Goal: Transaction & Acquisition: Purchase product/service

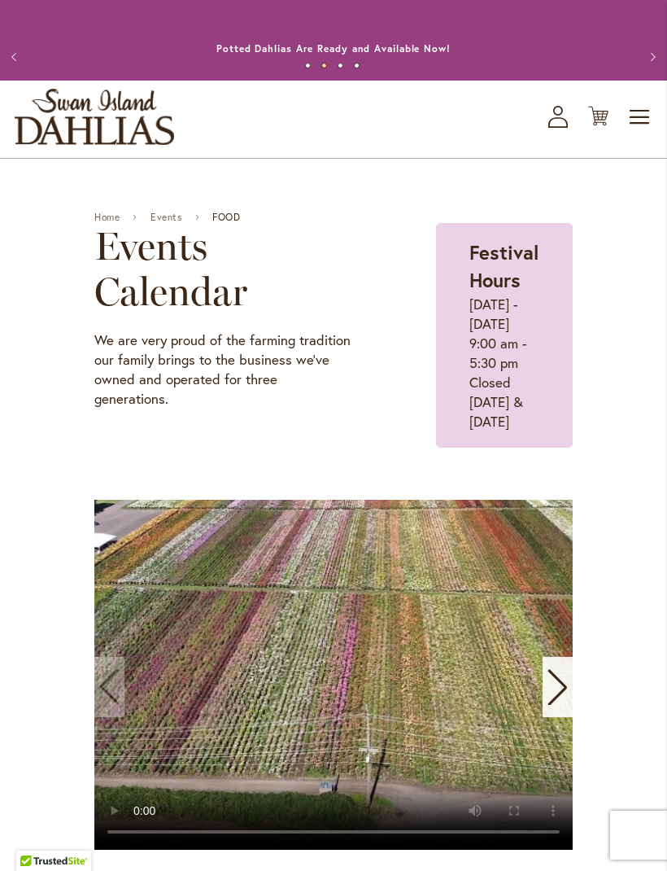
click at [646, 131] on span "Toggle Nav" at bounding box center [640, 117] width 24 height 33
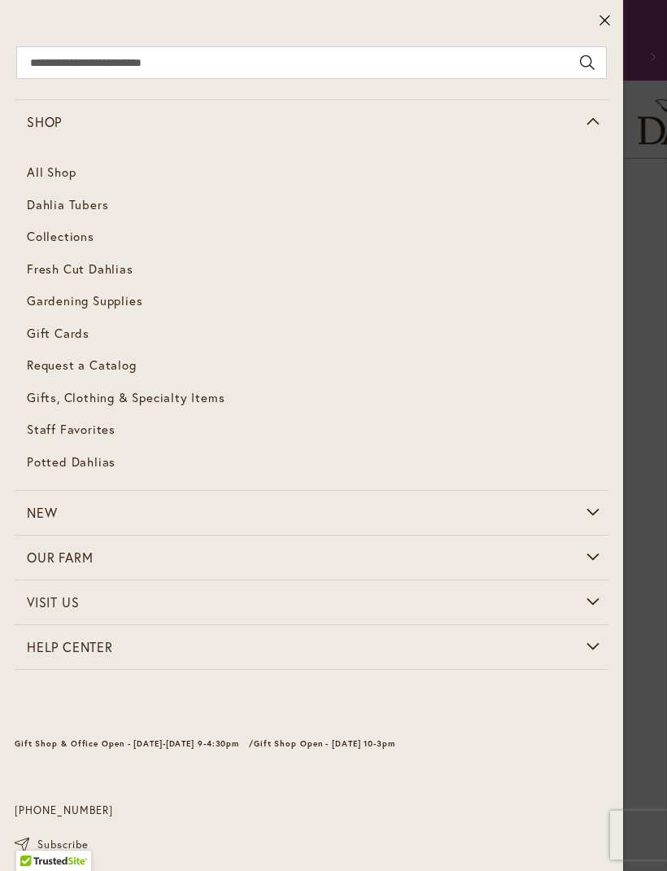
click at [98, 215] on link "Dahlia Tubers" at bounding box center [312, 205] width 594 height 33
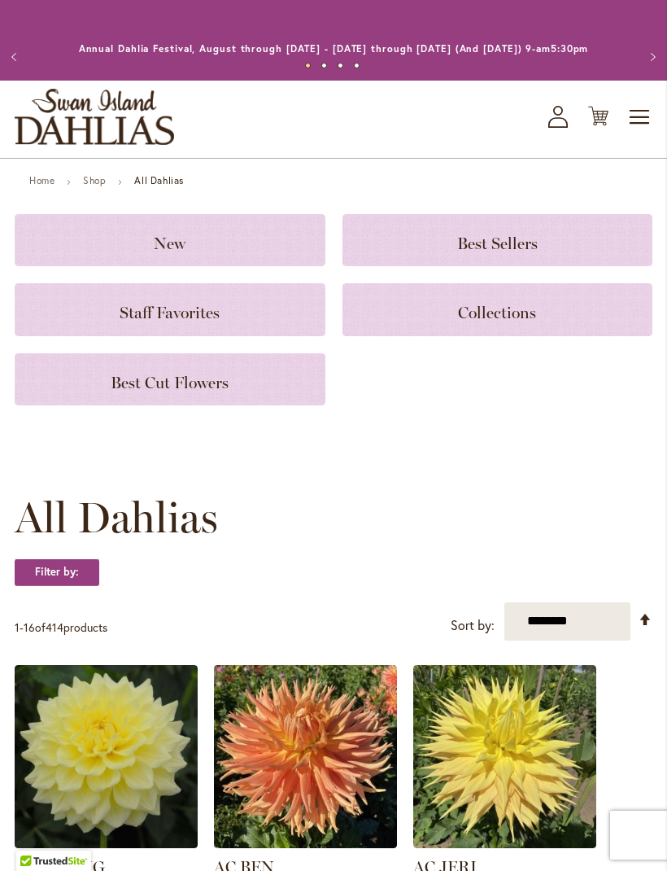
click at [605, 633] on select "**********" at bounding box center [568, 621] width 126 height 38
select select "*****"
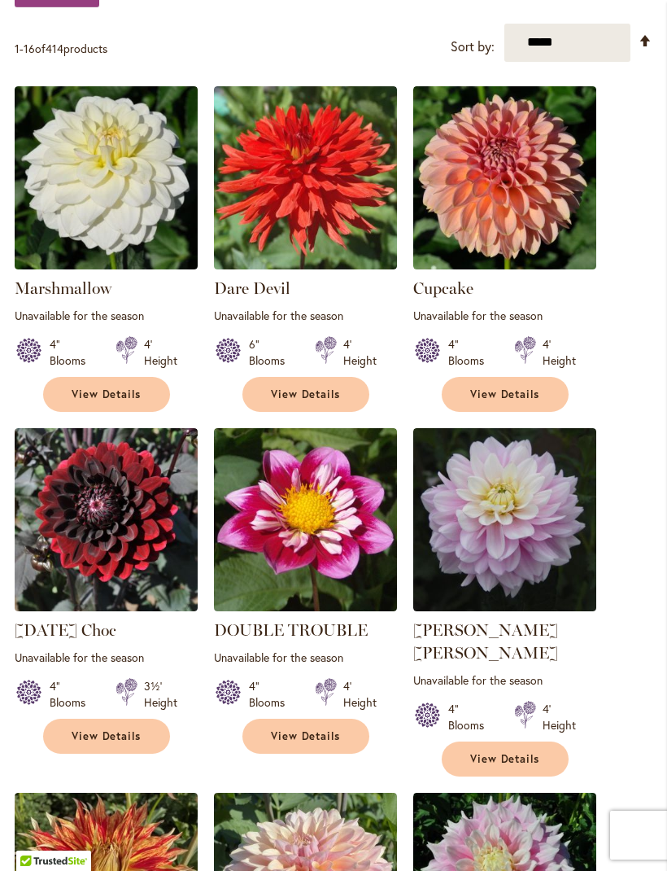
scroll to position [576, 0]
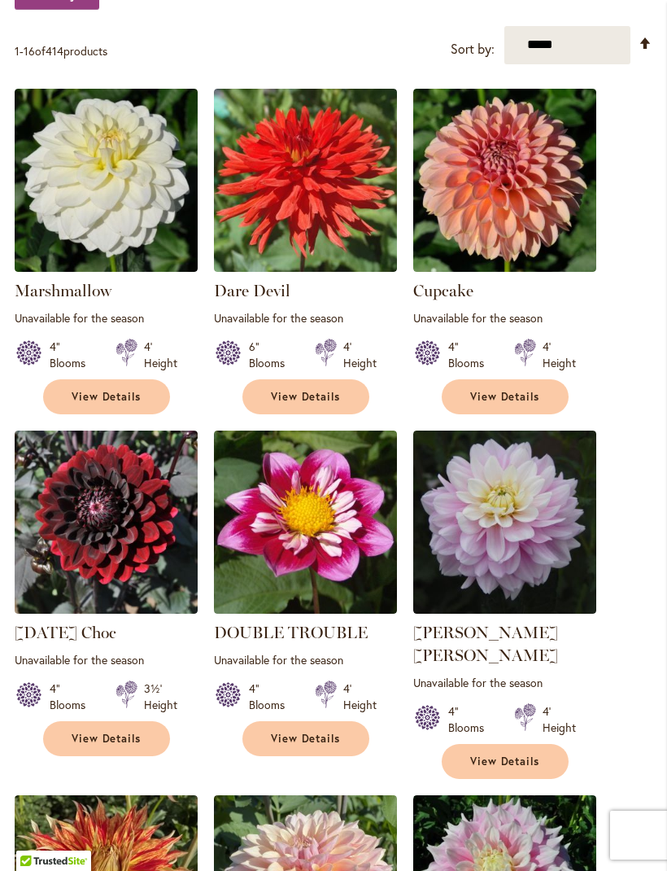
click at [124, 404] on span "View Details" at bounding box center [107, 397] width 70 height 14
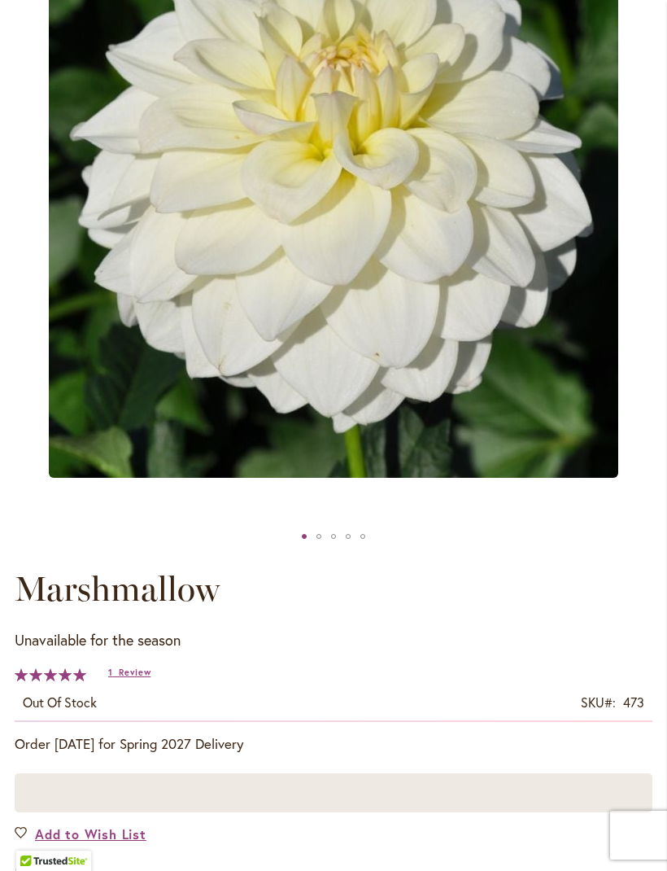
scroll to position [299, 0]
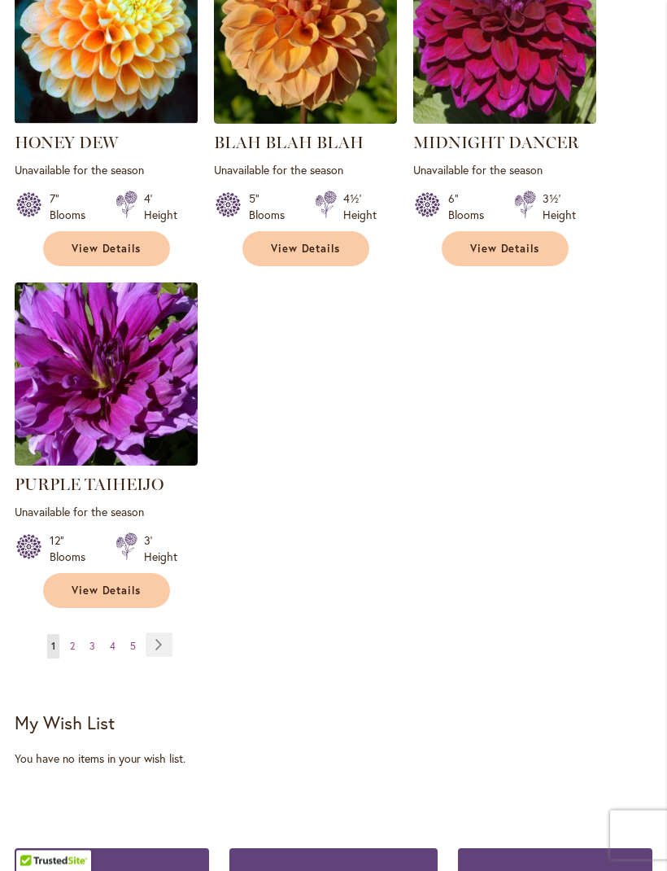
scroll to position [2193, 0]
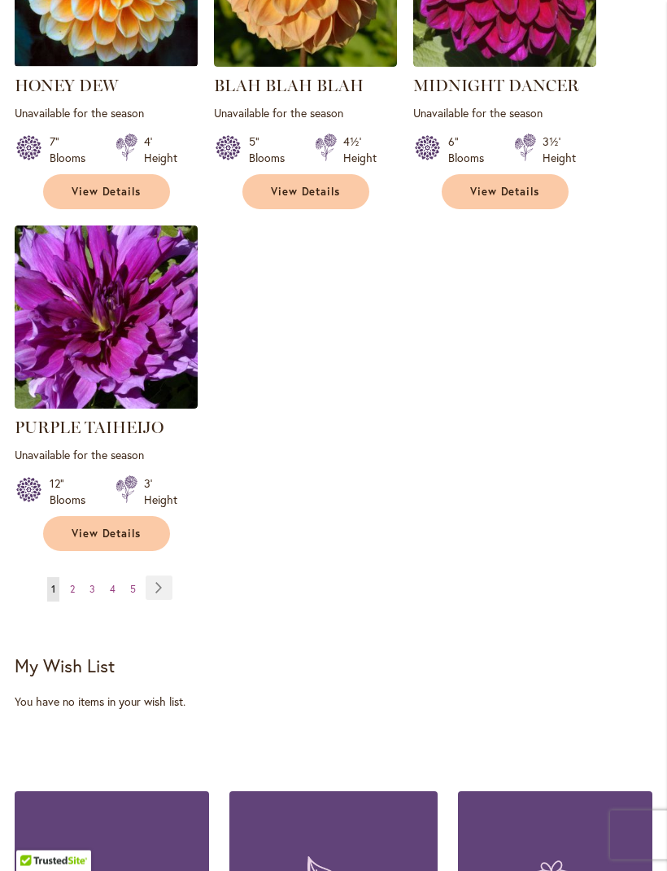
click at [160, 576] on link "Page Next" at bounding box center [159, 588] width 27 height 24
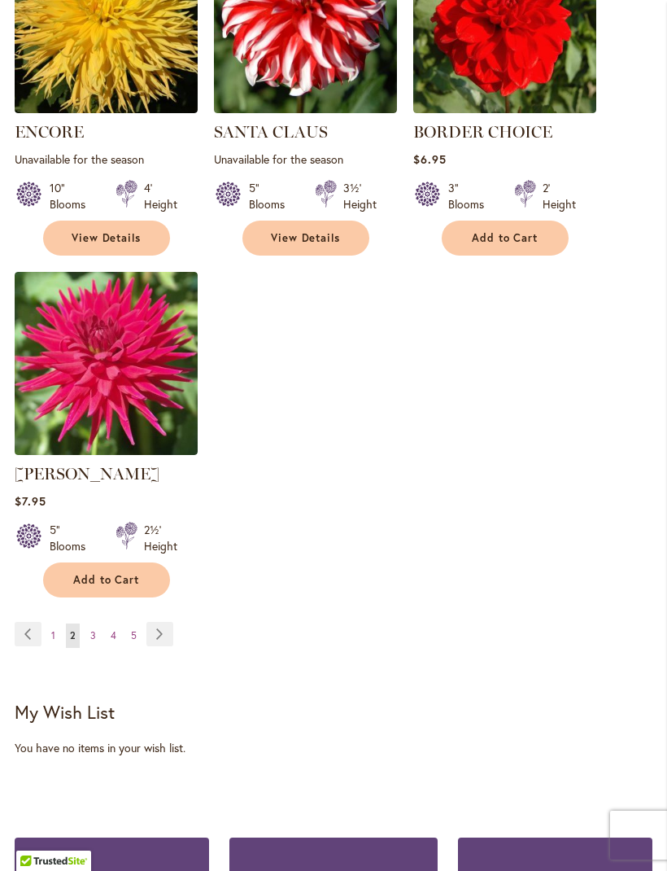
scroll to position [2157, 0]
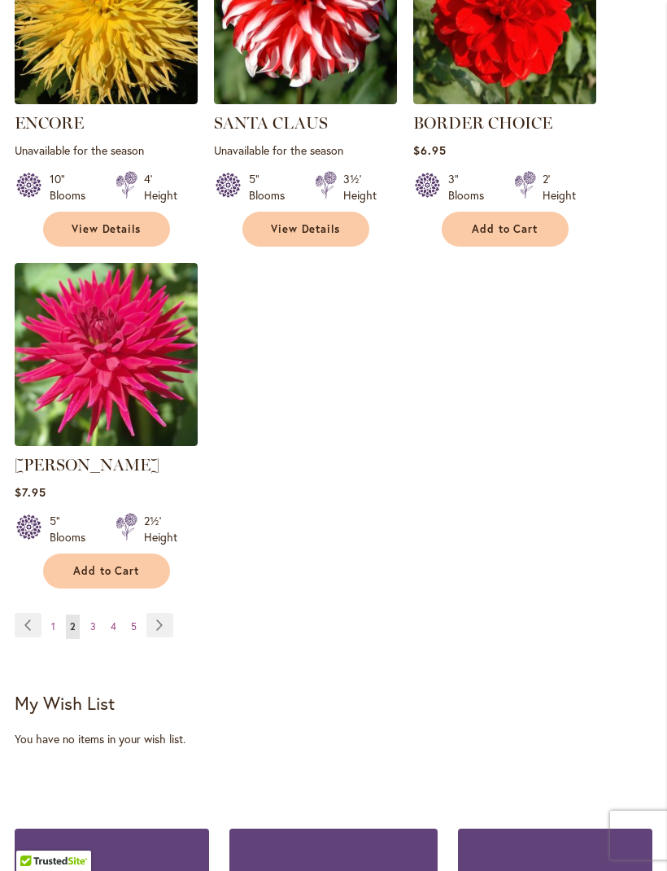
click at [165, 613] on link "Page Next" at bounding box center [159, 625] width 27 height 24
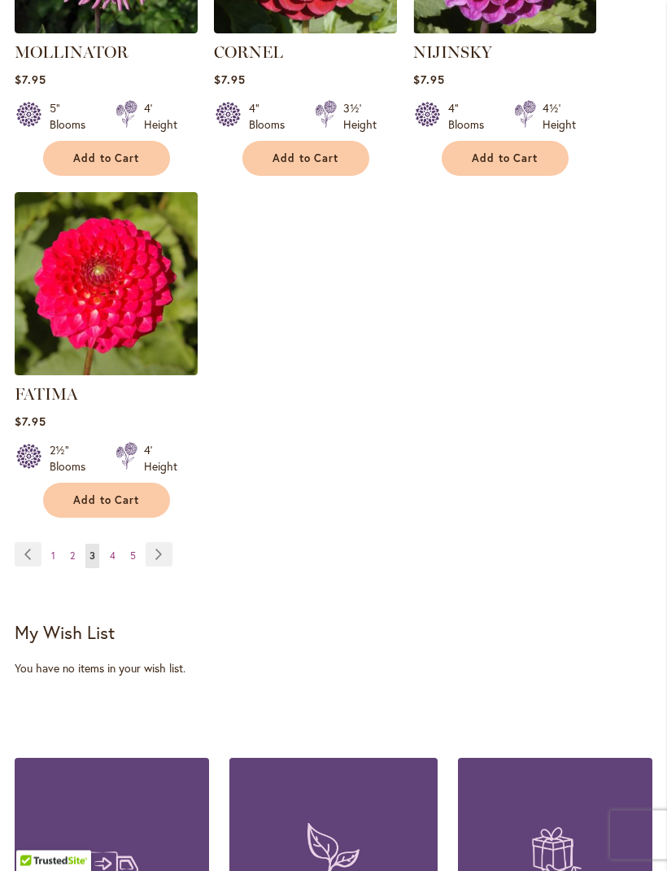
scroll to position [2216, 0]
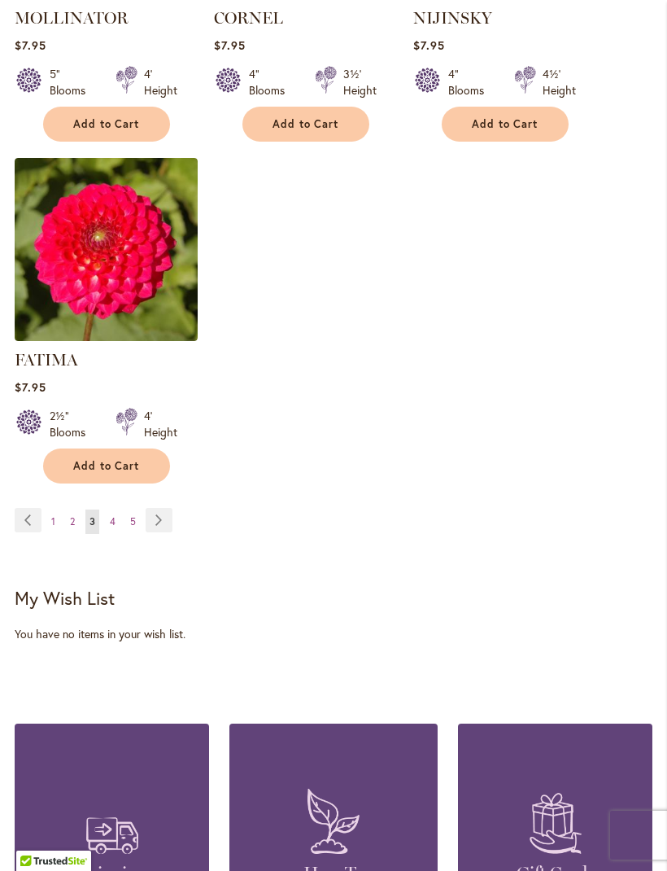
click at [167, 532] on link "Page Next" at bounding box center [159, 520] width 27 height 24
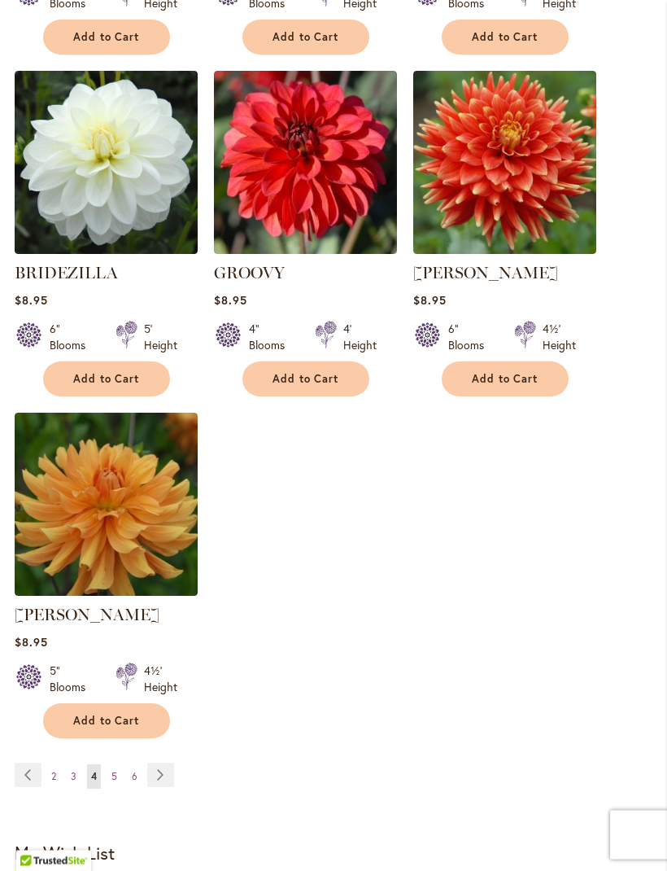
scroll to position [1989, 0]
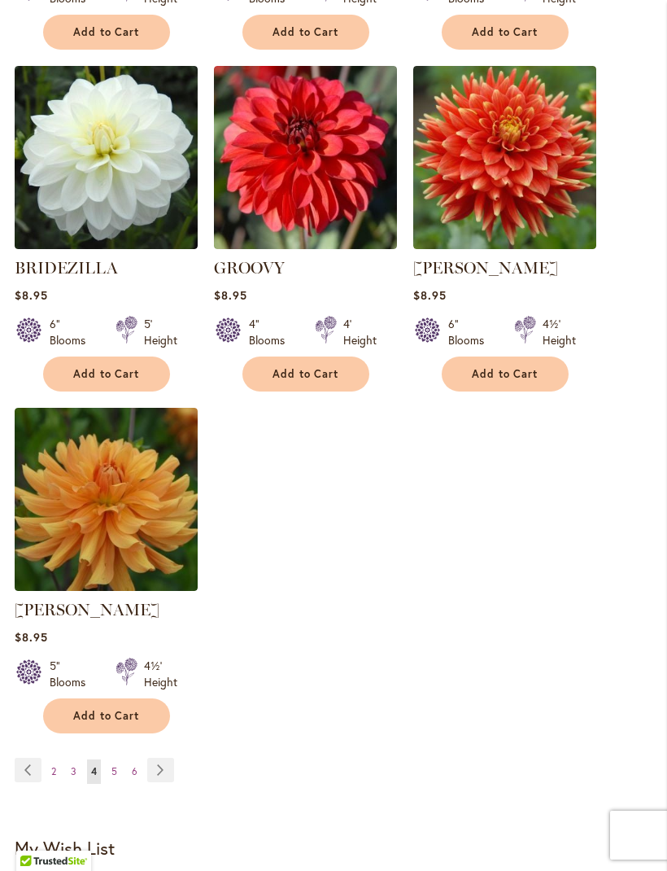
click at [168, 763] on link "Page Next" at bounding box center [160, 770] width 27 height 24
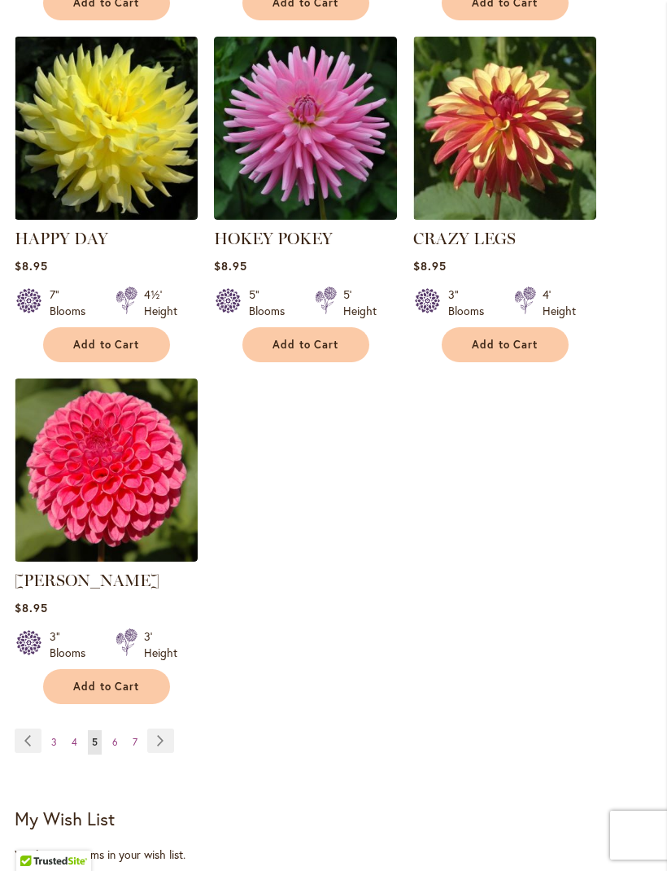
scroll to position [2040, 0]
click at [157, 729] on link "Page Next" at bounding box center [160, 741] width 27 height 24
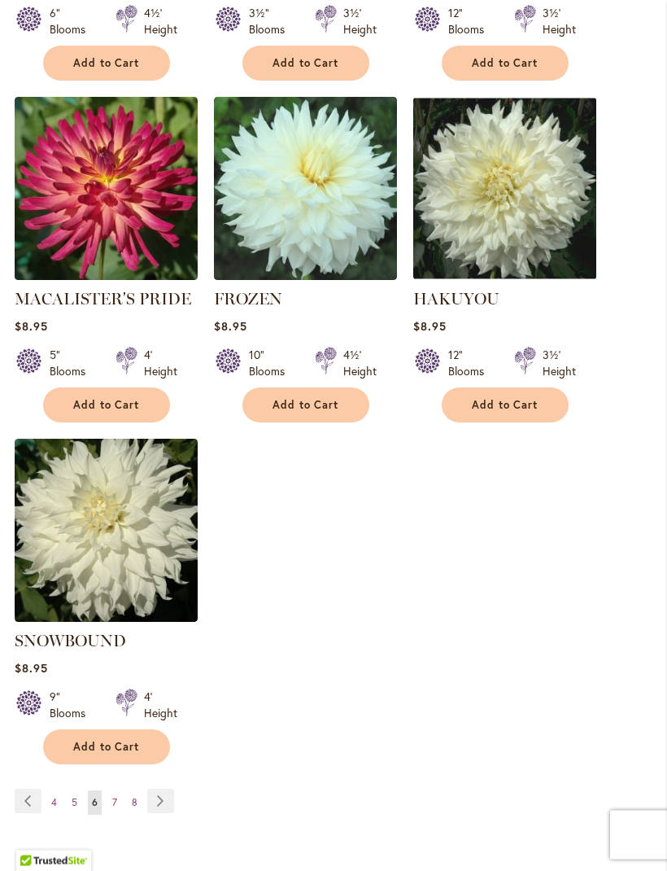
scroll to position [1981, 0]
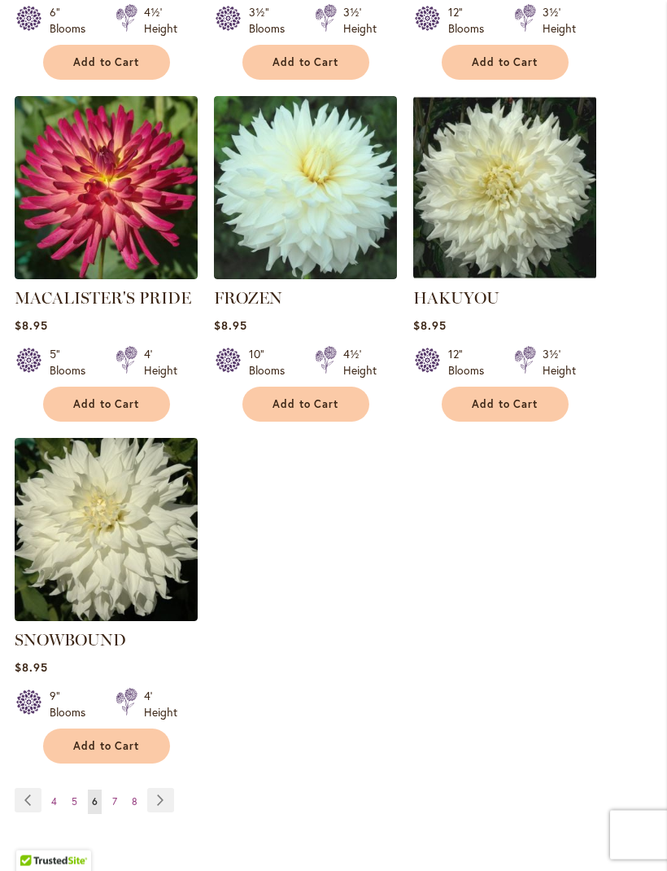
click at [161, 789] on link "Page Next" at bounding box center [160, 801] width 27 height 24
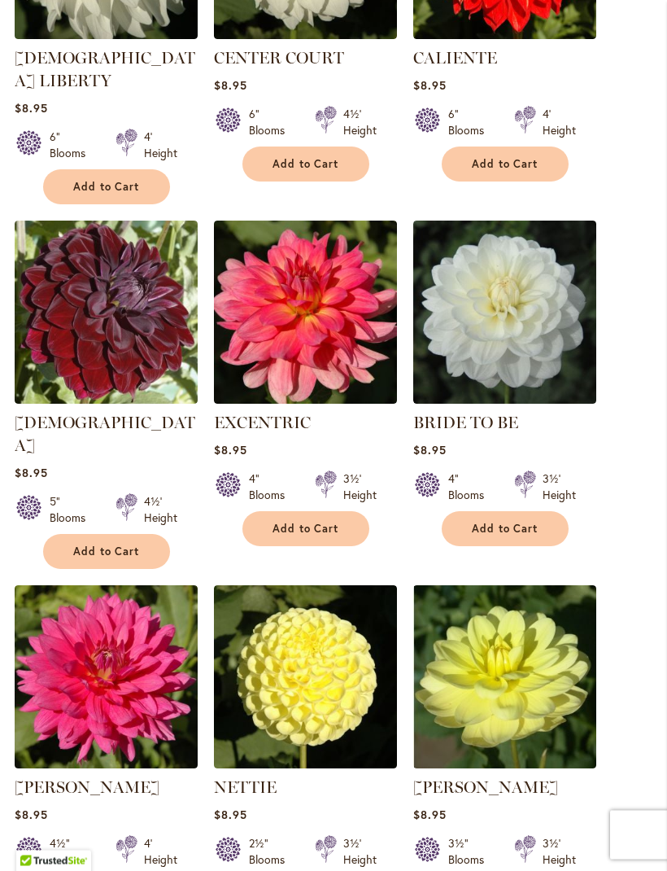
scroll to position [1174, 0]
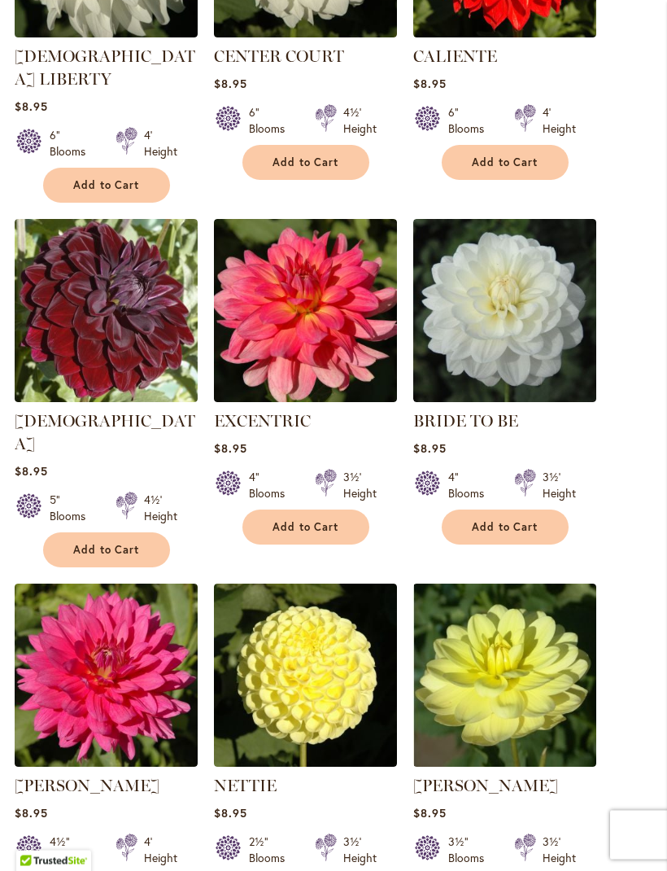
click at [146, 304] on img at bounding box center [106, 311] width 183 height 183
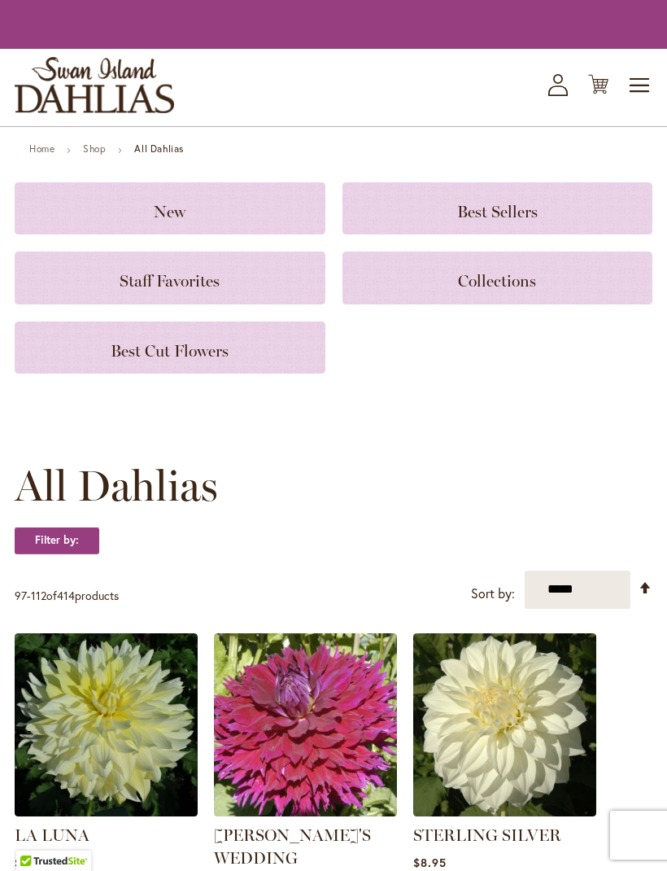
scroll to position [1229, 0]
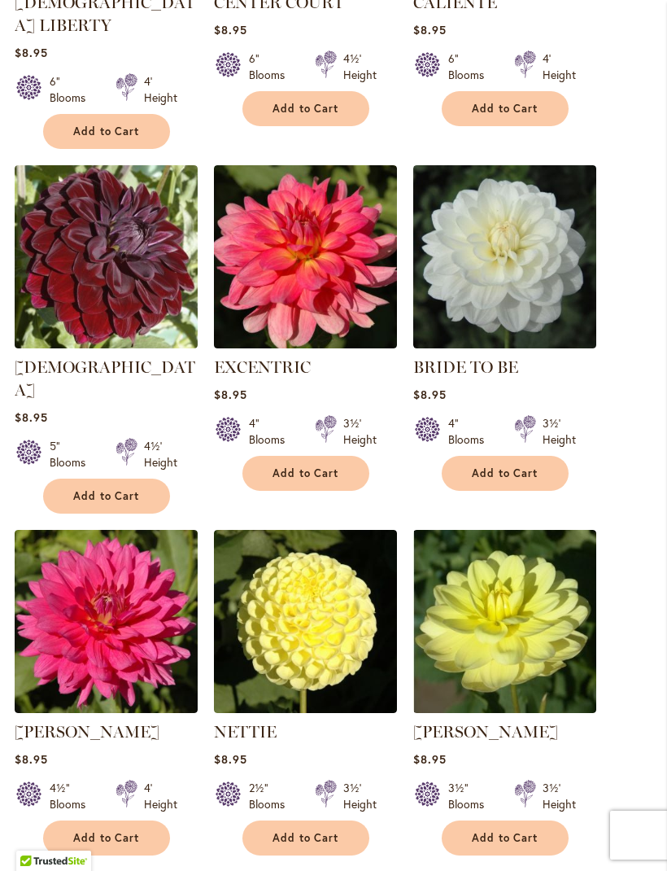
click at [114, 489] on span "Add to Cart" at bounding box center [106, 496] width 67 height 14
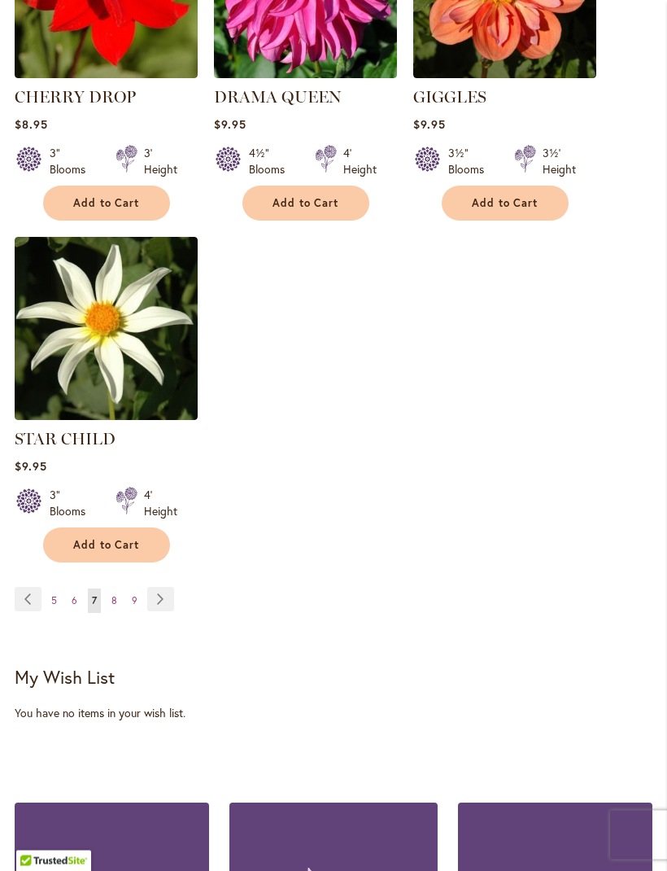
scroll to position [2381, 0]
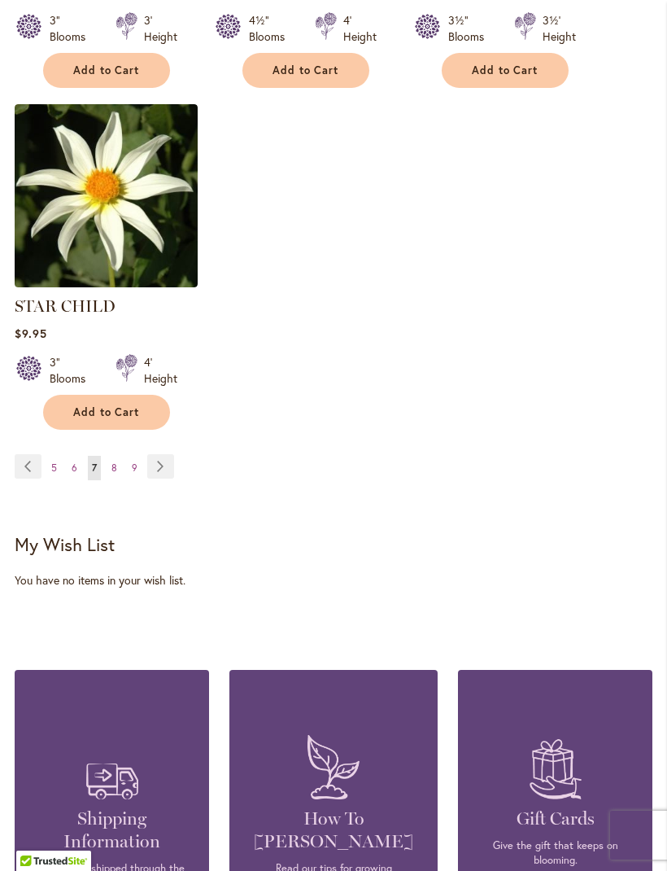
click at [28, 454] on link "Page Previous" at bounding box center [28, 466] width 27 height 24
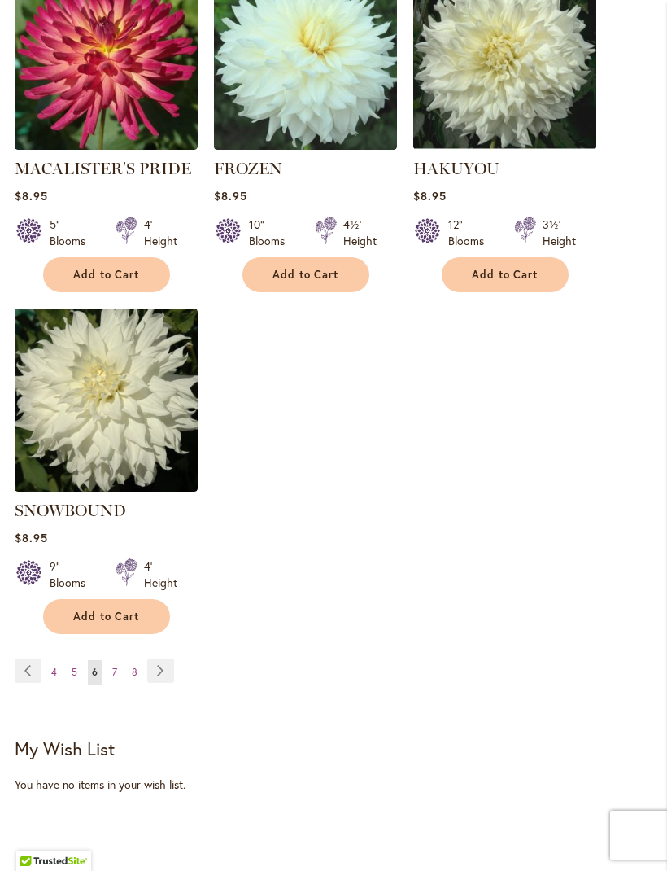
scroll to position [2124, 0]
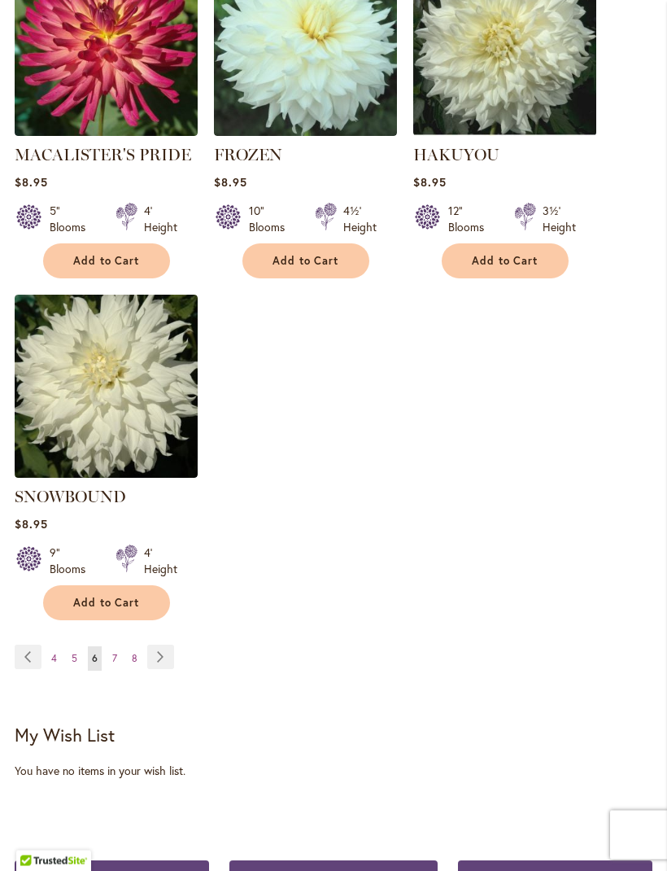
click at [159, 645] on link "Page Next" at bounding box center [160, 657] width 27 height 24
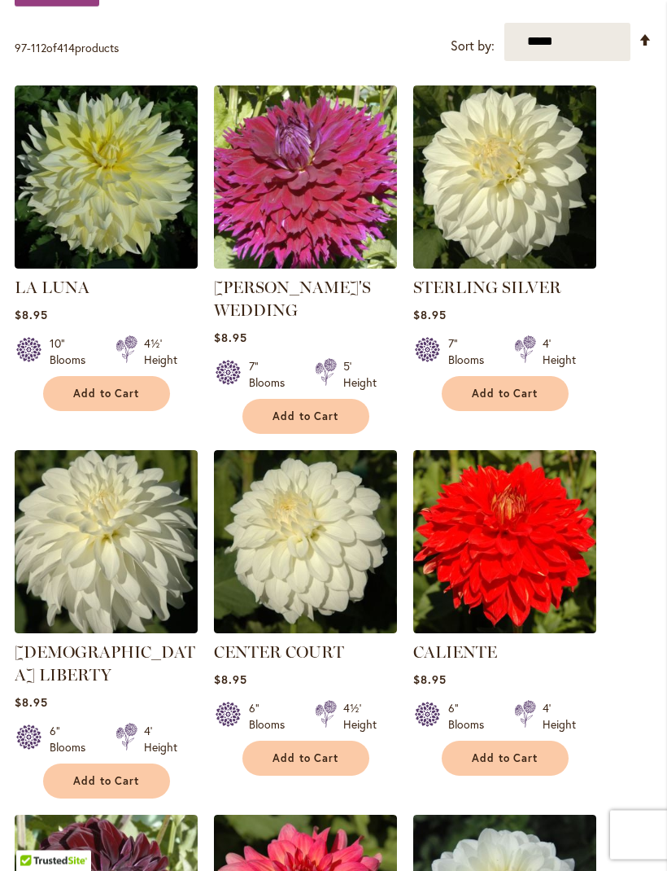
scroll to position [579, 0]
click at [326, 197] on img at bounding box center [305, 176] width 183 height 183
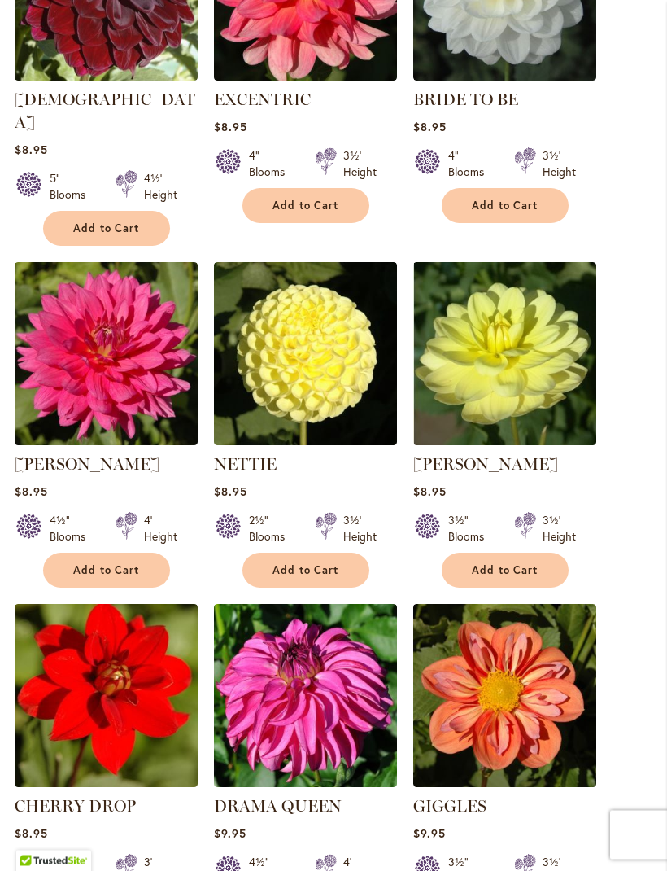
scroll to position [1521, 0]
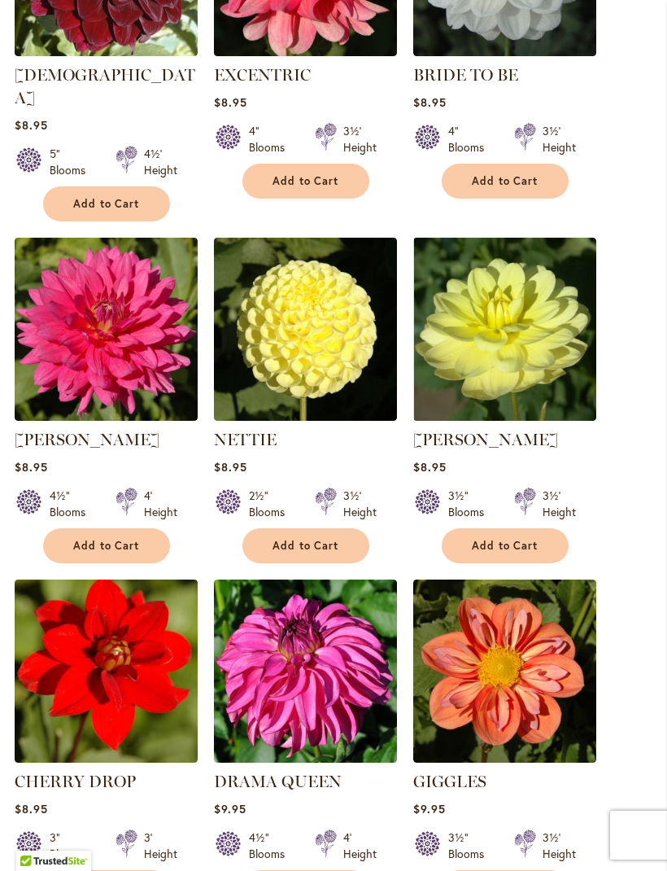
click at [349, 319] on img at bounding box center [305, 329] width 183 height 183
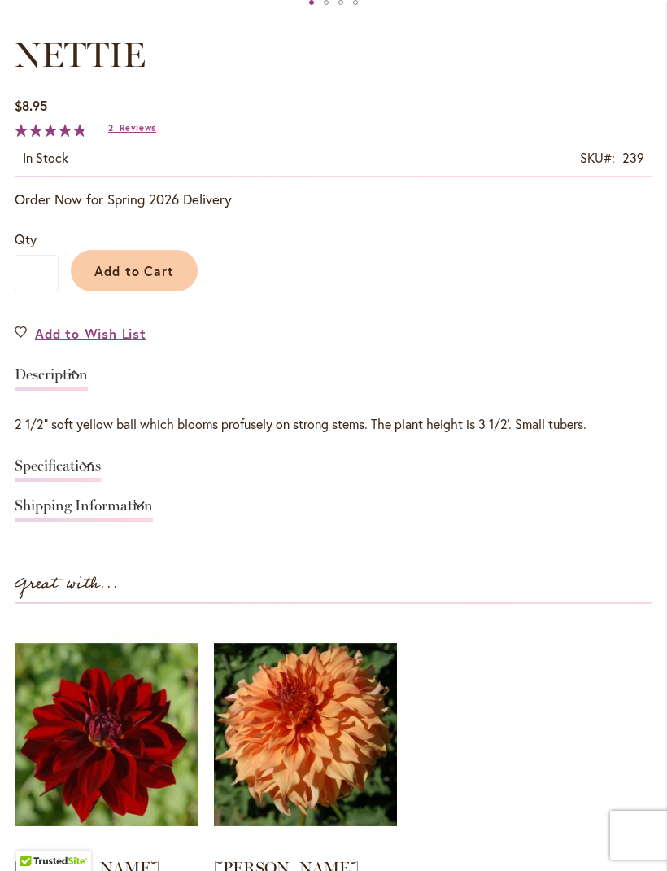
scroll to position [890, 0]
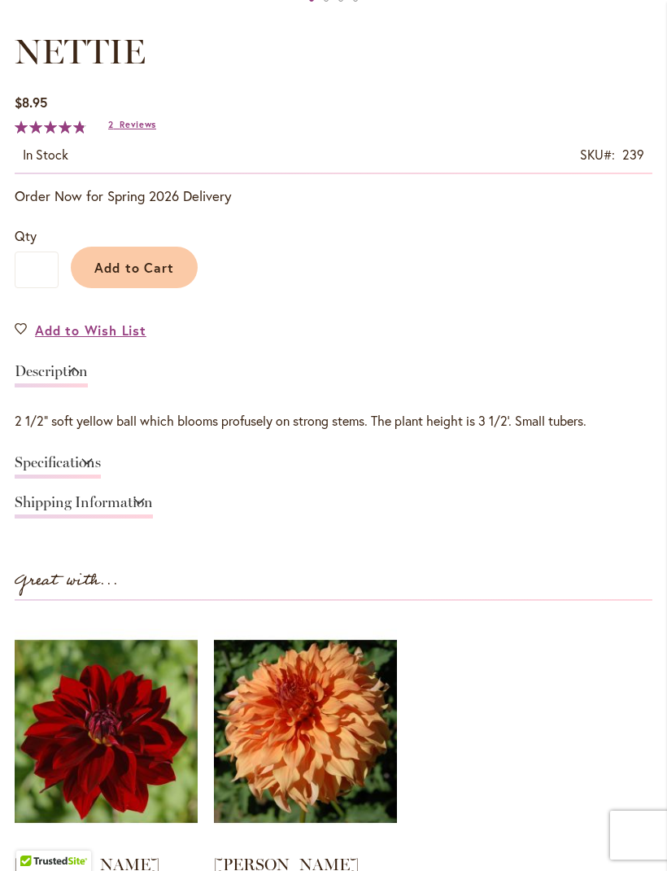
click at [147, 276] on span "Add to Cart" at bounding box center [134, 267] width 81 height 17
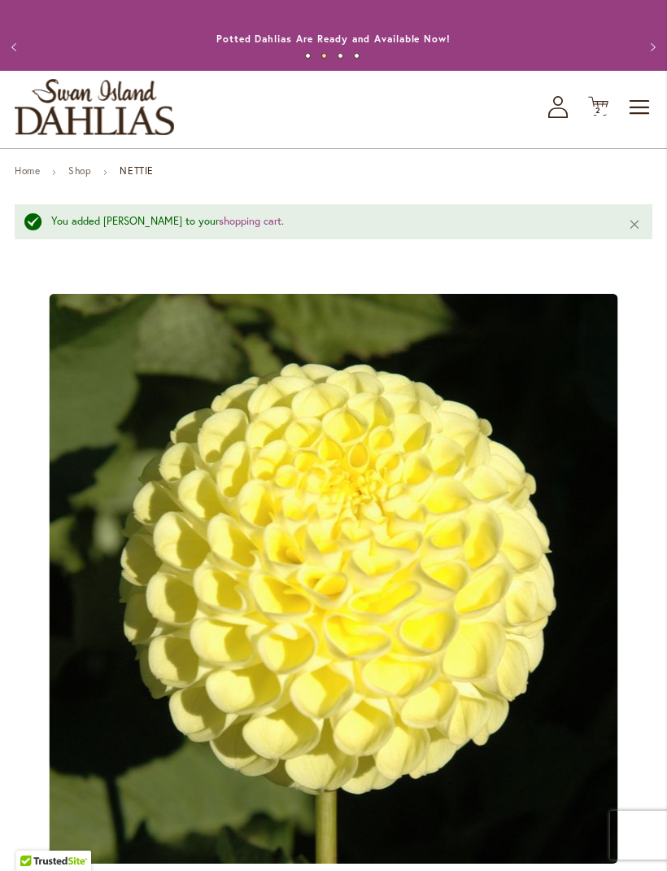
scroll to position [0, 0]
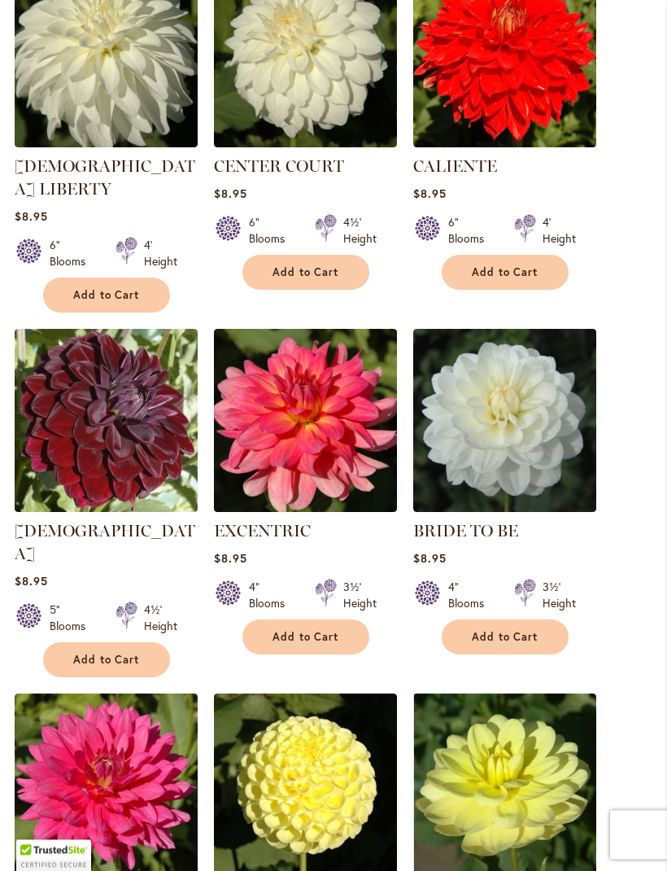
scroll to position [1148, 0]
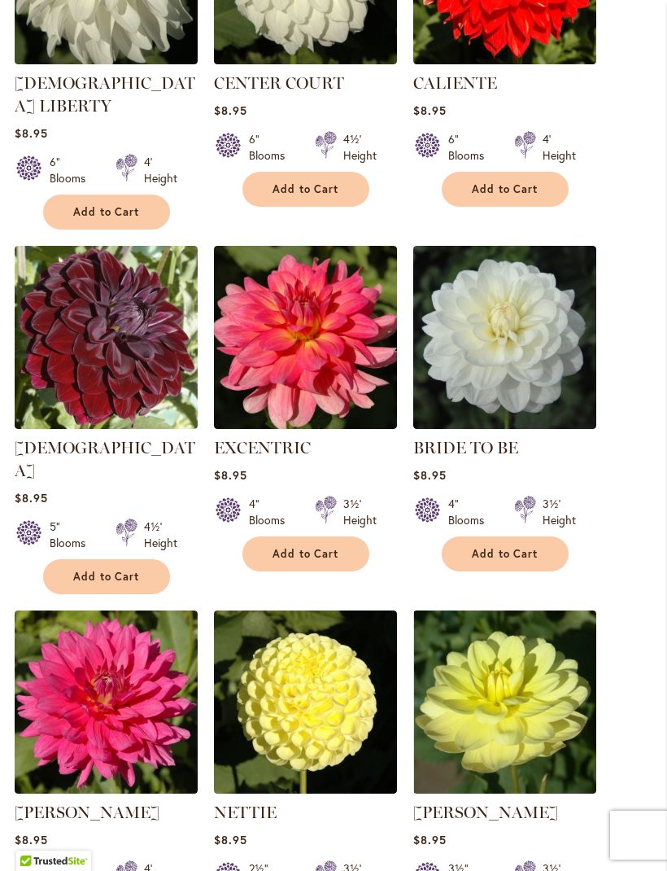
click at [134, 332] on img at bounding box center [106, 337] width 183 height 183
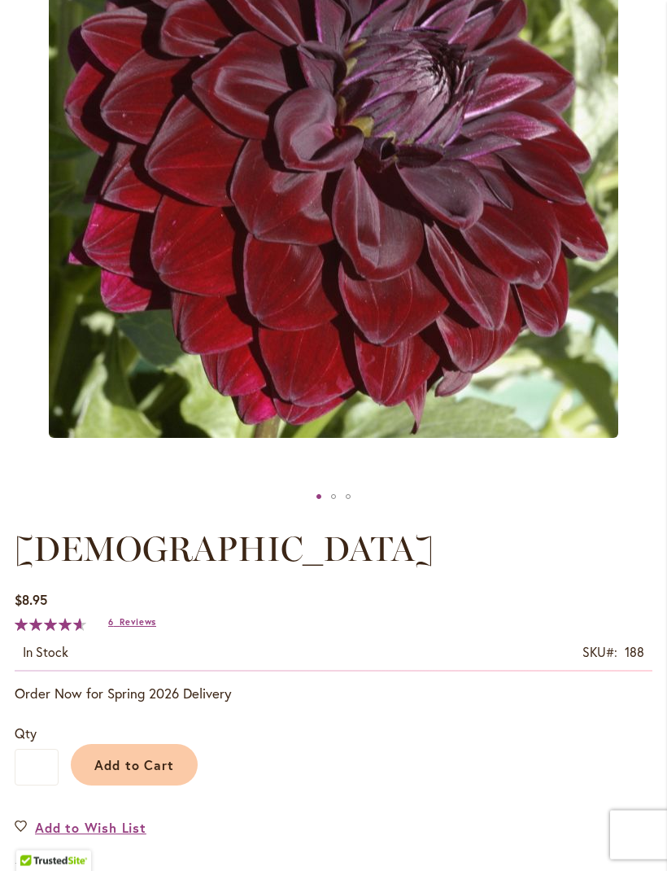
scroll to position [436, 0]
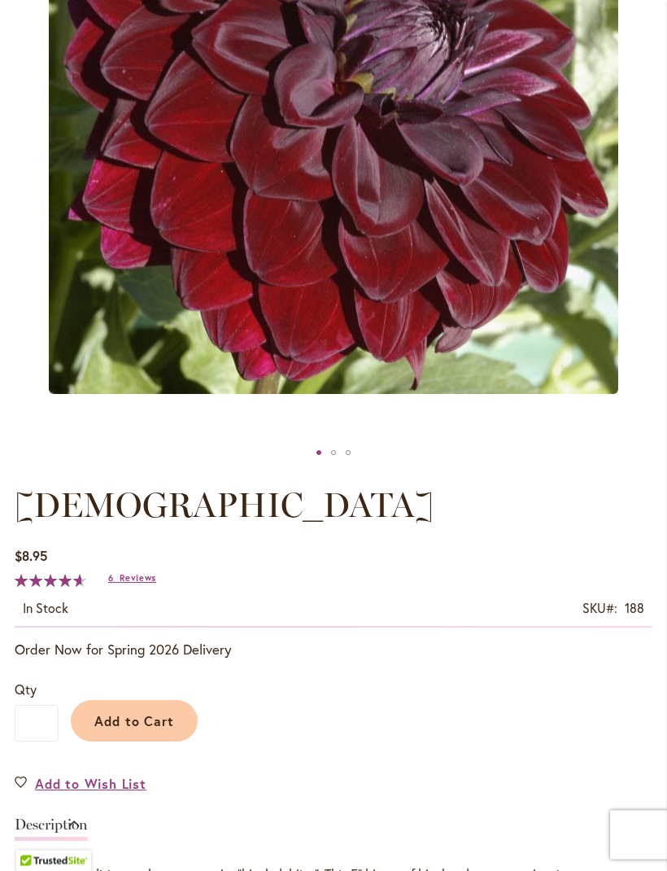
click at [148, 730] on span "Add to Cart" at bounding box center [134, 721] width 81 height 17
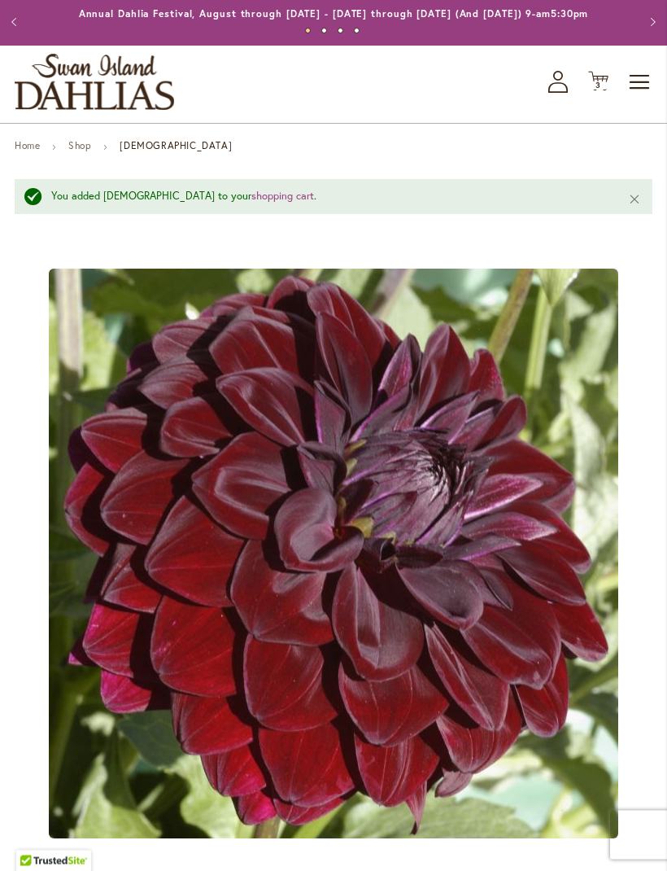
scroll to position [0, 0]
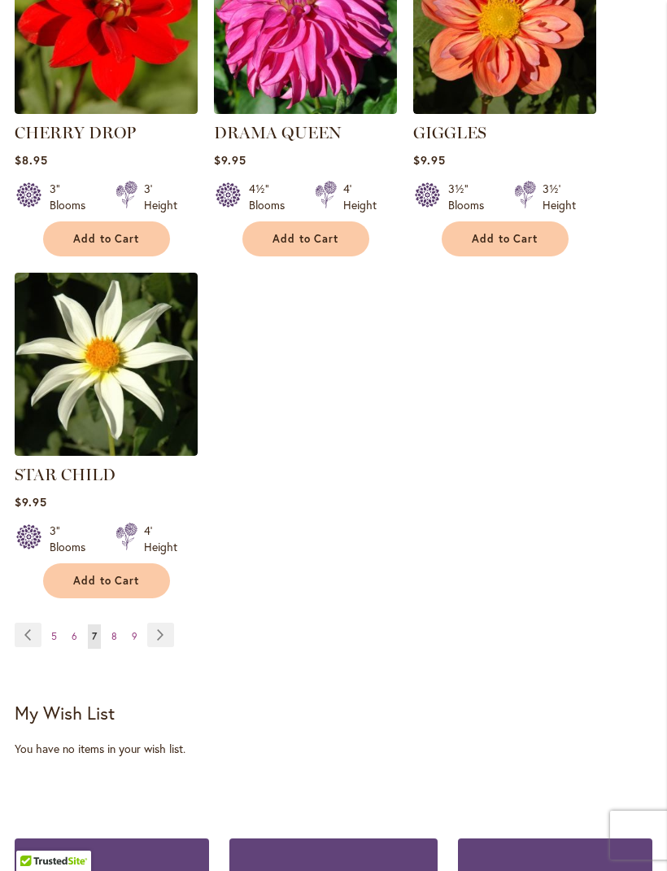
scroll to position [2191, 0]
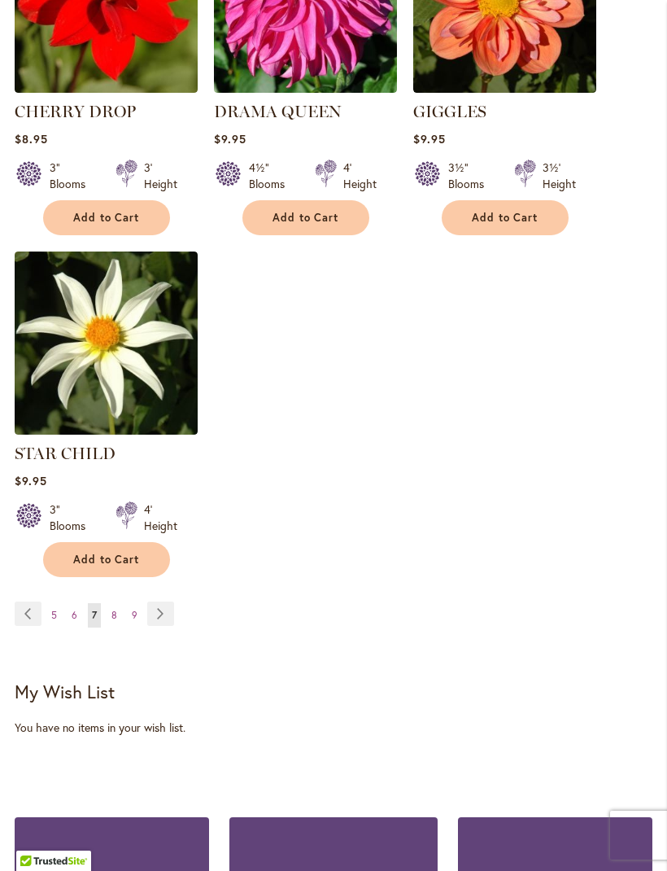
click at [171, 601] on link "Page Next" at bounding box center [160, 613] width 27 height 24
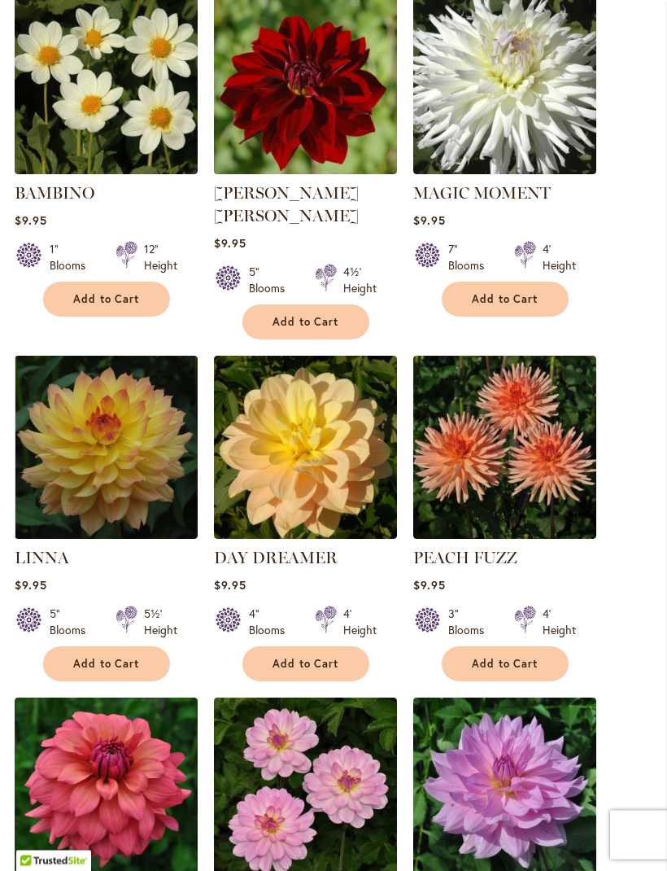
scroll to position [677, 0]
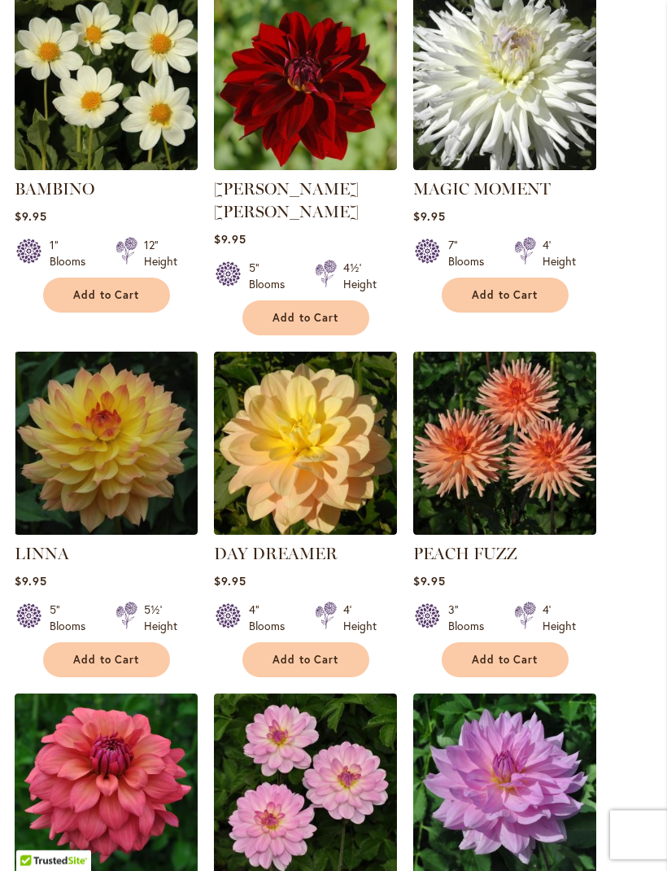
click at [150, 454] on img at bounding box center [106, 443] width 183 height 183
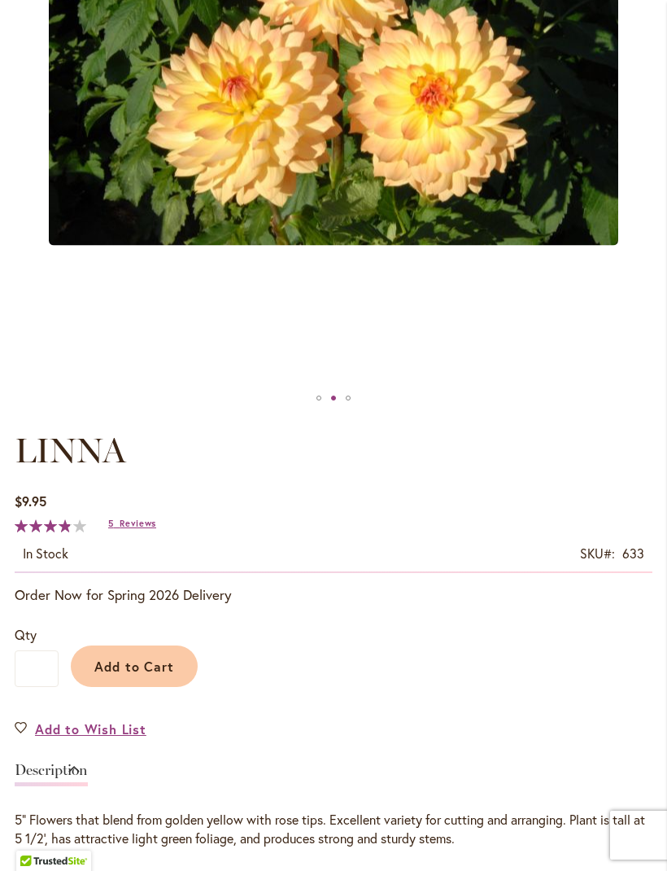
scroll to position [509, 0]
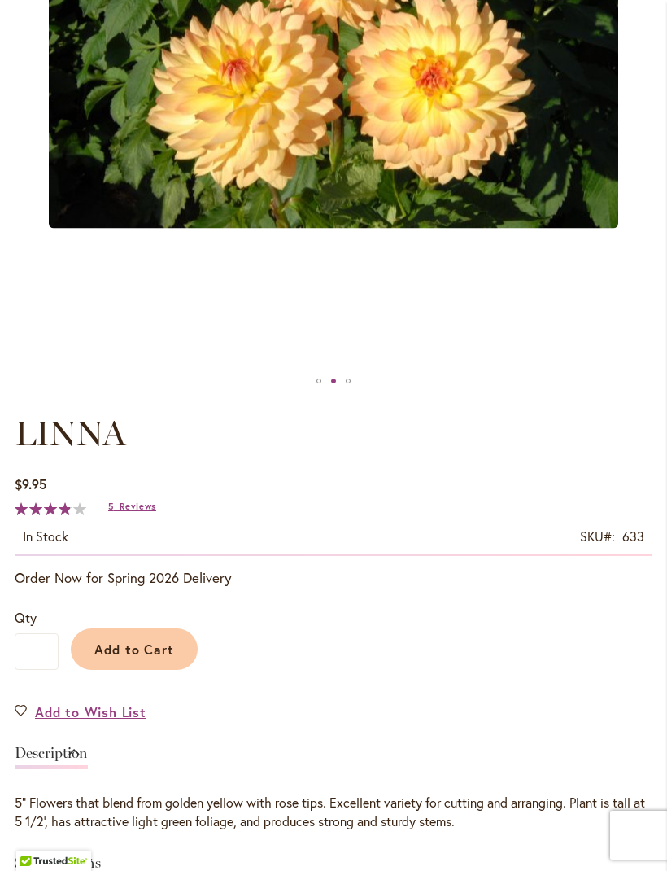
click at [133, 512] on span "Reviews" at bounding box center [138, 506] width 37 height 11
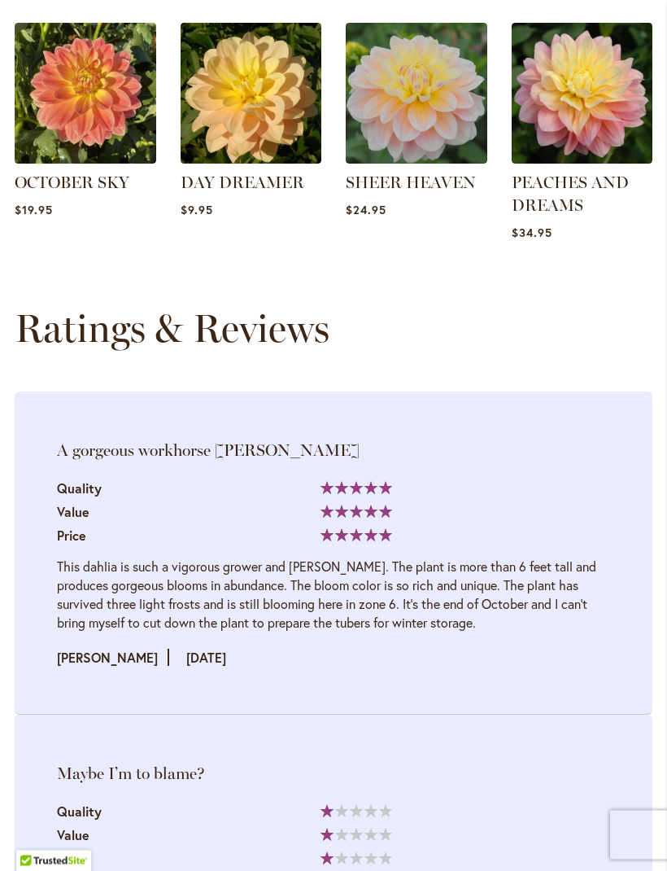
scroll to position [1914, 0]
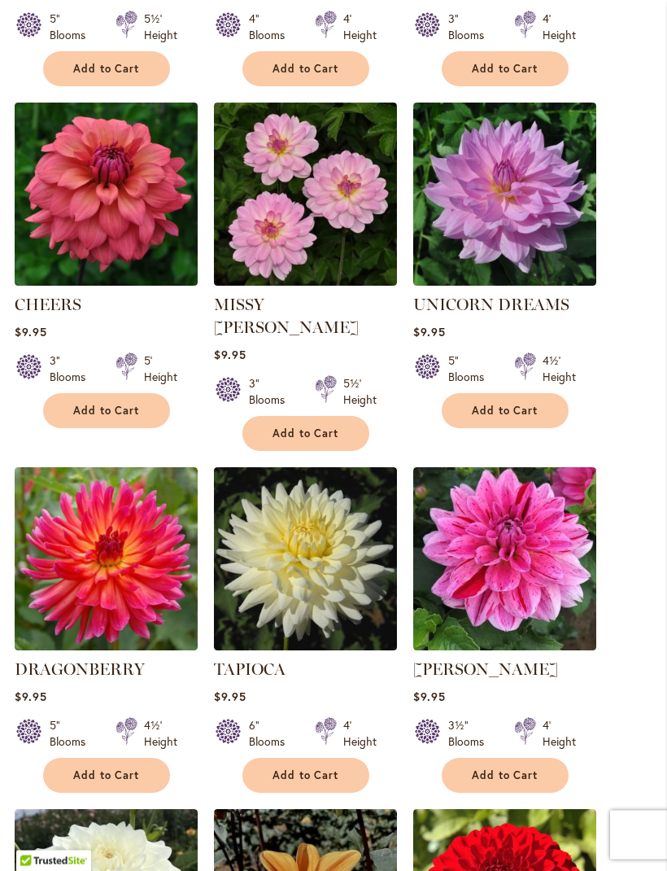
scroll to position [1269, 0]
click at [129, 217] on img at bounding box center [106, 194] width 183 height 183
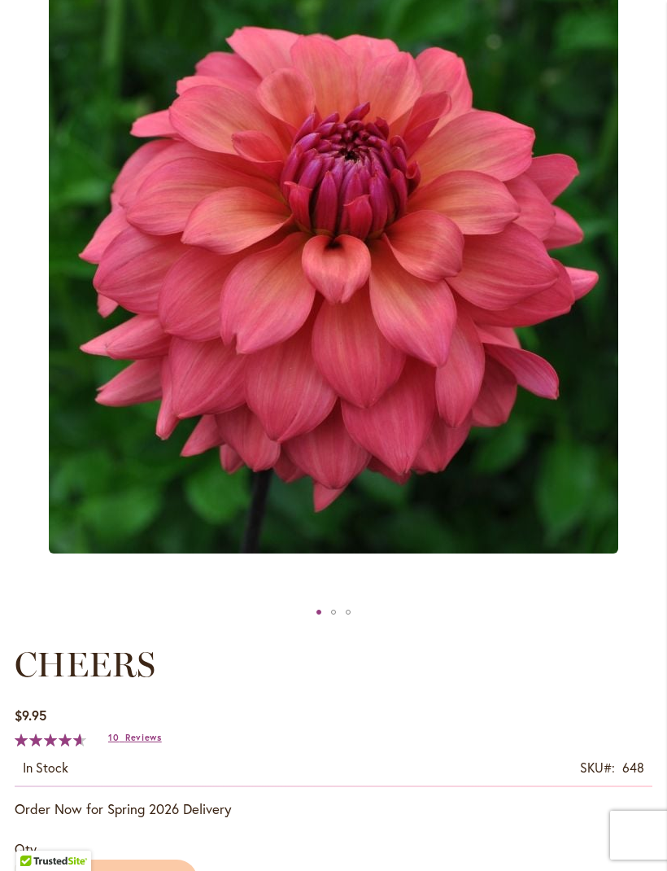
scroll to position [272, 0]
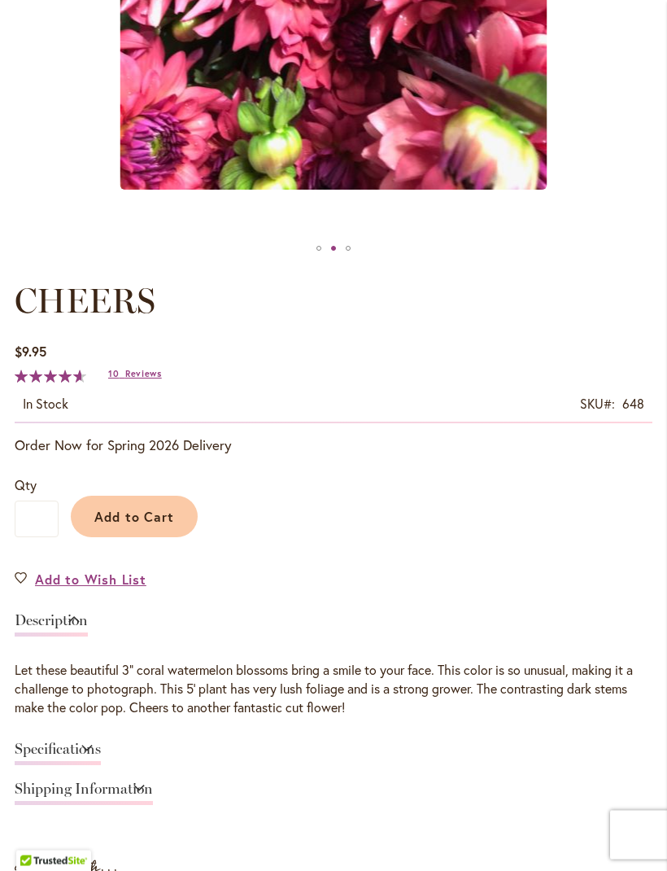
click at [134, 380] on span "Reviews" at bounding box center [143, 374] width 37 height 11
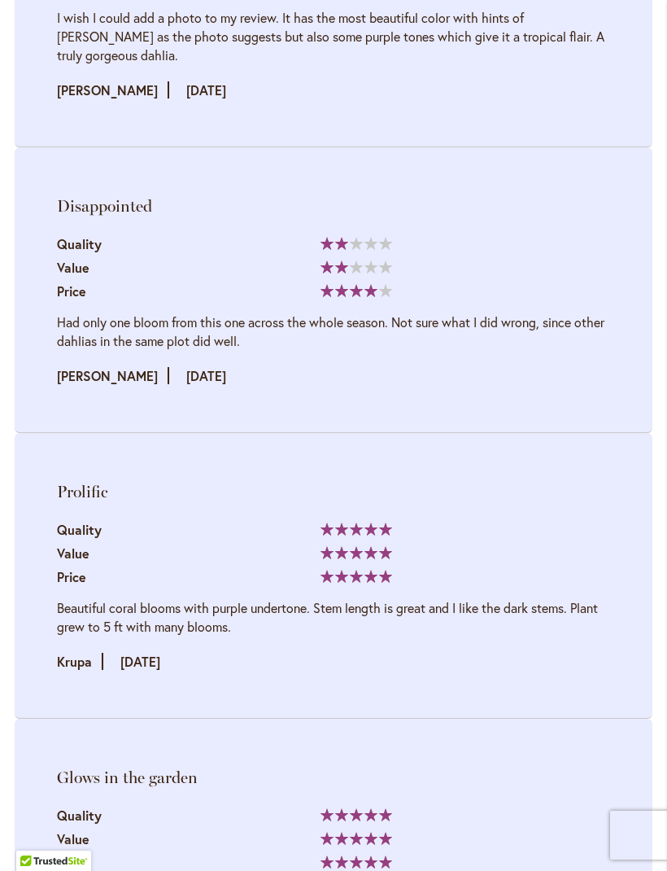
scroll to position [4109, 0]
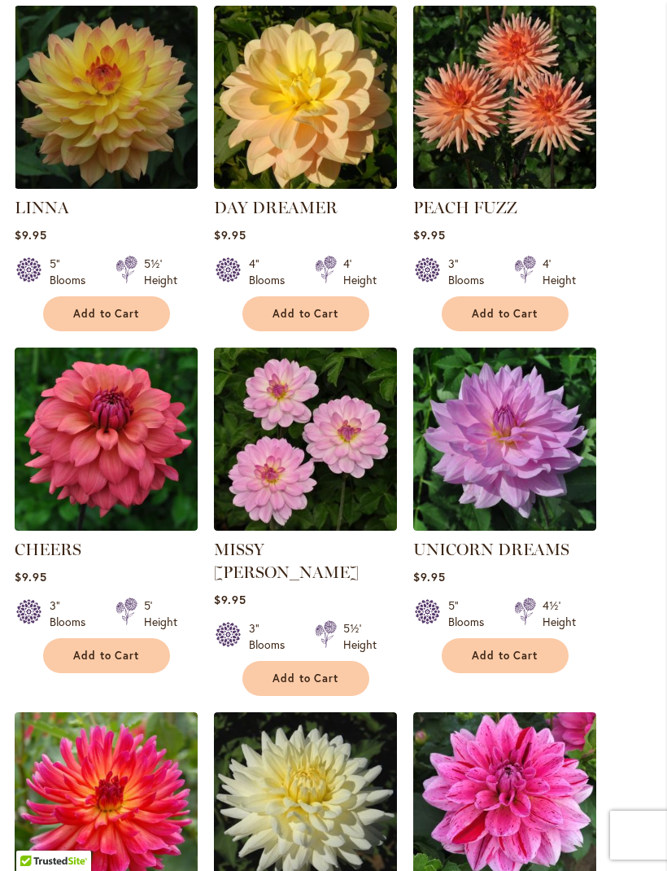
scroll to position [1056, 0]
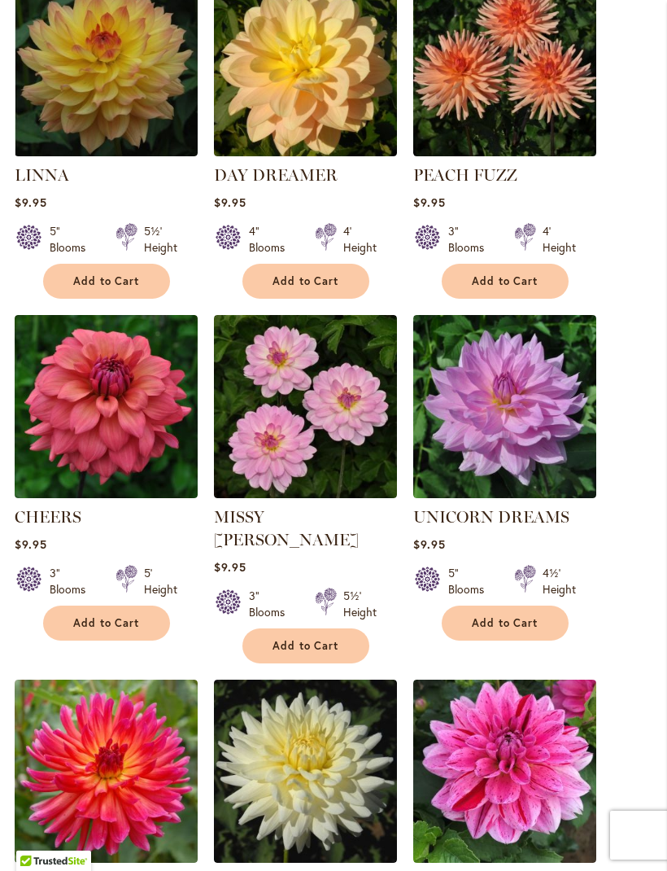
click at [125, 433] on img at bounding box center [106, 406] width 183 height 183
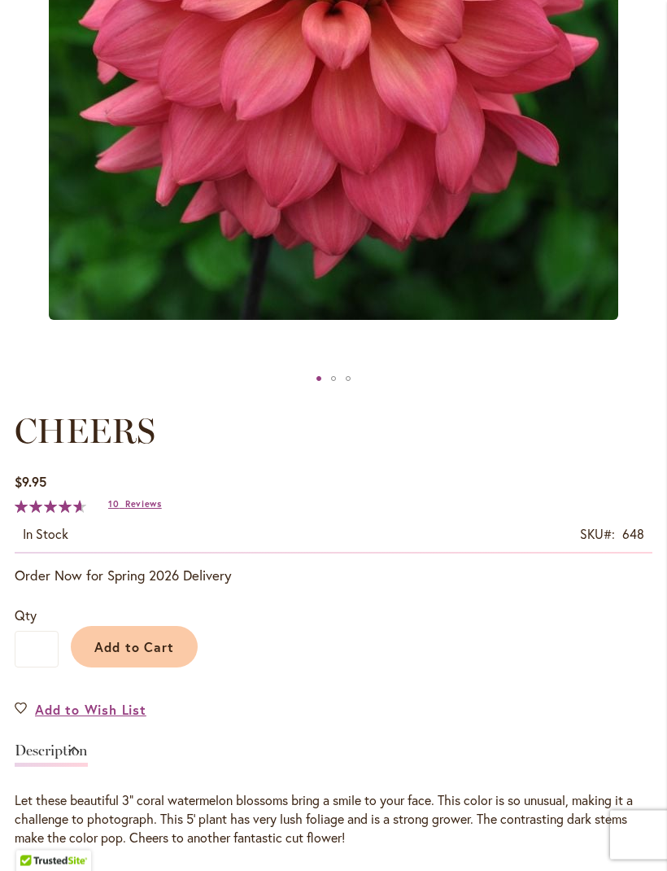
scroll to position [593, 0]
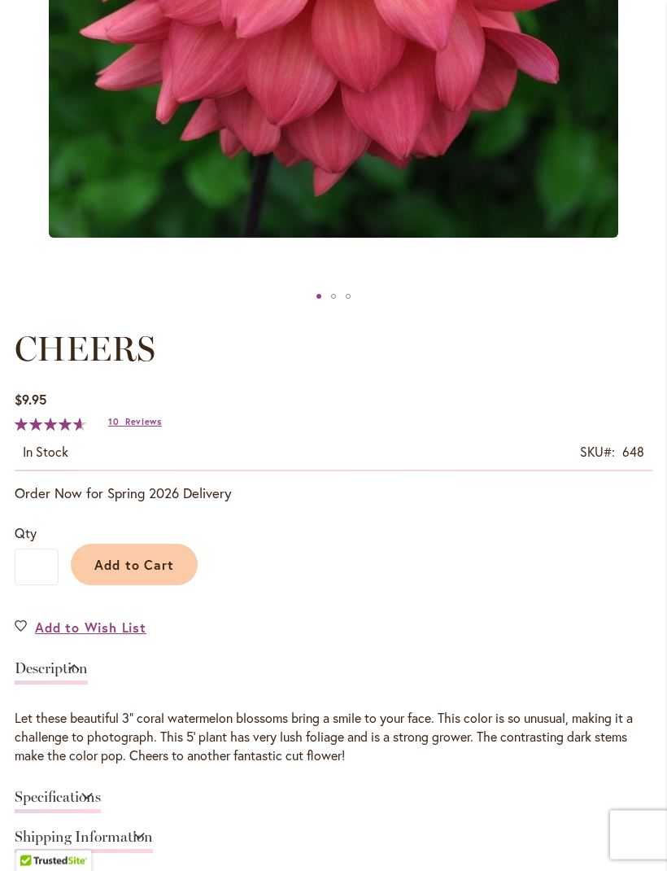
click at [139, 573] on span "Add to Cart" at bounding box center [134, 565] width 81 height 17
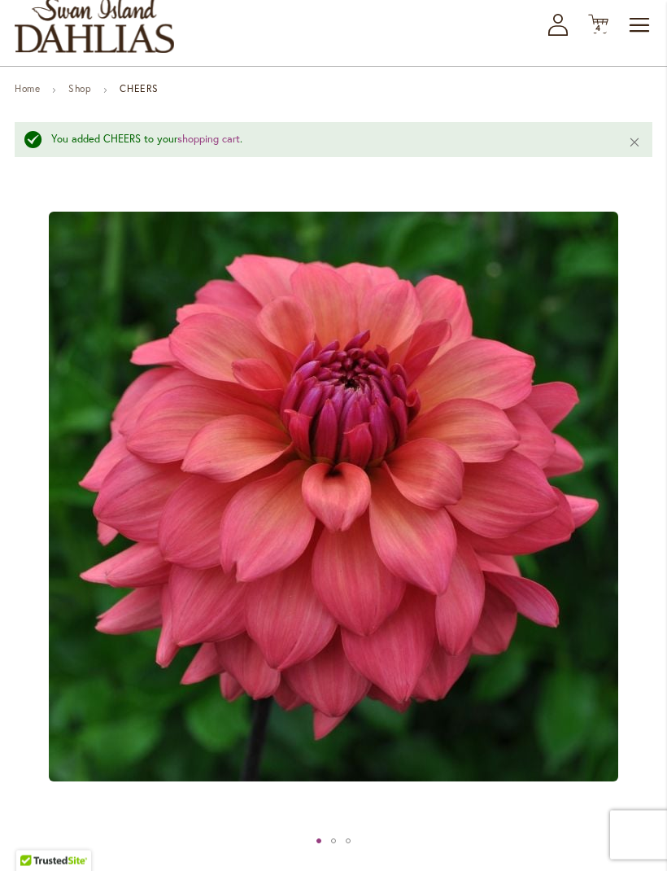
scroll to position [59, 0]
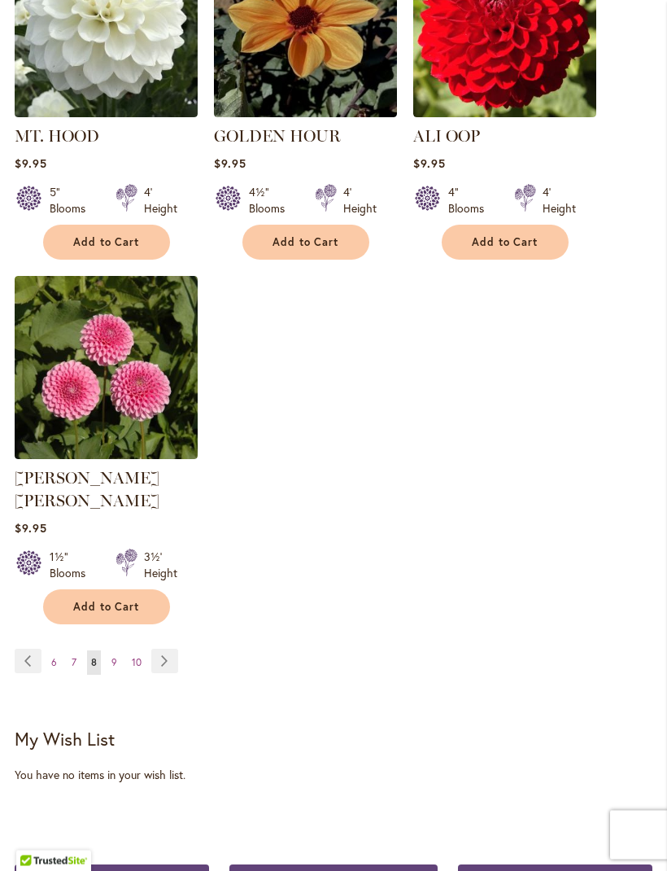
scroll to position [2145, 0]
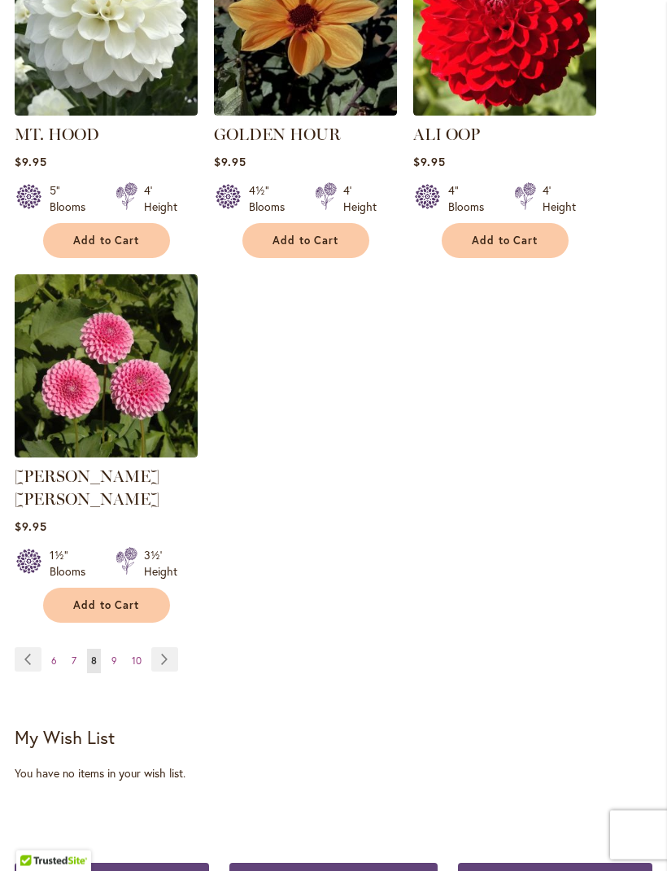
click at [142, 348] on img at bounding box center [106, 366] width 183 height 183
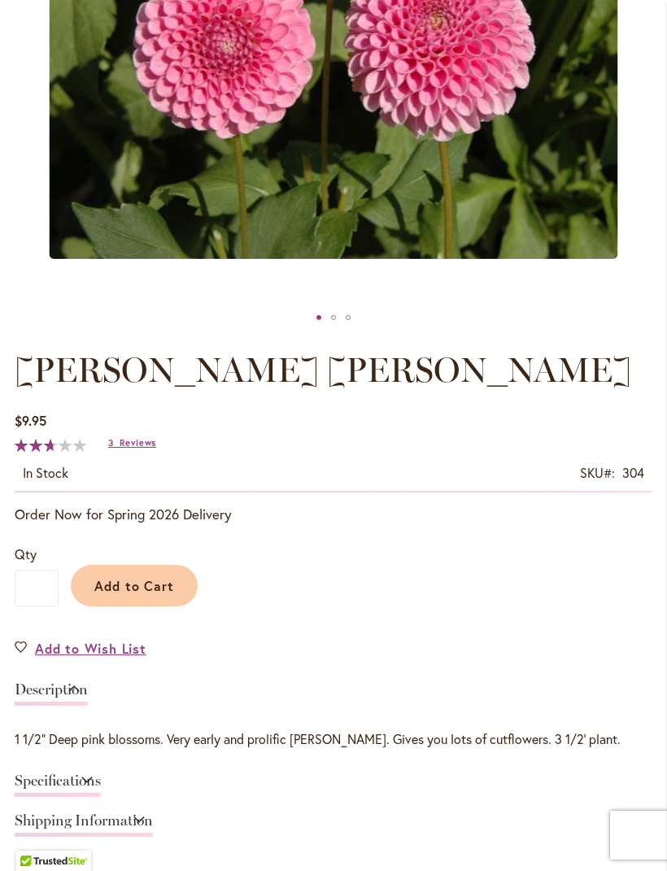
scroll to position [596, 0]
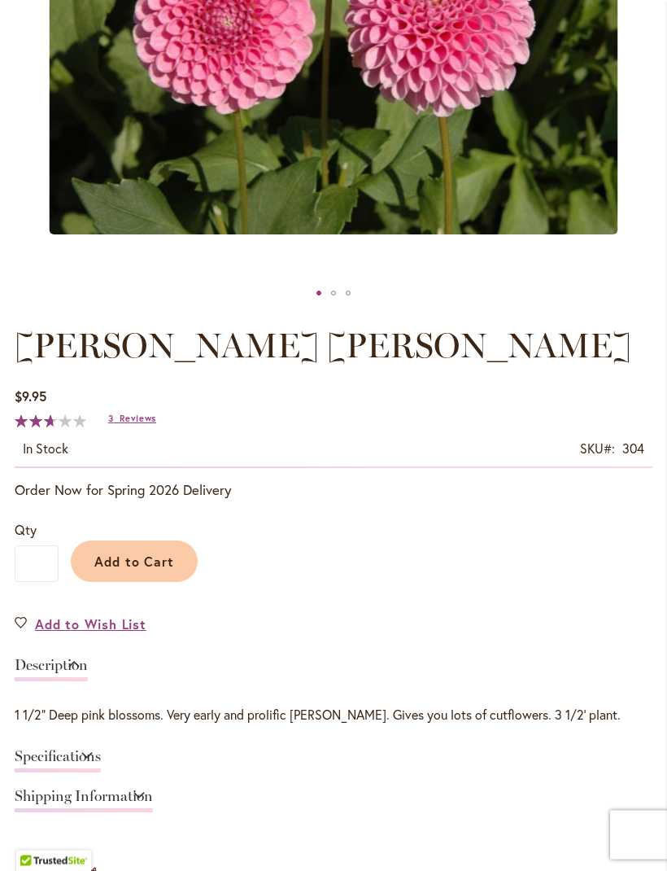
click at [138, 425] on span "Reviews" at bounding box center [138, 418] width 37 height 11
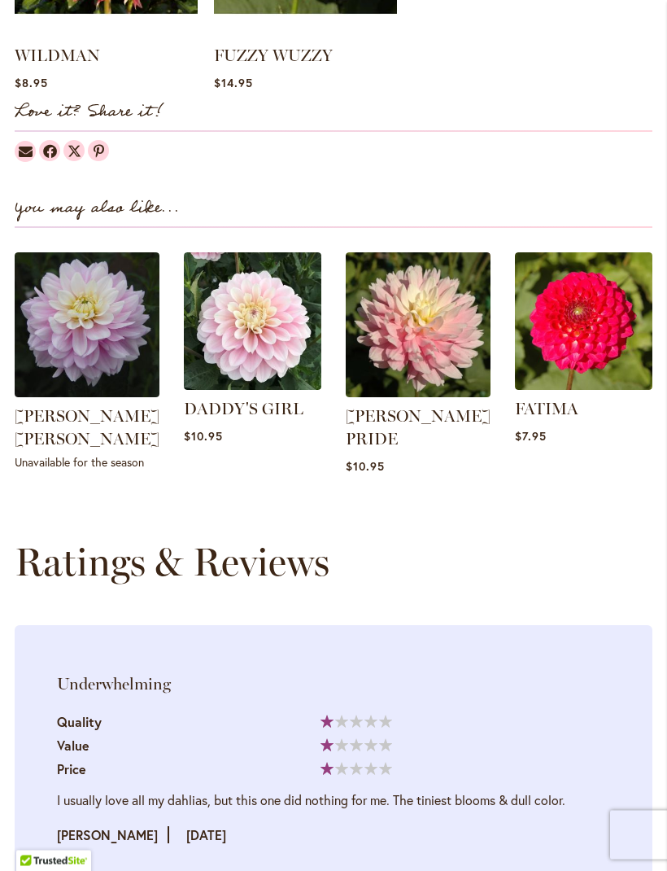
scroll to position [1590, 0]
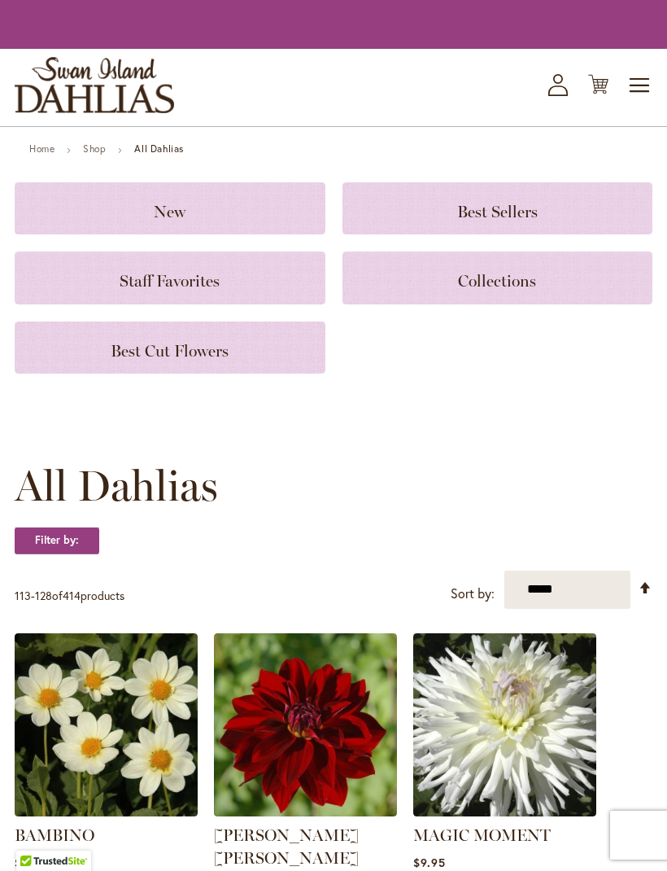
scroll to position [2199, 0]
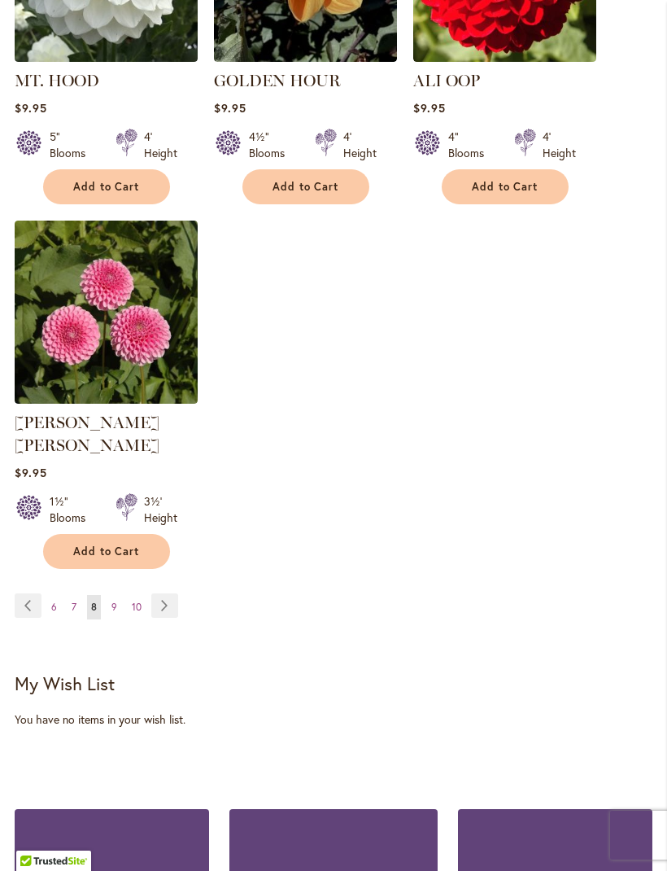
click at [164, 593] on link "Page Next" at bounding box center [164, 605] width 27 height 24
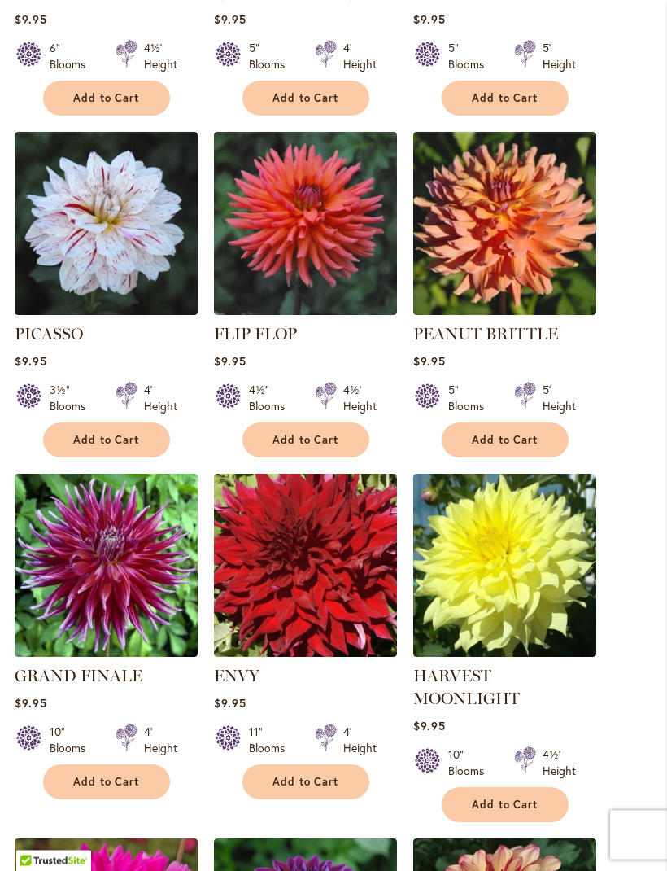
scroll to position [1217, 0]
click at [342, 265] on img at bounding box center [305, 223] width 183 height 183
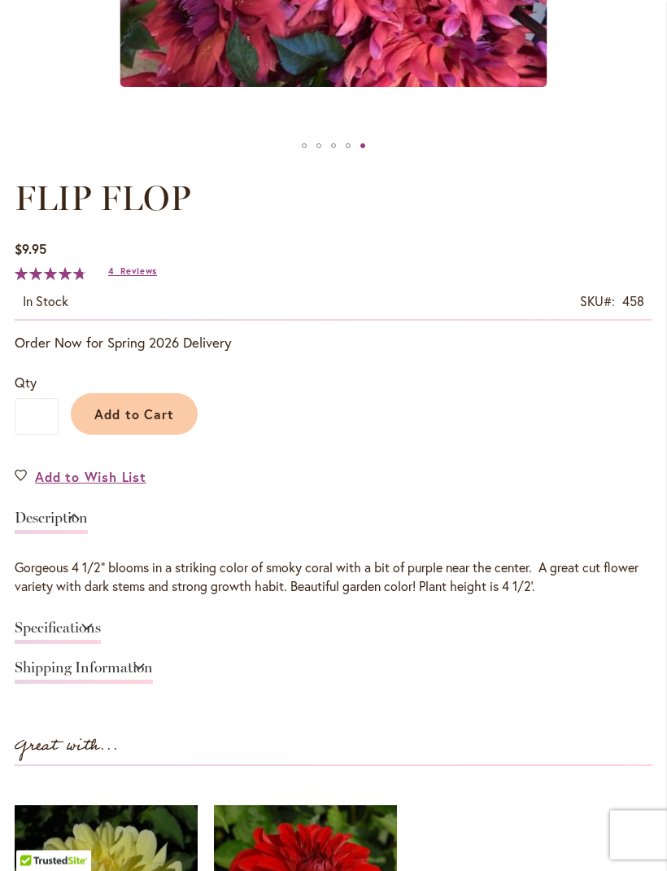
scroll to position [744, 0]
click at [142, 277] on span "Reviews" at bounding box center [138, 270] width 37 height 11
click at [146, 422] on span "Add to Cart" at bounding box center [134, 413] width 81 height 17
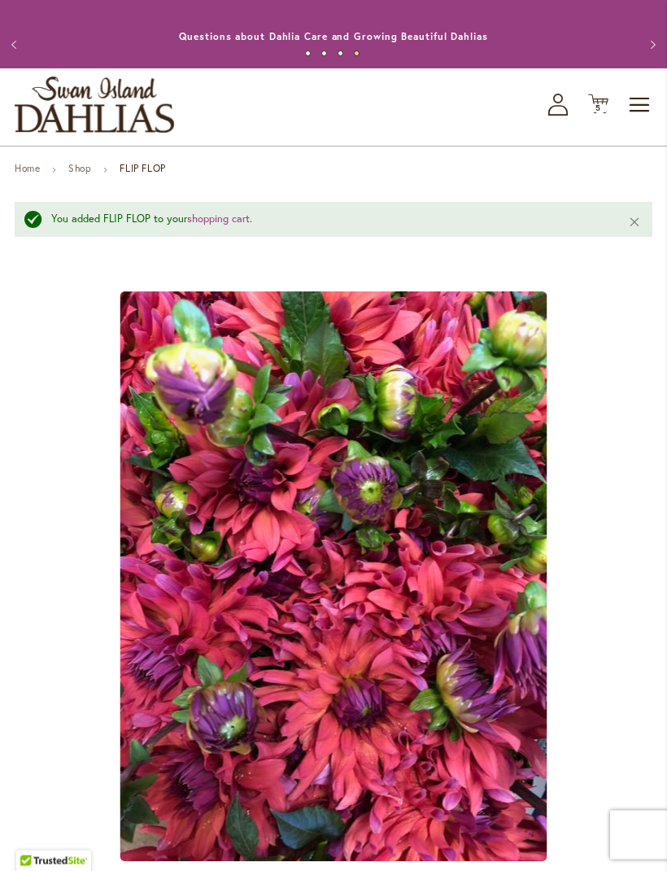
scroll to position [0, 0]
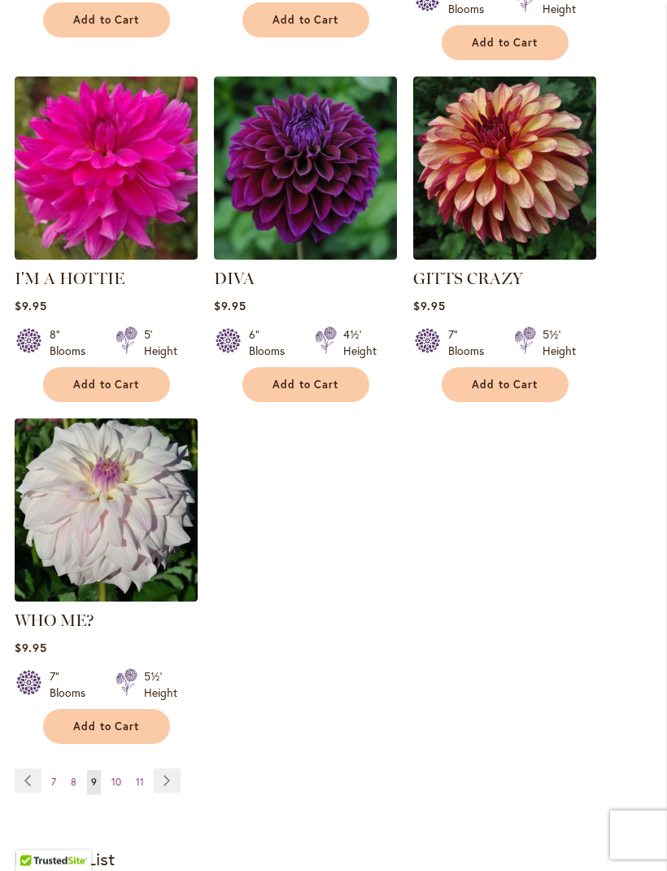
scroll to position [1979, 0]
click at [346, 211] on img at bounding box center [305, 168] width 183 height 183
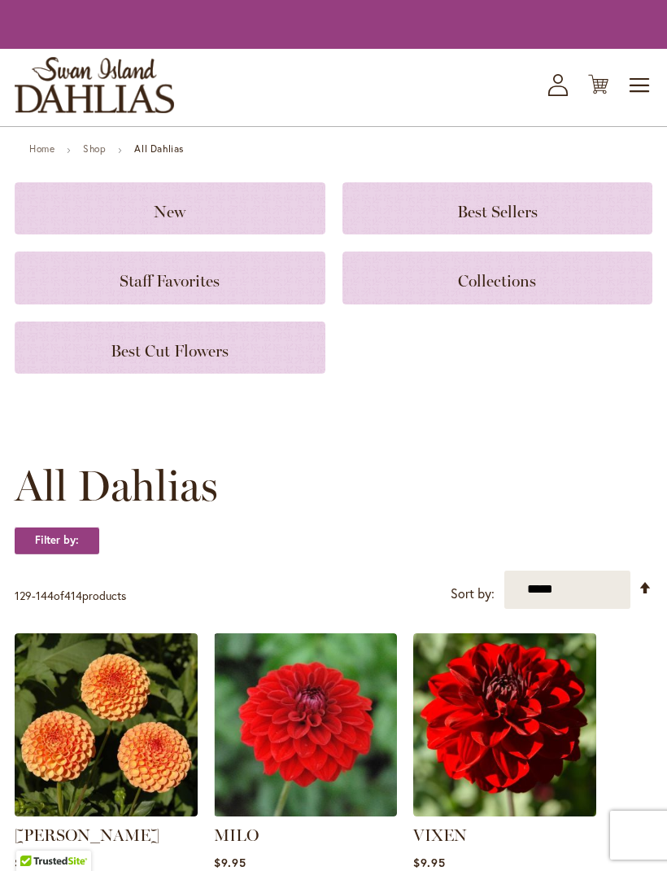
scroll to position [2032, 0]
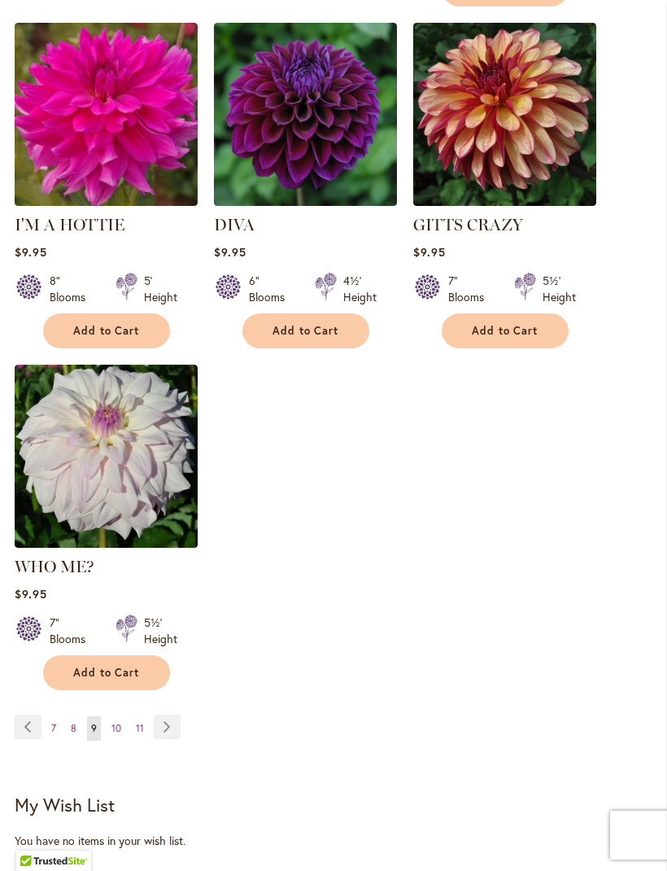
click at [166, 739] on link "Page Next" at bounding box center [167, 727] width 27 height 24
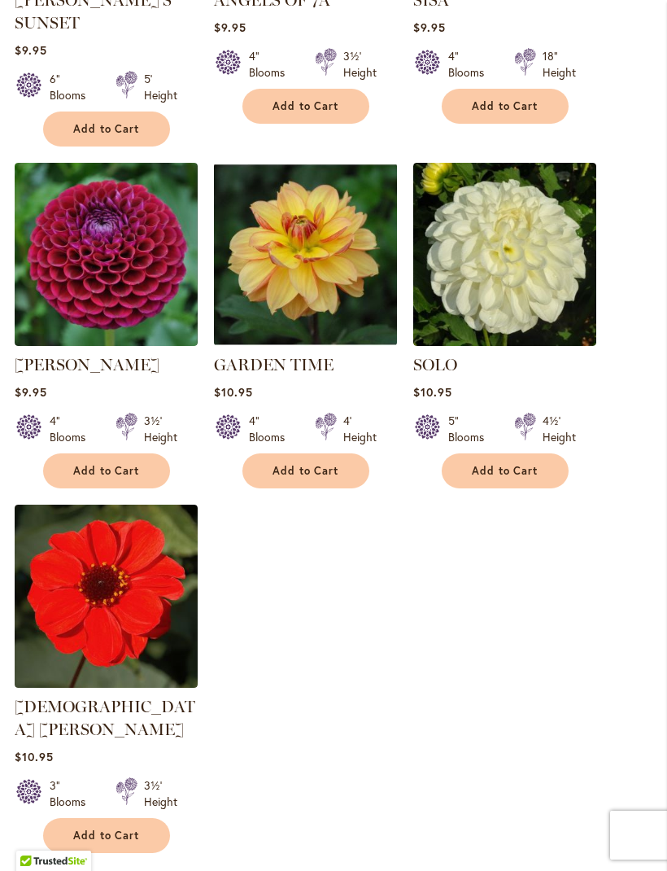
scroll to position [1969, 0]
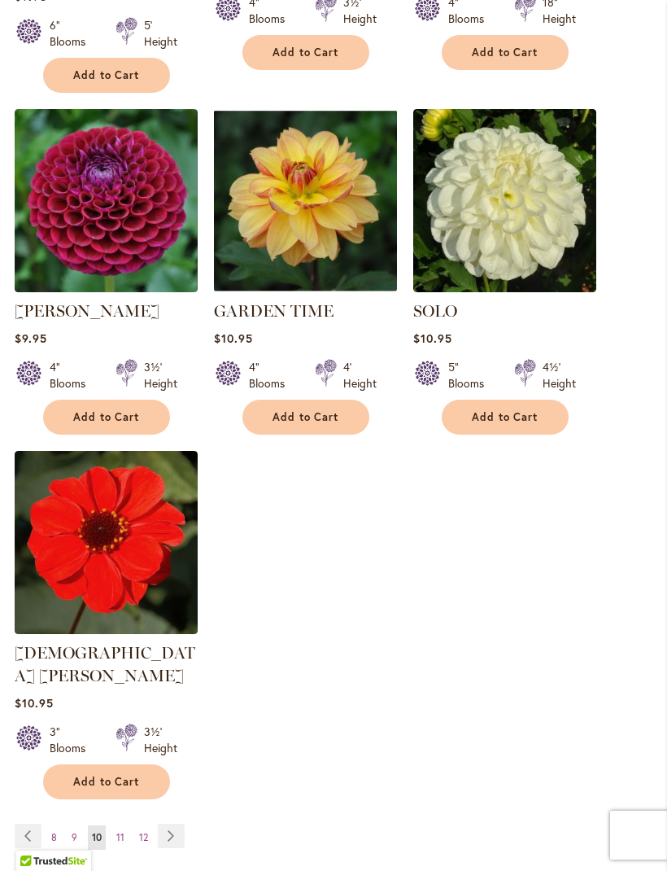
click at [319, 240] on img at bounding box center [305, 200] width 183 height 183
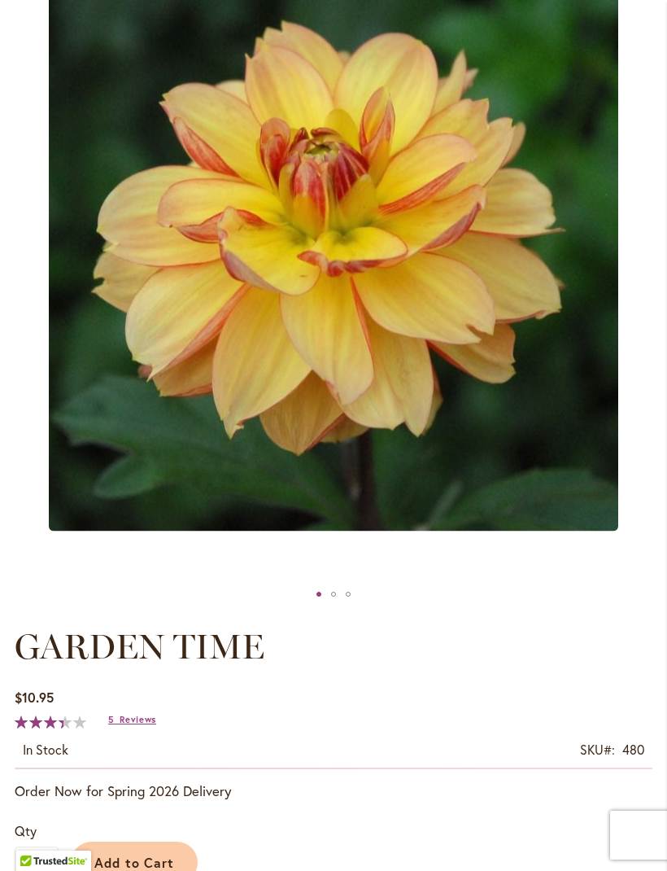
scroll to position [295, 0]
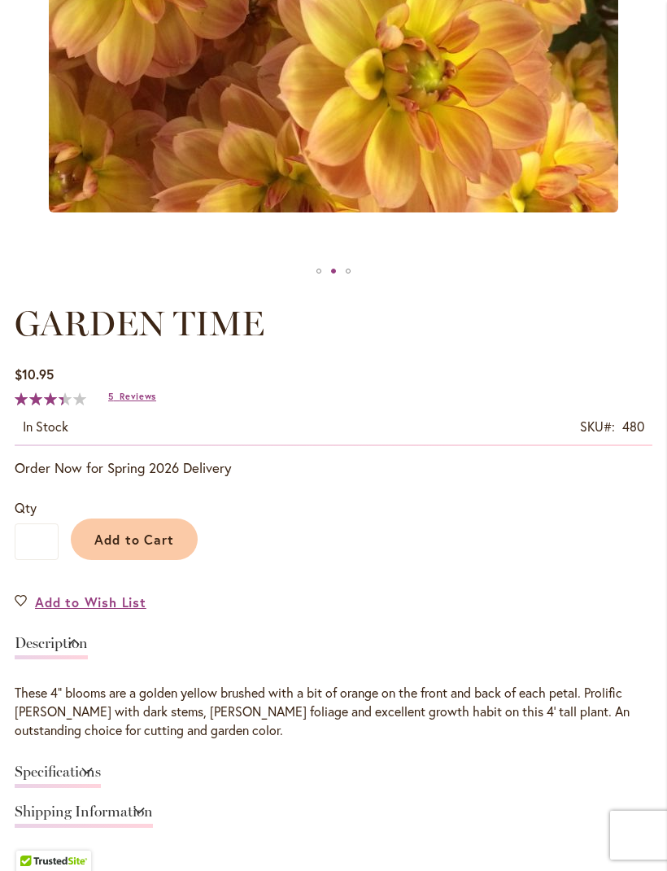
click at [137, 402] on span "Reviews" at bounding box center [138, 396] width 37 height 11
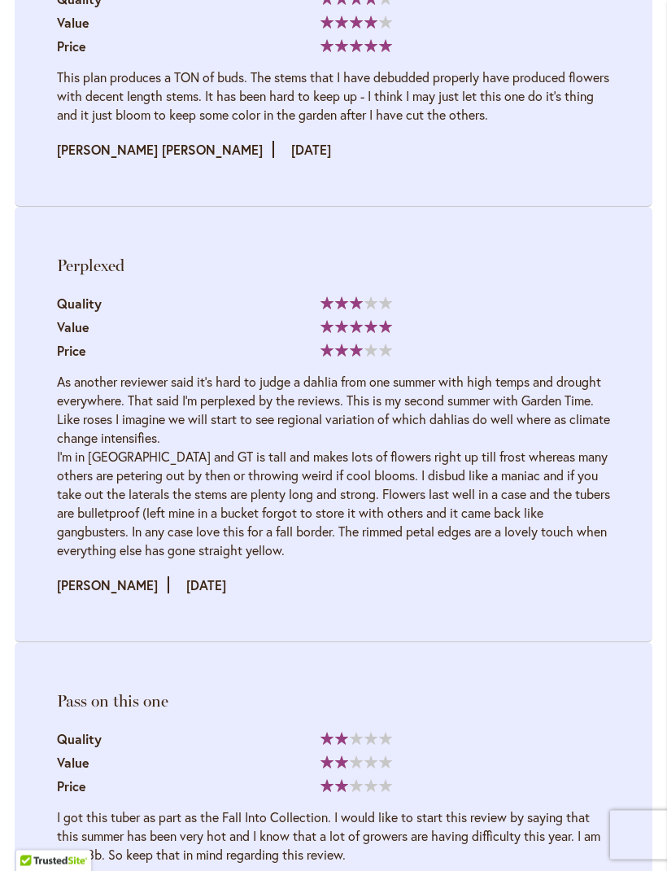
scroll to position [2425, 0]
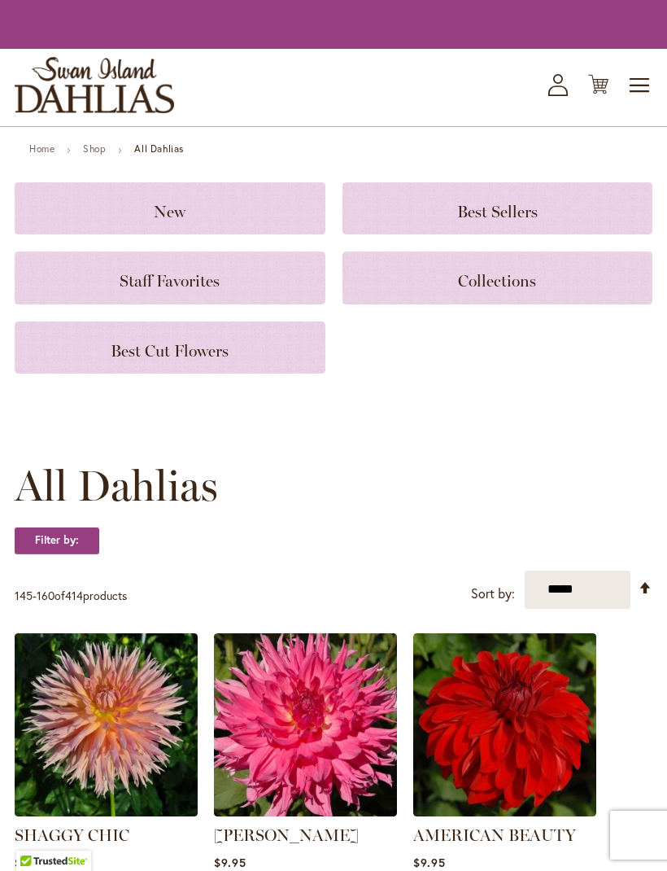
scroll to position [2023, 0]
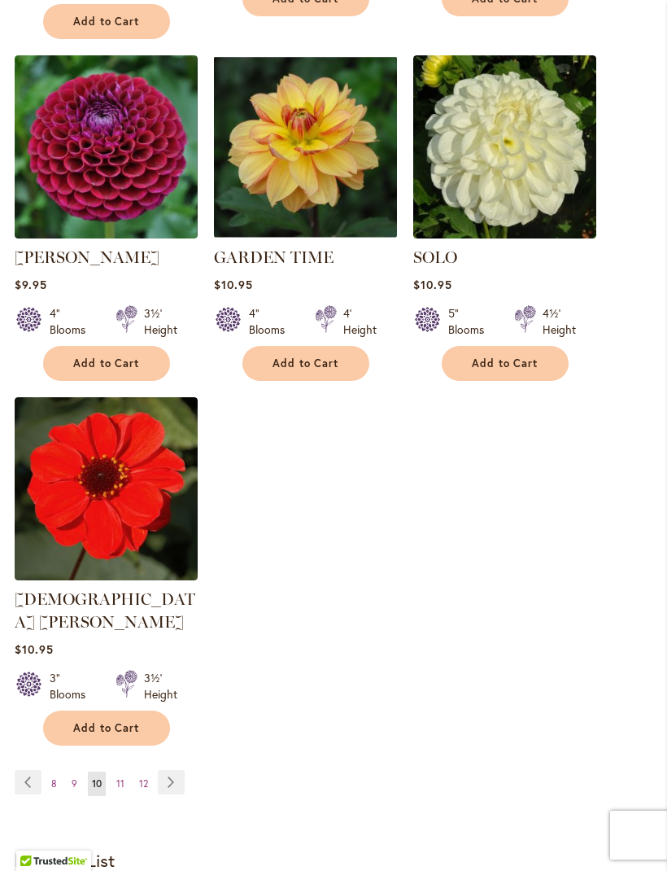
click at [179, 770] on link "Page Next" at bounding box center [171, 782] width 27 height 24
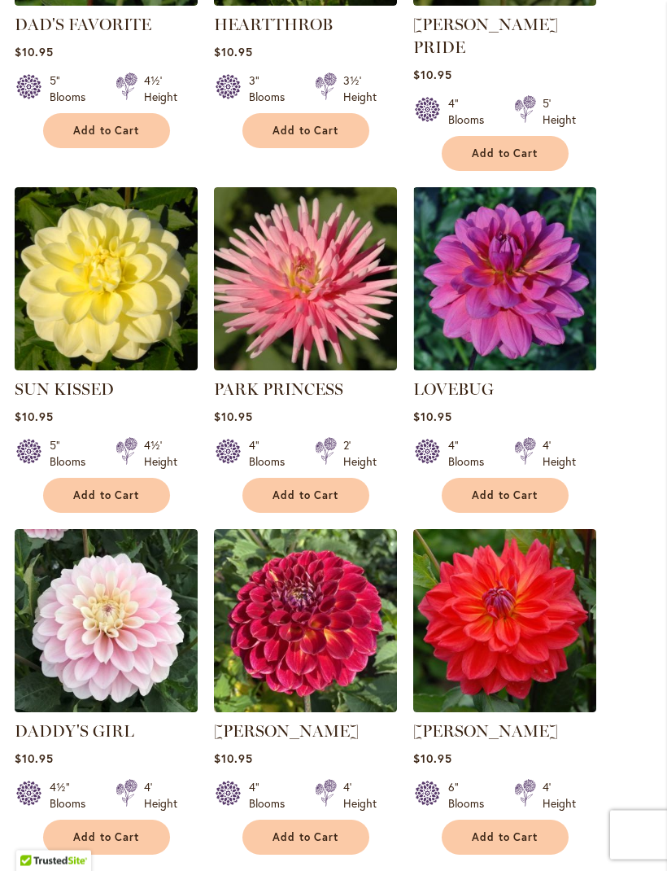
scroll to position [842, 0]
click at [348, 273] on img at bounding box center [305, 278] width 183 height 183
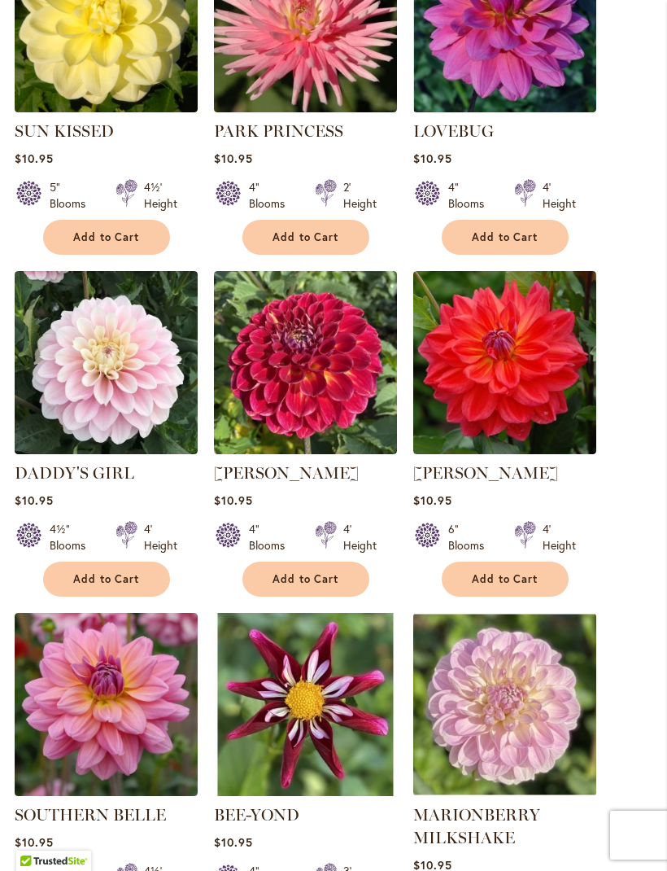
scroll to position [1122, 0]
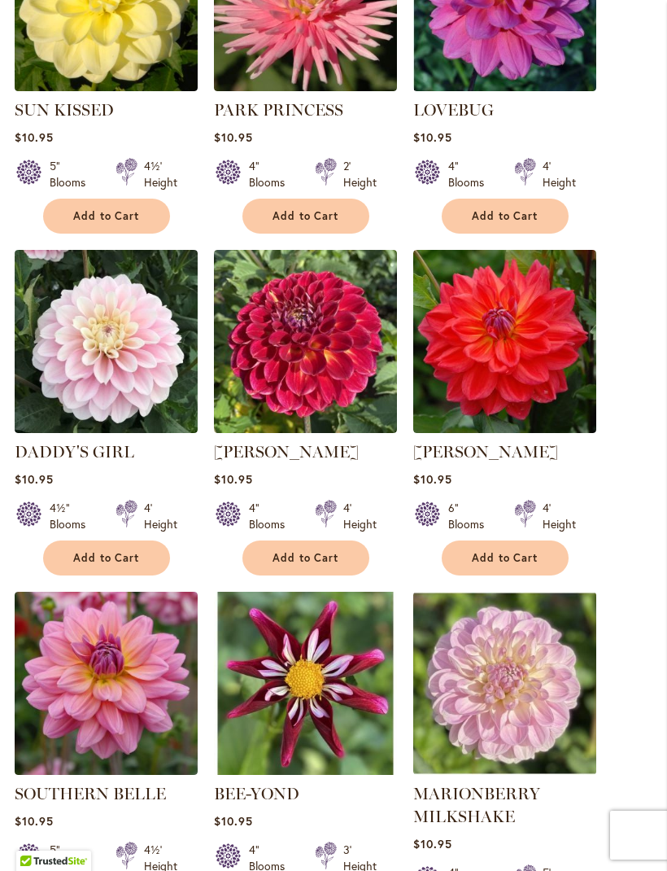
click at [352, 330] on img at bounding box center [305, 341] width 183 height 183
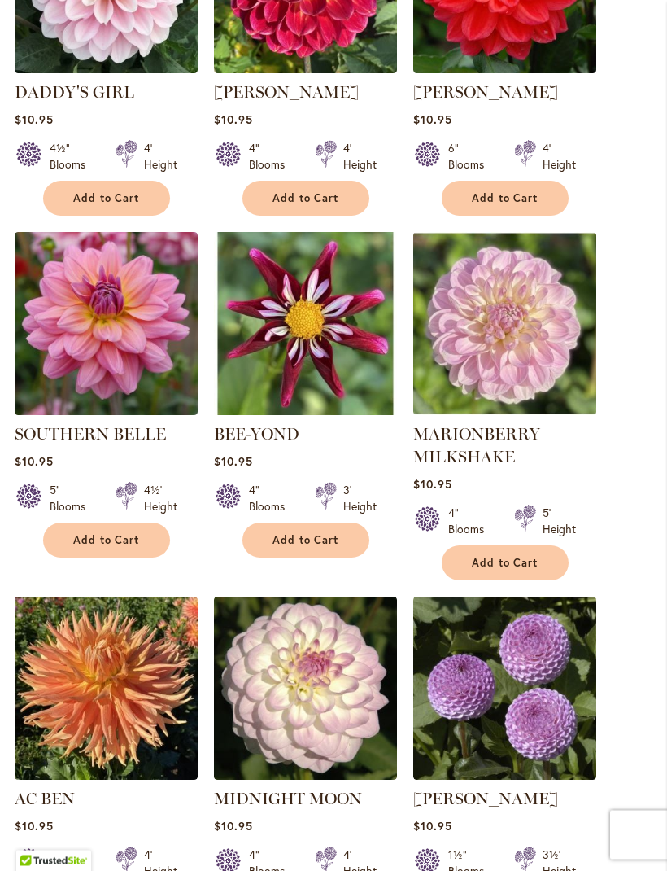
scroll to position [1481, 0]
click at [138, 306] on img at bounding box center [106, 323] width 183 height 183
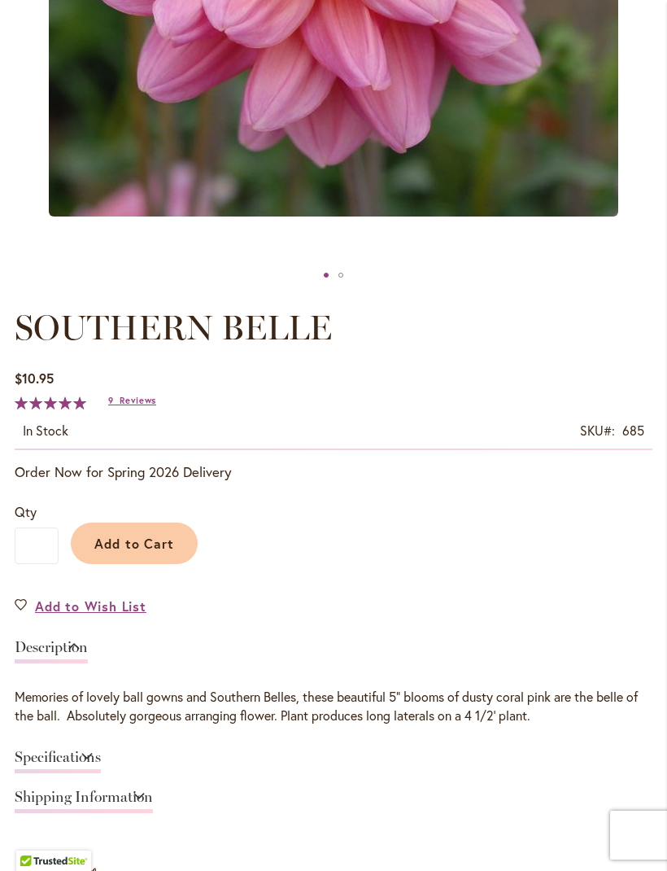
scroll to position [622, 0]
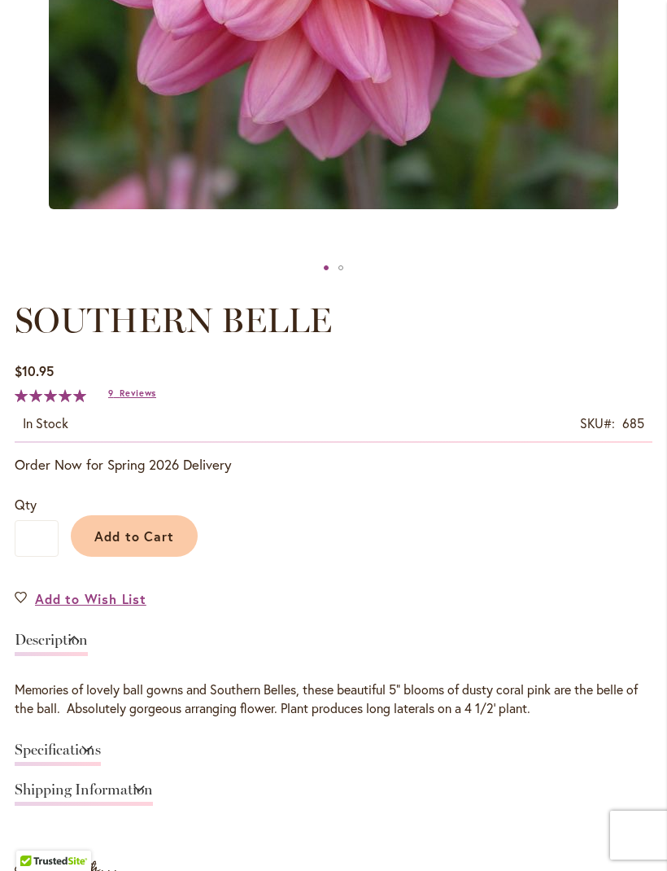
click at [152, 400] on div "$10.95 In stock SKU 685 Rating: 100 % of 100 9 Reviews Add Your Review" at bounding box center [334, 401] width 638 height 81
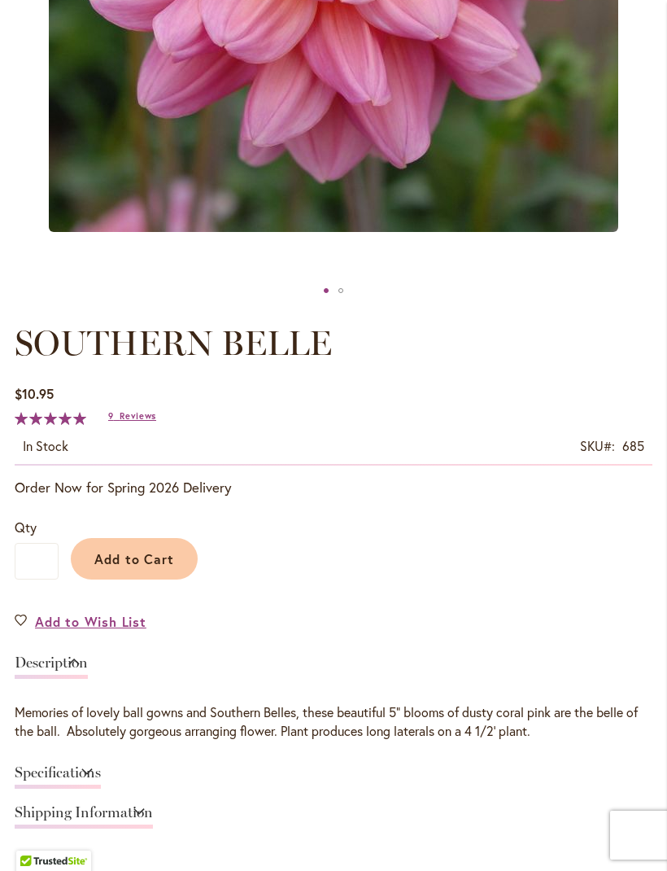
scroll to position [657, 0]
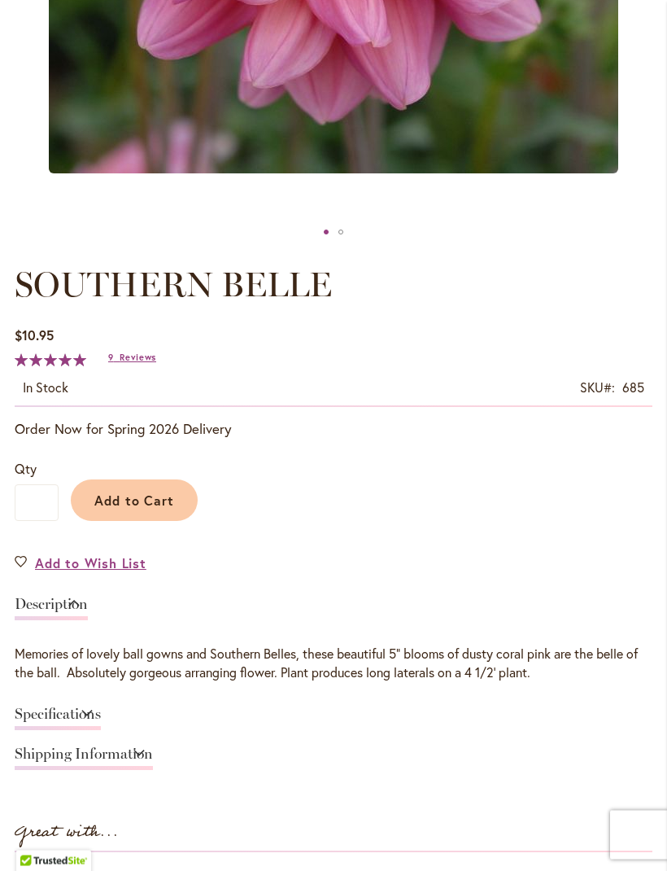
click at [156, 509] on span "Add to Cart" at bounding box center [134, 500] width 81 height 17
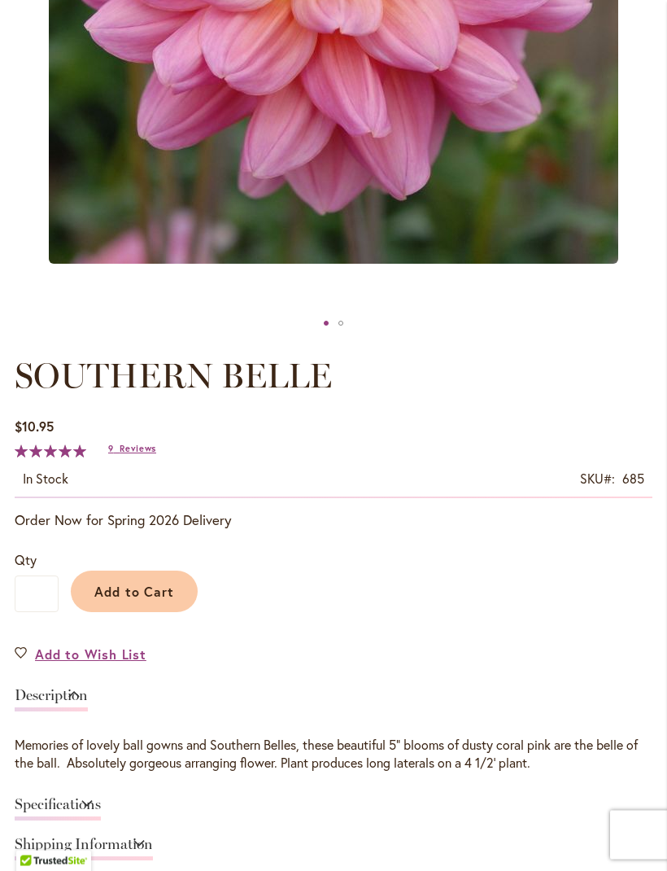
click at [149, 455] on span "Reviews" at bounding box center [138, 449] width 37 height 11
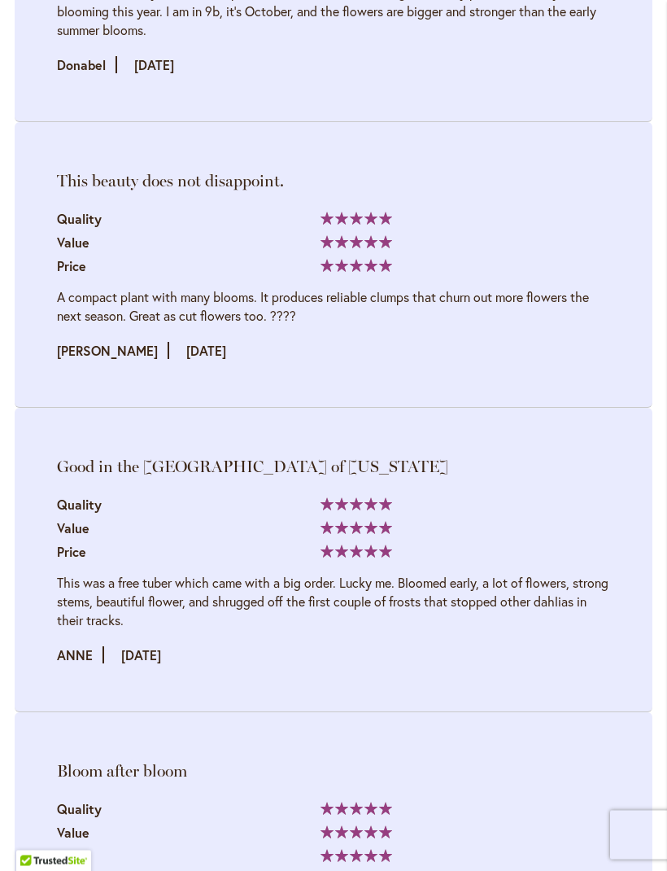
scroll to position [3102, 0]
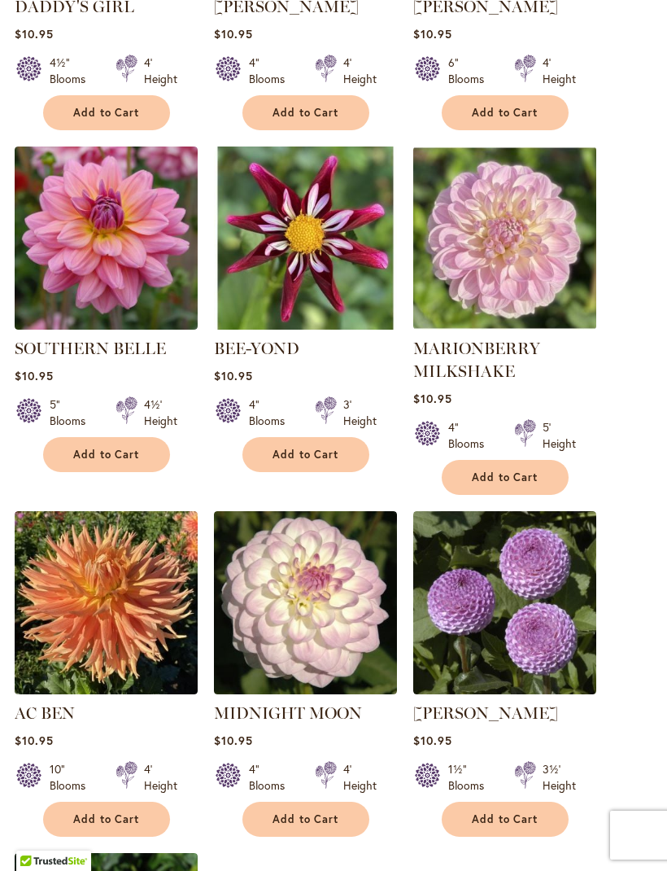
scroll to position [1535, 0]
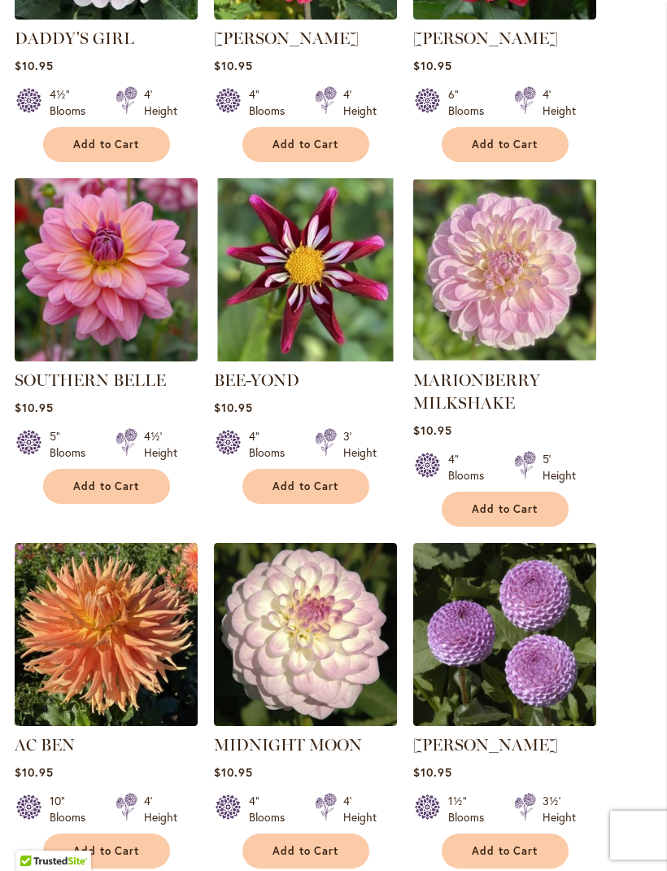
click at [118, 480] on span "Add to Cart" at bounding box center [106, 486] width 67 height 14
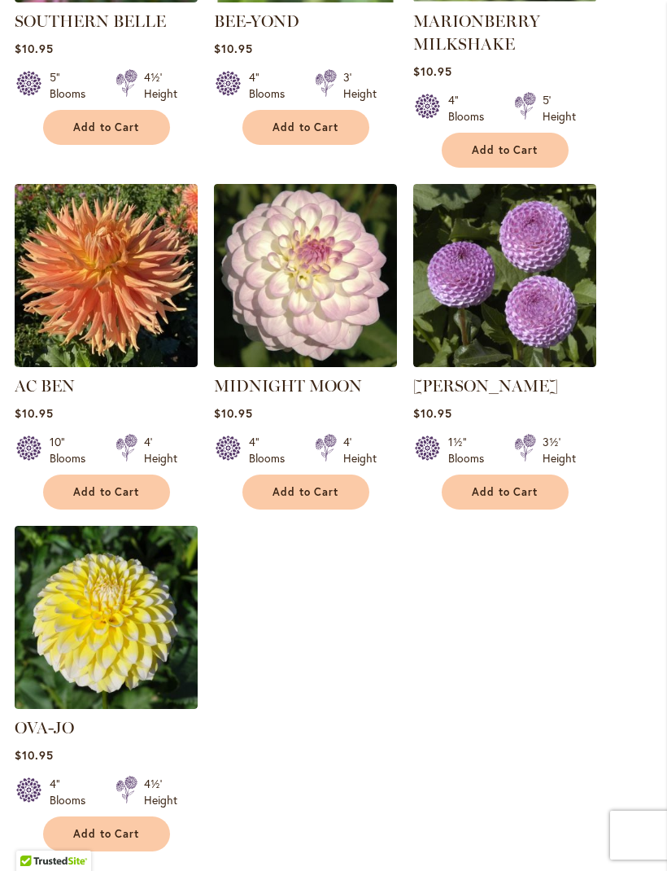
scroll to position [1944, 0]
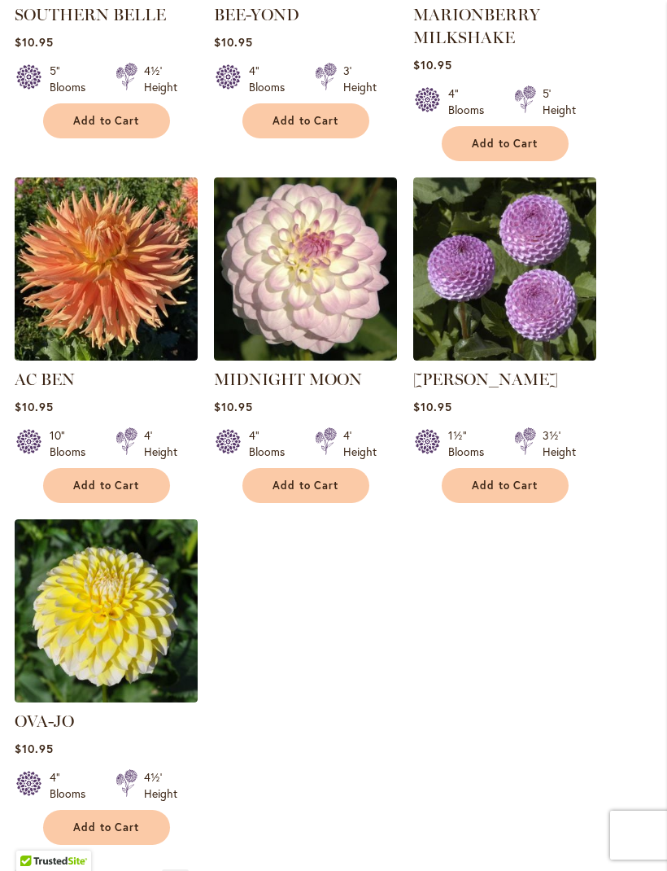
click at [552, 307] on img at bounding box center [504, 268] width 183 height 183
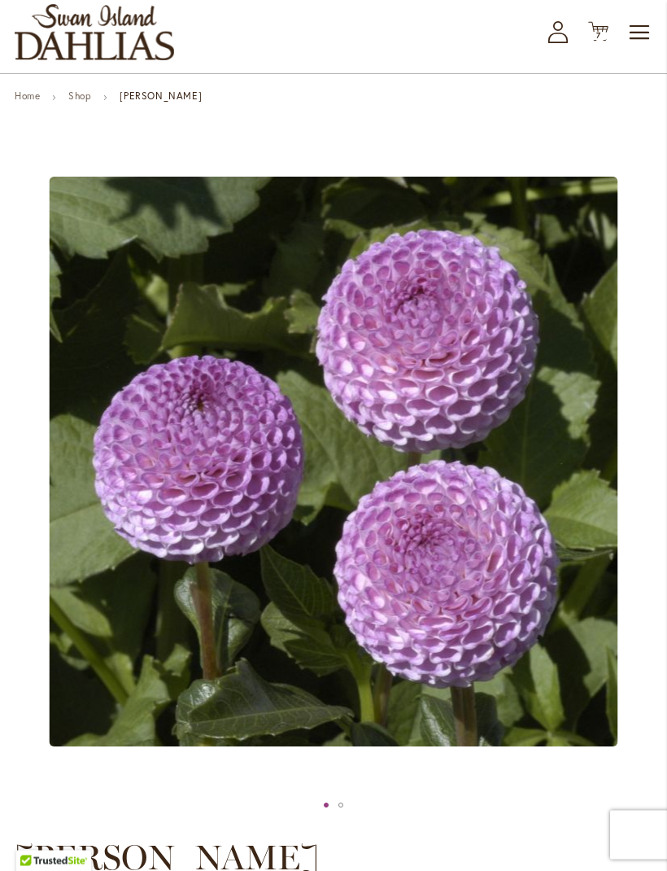
scroll to position [55, 0]
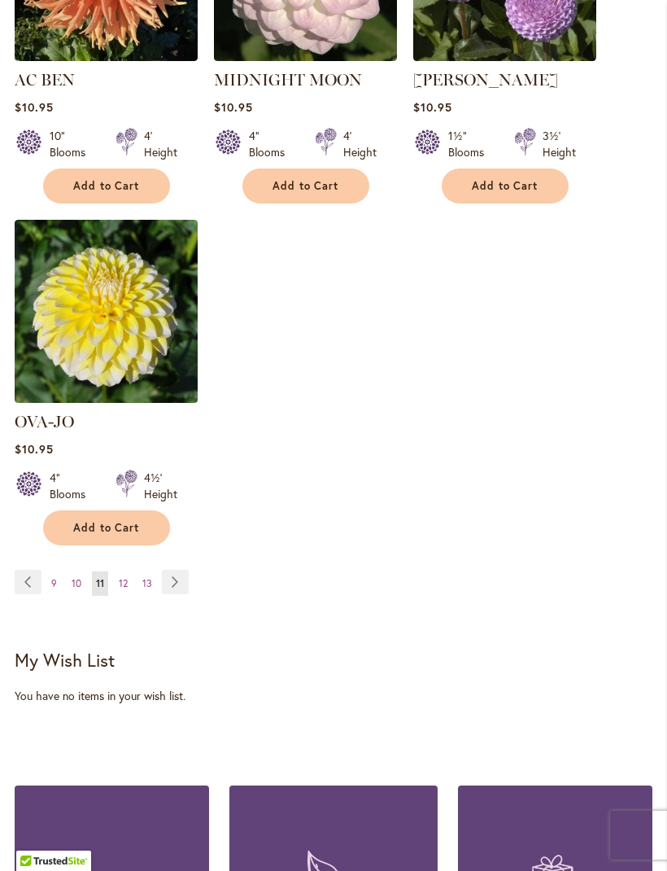
scroll to position [2225, 0]
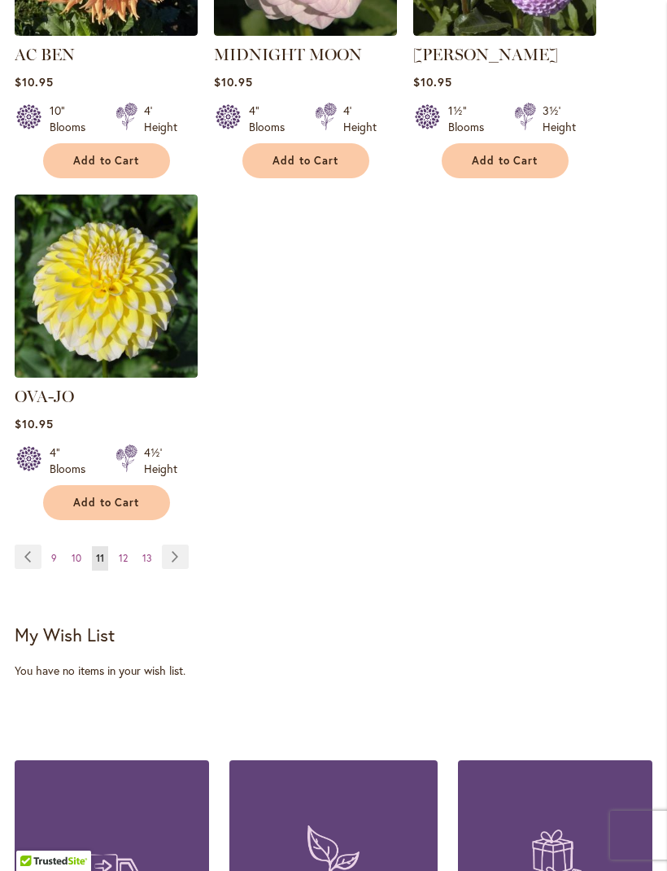
click at [177, 549] on link "Page Next" at bounding box center [175, 556] width 27 height 24
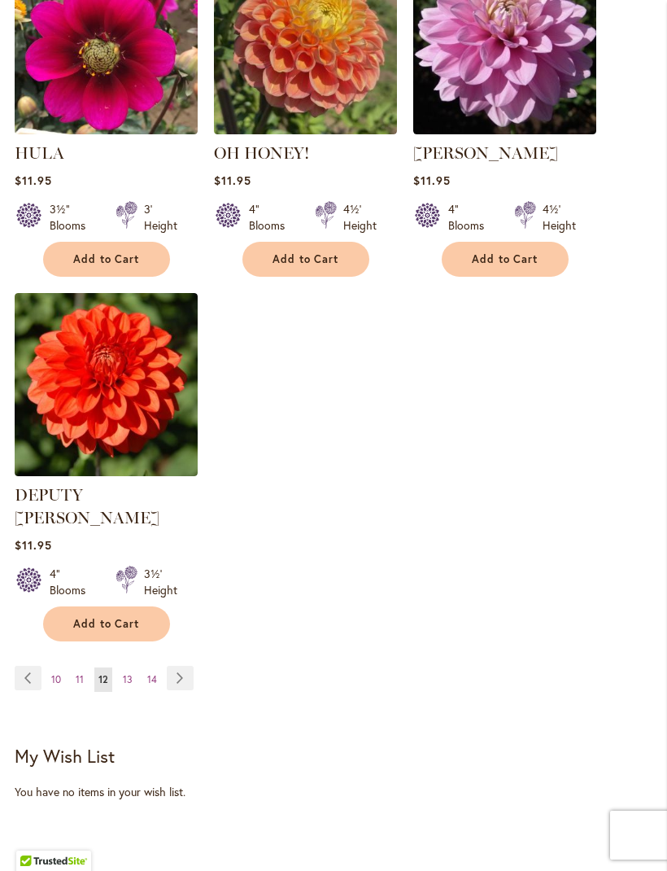
scroll to position [2112, 0]
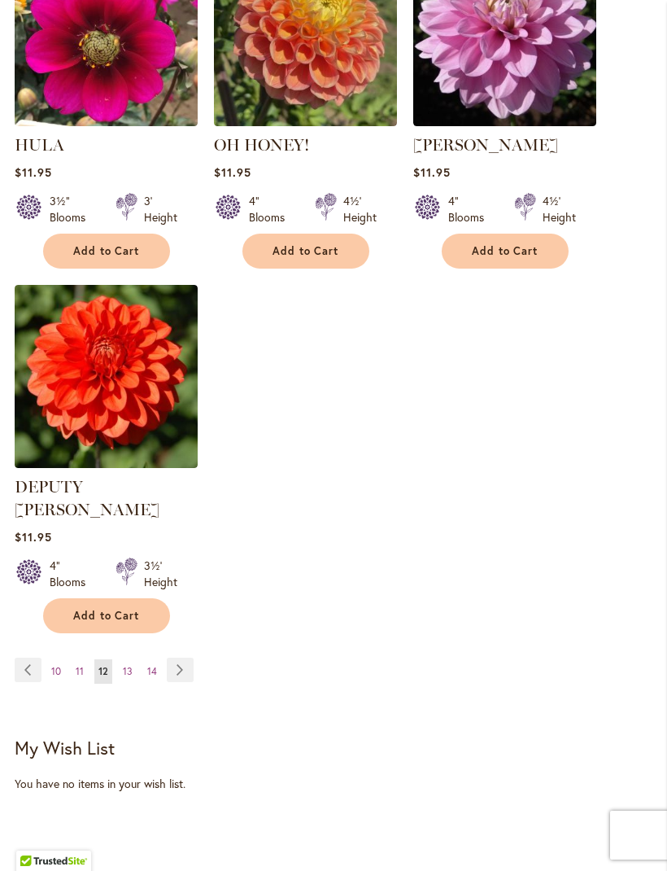
click at [177, 658] on link "Page Next" at bounding box center [180, 670] width 27 height 24
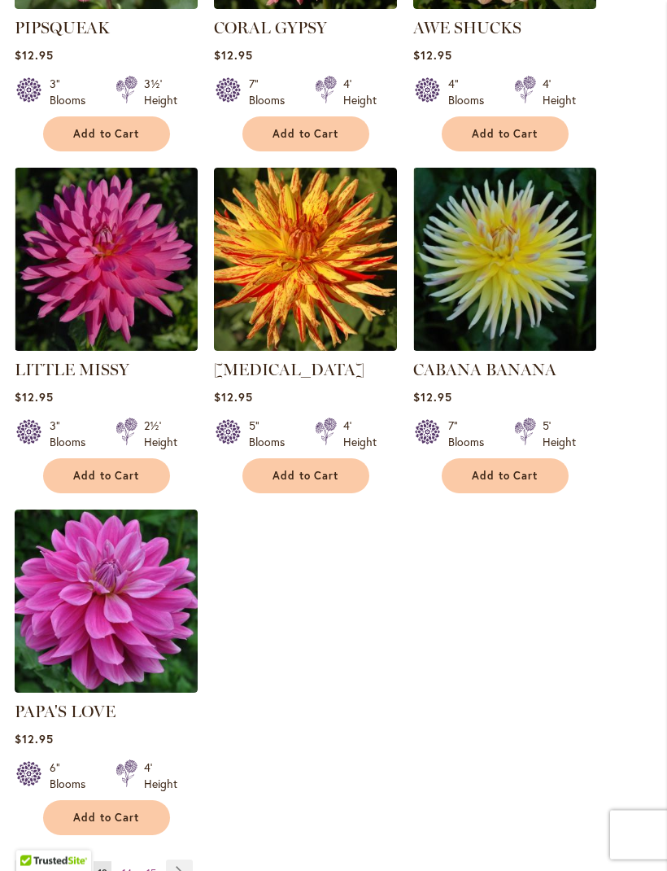
scroll to position [1965, 0]
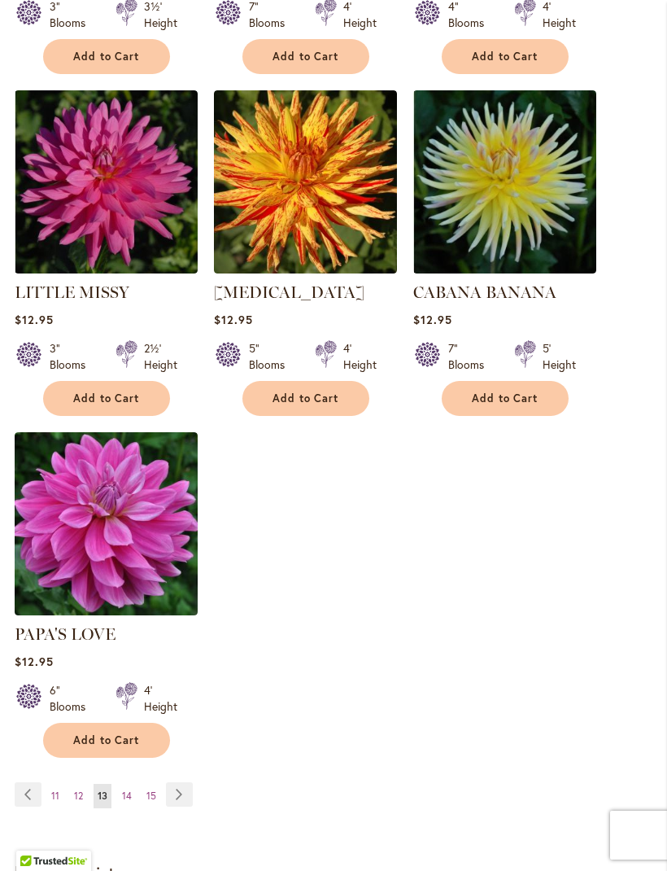
click at [191, 807] on link "Page Next" at bounding box center [179, 794] width 27 height 24
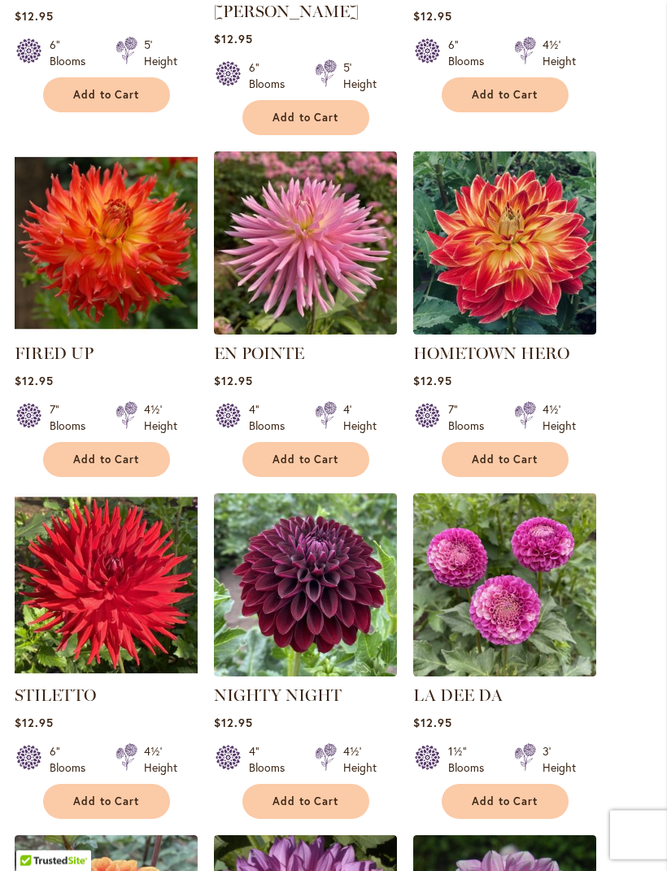
scroll to position [878, 0]
click at [129, 264] on img at bounding box center [106, 242] width 183 height 183
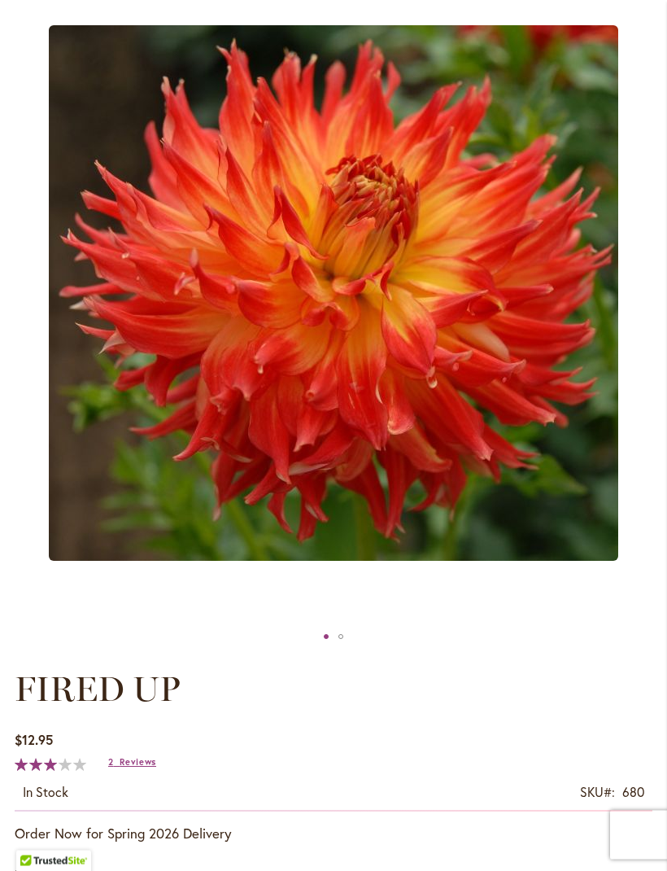
scroll to position [253, 0]
click at [140, 767] on span "Reviews" at bounding box center [138, 761] width 37 height 11
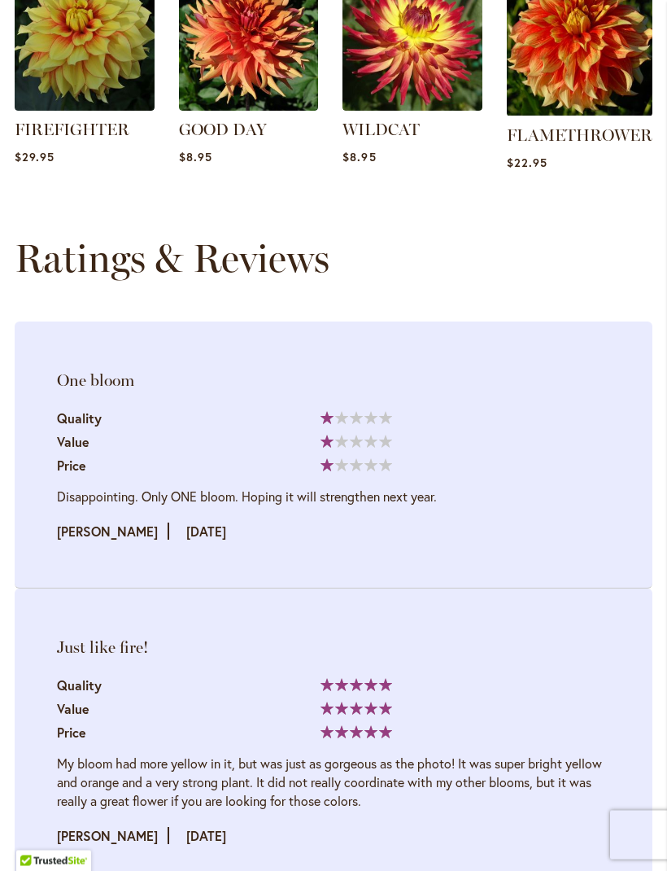
scroll to position [1980, 0]
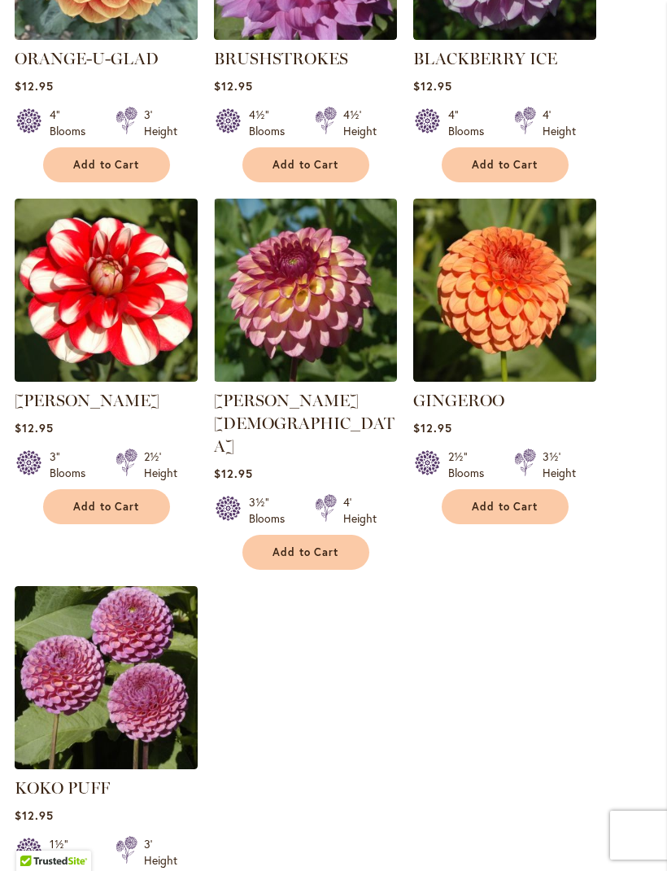
scroll to position [1857, 0]
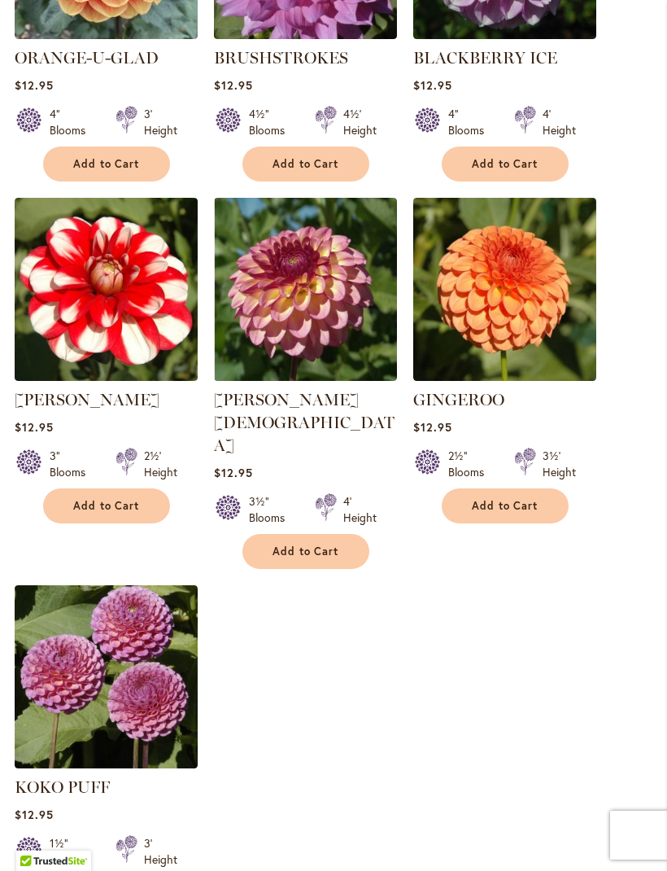
click at [343, 305] on img at bounding box center [305, 289] width 183 height 183
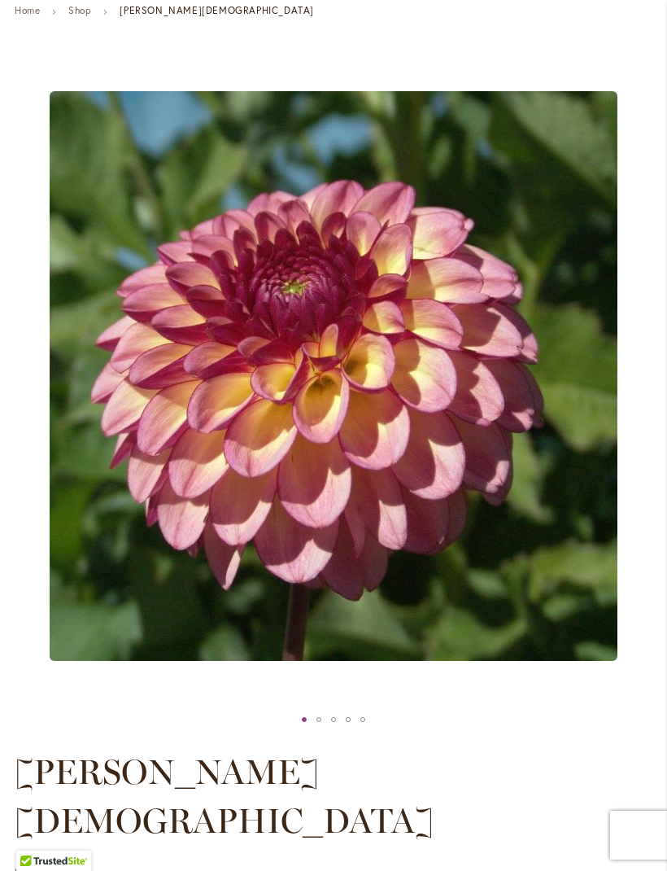
scroll to position [186, 0]
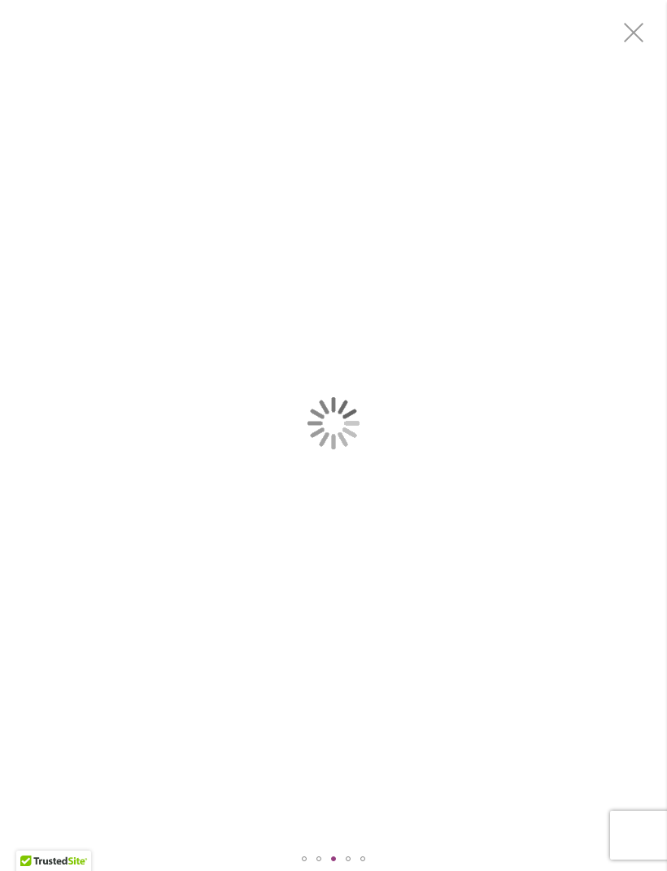
scroll to position [0, 0]
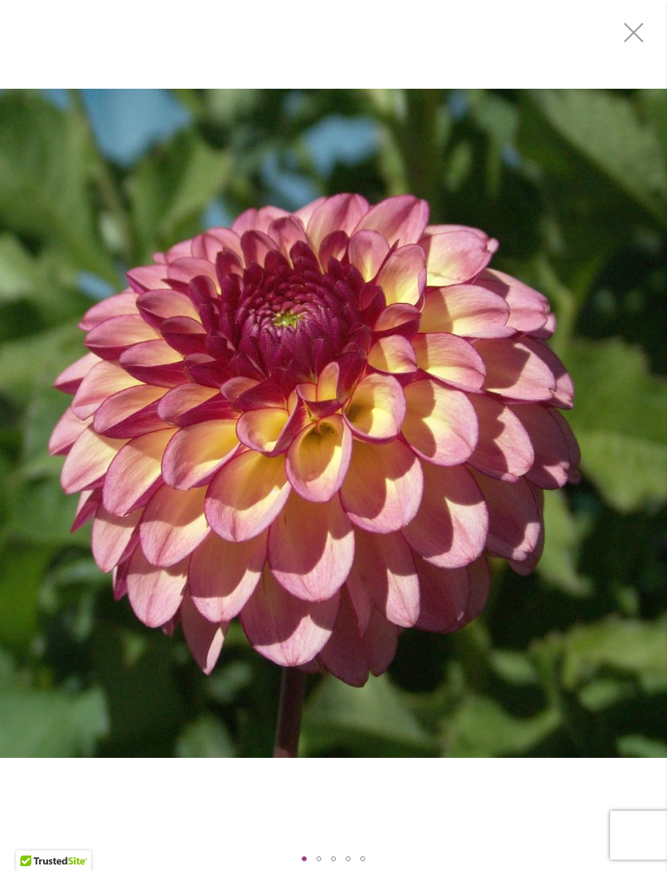
click at [308, 477] on img "Foxy Lady" at bounding box center [333, 424] width 667 height 670
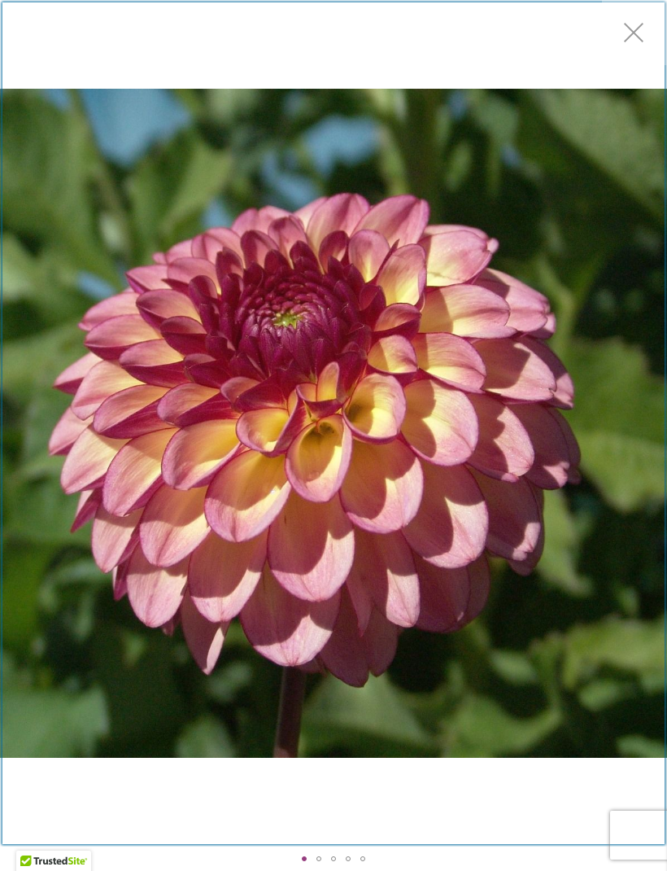
scroll to position [186, 0]
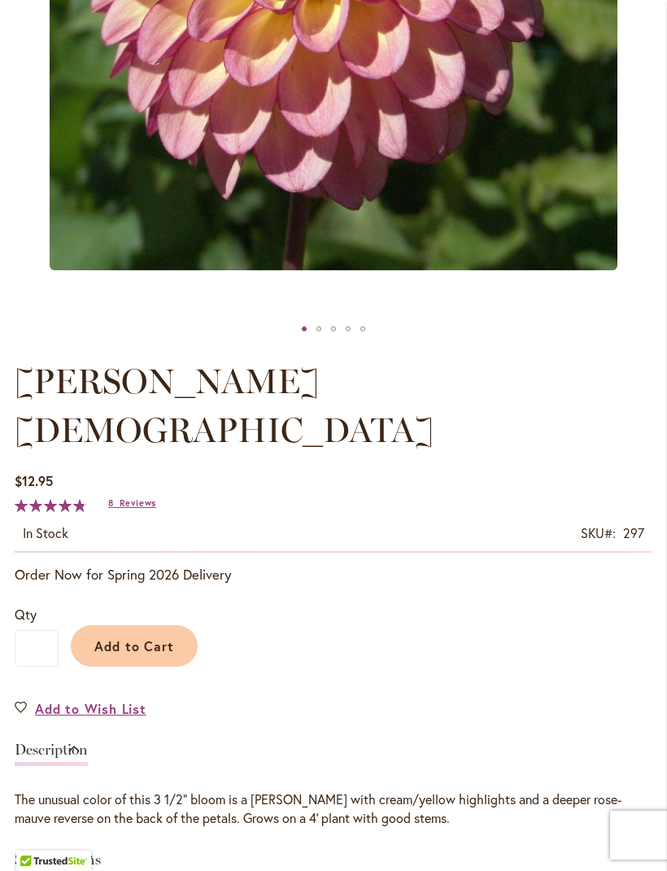
scroll to position [575, 0]
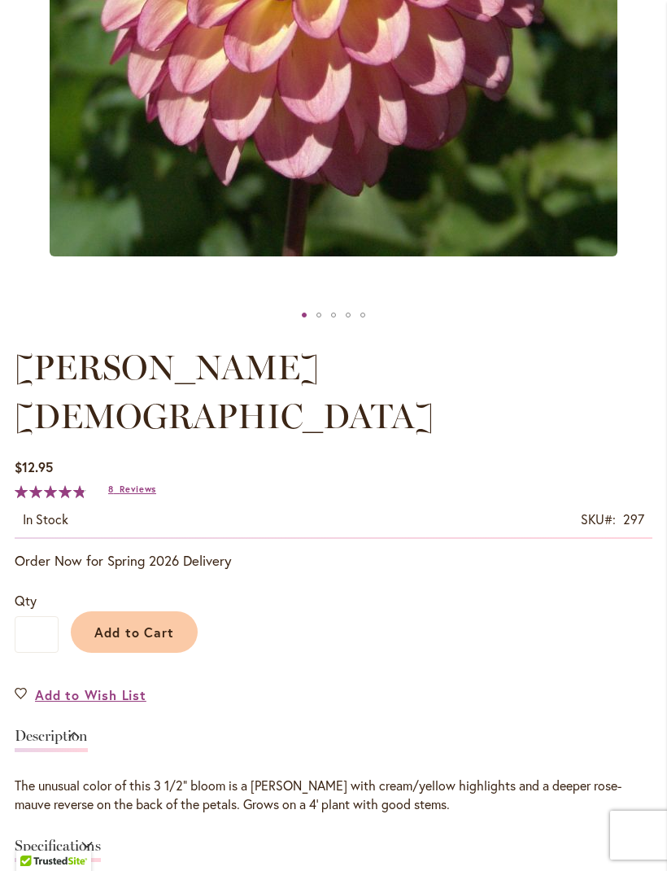
click at [145, 483] on span "Reviews" at bounding box center [138, 488] width 37 height 11
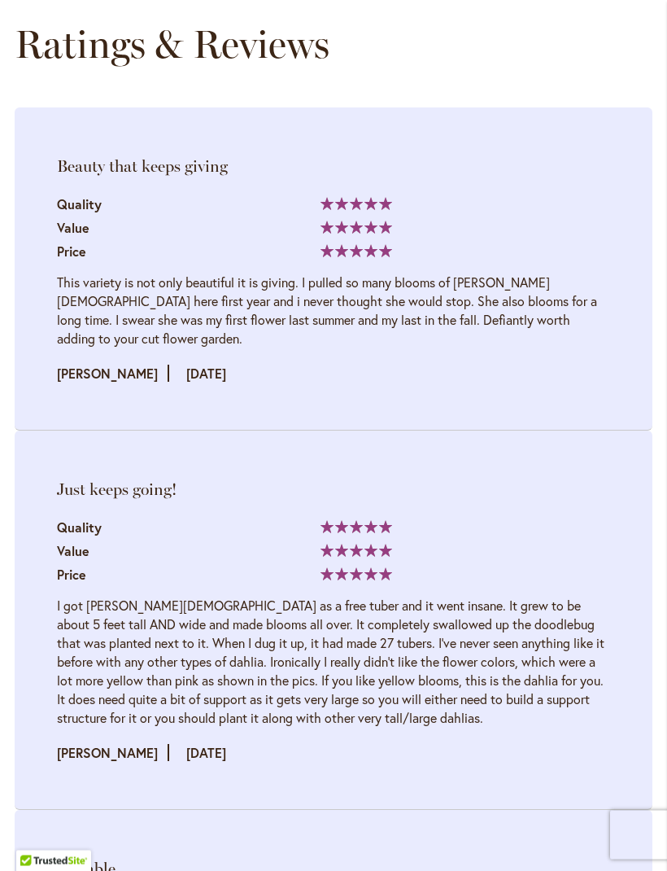
scroll to position [2263, 0]
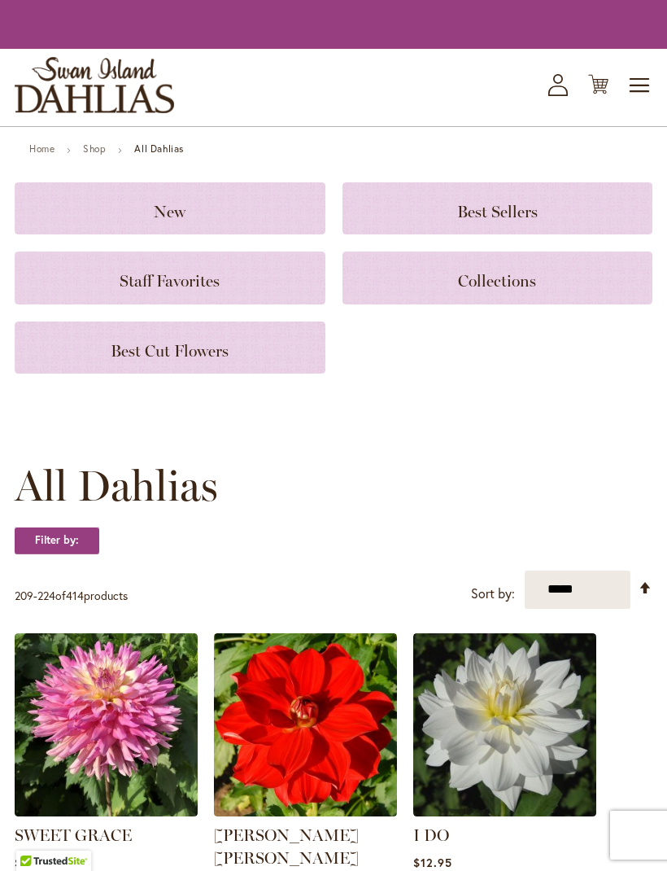
scroll to position [1911, 0]
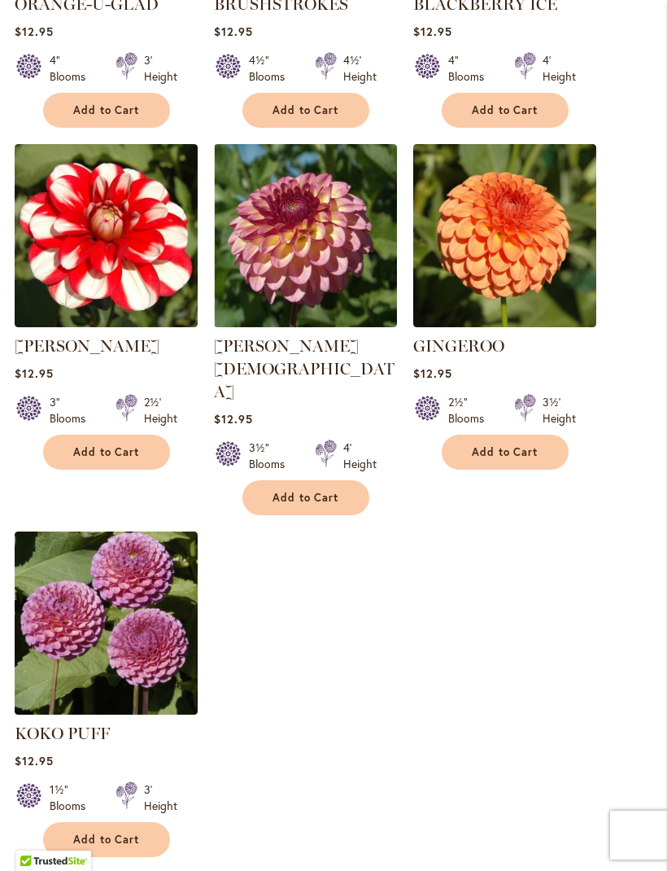
click at [313, 491] on span "Add to Cart" at bounding box center [306, 498] width 67 height 14
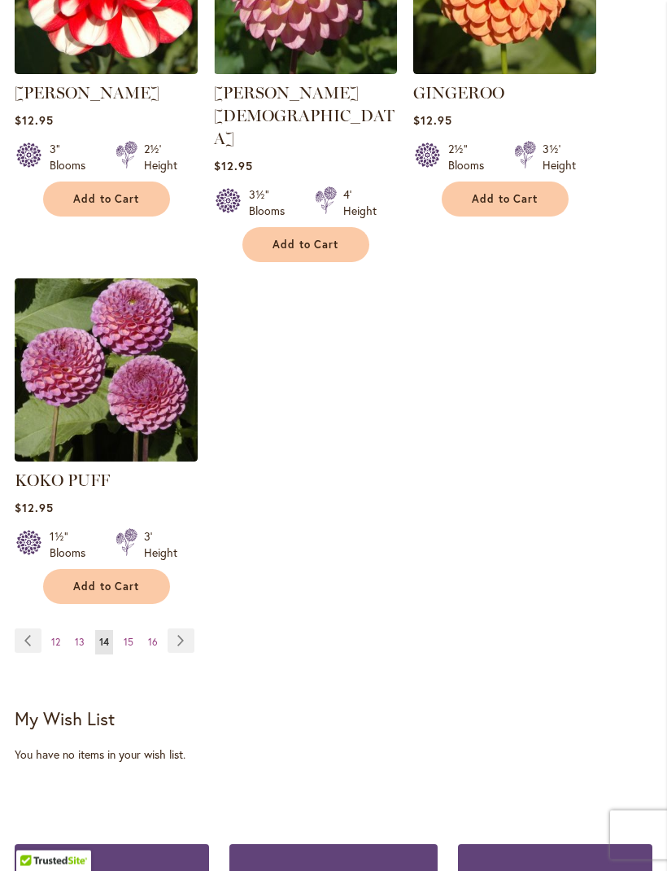
scroll to position [2212, 0]
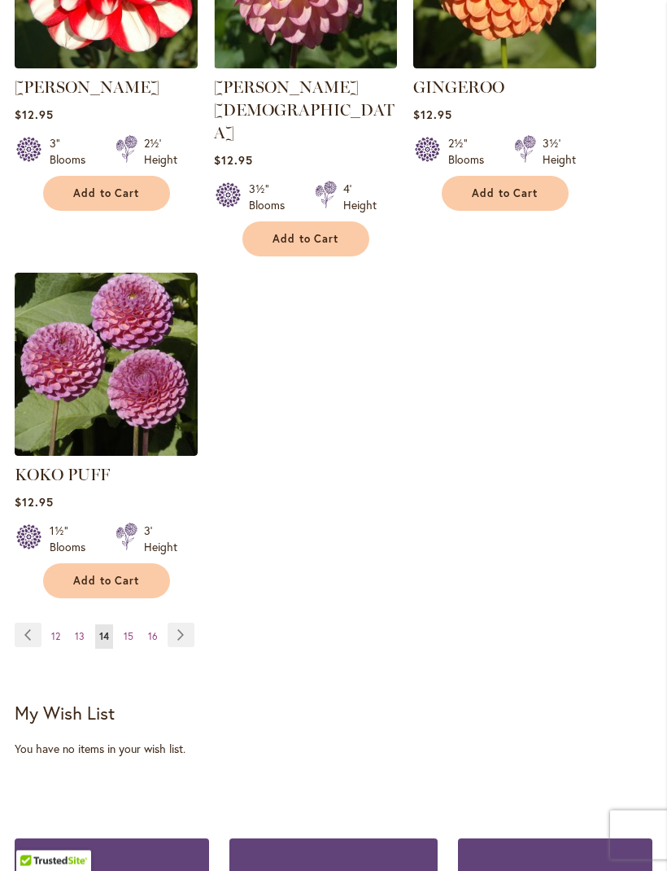
click at [183, 623] on link "Page Next" at bounding box center [181, 635] width 27 height 24
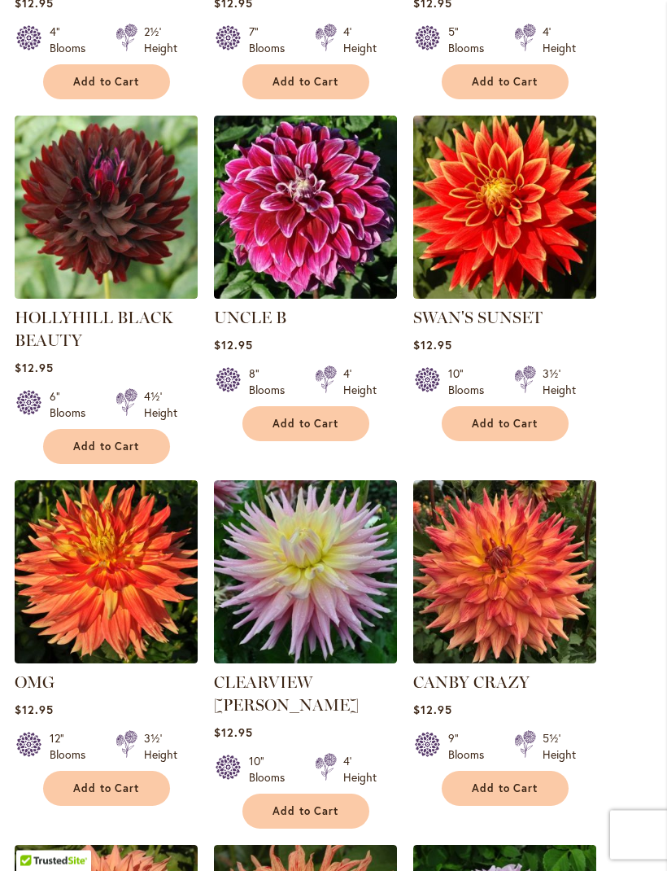
scroll to position [1232, 0]
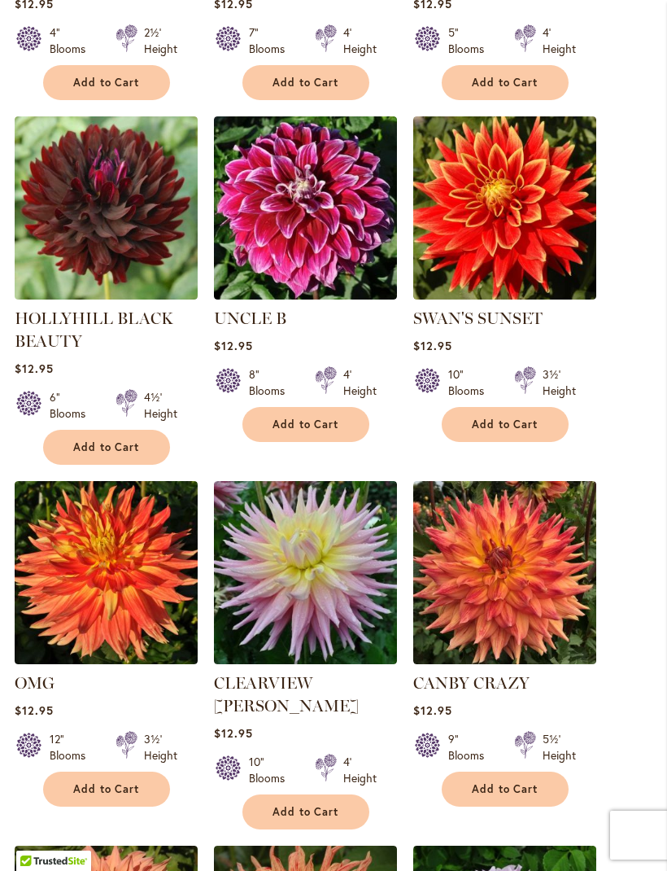
click at [330, 238] on img at bounding box center [305, 207] width 183 height 183
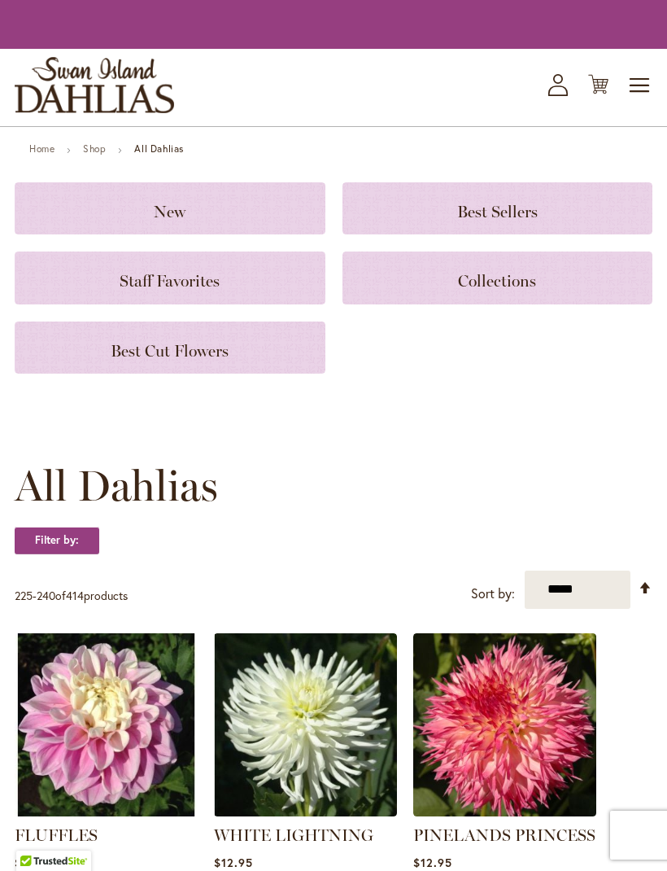
scroll to position [1286, 0]
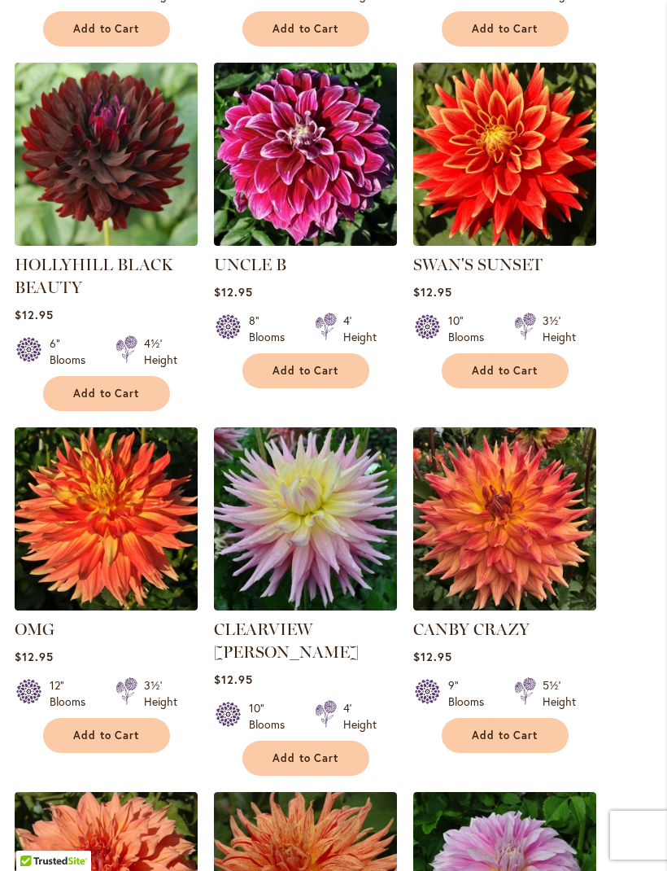
click at [132, 171] on img at bounding box center [106, 154] width 183 height 183
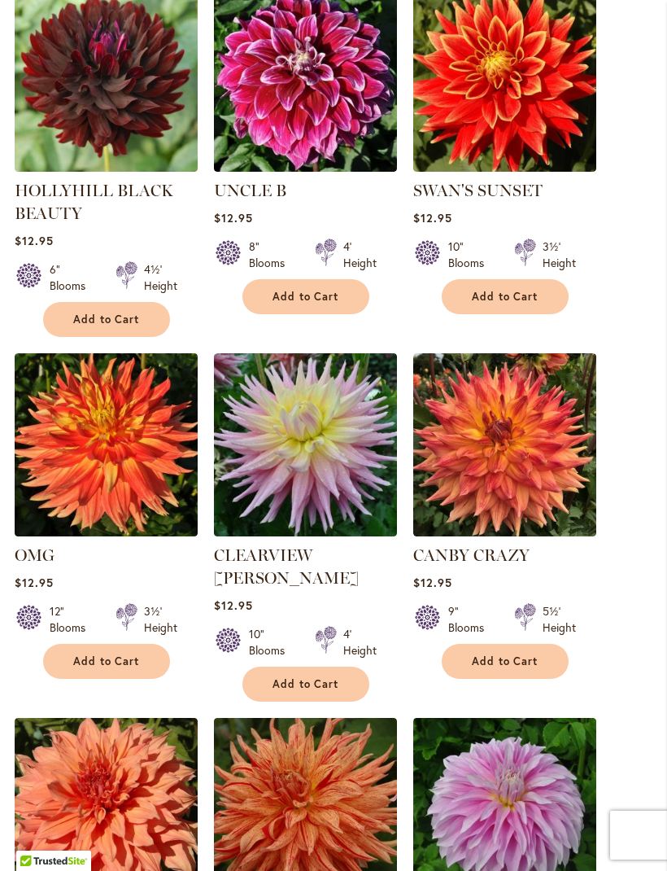
scroll to position [1391, 0]
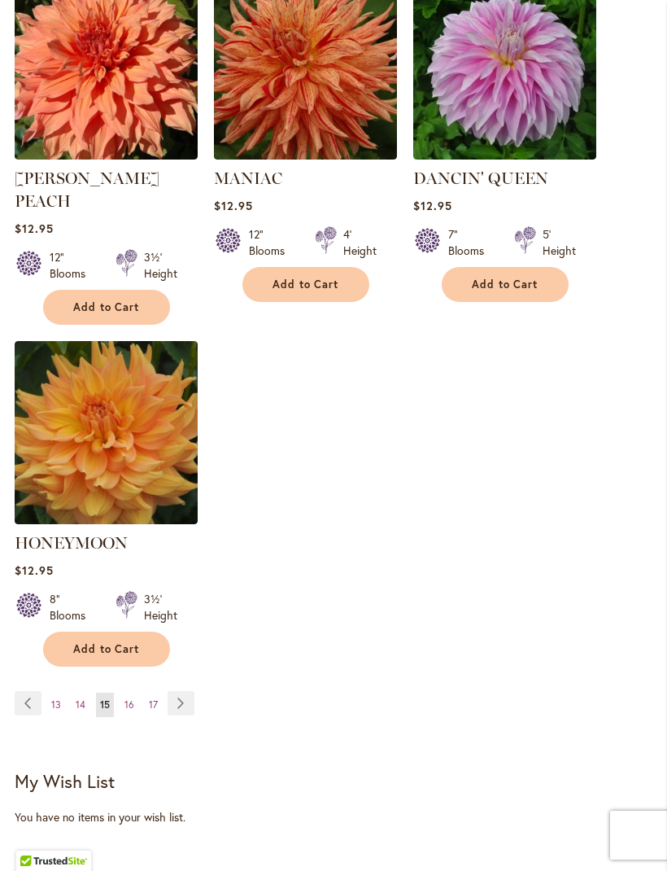
scroll to position [2147, 0]
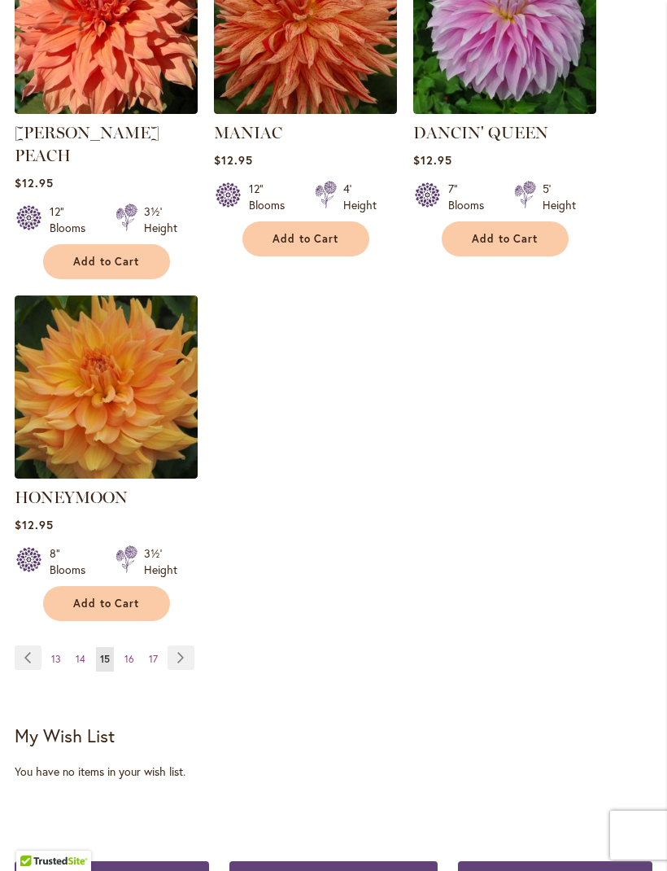
click at [185, 645] on link "Page Next" at bounding box center [181, 657] width 27 height 24
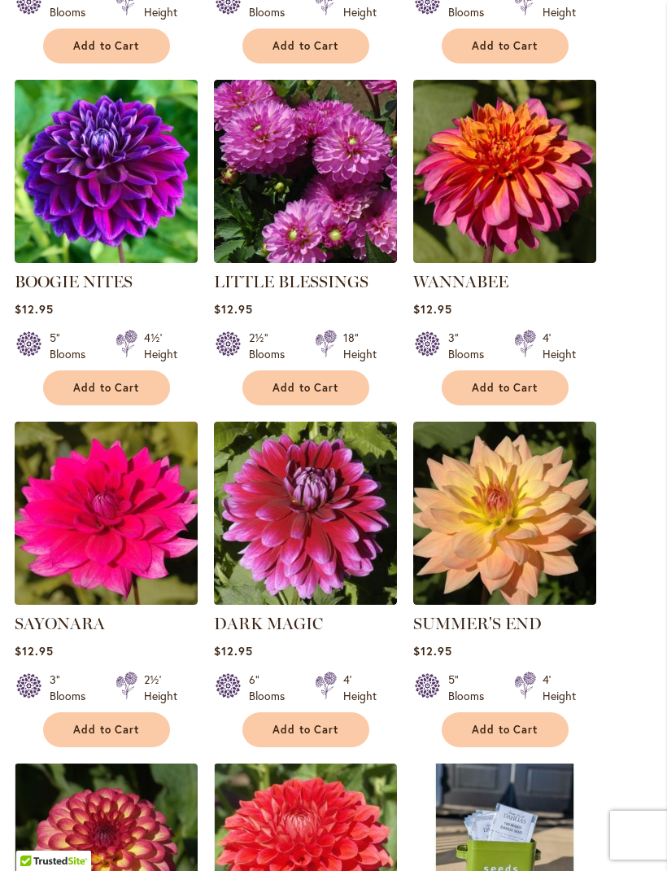
scroll to position [1270, 0]
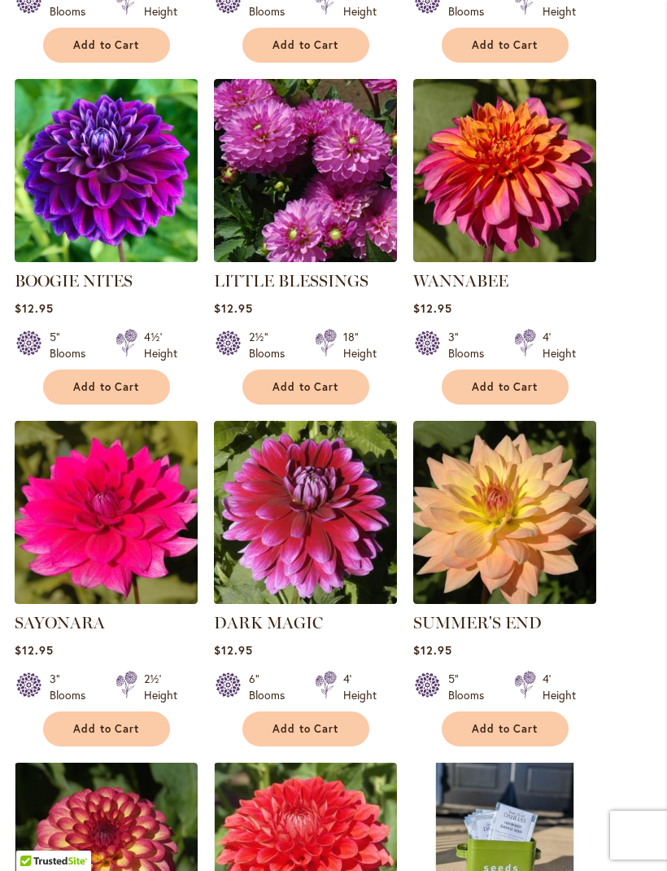
click at [151, 206] on img at bounding box center [106, 170] width 183 height 183
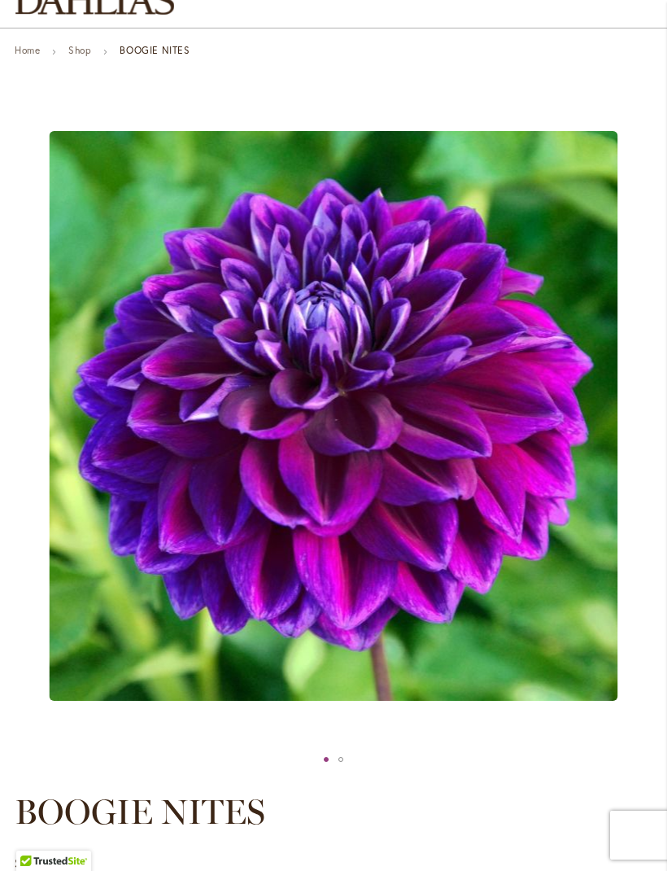
scroll to position [108, 0]
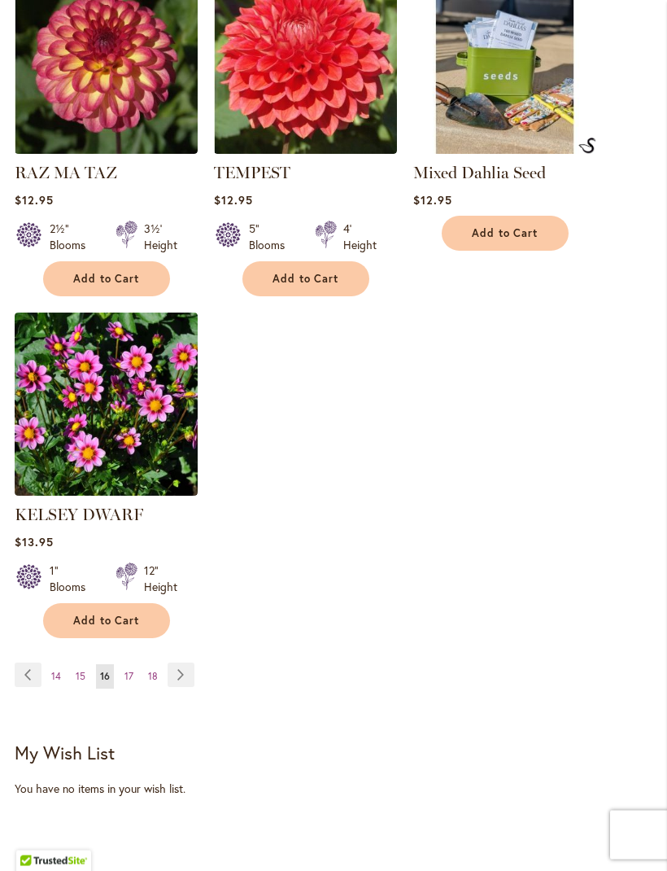
scroll to position [2081, 0]
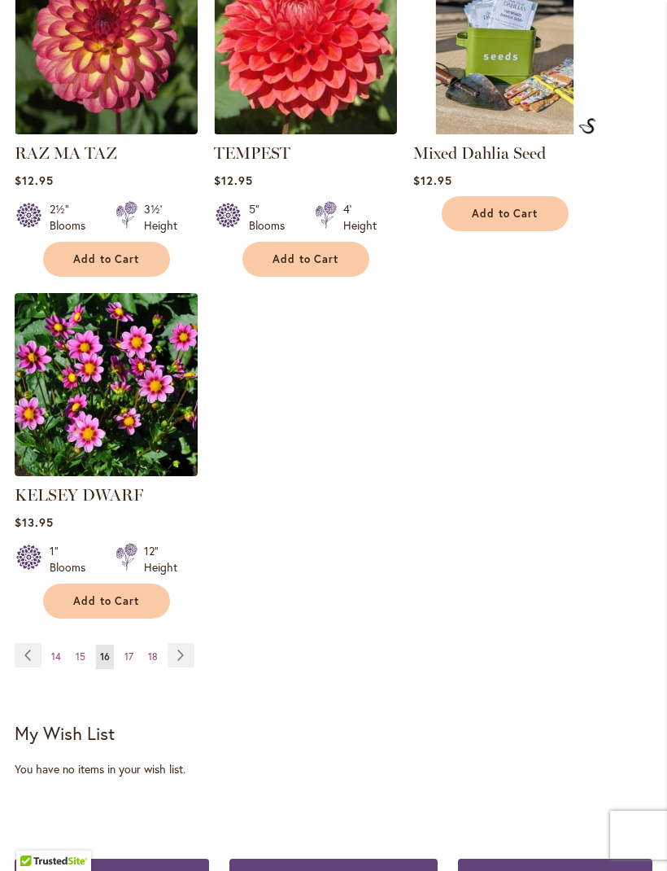
click at [177, 667] on link "Page Next" at bounding box center [181, 655] width 27 height 24
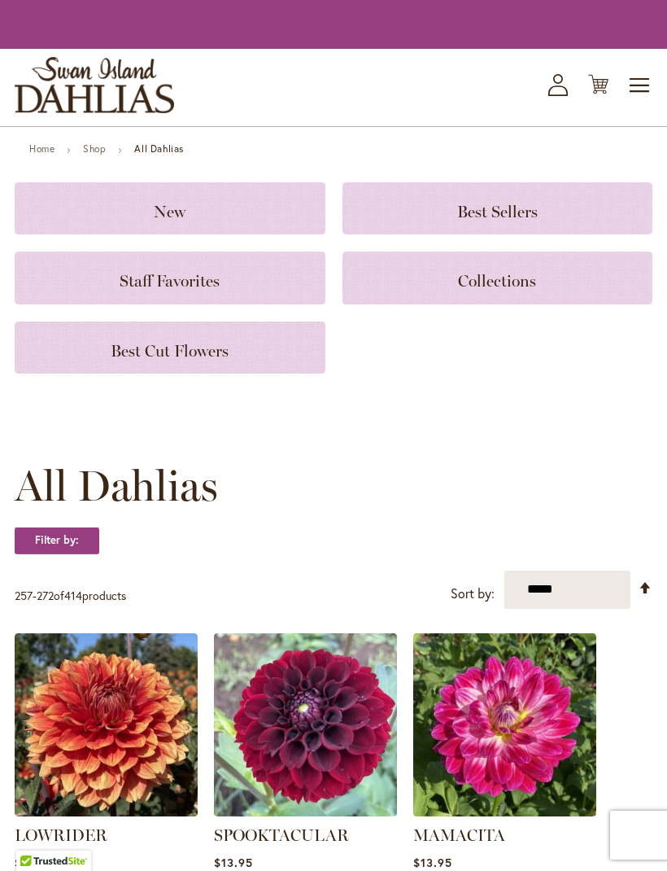
scroll to position [597, 0]
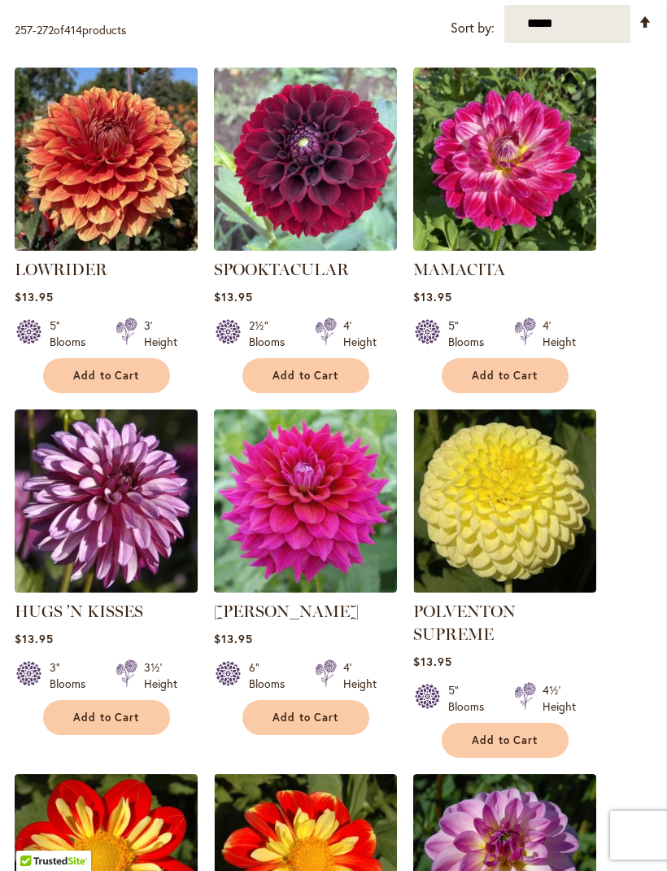
click at [352, 210] on img at bounding box center [305, 159] width 183 height 183
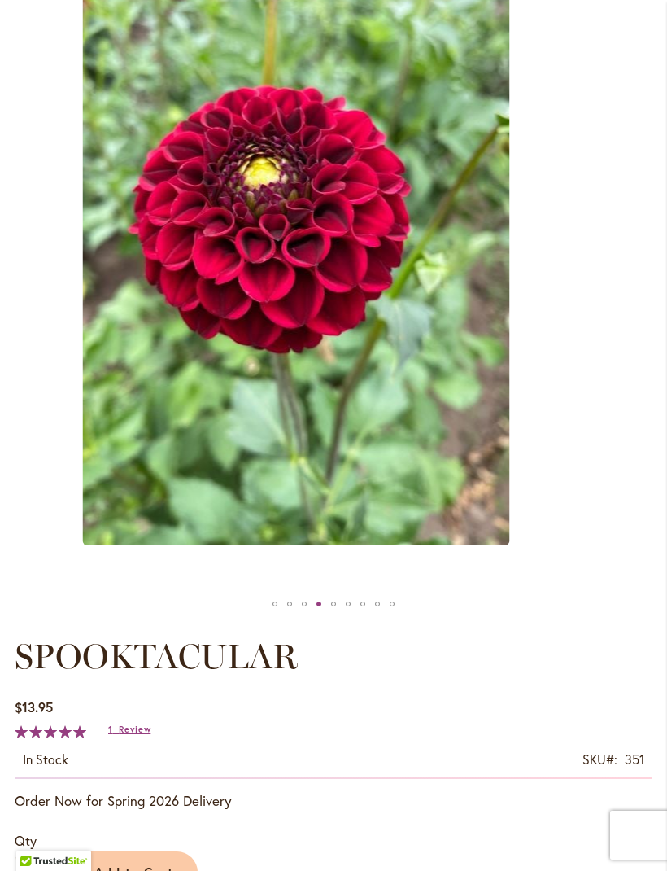
scroll to position [278, 0]
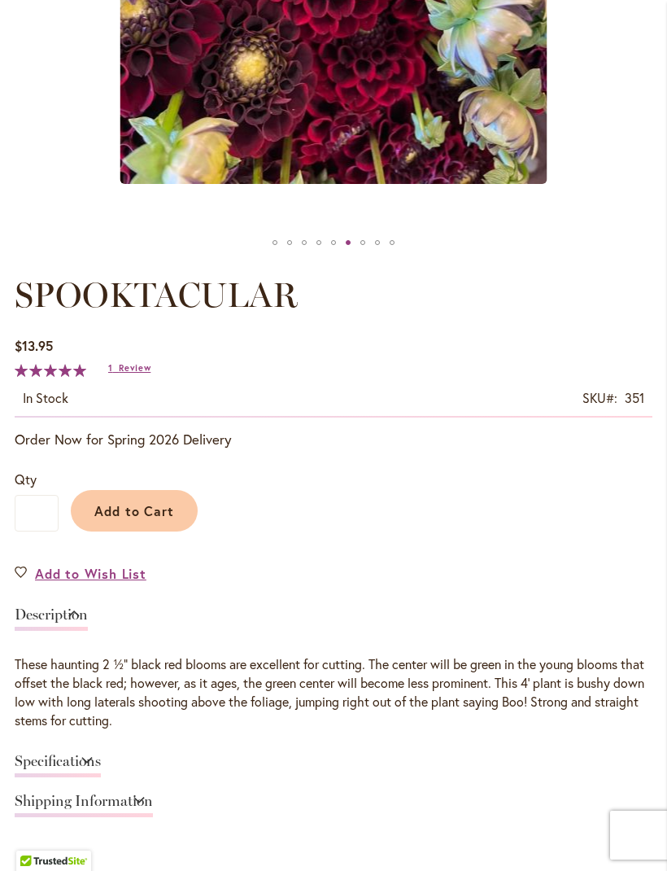
click at [135, 374] on span "Review" at bounding box center [135, 367] width 32 height 11
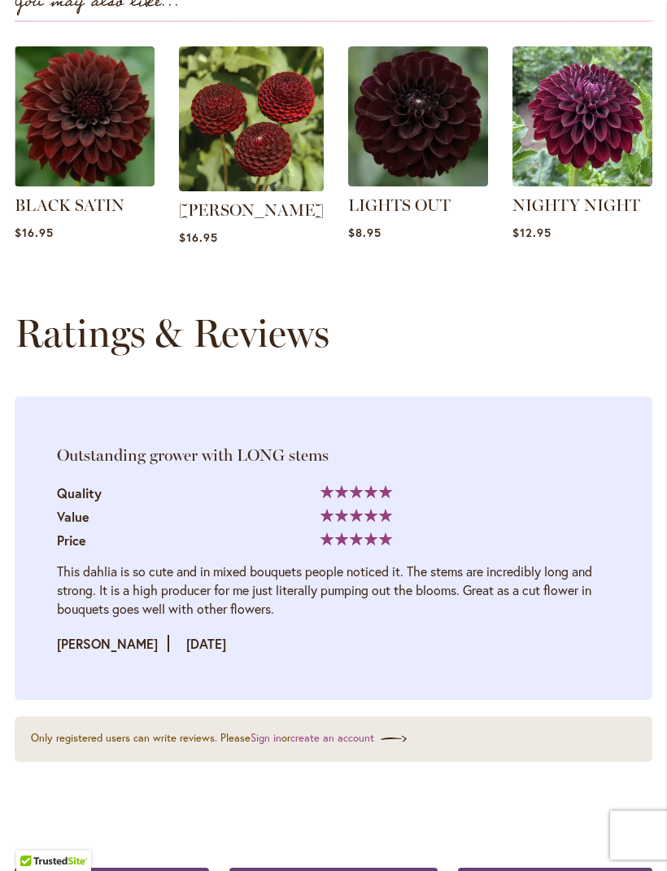
scroll to position [1956, 0]
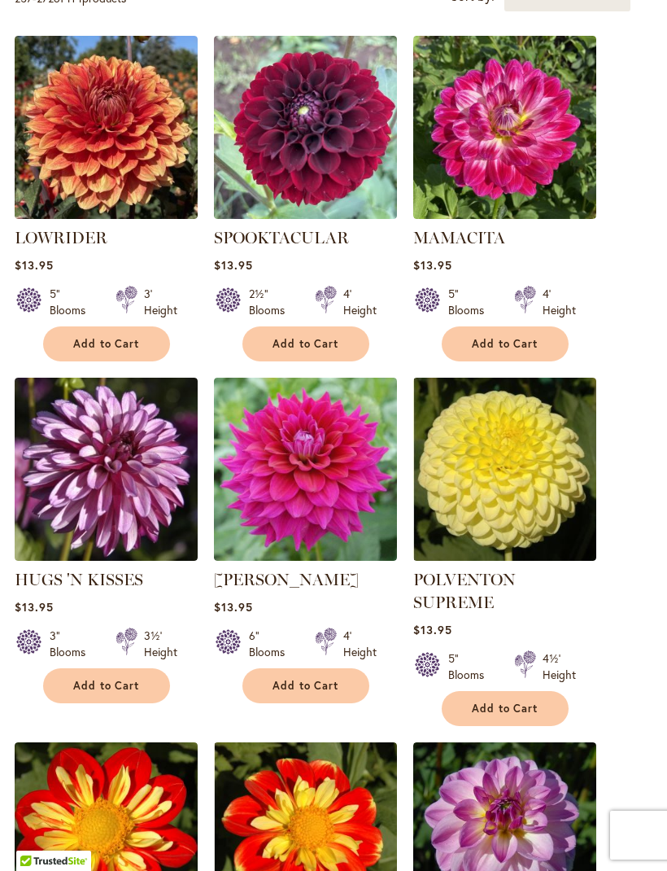
scroll to position [597, 0]
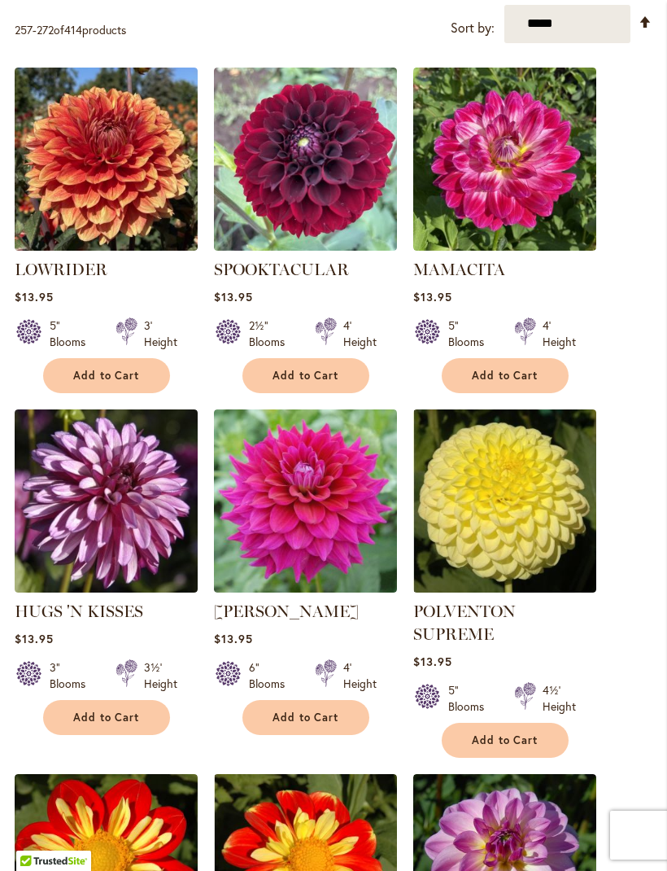
click at [316, 383] on span "Add to Cart" at bounding box center [306, 376] width 67 height 14
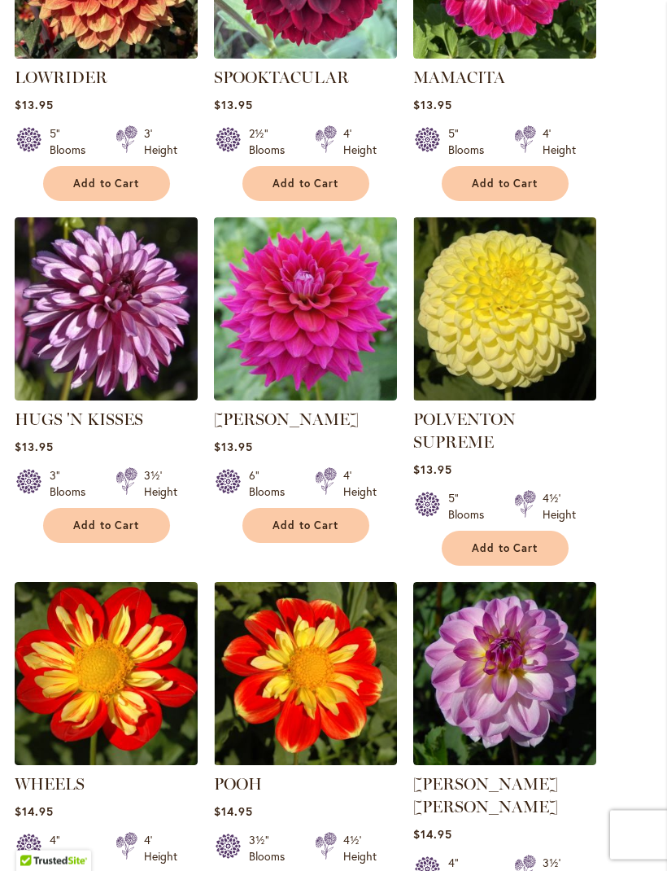
scroll to position [875, 0]
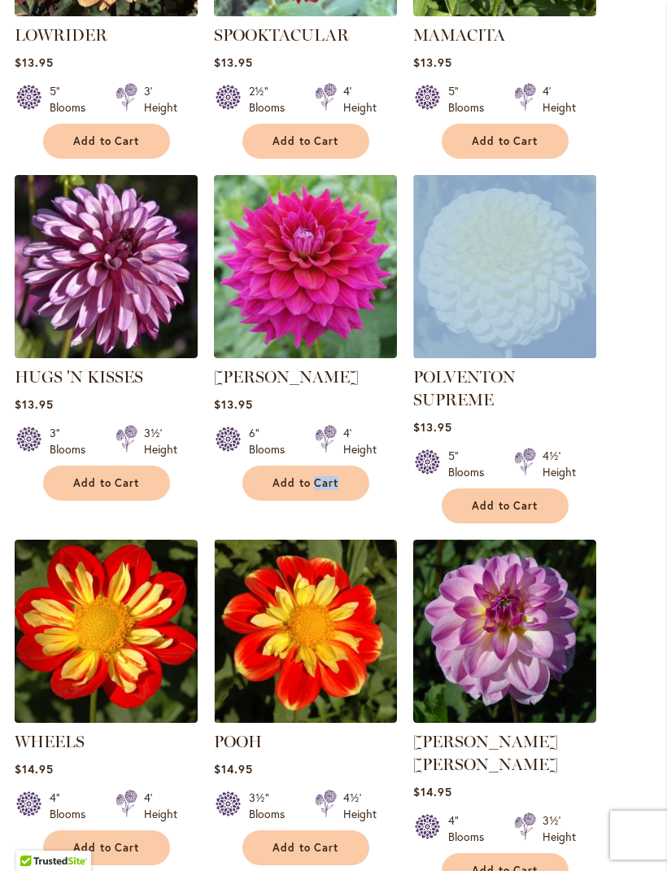
click at [131, 293] on img at bounding box center [106, 266] width 183 height 183
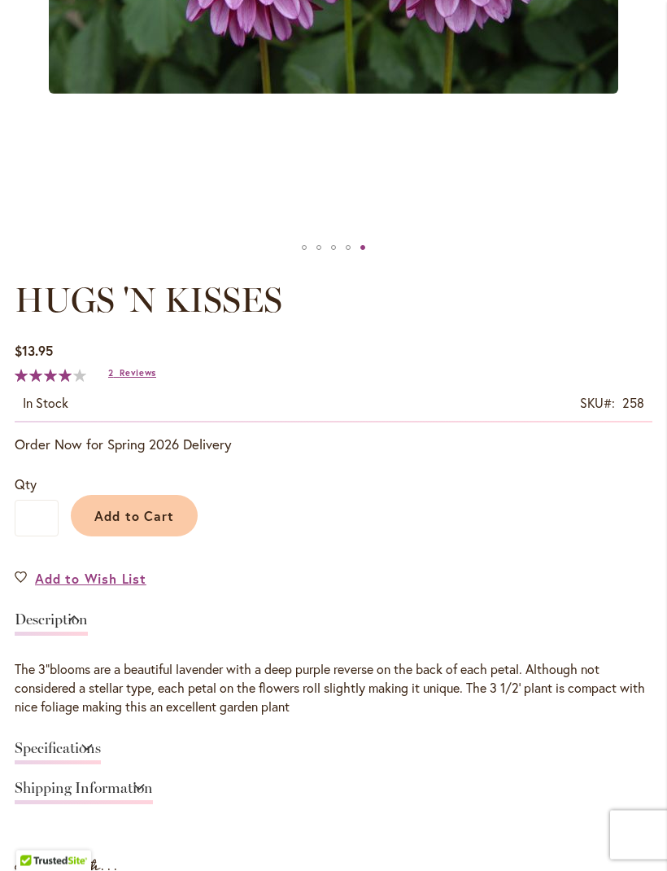
scroll to position [648, 0]
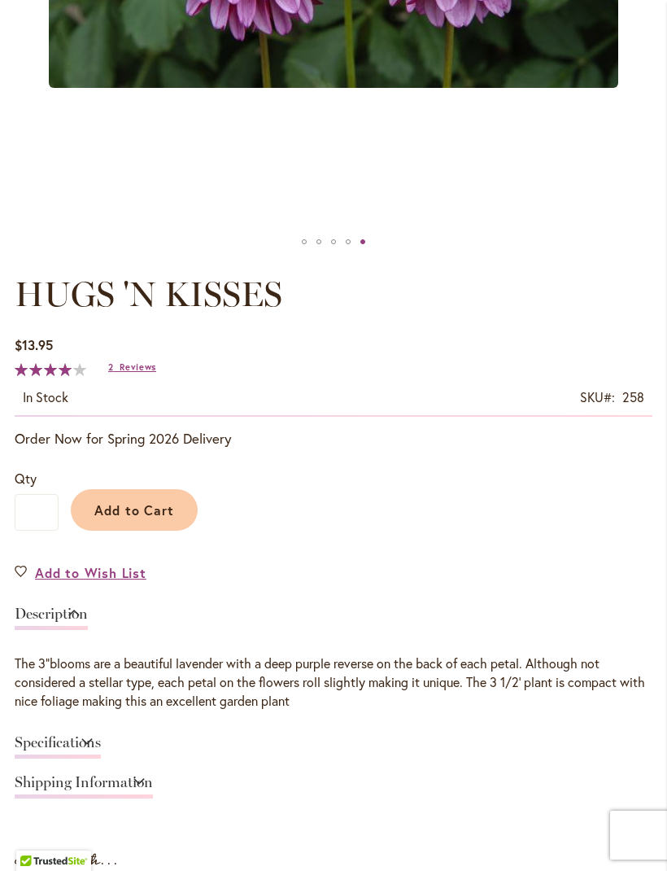
click at [147, 373] on span "Reviews" at bounding box center [138, 366] width 37 height 11
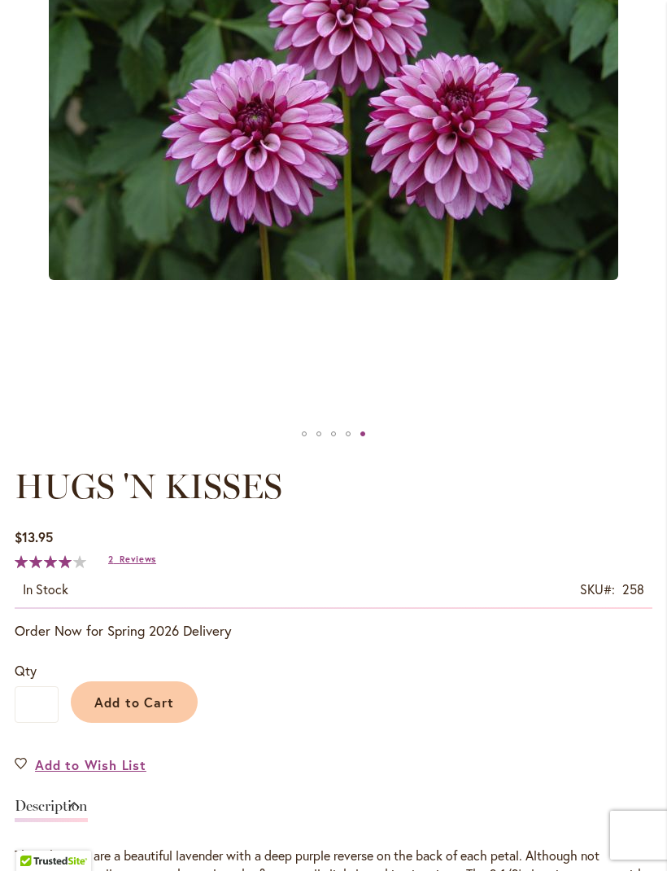
scroll to position [562, 0]
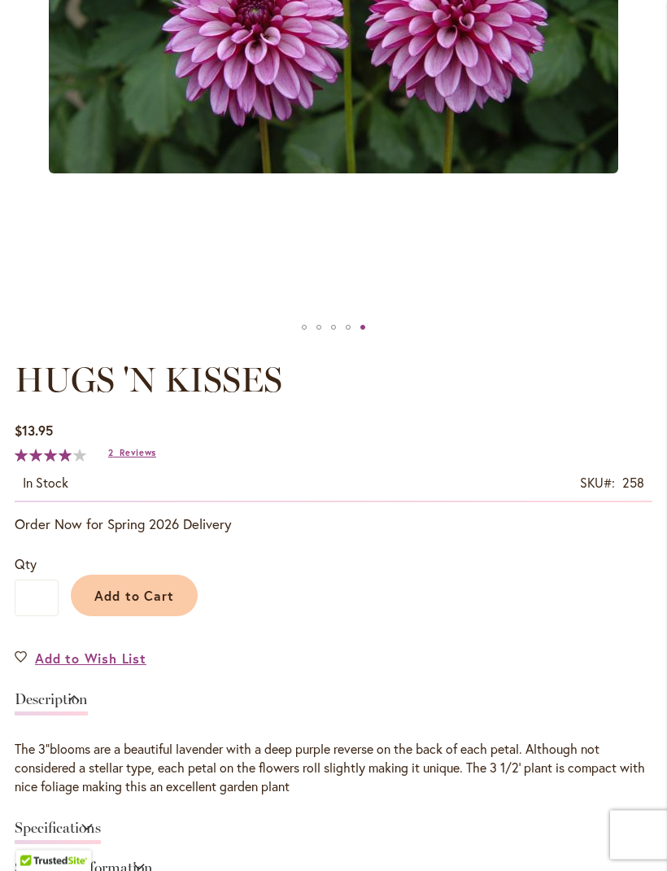
click at [151, 601] on button "Add to Cart" at bounding box center [134, 596] width 127 height 42
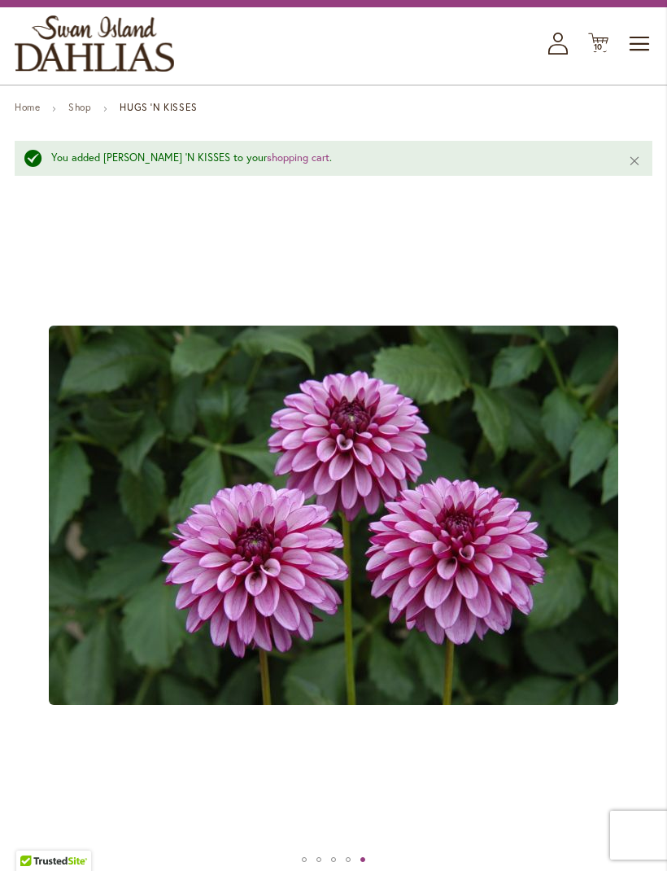
scroll to position [0, 0]
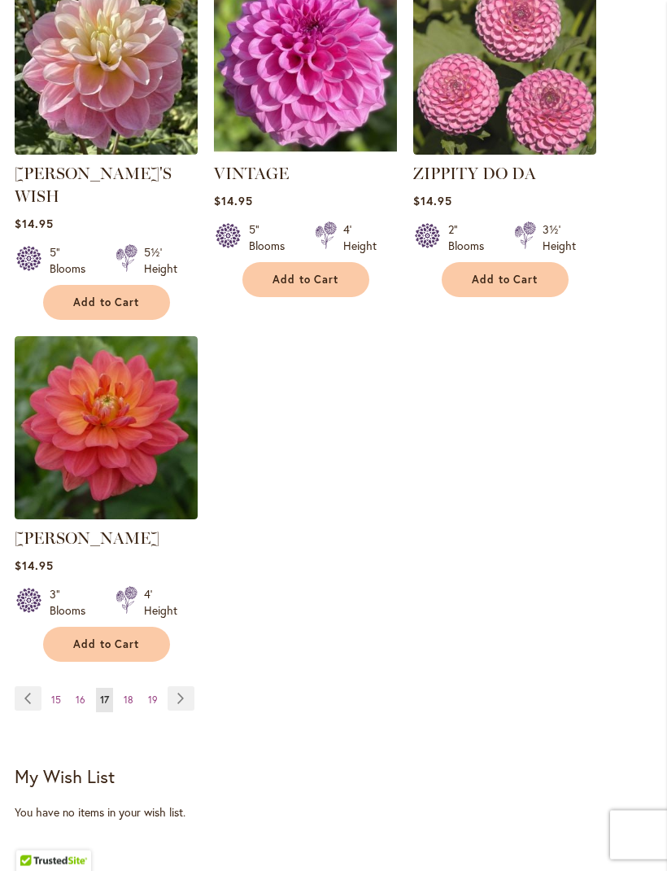
scroll to position [2106, 0]
click at [179, 686] on link "Page Next" at bounding box center [181, 698] width 27 height 24
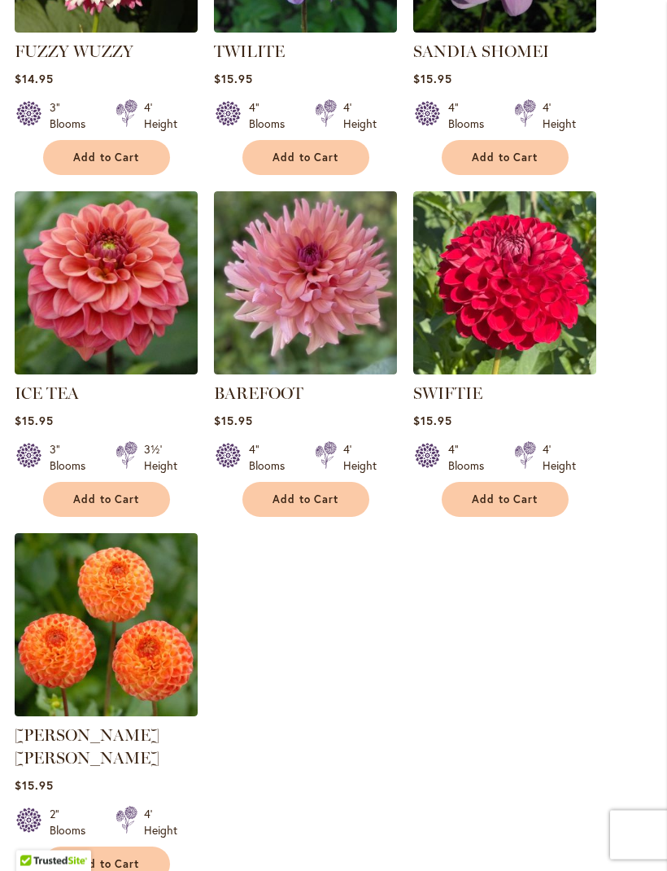
scroll to position [1893, 0]
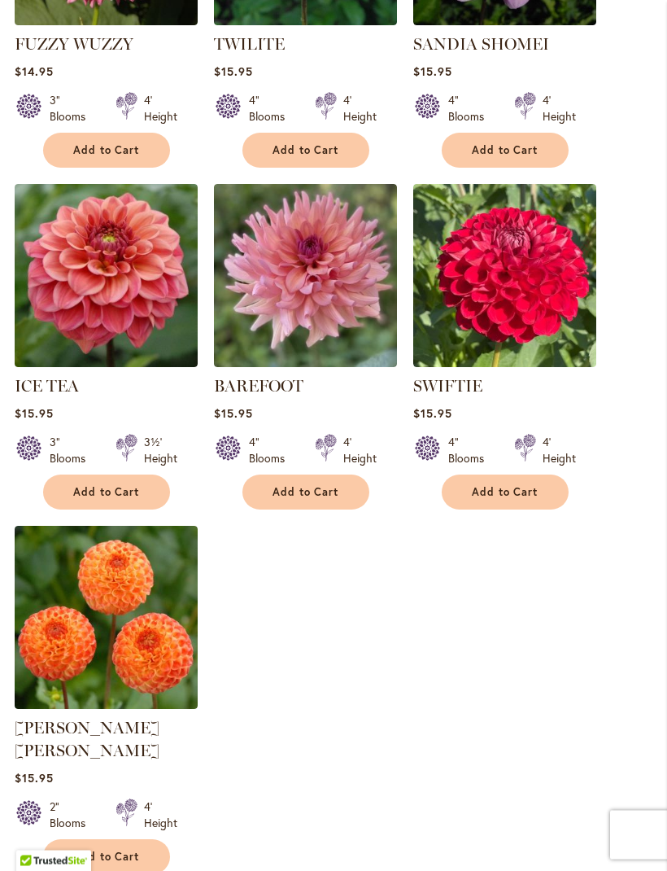
click at [336, 292] on img at bounding box center [305, 276] width 183 height 183
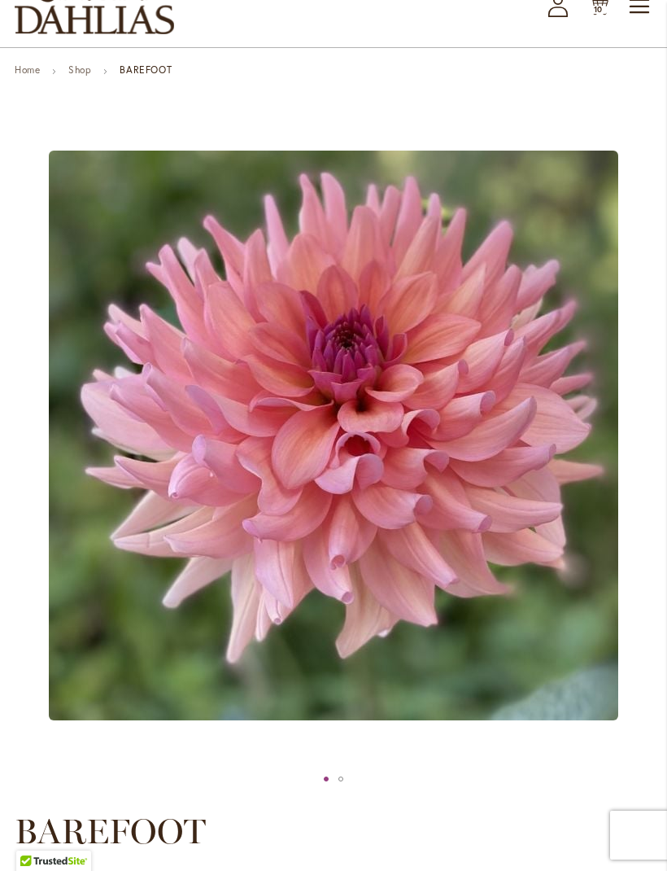
scroll to position [59, 0]
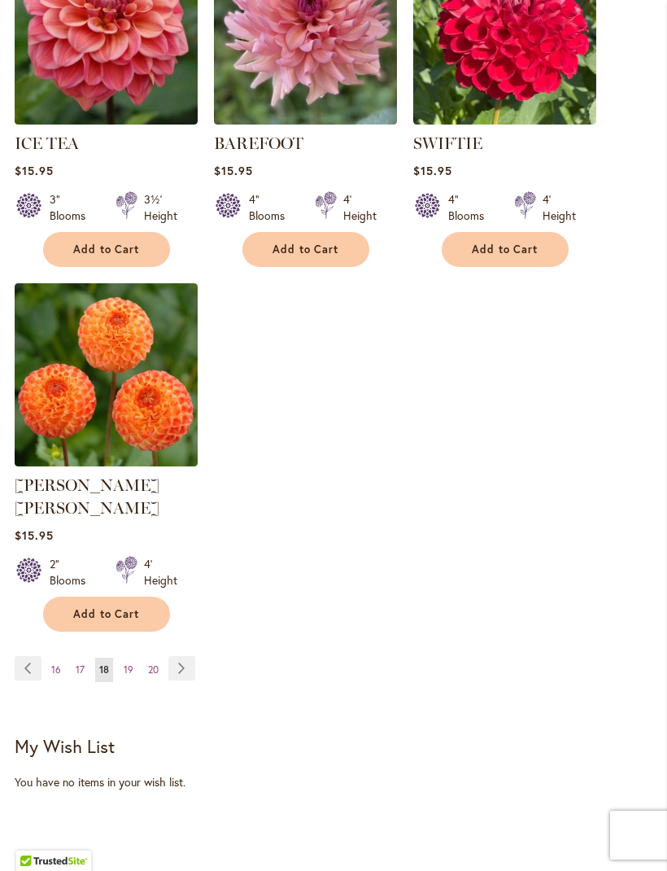
scroll to position [2231, 0]
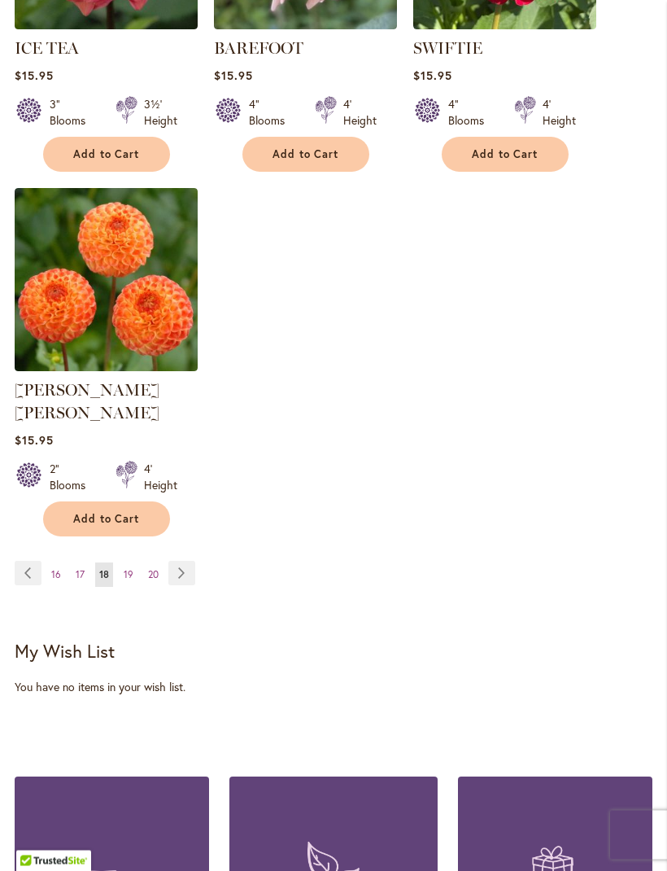
click at [179, 562] on link "Page Next" at bounding box center [181, 574] width 27 height 24
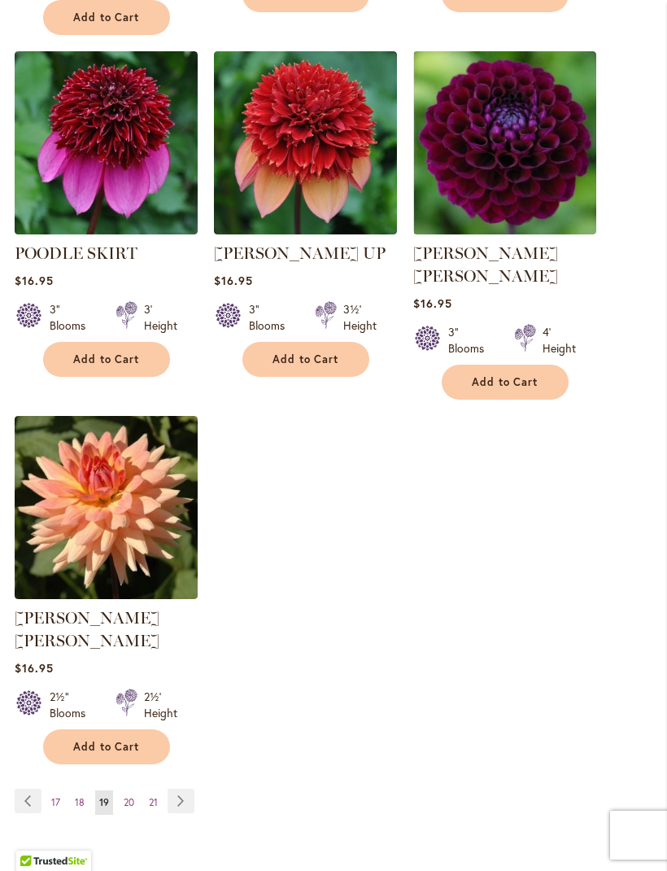
scroll to position [2029, 0]
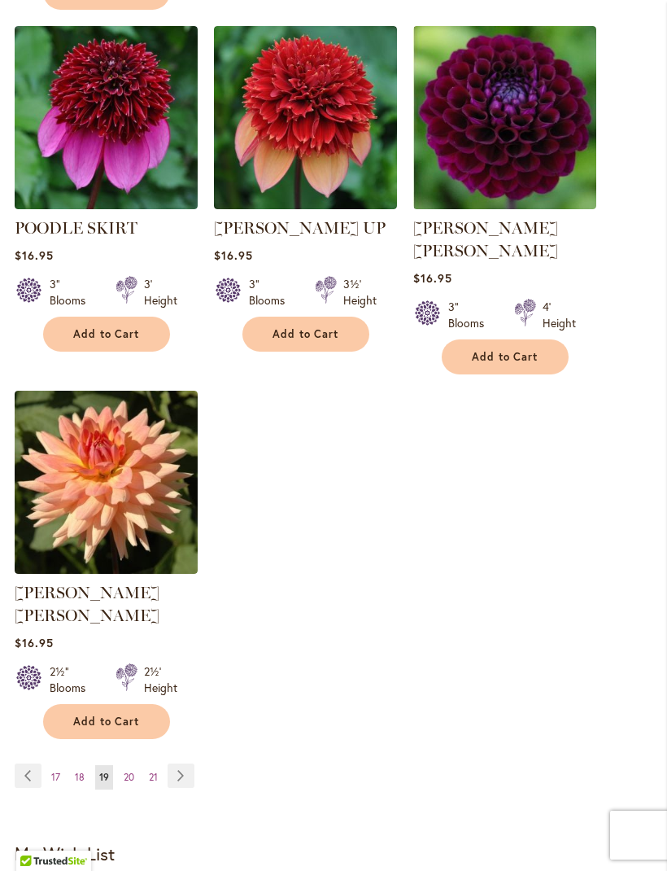
click at [181, 763] on link "Page Next" at bounding box center [181, 775] width 27 height 24
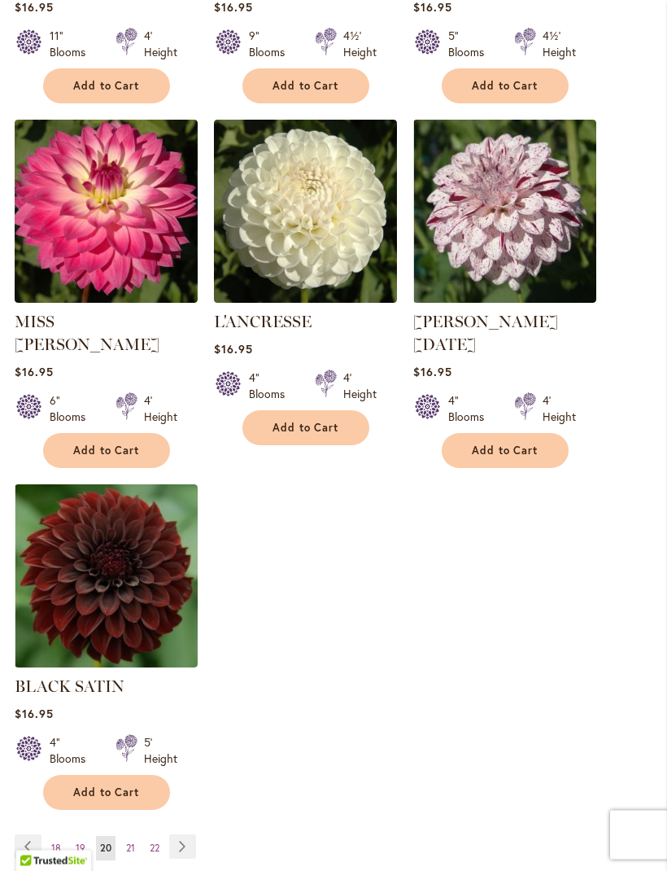
scroll to position [1935, 0]
click at [192, 834] on link "Page Next" at bounding box center [182, 846] width 27 height 24
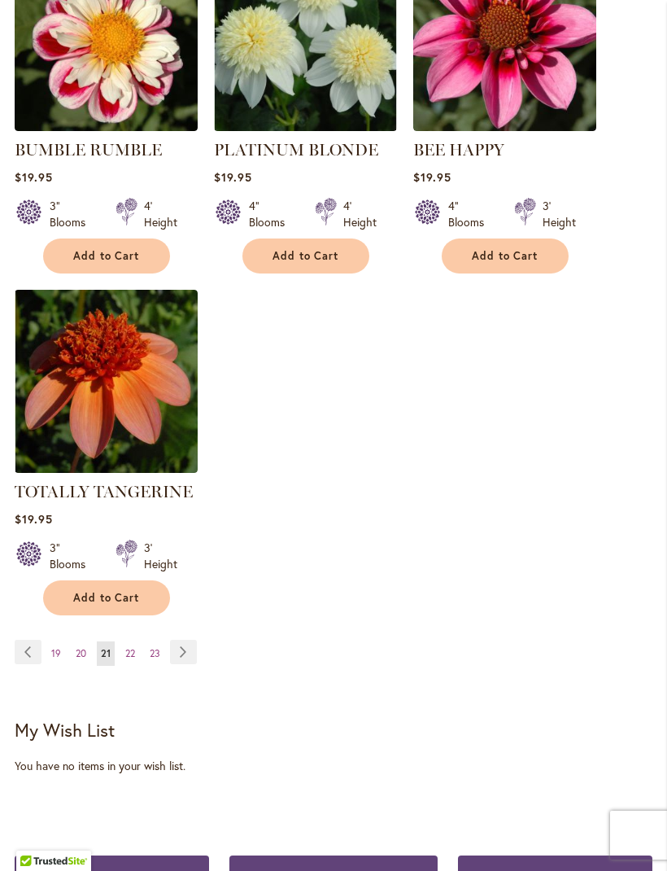
scroll to position [2119, 0]
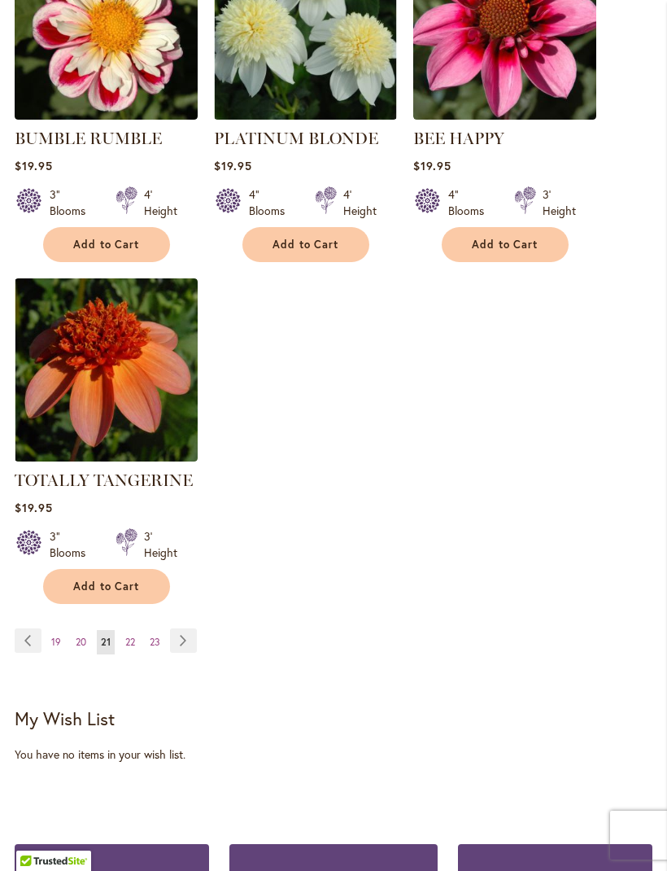
click at [186, 638] on link "Page Next" at bounding box center [183, 640] width 27 height 24
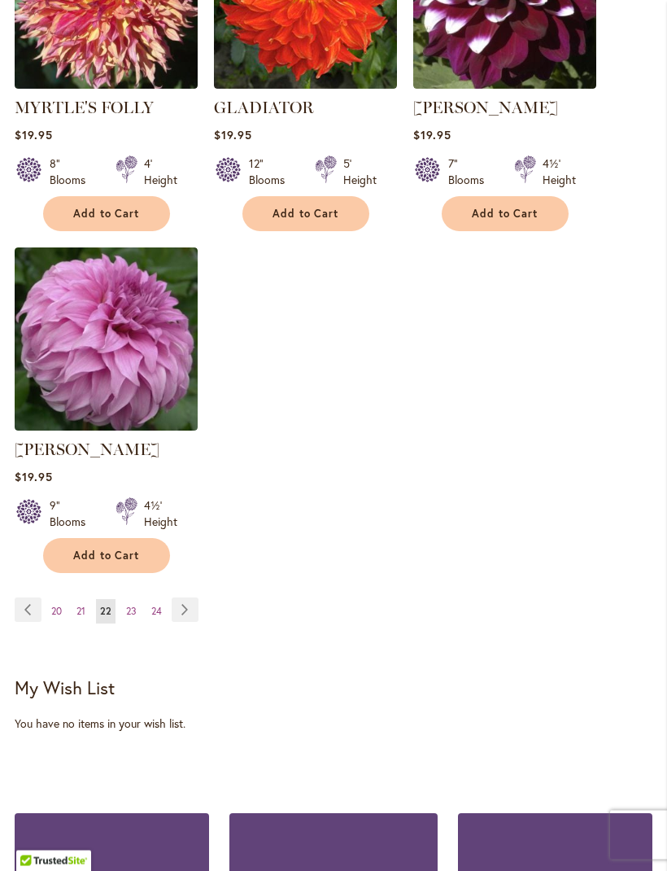
scroll to position [2134, 0]
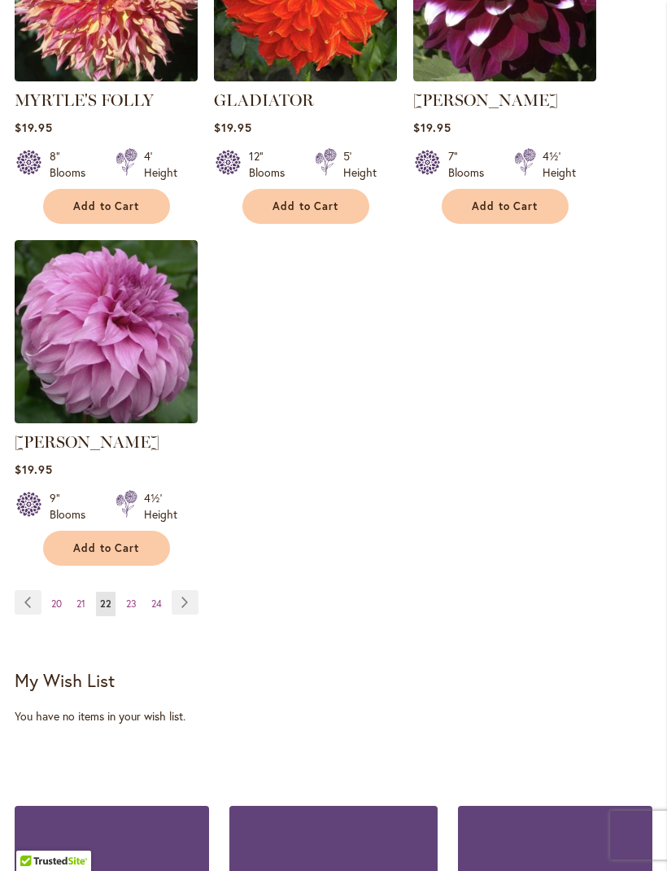
click at [186, 614] on link "Page Next" at bounding box center [185, 602] width 27 height 24
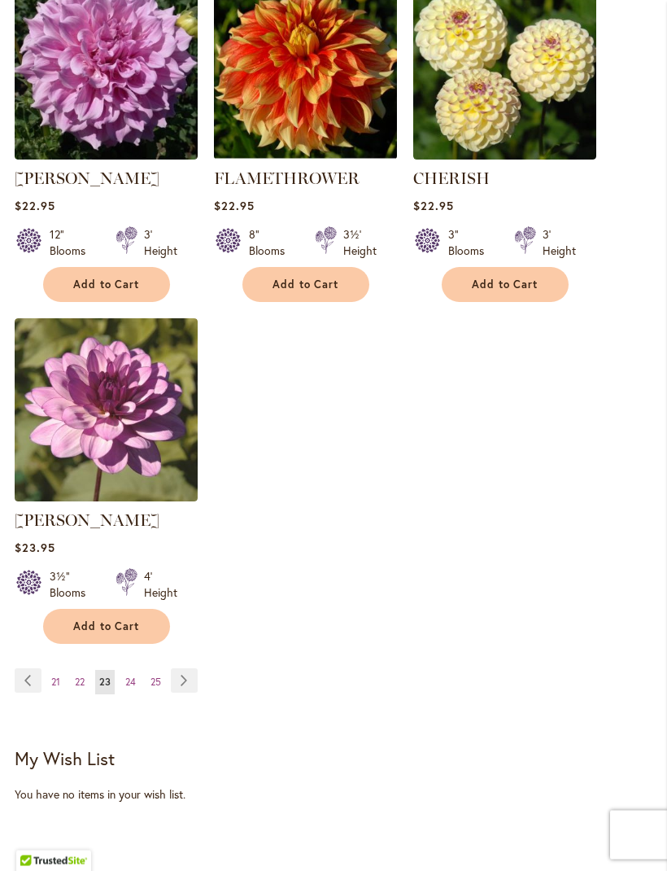
scroll to position [2067, 0]
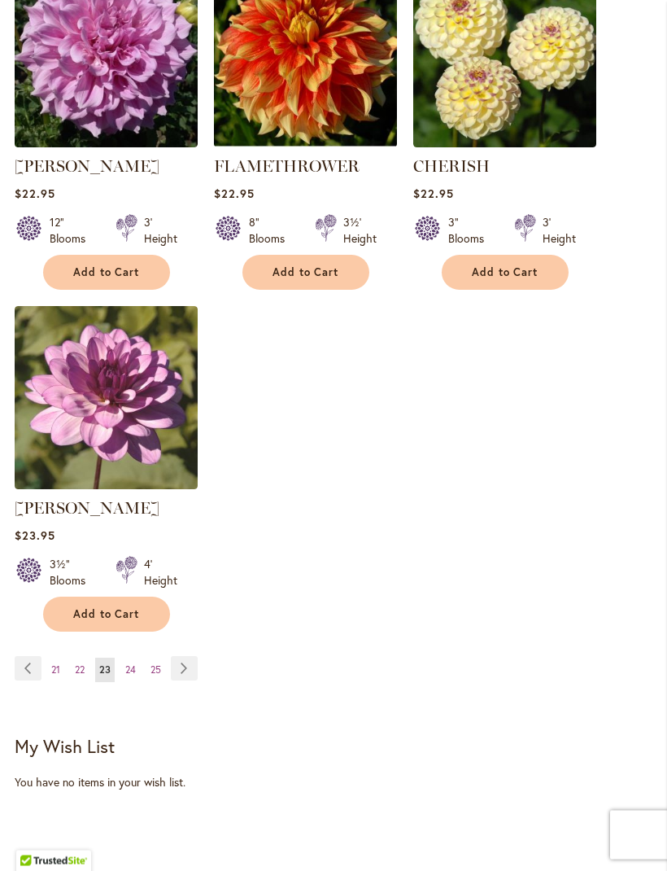
click at [186, 681] on link "Page Next" at bounding box center [184, 669] width 27 height 24
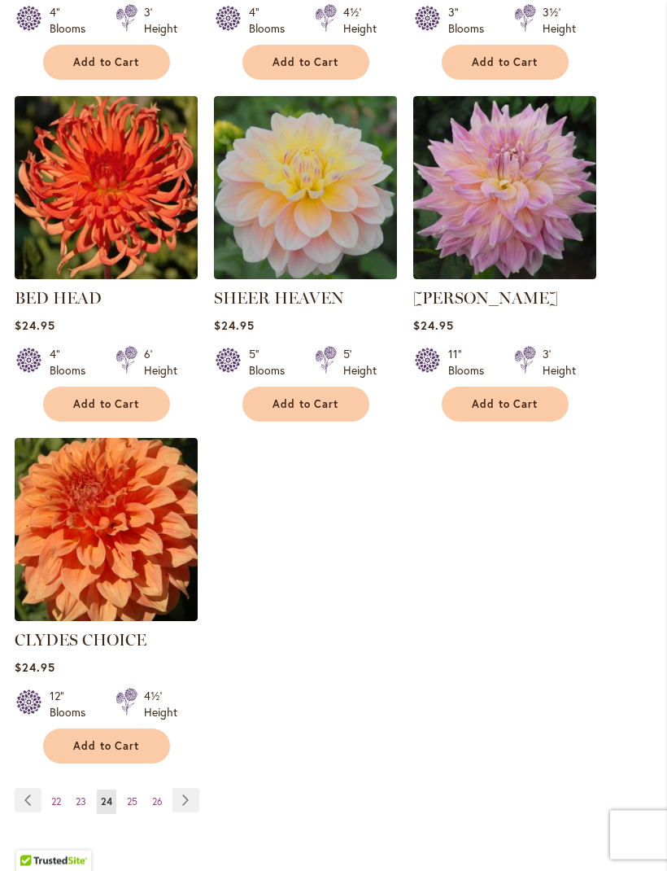
scroll to position [1946, 0]
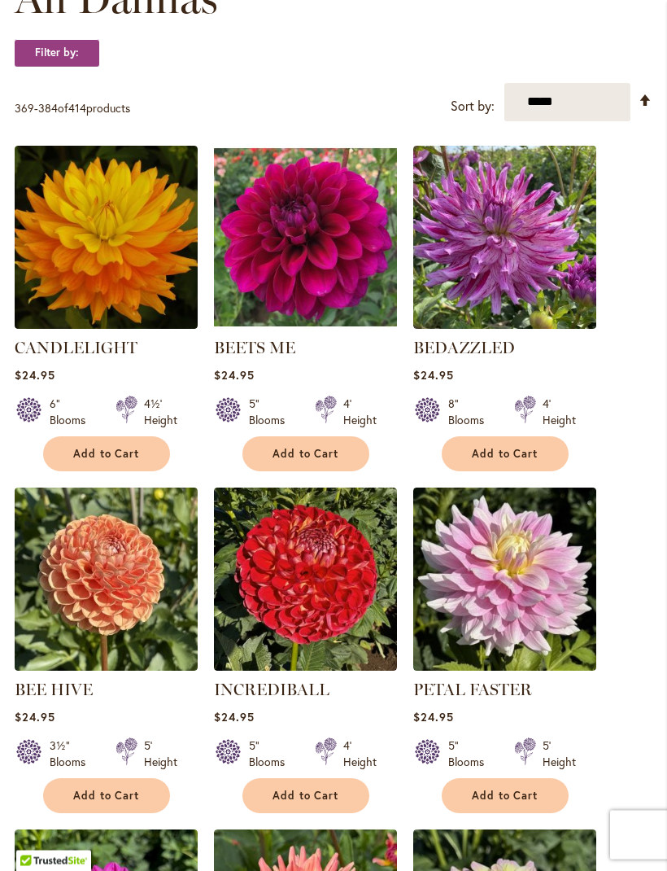
scroll to position [0, 0]
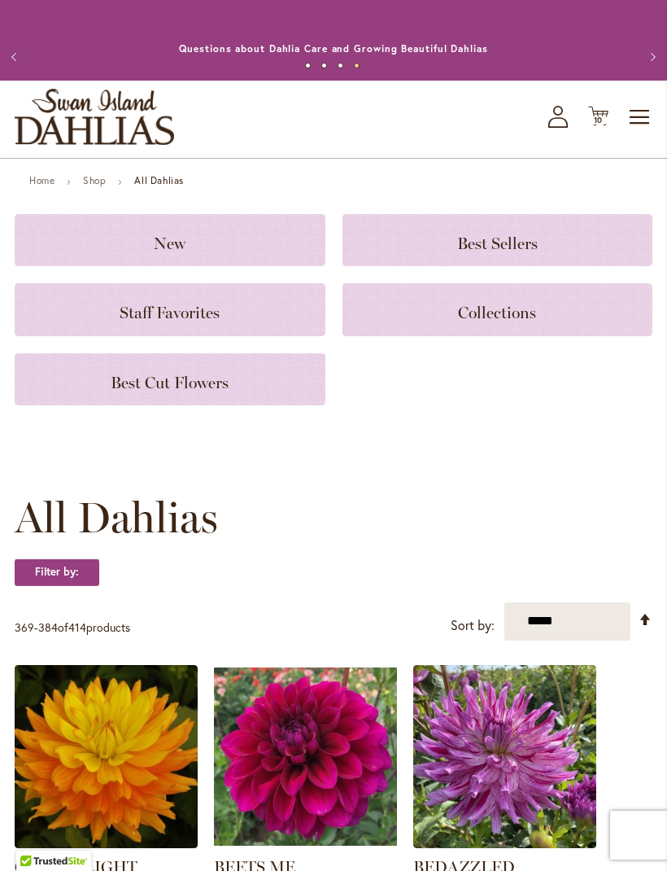
click at [600, 125] on span "10" at bounding box center [599, 120] width 10 height 11
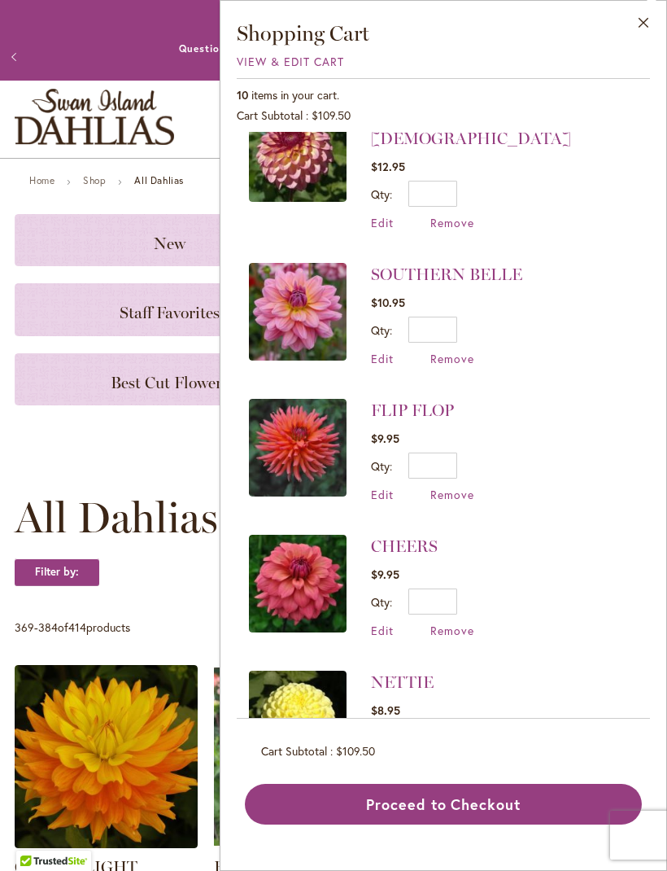
scroll to position [340, 0]
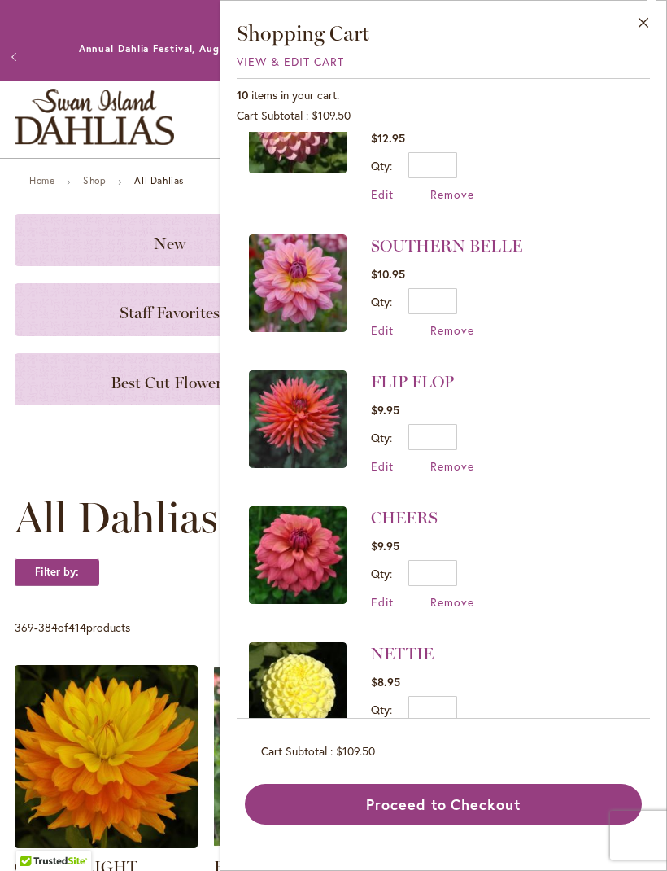
click at [387, 322] on span "Edit" at bounding box center [382, 329] width 23 height 15
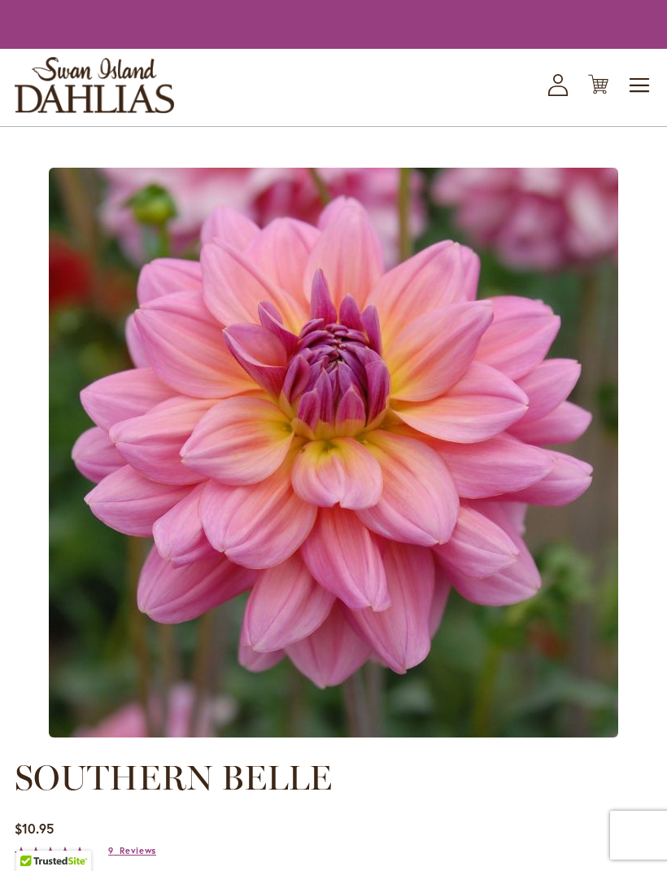
type input "*"
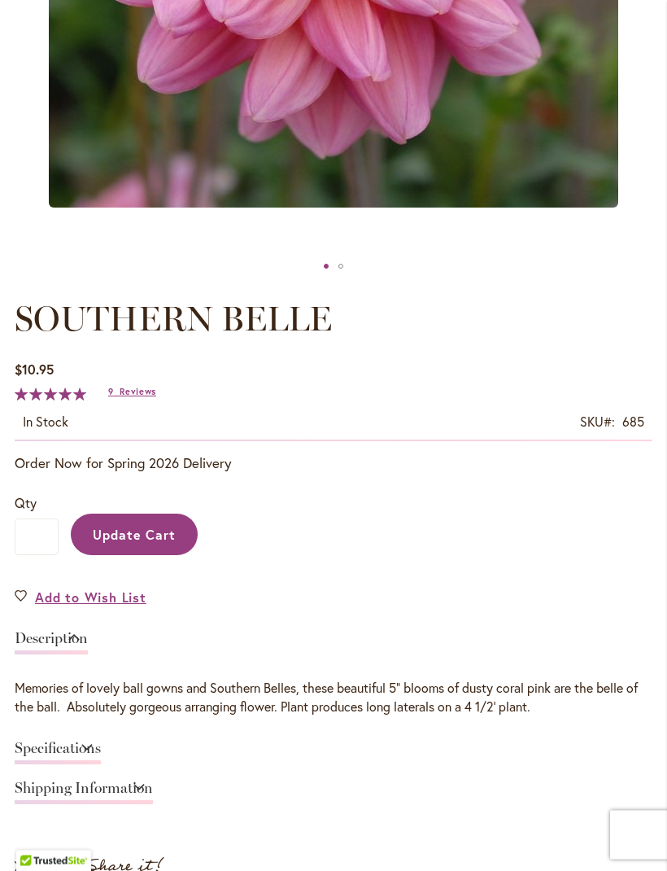
scroll to position [649, 0]
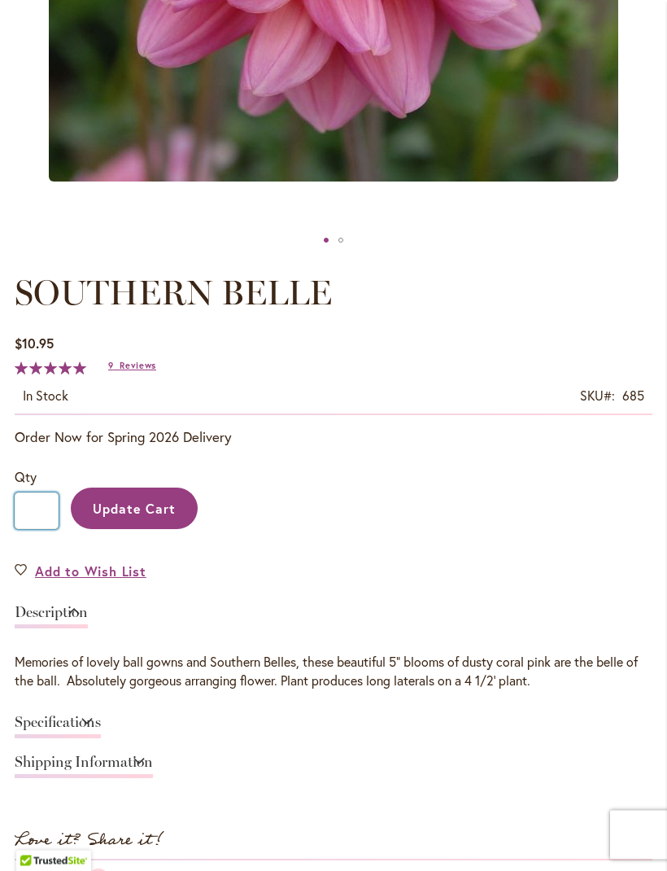
click at [45, 527] on input "*" at bounding box center [37, 511] width 44 height 37
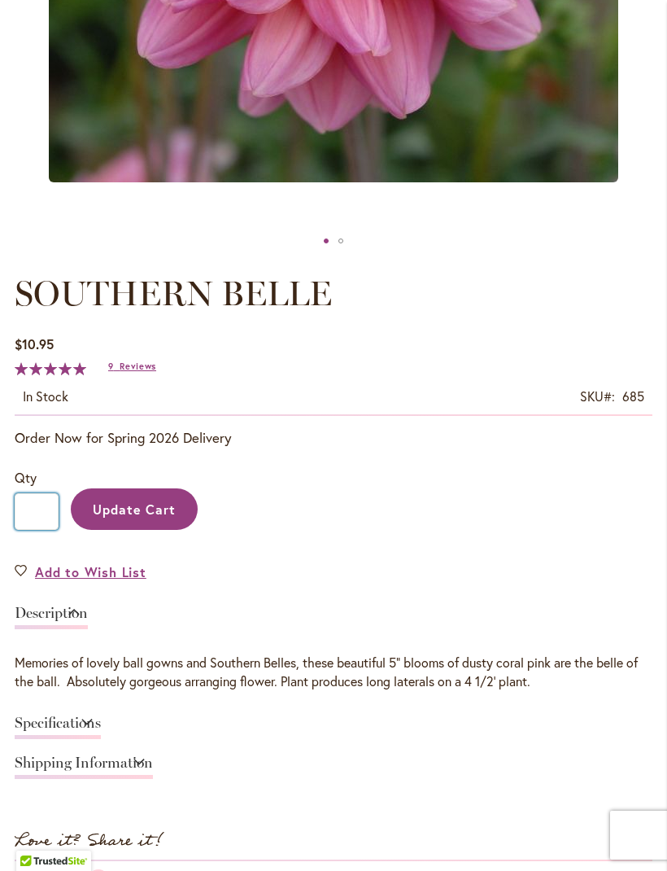
type input "*"
click at [139, 518] on span "Update Cart" at bounding box center [135, 509] width 84 height 17
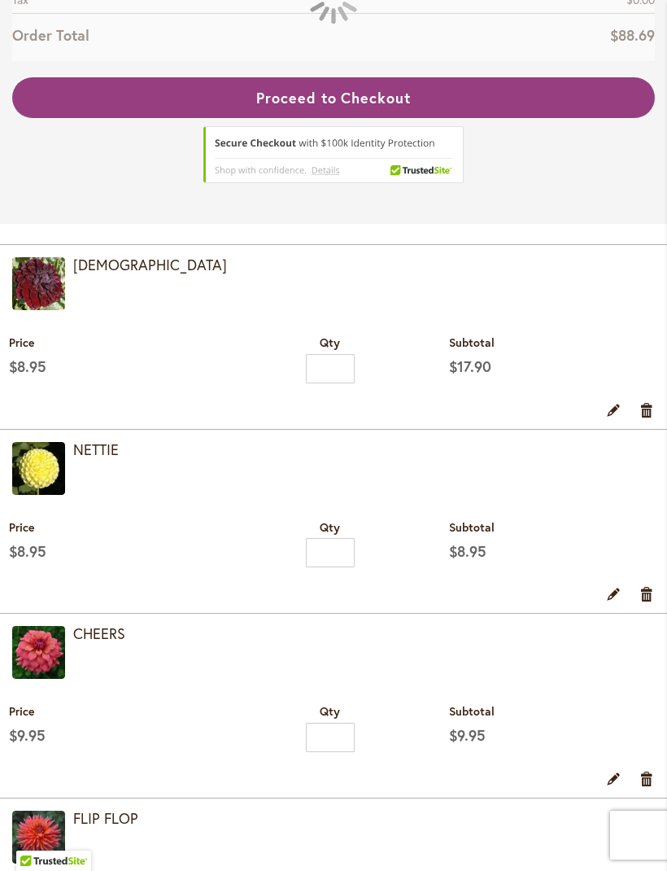
scroll to position [412, 0]
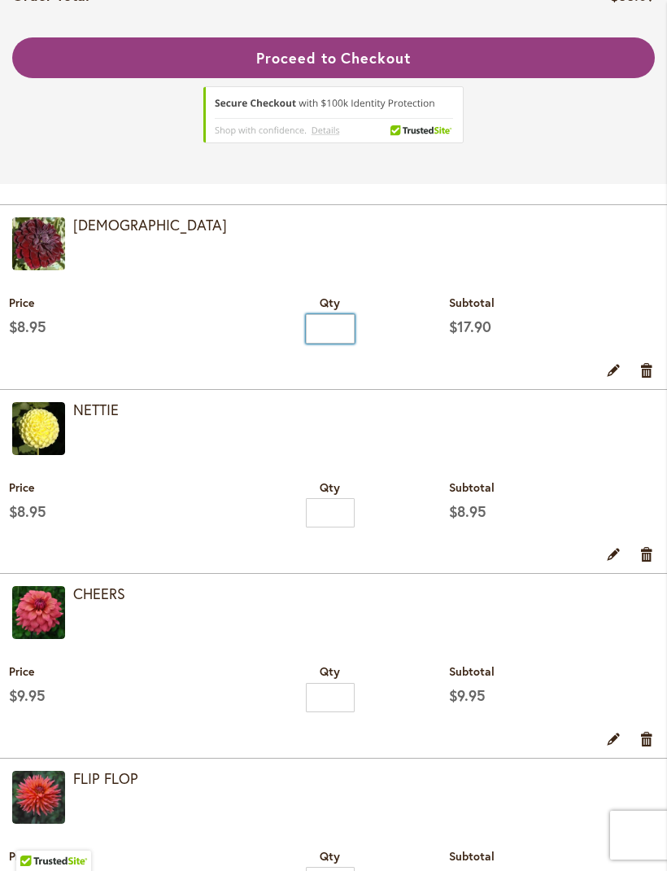
click at [340, 343] on input "*" at bounding box center [330, 328] width 49 height 29
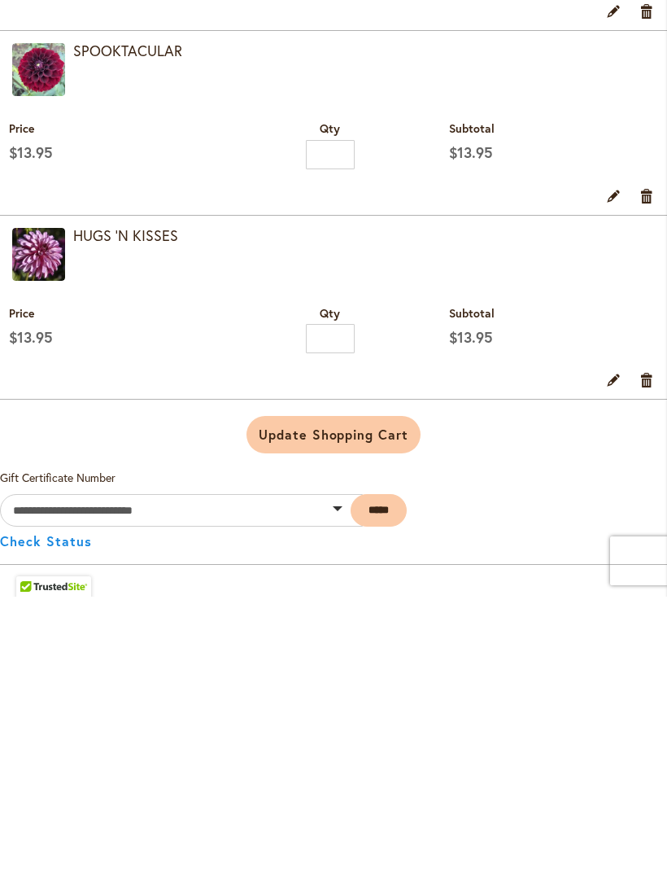
scroll to position [1440, 0]
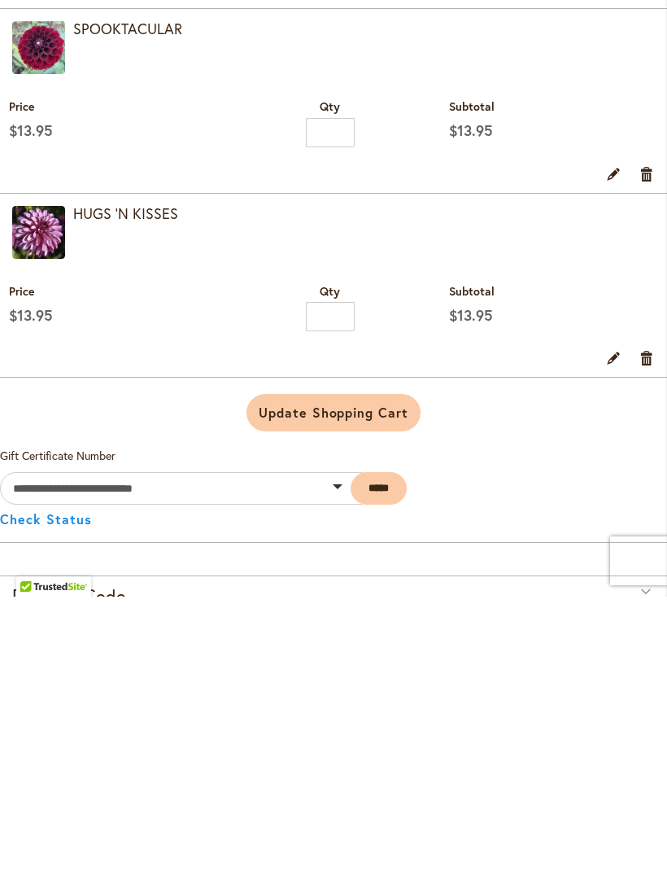
type input "*"
click at [348, 678] on span "Update Shopping Cart" at bounding box center [334, 686] width 150 height 17
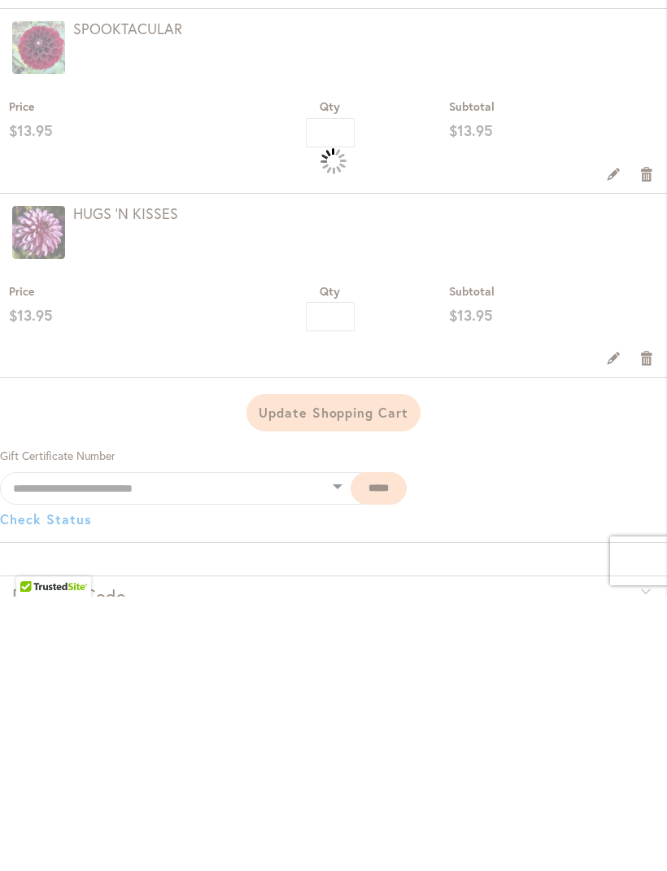
scroll to position [1714, 0]
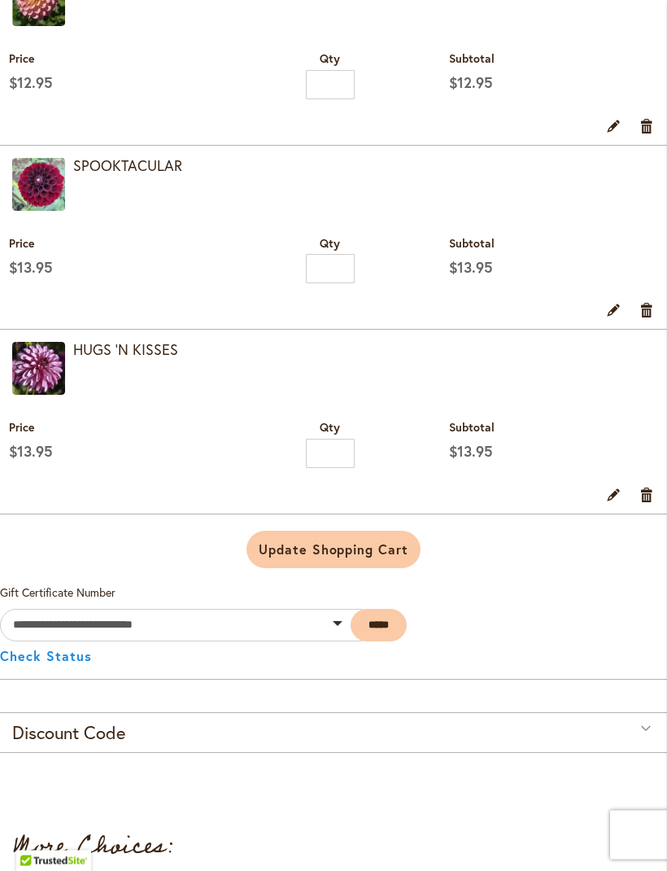
scroll to position [1537, 0]
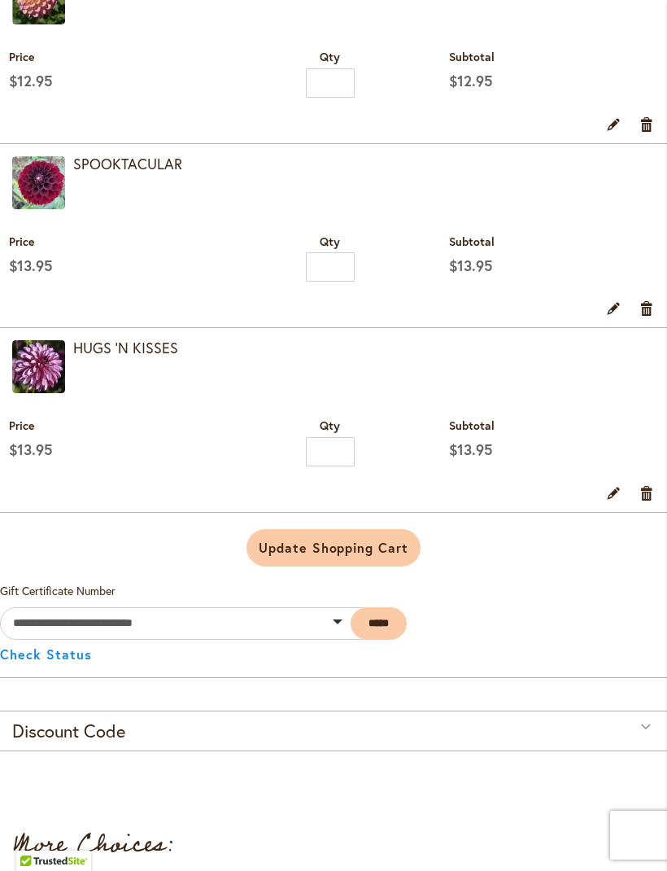
click at [652, 501] on link "Remove item" at bounding box center [647, 492] width 15 height 18
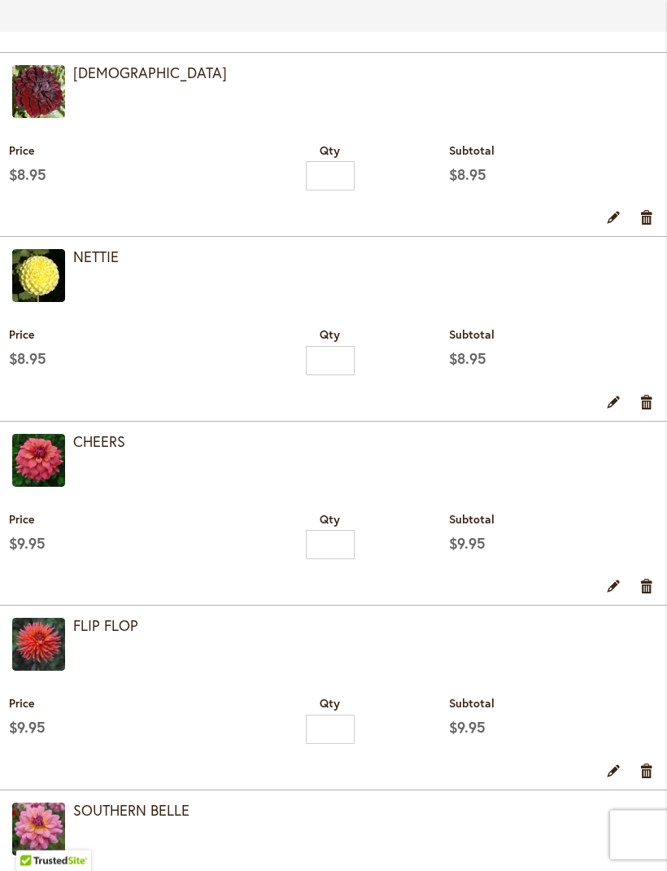
scroll to position [641, 0]
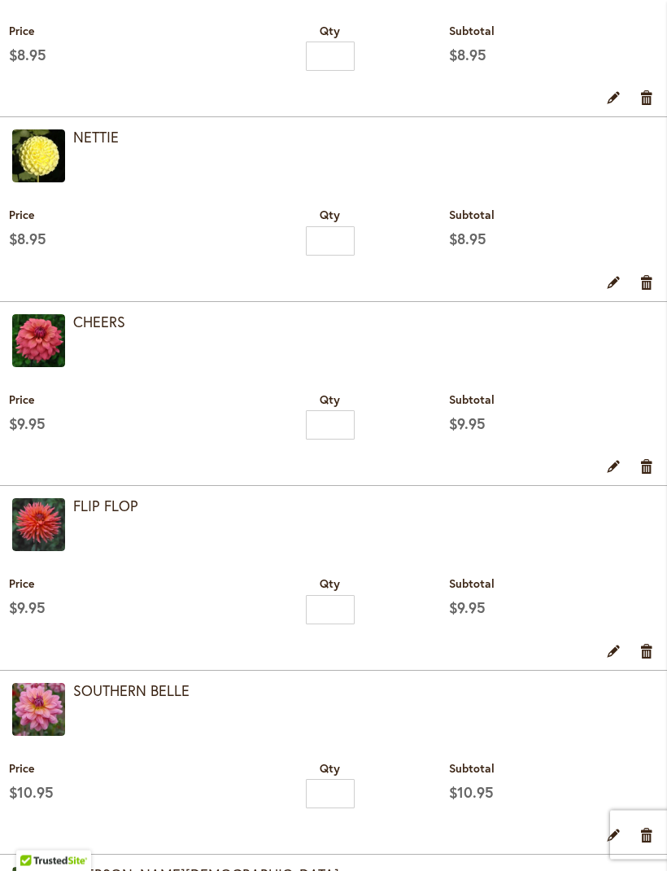
click at [649, 291] on link "Remove item" at bounding box center [647, 282] width 15 height 18
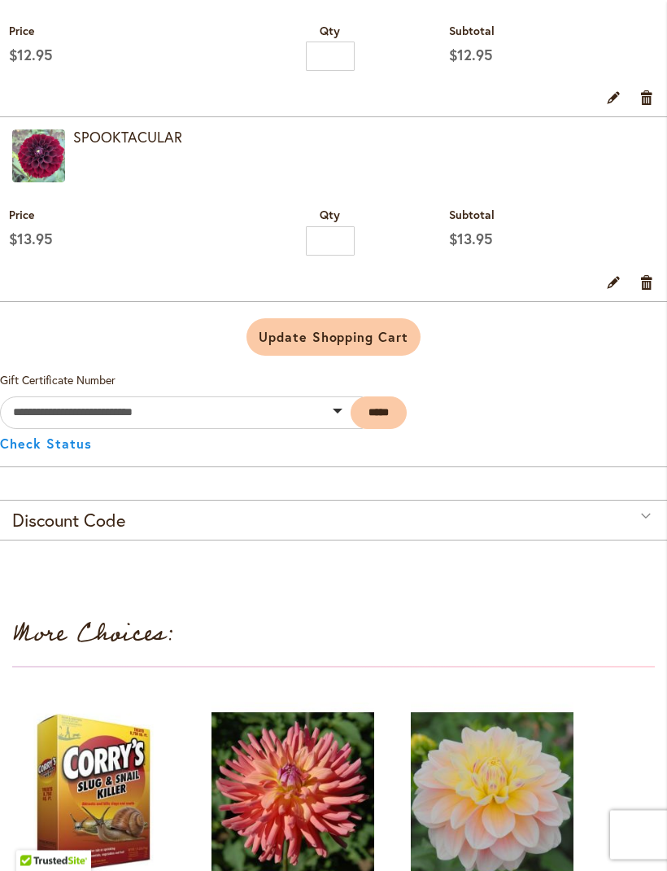
scroll to position [1396, 0]
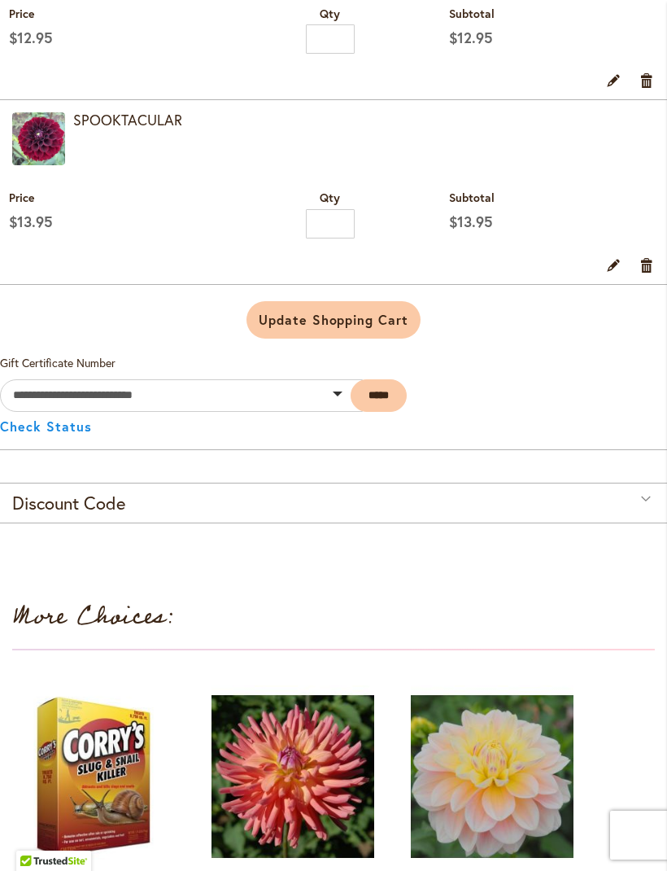
click at [646, 273] on link "Remove item" at bounding box center [647, 265] width 15 height 18
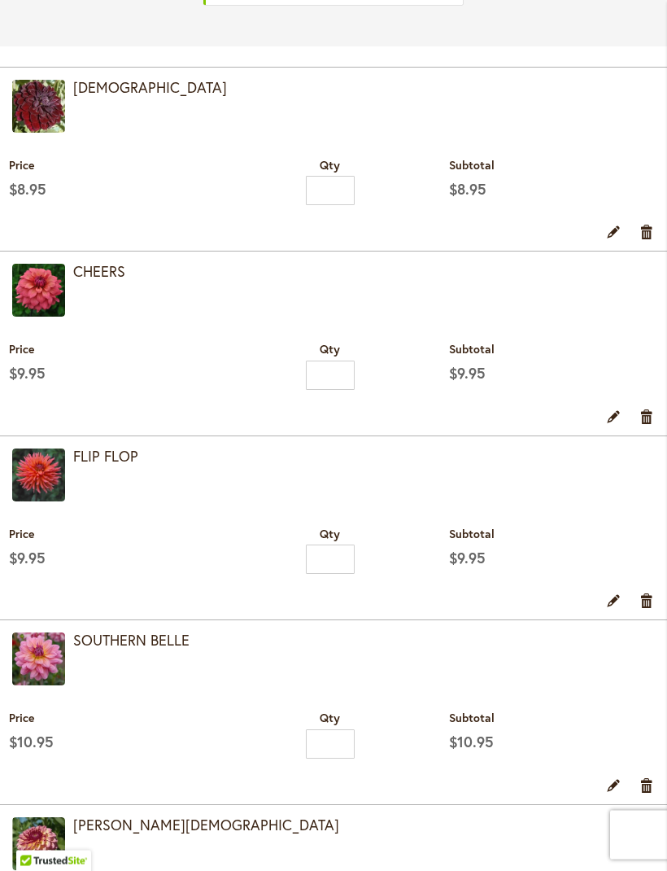
scroll to position [502, 0]
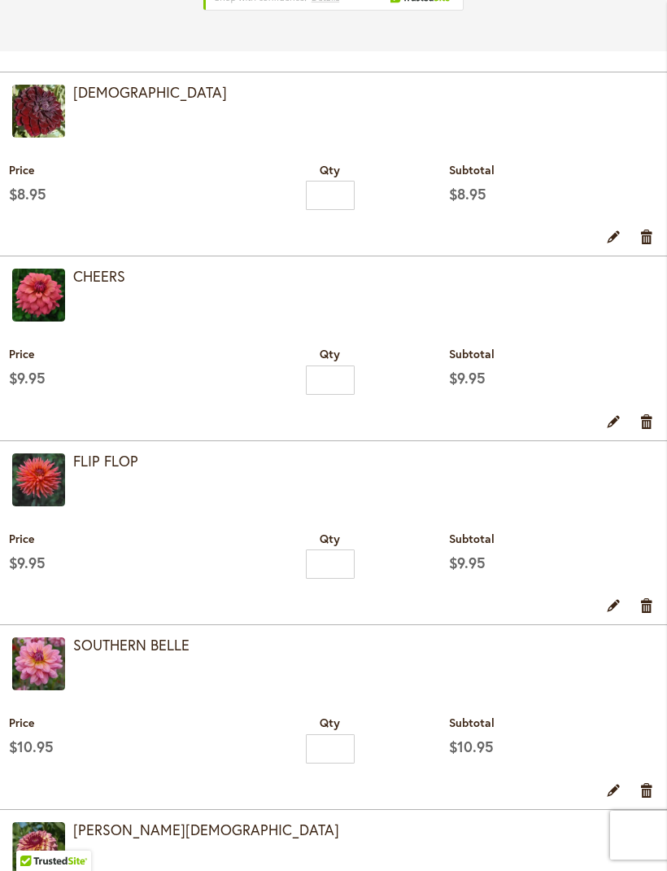
click at [49, 123] on img at bounding box center [38, 111] width 53 height 53
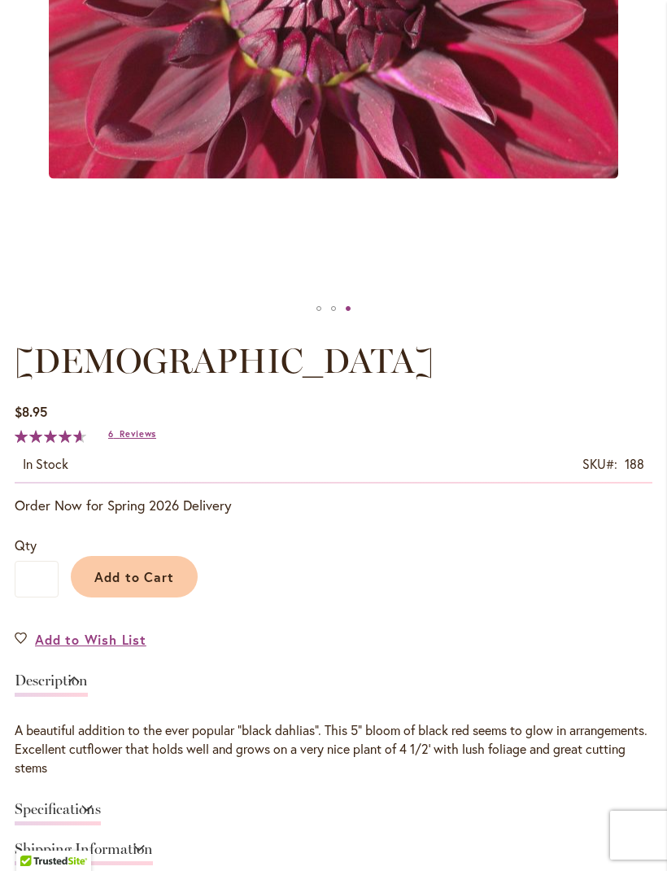
scroll to position [587, 0]
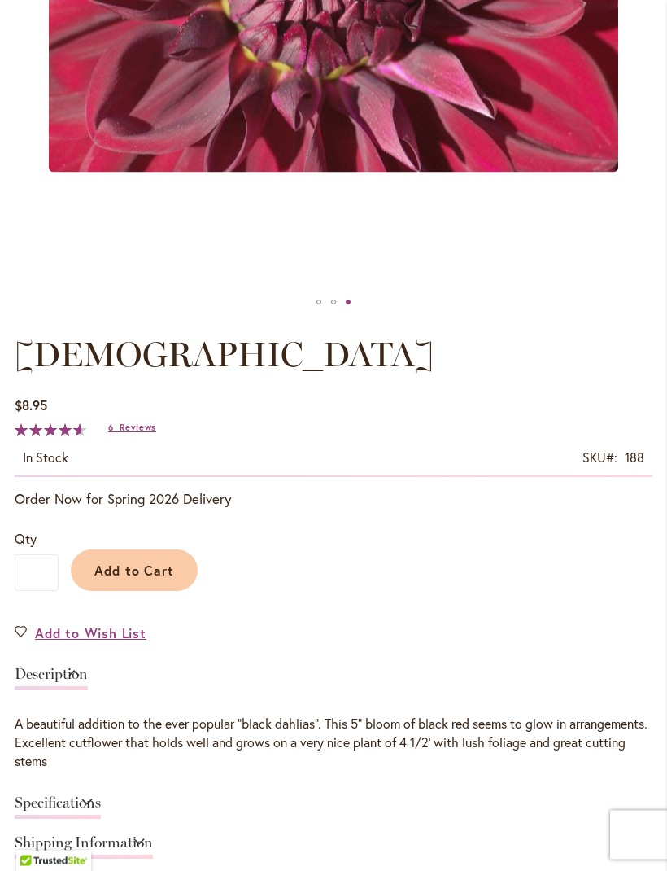
click at [147, 434] on span "Reviews" at bounding box center [138, 427] width 37 height 11
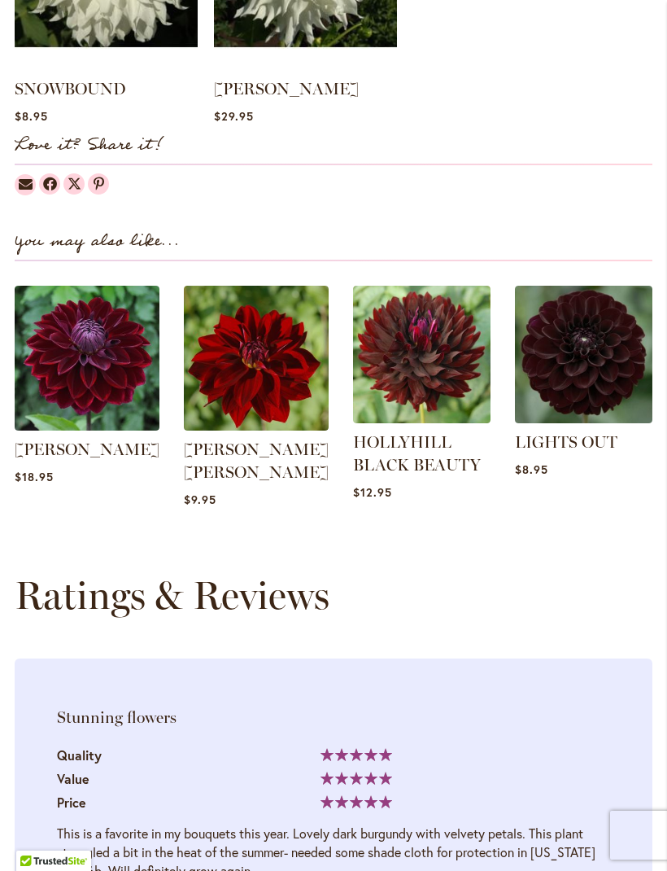
scroll to position [1566, 0]
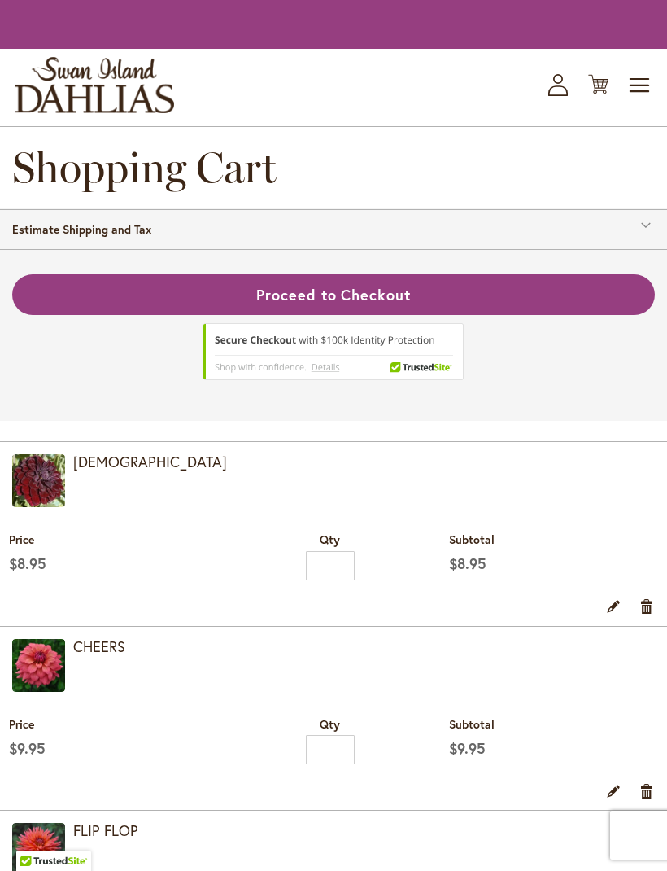
scroll to position [502, 0]
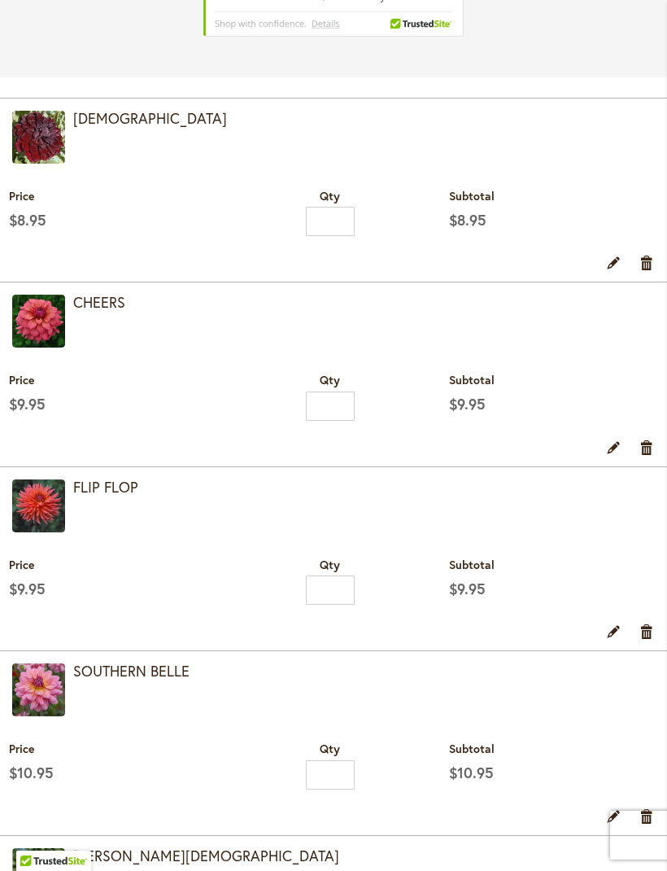
click at [53, 340] on img at bounding box center [38, 321] width 53 height 53
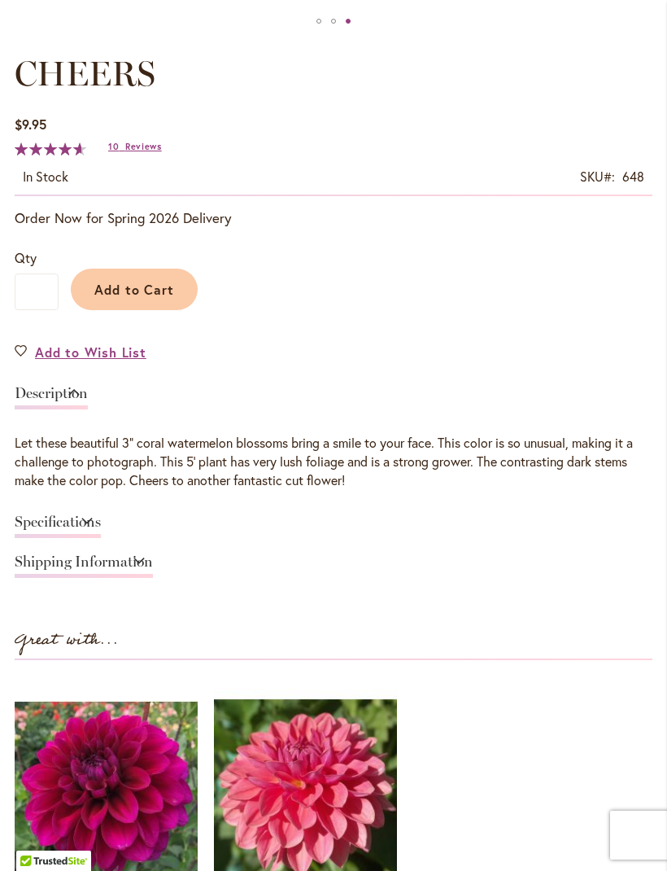
click at [132, 152] on span "Reviews" at bounding box center [143, 146] width 37 height 11
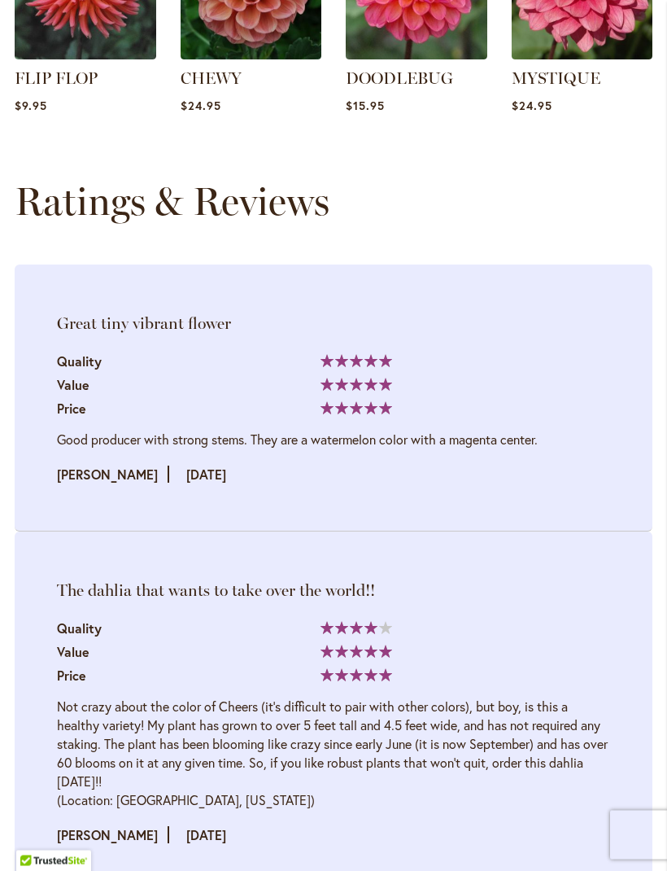
scroll to position [2036, 0]
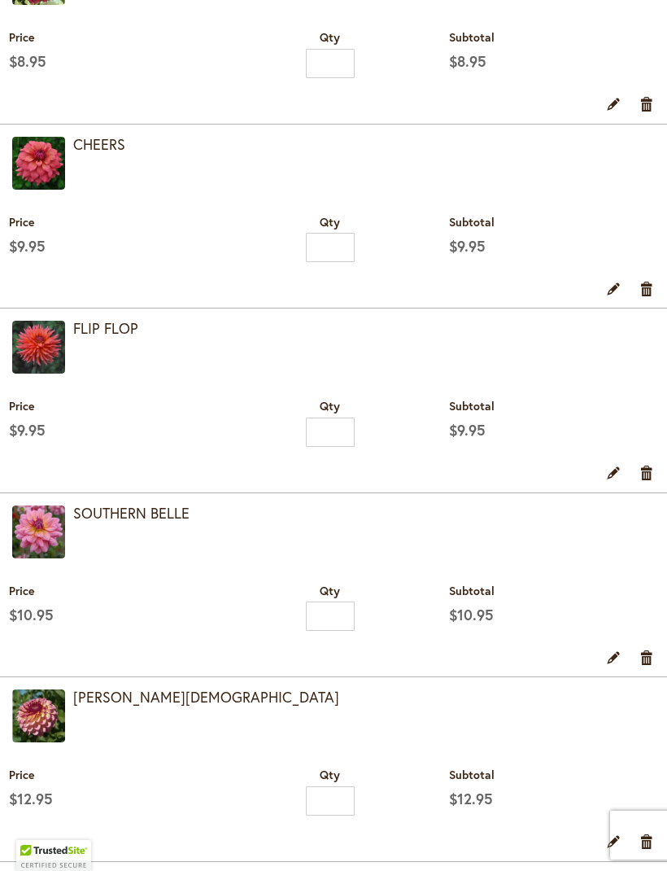
scroll to position [502, 0]
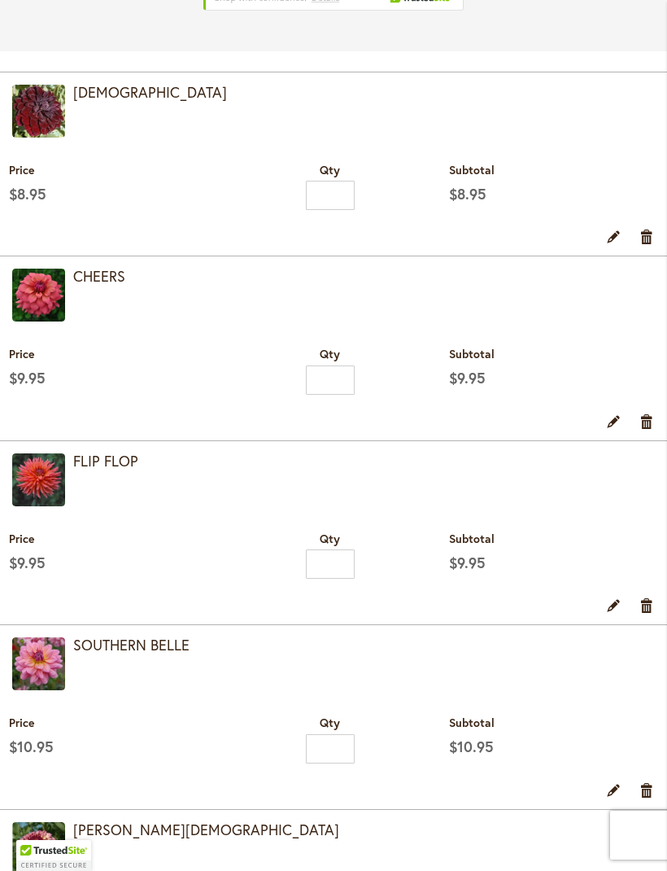
click at [50, 496] on img at bounding box center [38, 479] width 53 height 53
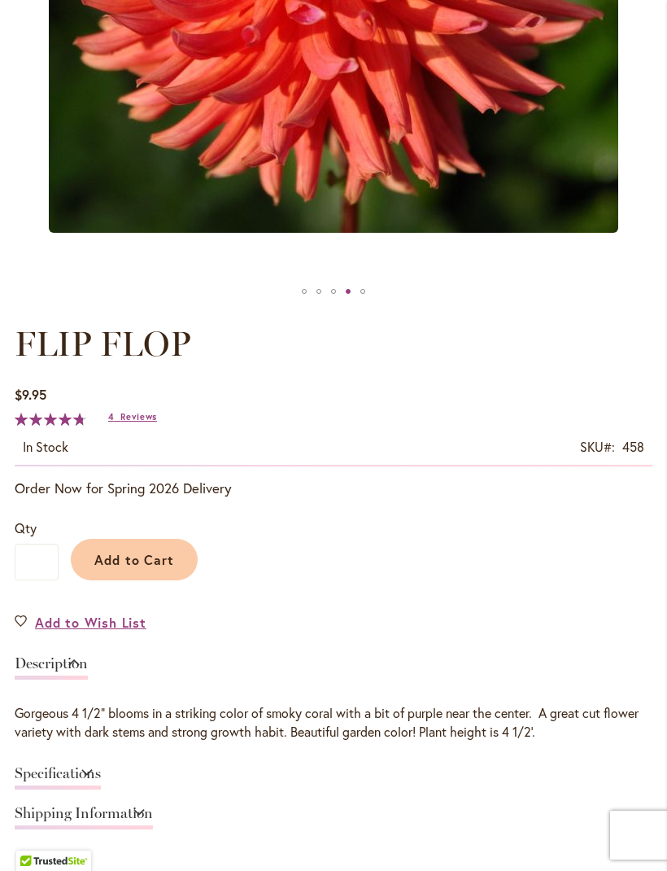
scroll to position [597, 0]
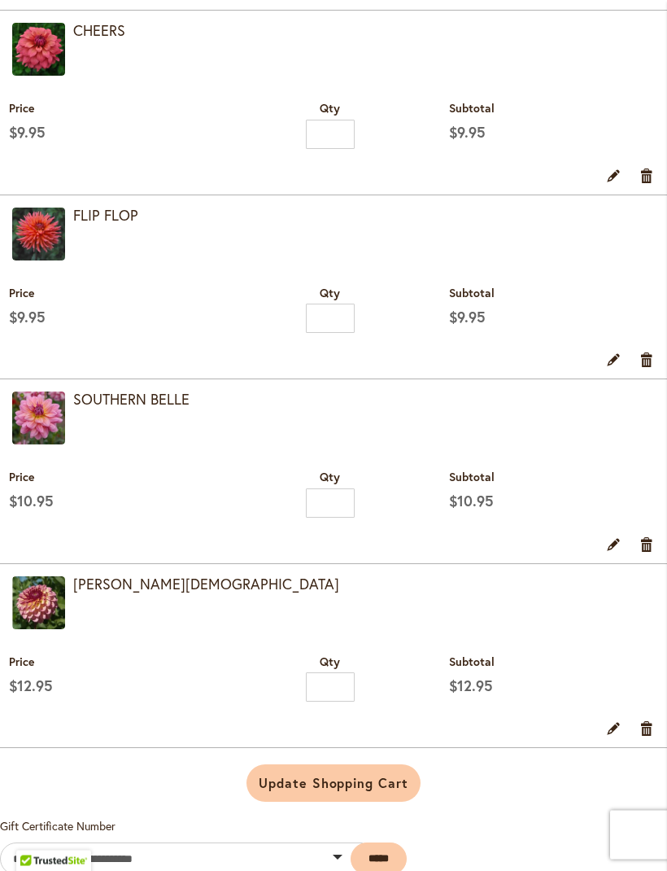
scroll to position [774, 0]
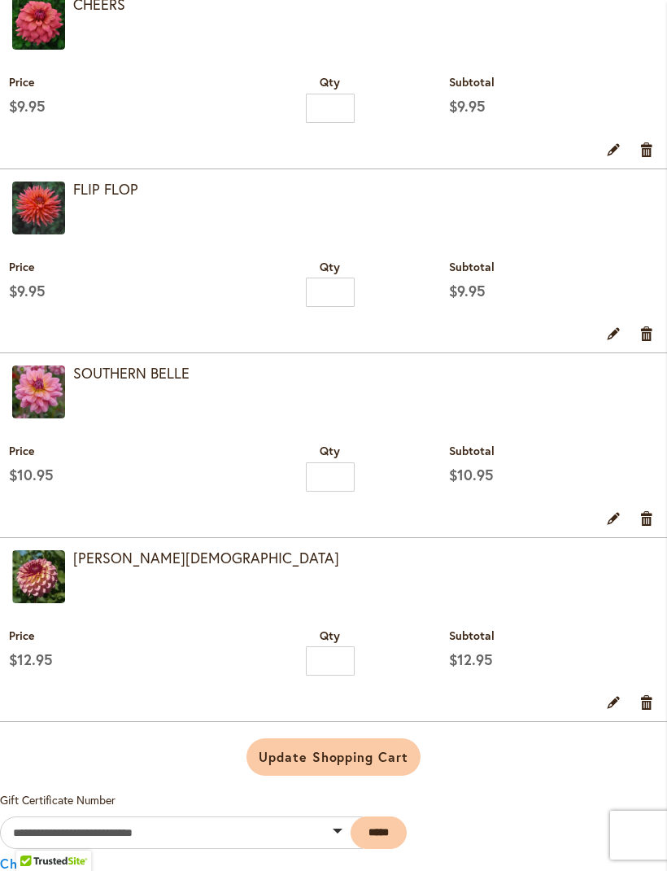
click at [49, 418] on img at bounding box center [38, 391] width 53 height 53
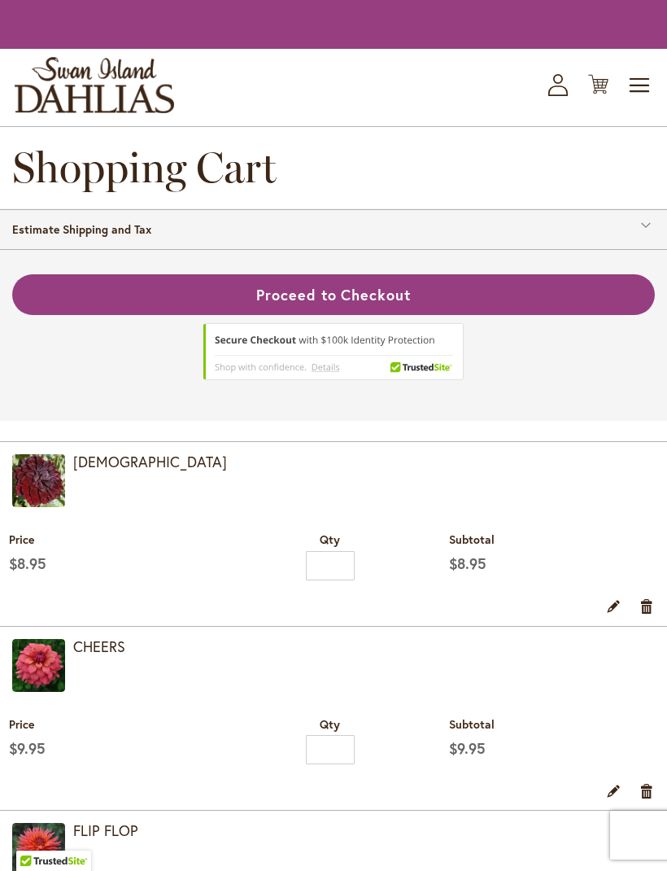
scroll to position [828, 0]
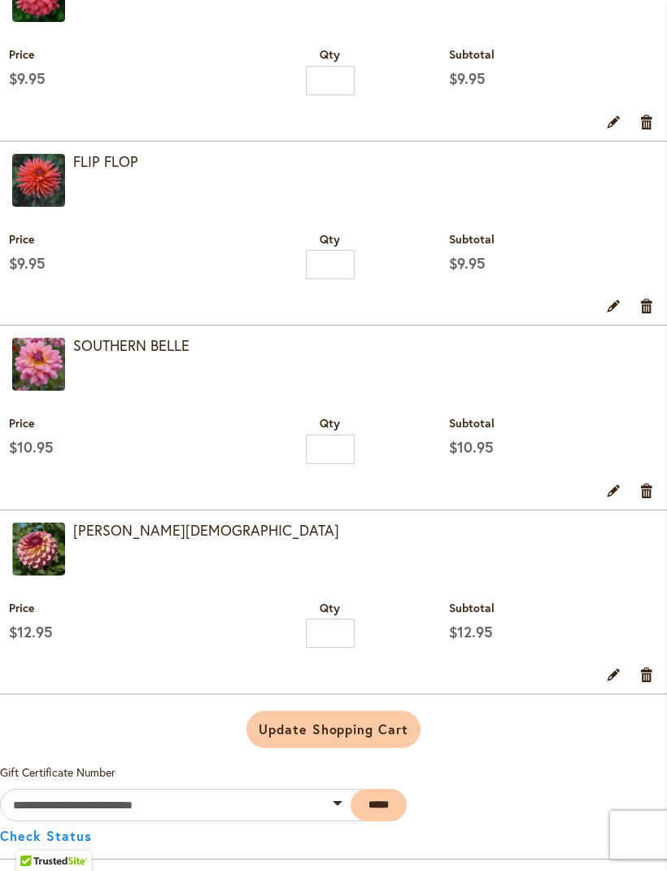
click at [42, 561] on img at bounding box center [38, 549] width 53 height 53
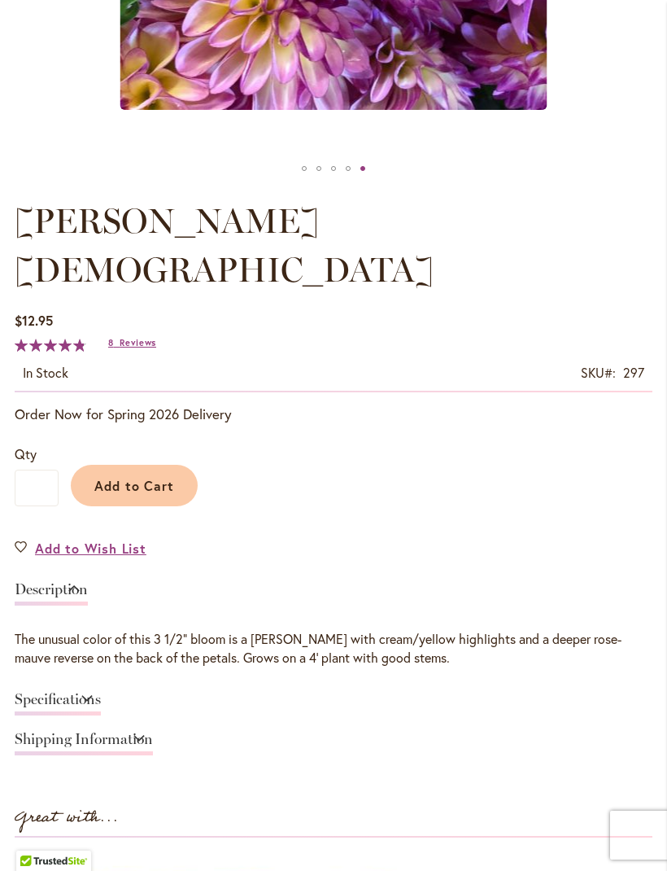
scroll to position [742, 0]
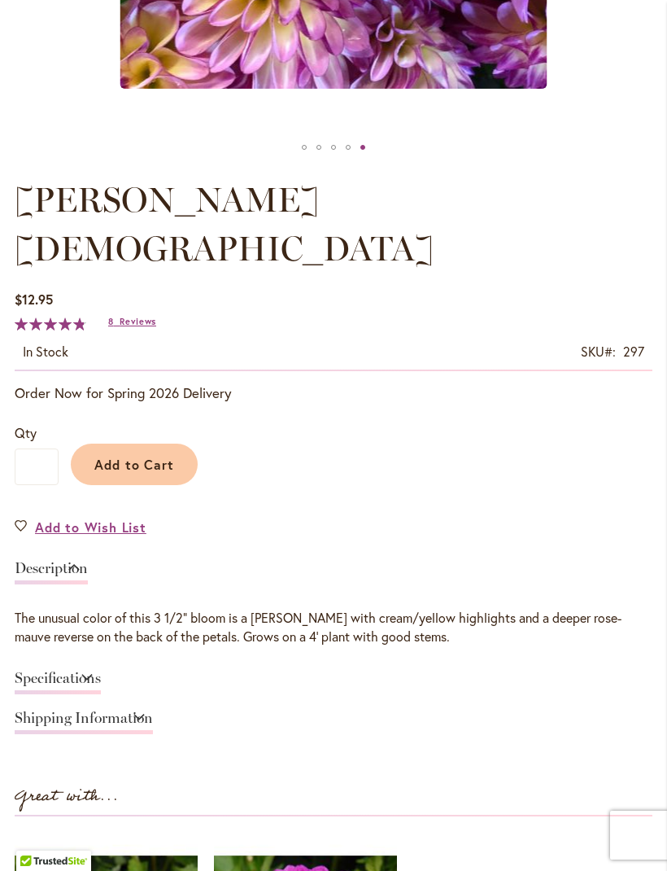
click at [138, 316] on span "Reviews" at bounding box center [138, 321] width 37 height 11
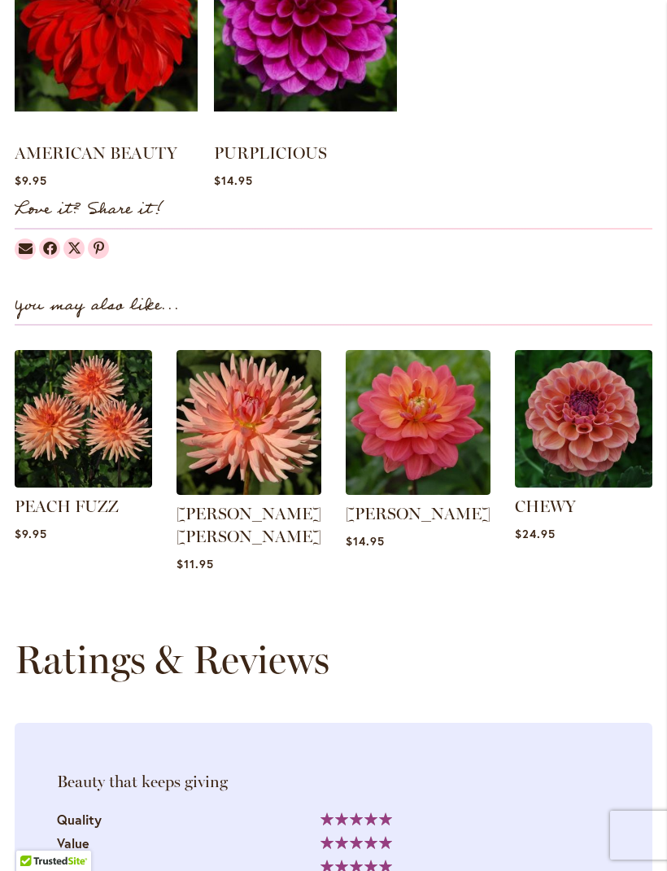
scroll to position [1649, 0]
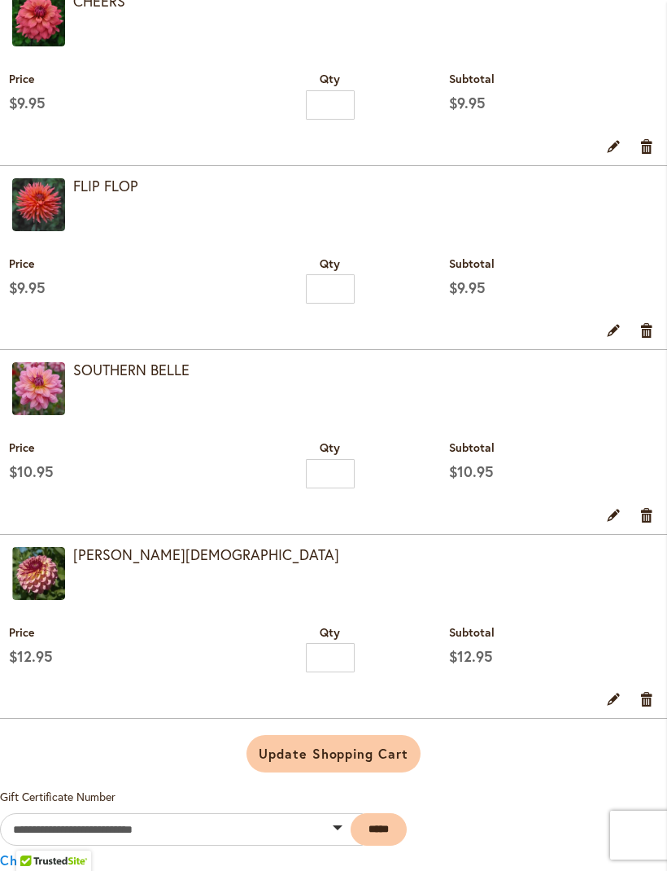
scroll to position [775, 0]
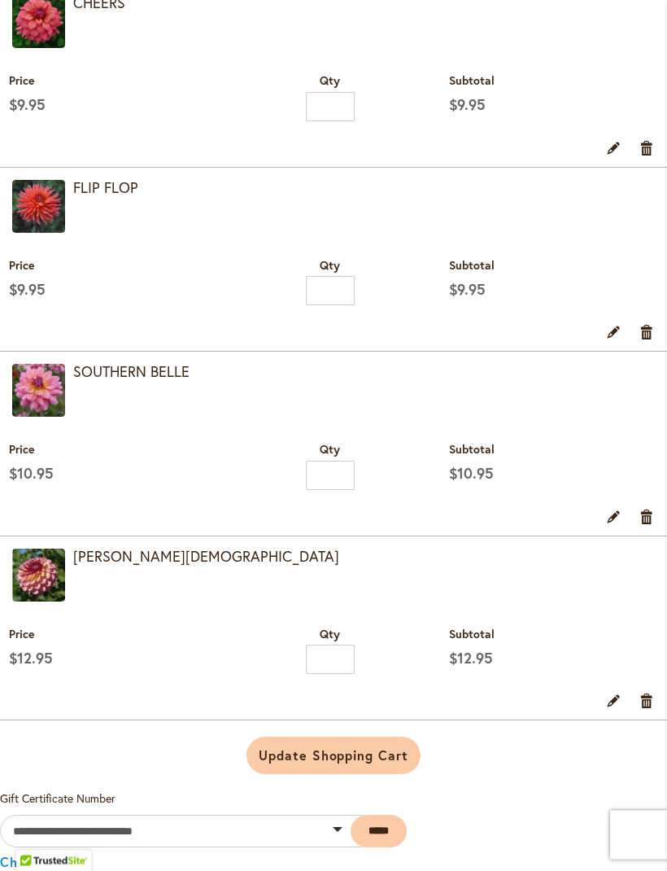
click at [53, 234] on img at bounding box center [38, 207] width 53 height 53
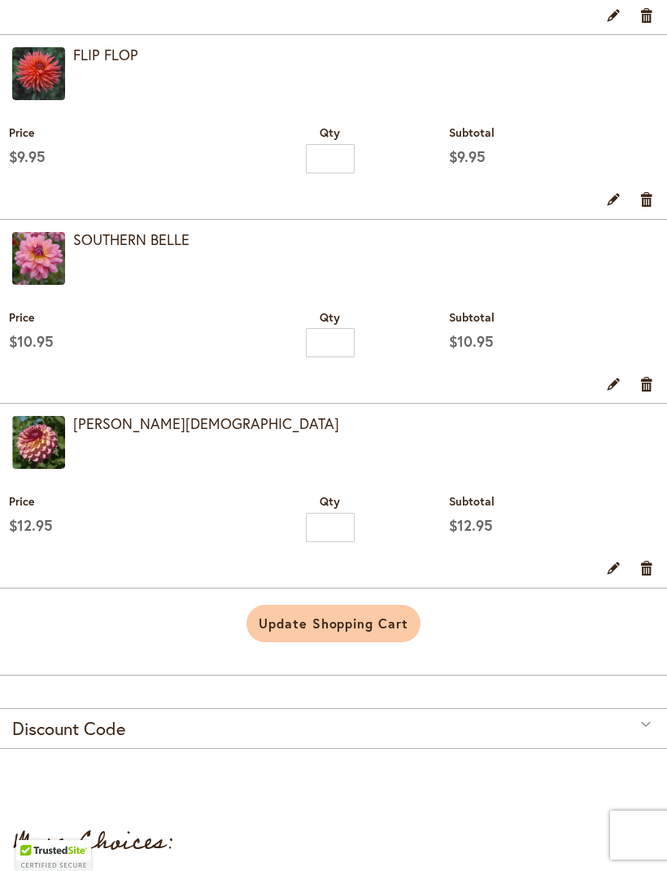
scroll to position [776, 0]
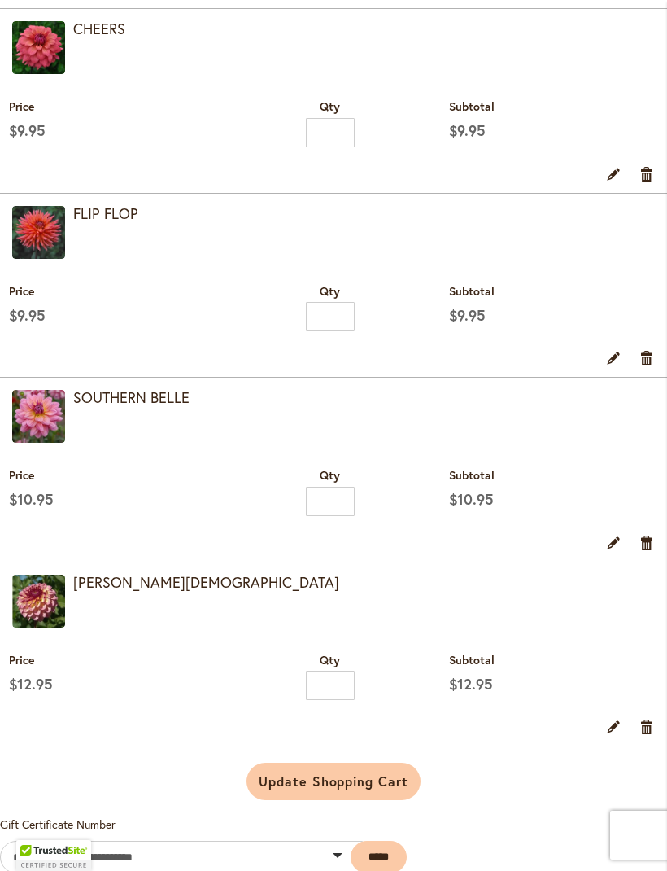
click at [56, 253] on img at bounding box center [38, 232] width 53 height 53
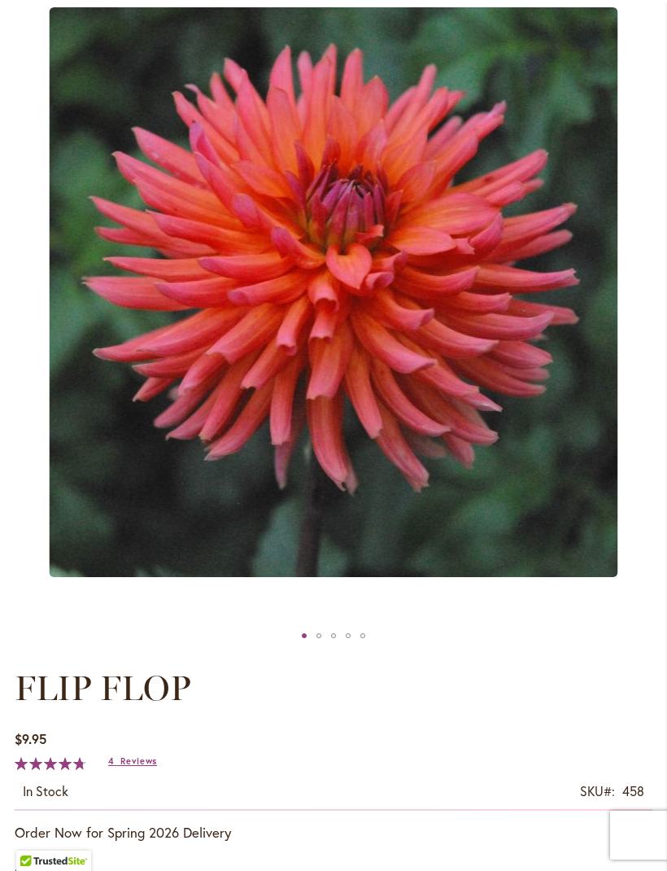
scroll to position [233, 0]
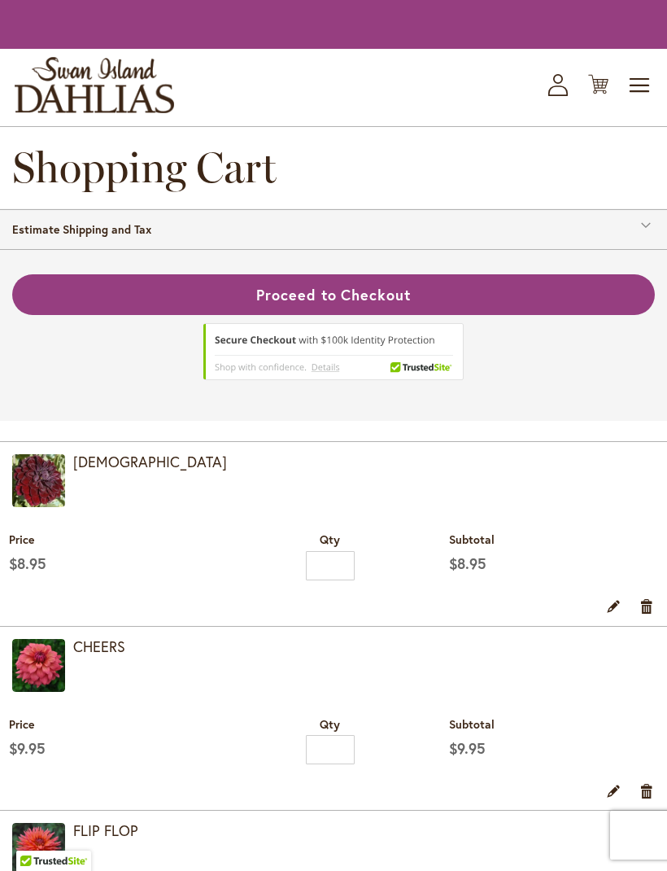
scroll to position [776, 0]
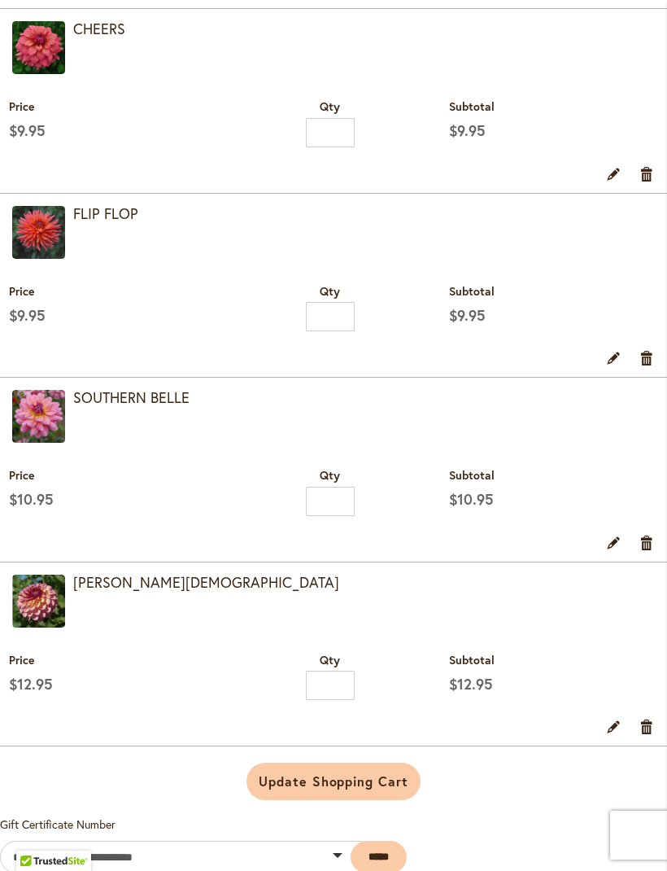
click at [44, 623] on img at bounding box center [38, 601] width 53 height 53
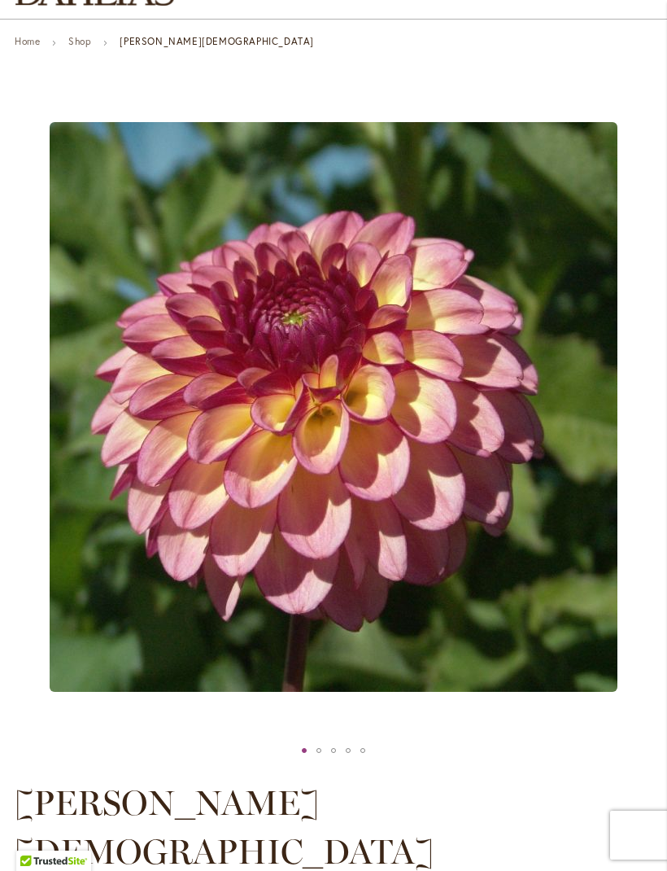
scroll to position [126, 0]
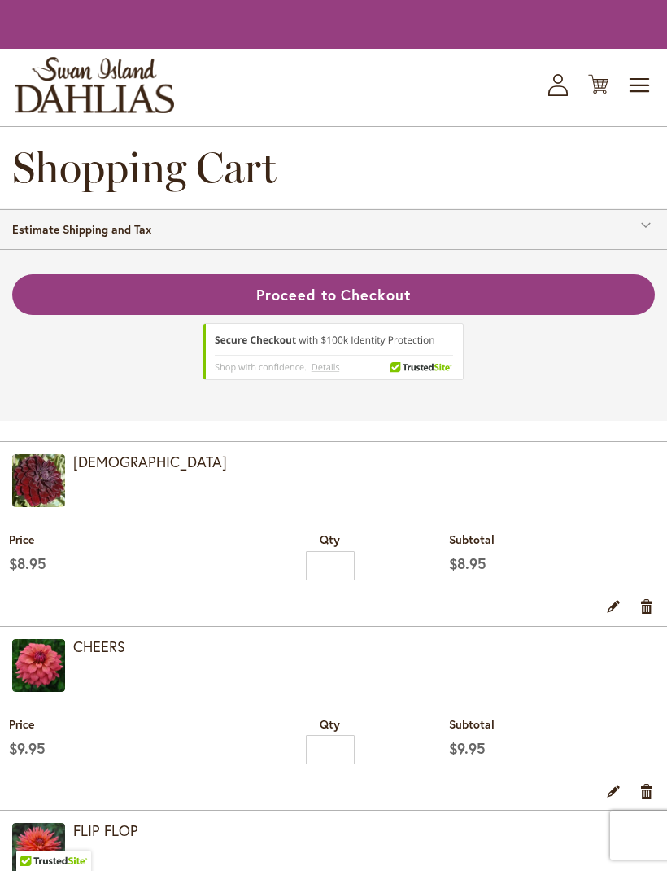
scroll to position [776, 0]
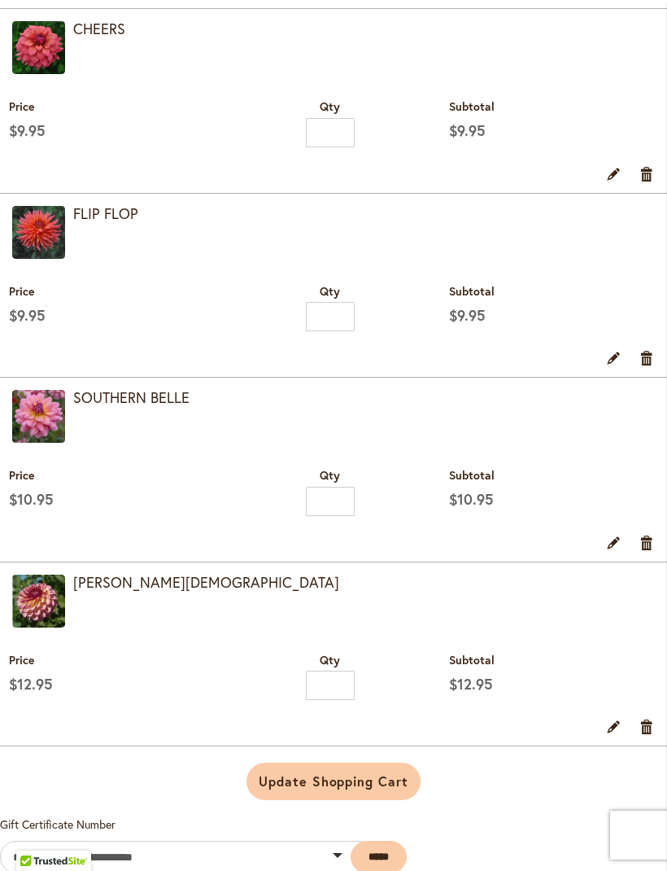
click at [56, 247] on img at bounding box center [38, 232] width 53 height 53
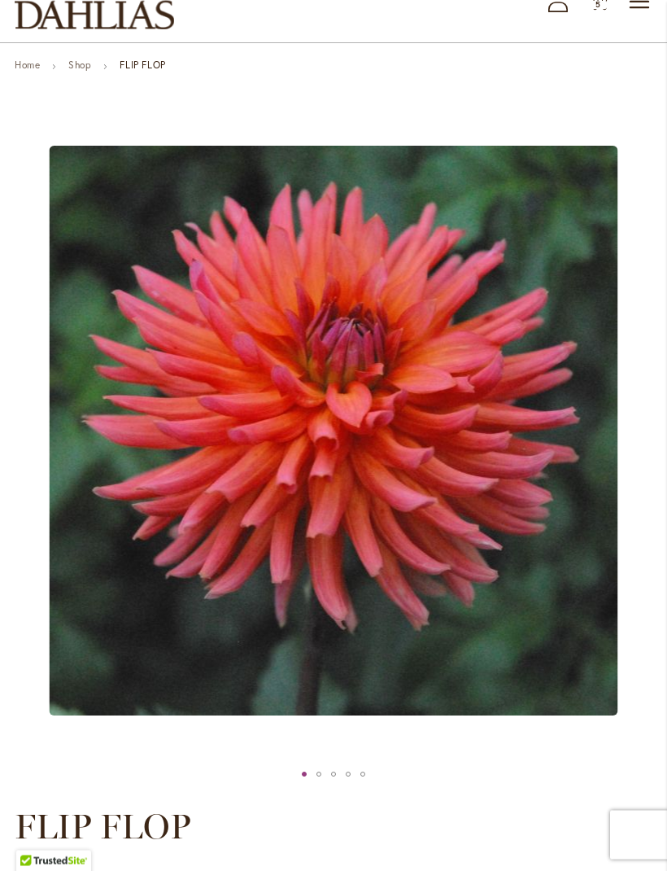
scroll to position [103, 0]
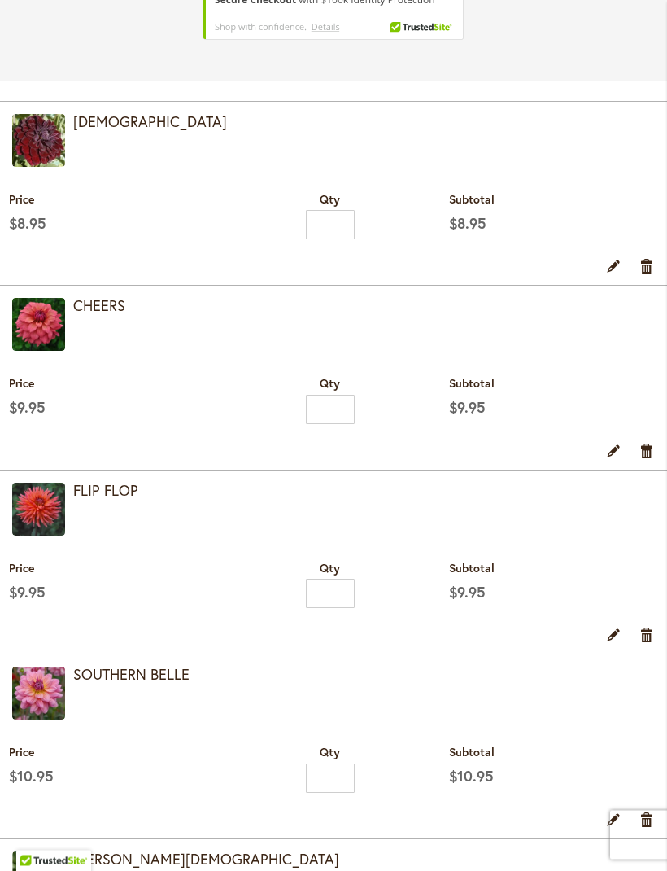
scroll to position [499, 0]
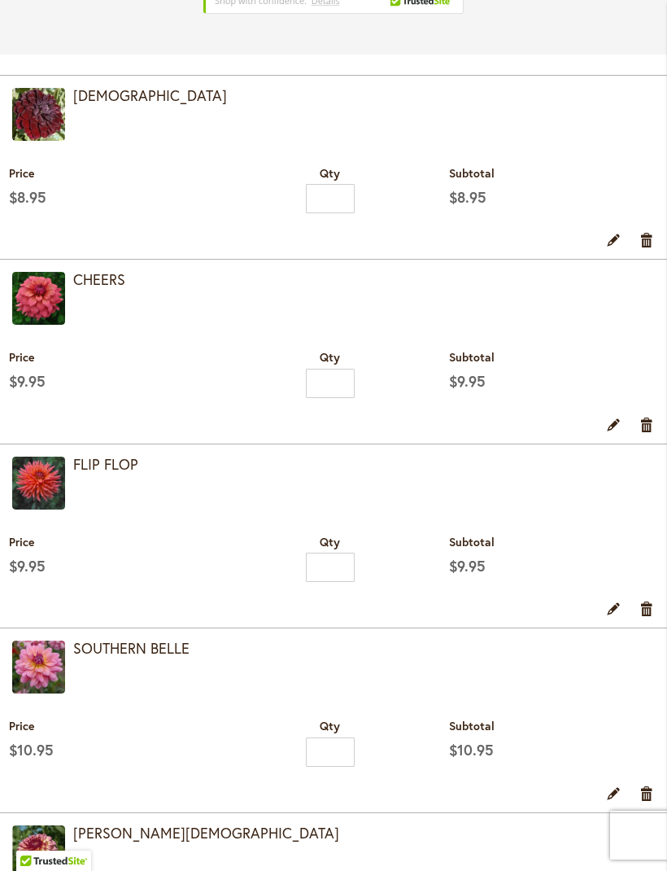
click at [53, 317] on img at bounding box center [38, 298] width 53 height 53
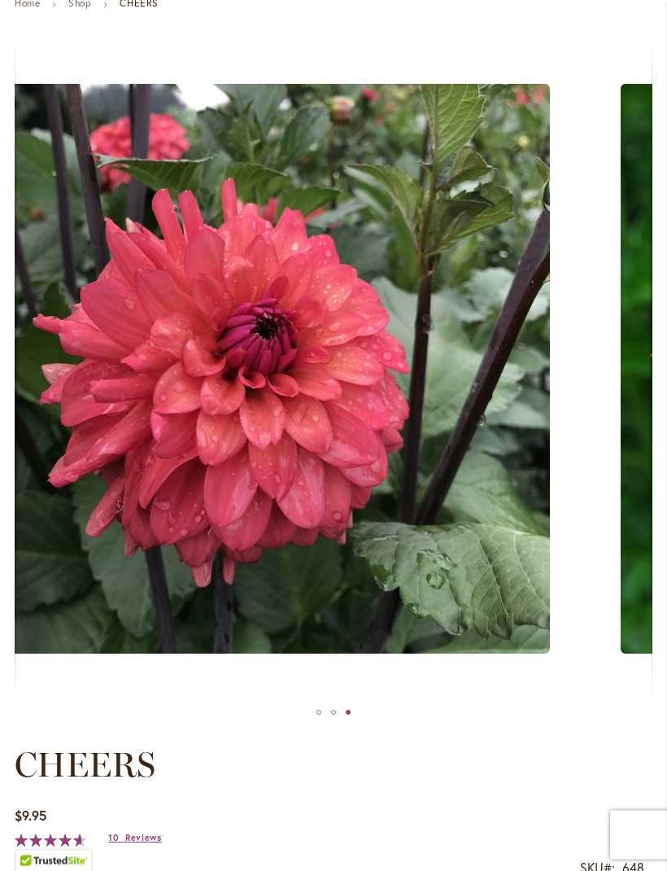
scroll to position [177, 0]
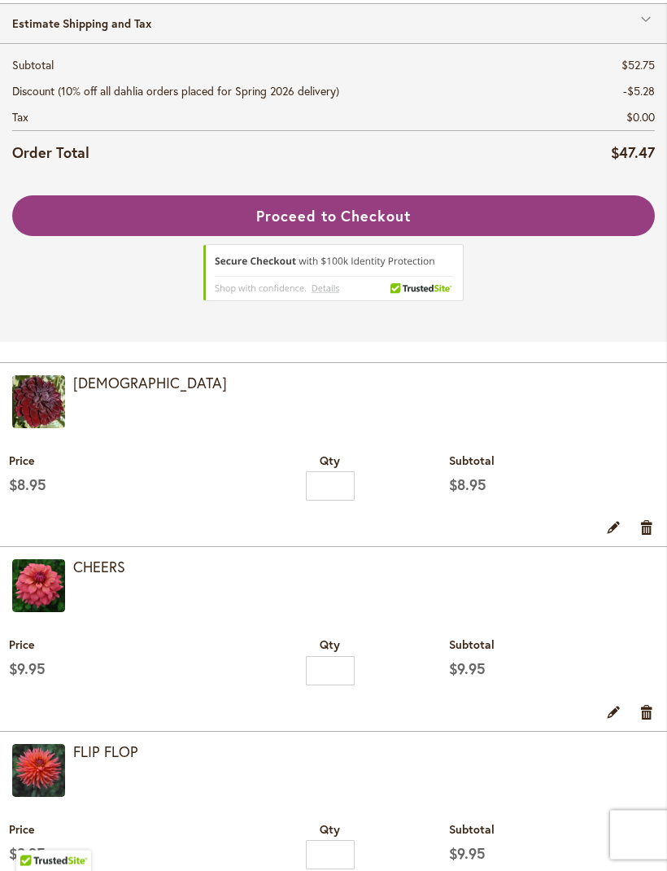
scroll to position [238, 0]
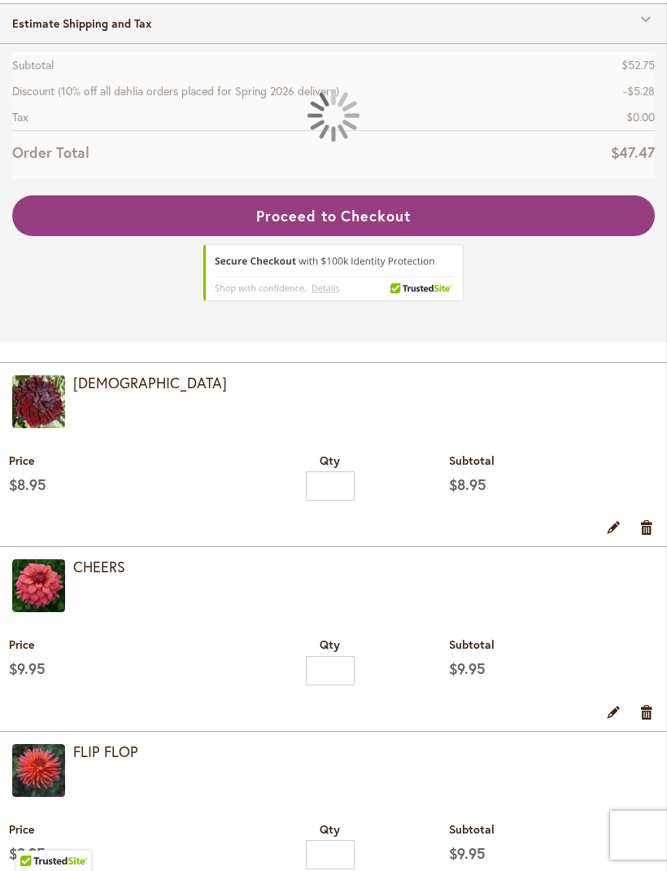
click at [44, 413] on img at bounding box center [38, 401] width 53 height 53
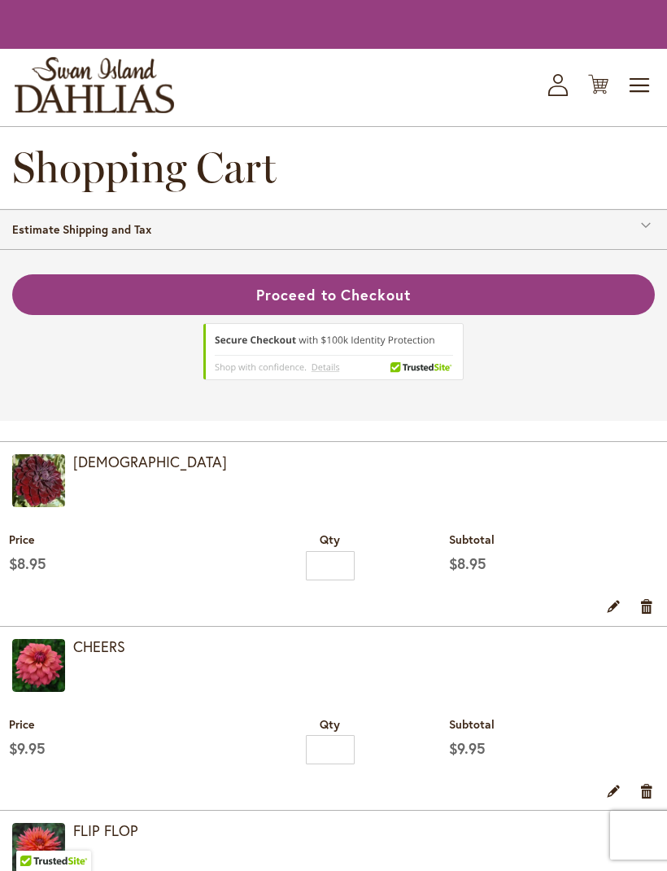
scroll to position [238, 0]
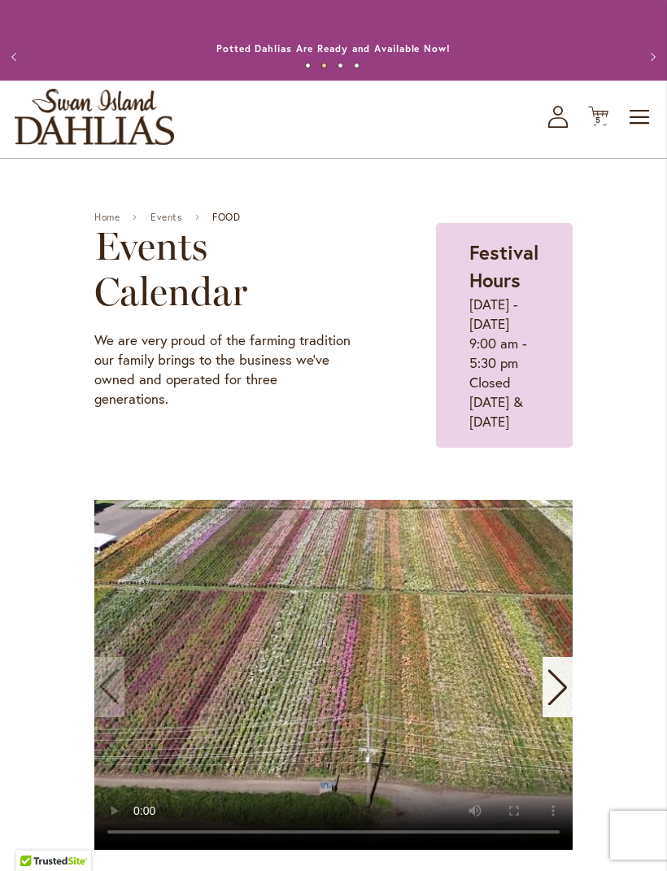
click at [641, 133] on span "Toggle Nav" at bounding box center [640, 117] width 24 height 33
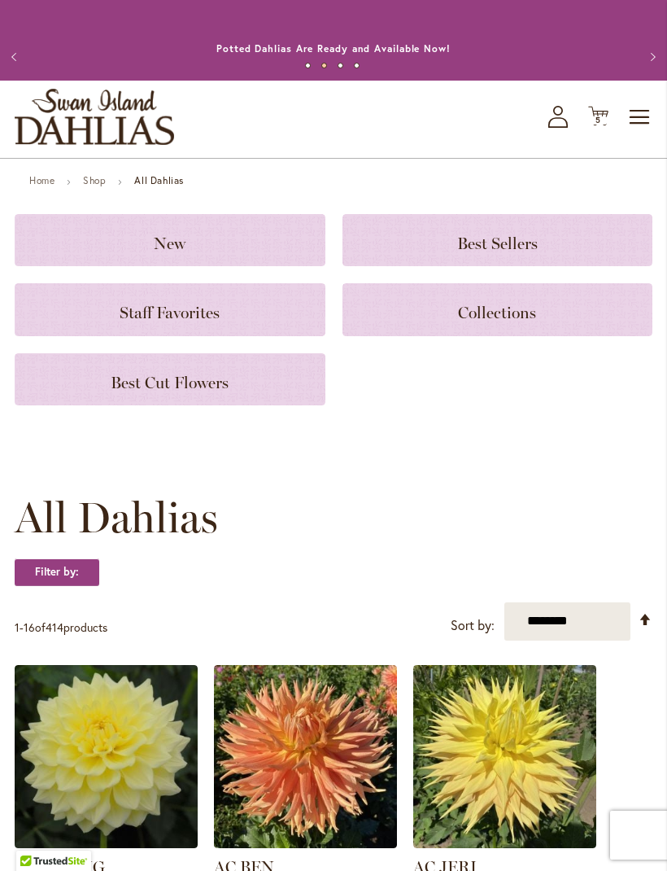
click at [635, 133] on span "Toggle Nav" at bounding box center [640, 117] width 24 height 33
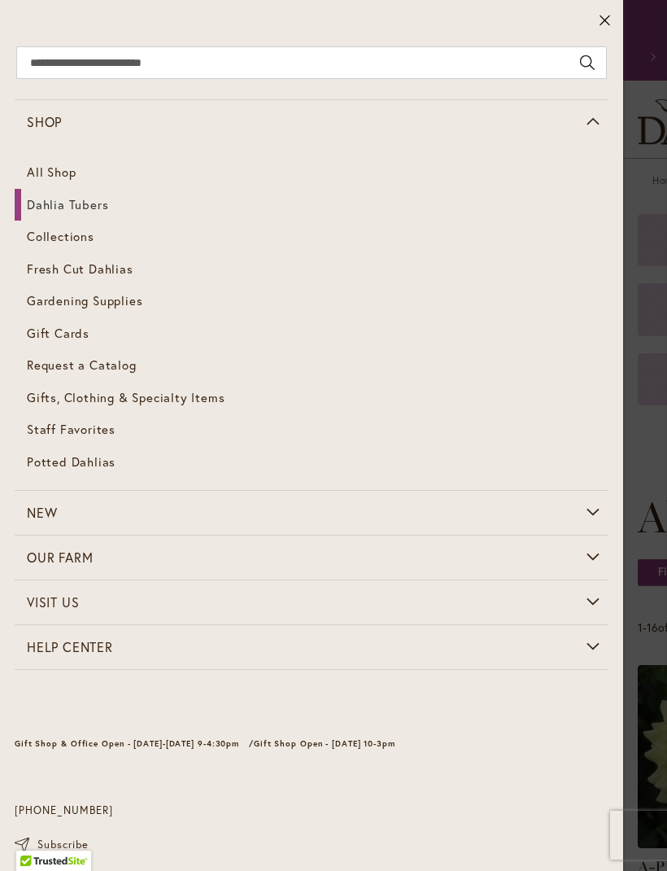
click at [92, 211] on span "Dahlia Tubers" at bounding box center [67, 204] width 81 height 16
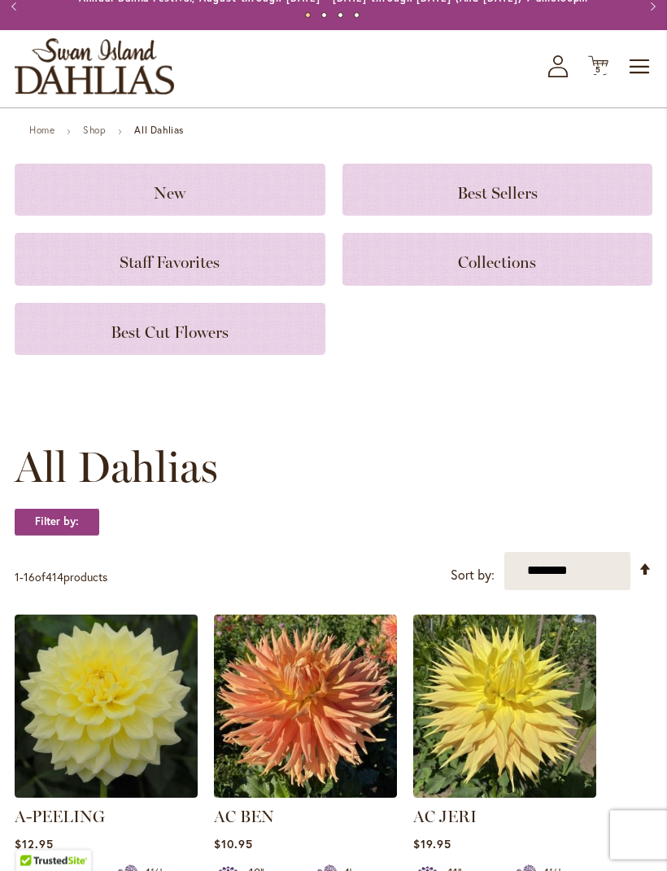
scroll to position [50, 0]
click at [598, 589] on select "**********" at bounding box center [568, 571] width 126 height 38
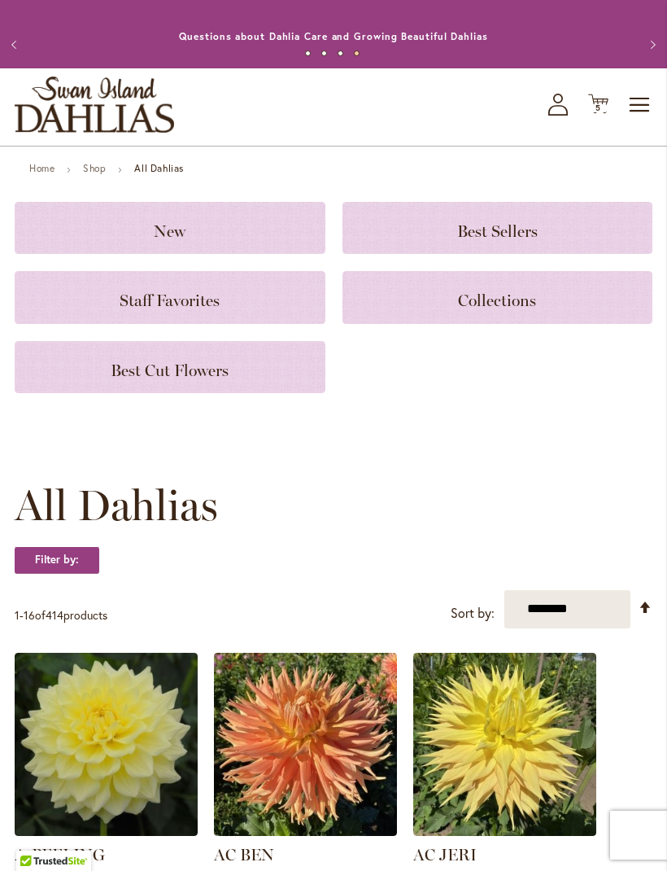
scroll to position [15, 0]
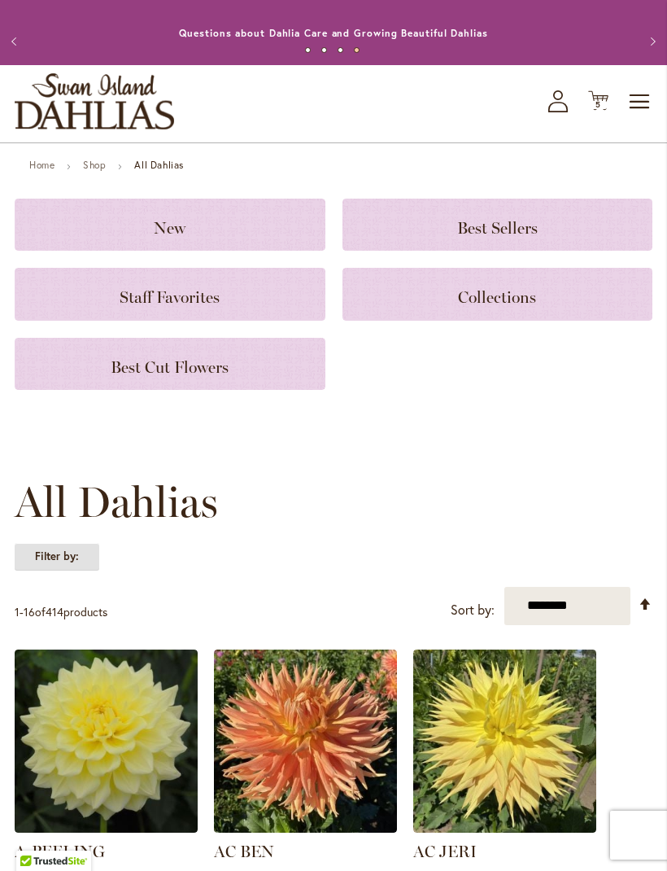
click at [81, 567] on strong "Filter by:" at bounding box center [57, 557] width 85 height 28
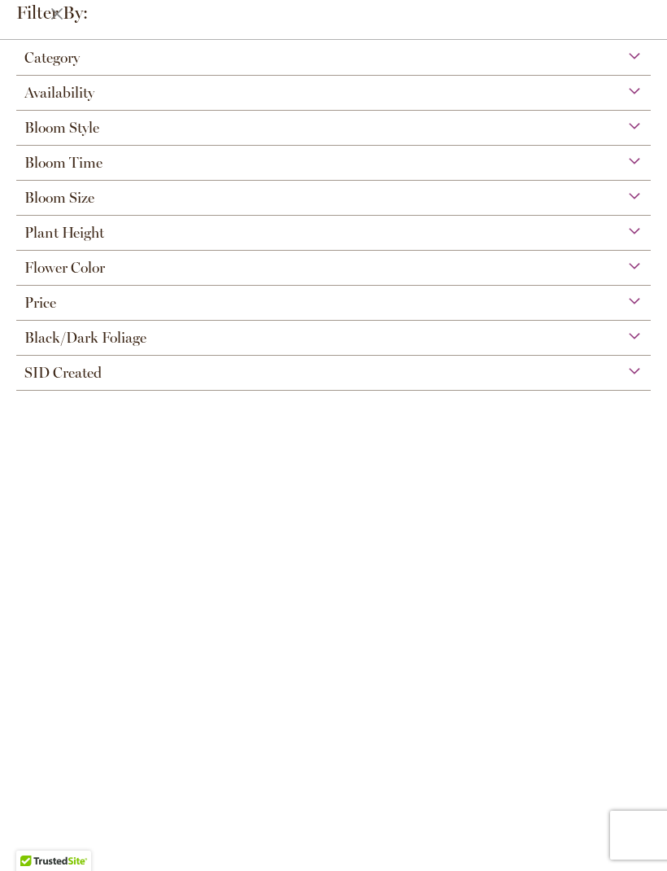
scroll to position [0, 0]
click at [641, 51] on div "Category" at bounding box center [333, 54] width 635 height 26
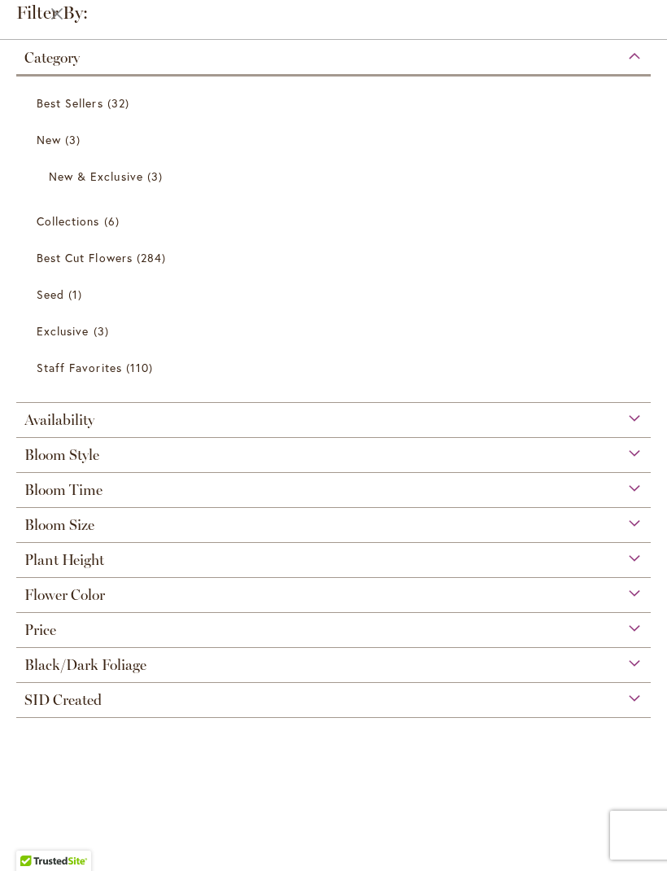
click at [635, 62] on div "Category" at bounding box center [333, 54] width 635 height 26
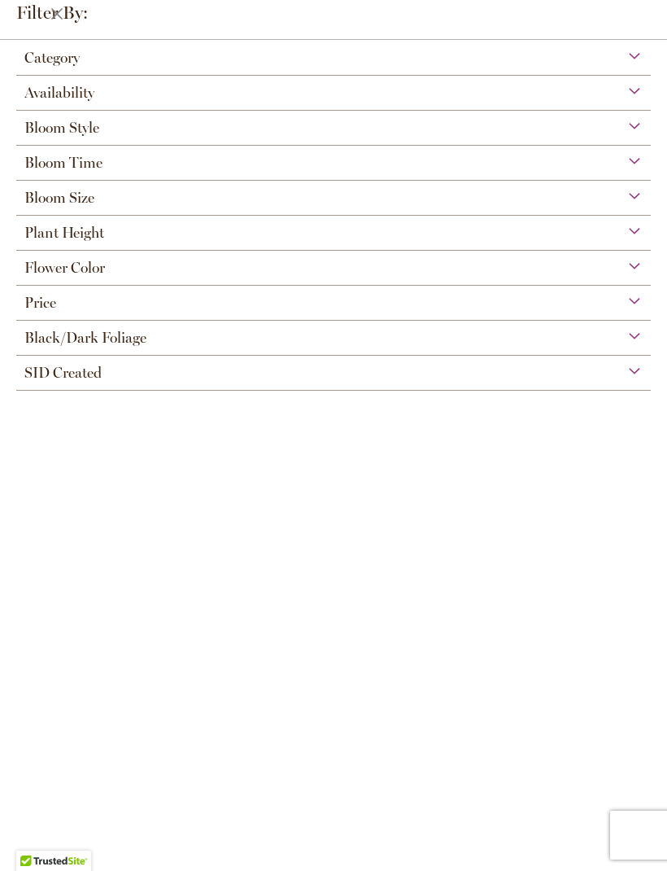
click at [626, 134] on div "Bloom Style" at bounding box center [333, 124] width 635 height 26
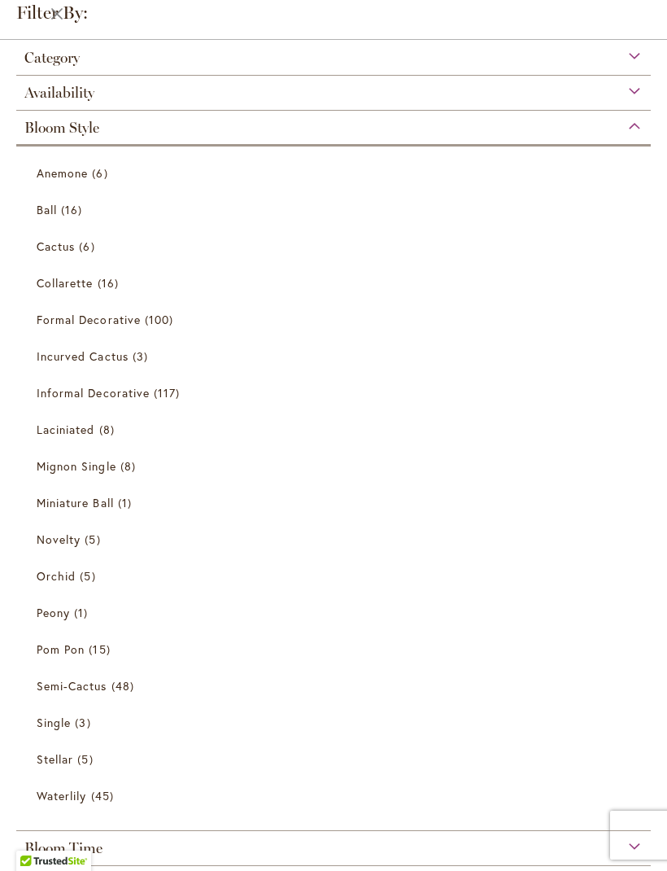
click at [67, 205] on span "16 items" at bounding box center [73, 209] width 25 height 17
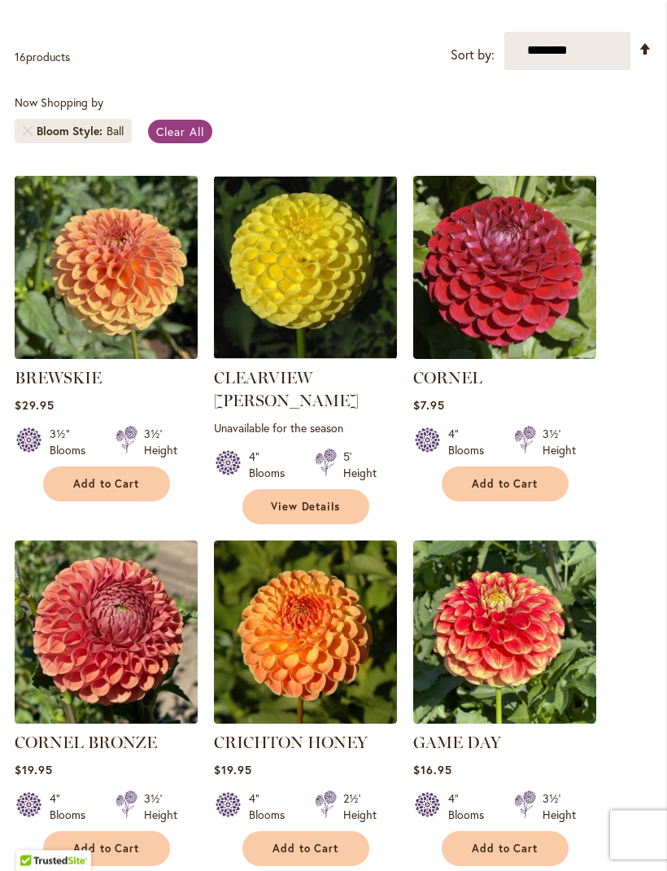
scroll to position [356, 0]
click at [534, 282] on img at bounding box center [504, 267] width 183 height 183
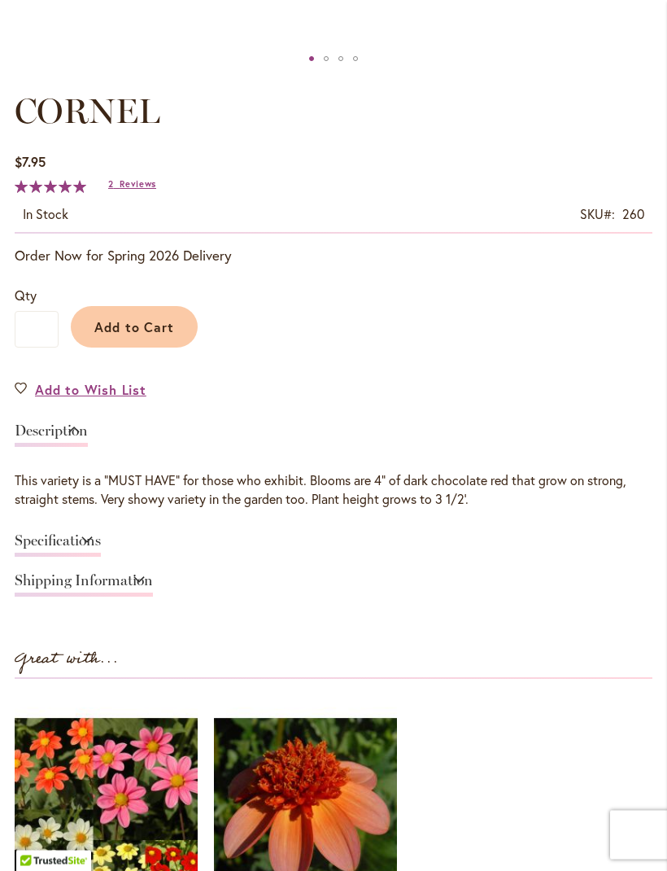
scroll to position [831, 0]
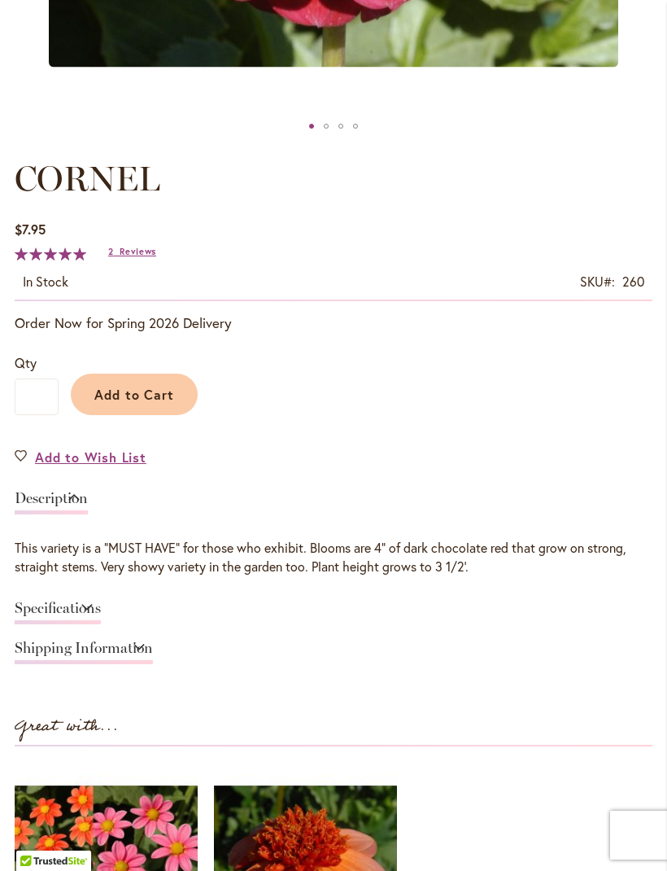
click at [134, 257] on span "Reviews" at bounding box center [138, 251] width 37 height 11
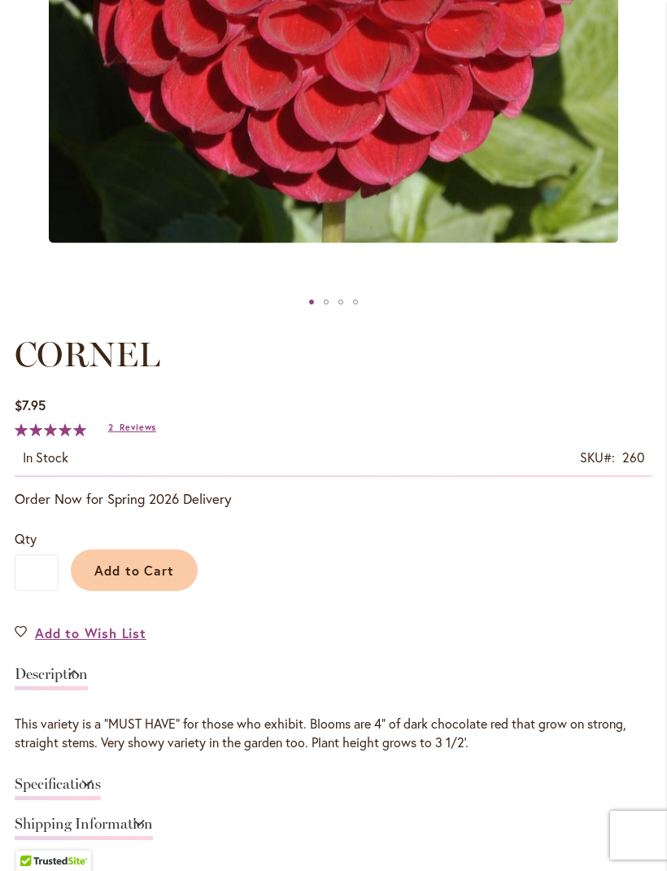
scroll to position [548, 0]
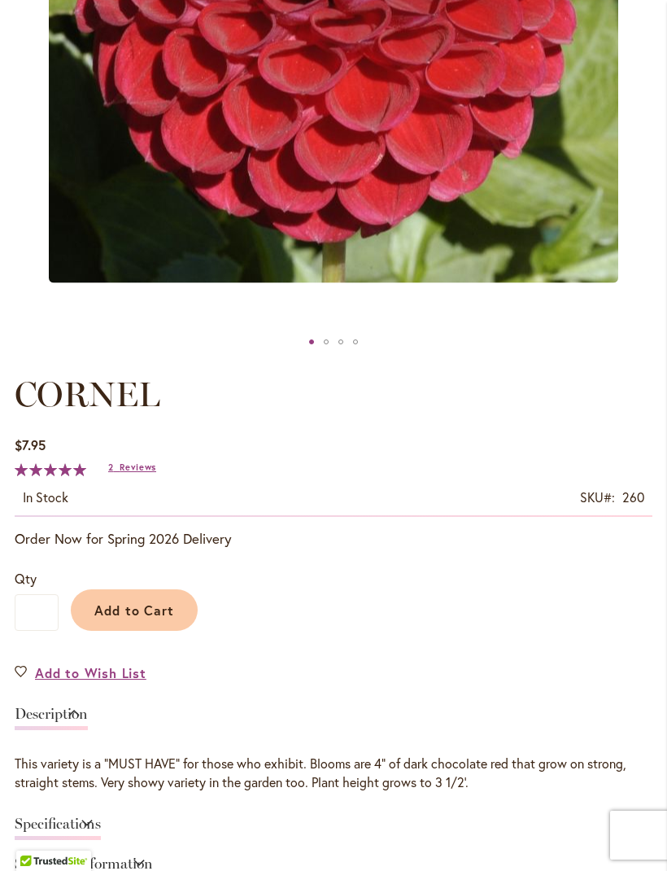
click at [139, 619] on span "Add to Cart" at bounding box center [134, 609] width 81 height 17
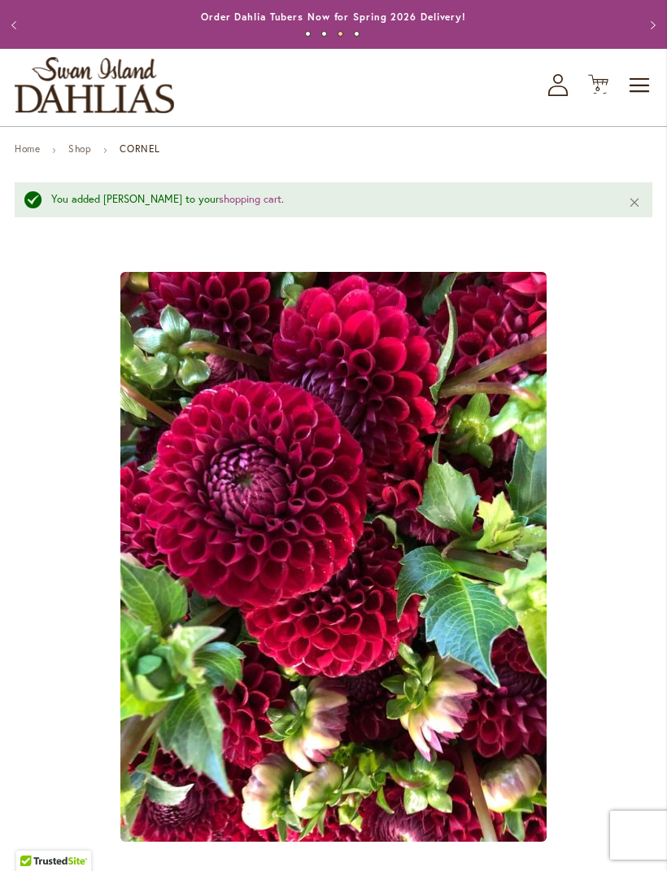
scroll to position [0, 0]
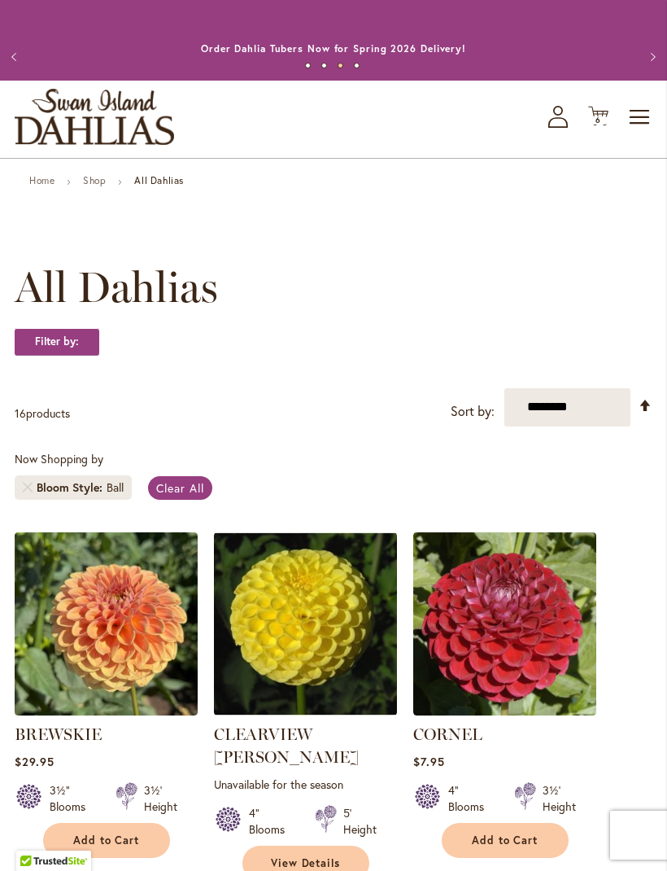
click at [594, 125] on span "6 6 items" at bounding box center [599, 120] width 16 height 8
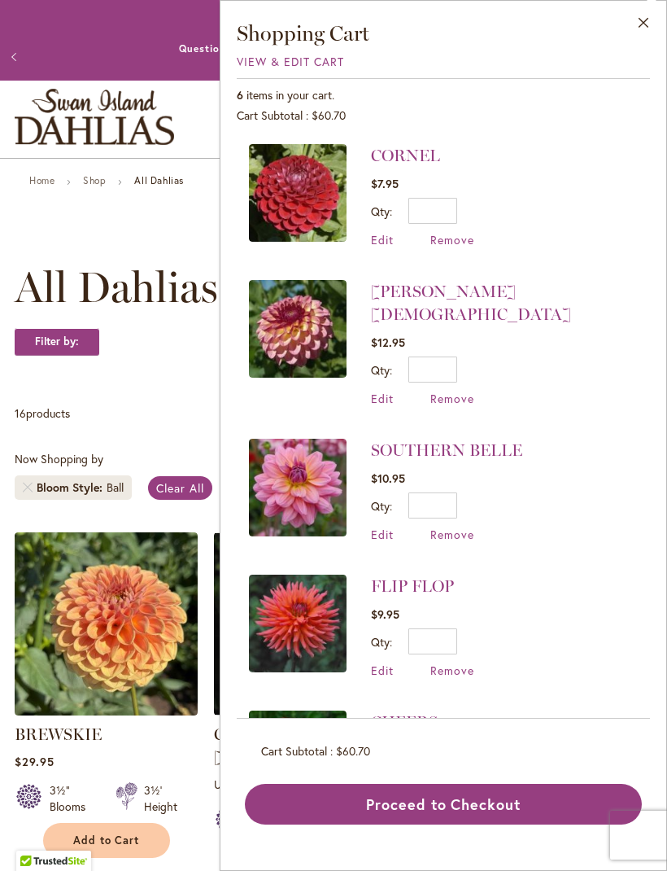
click at [322, 61] on span "View & Edit Cart" at bounding box center [290, 61] width 107 height 15
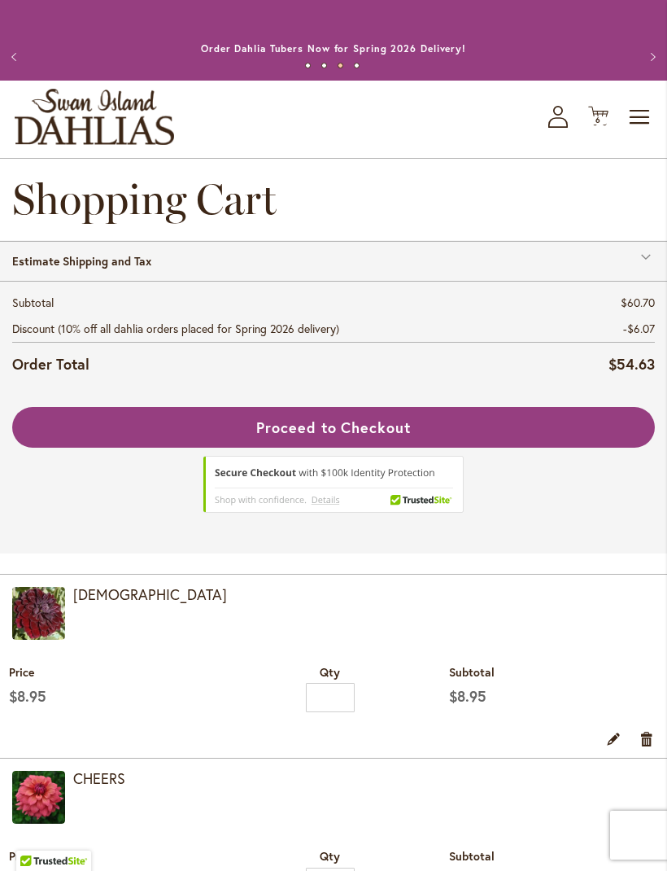
click at [643, 130] on span "Toggle Nav" at bounding box center [640, 117] width 24 height 33
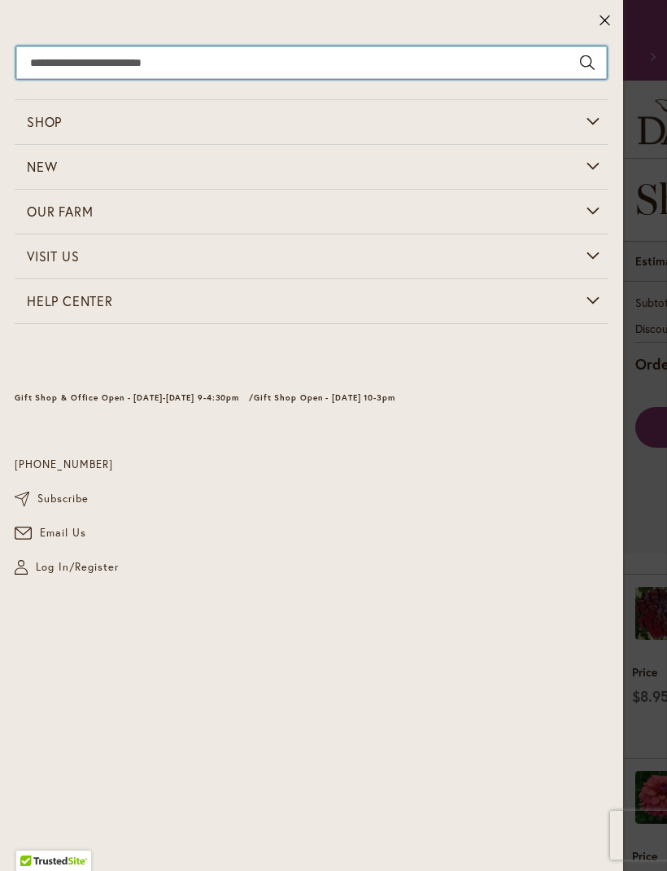
click at [235, 71] on input "Search" at bounding box center [311, 62] width 591 height 33
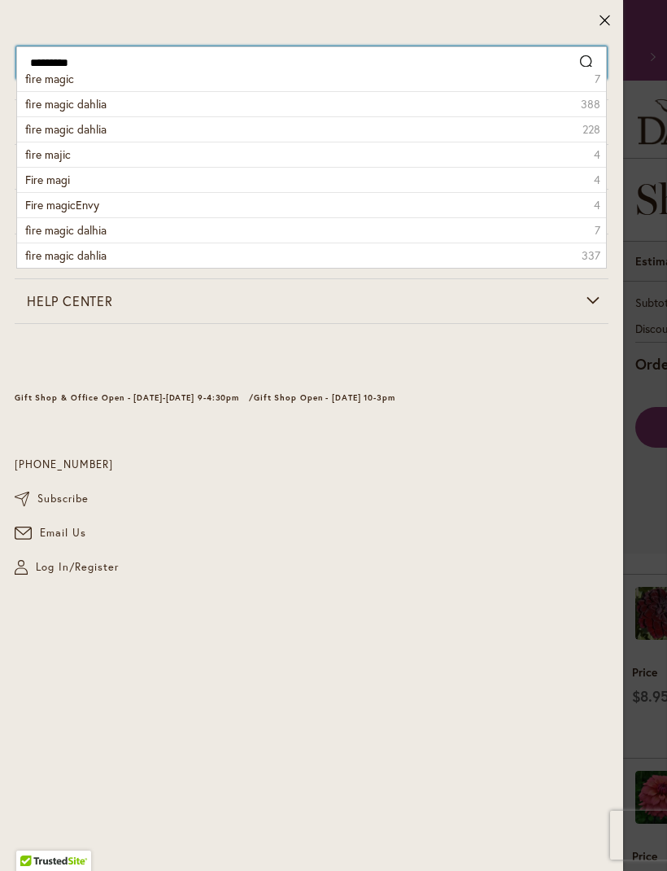
type input "**********"
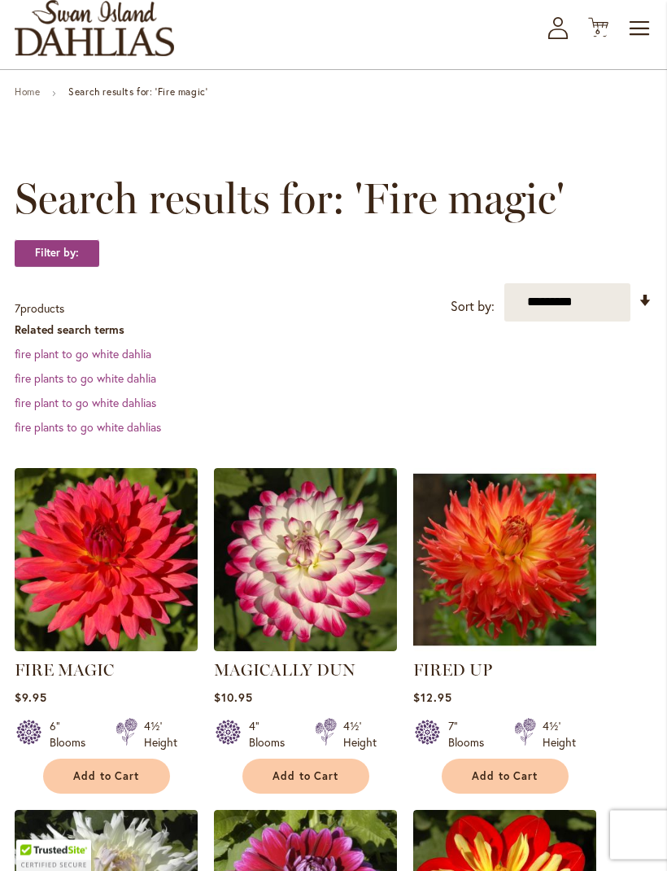
scroll to position [122, 0]
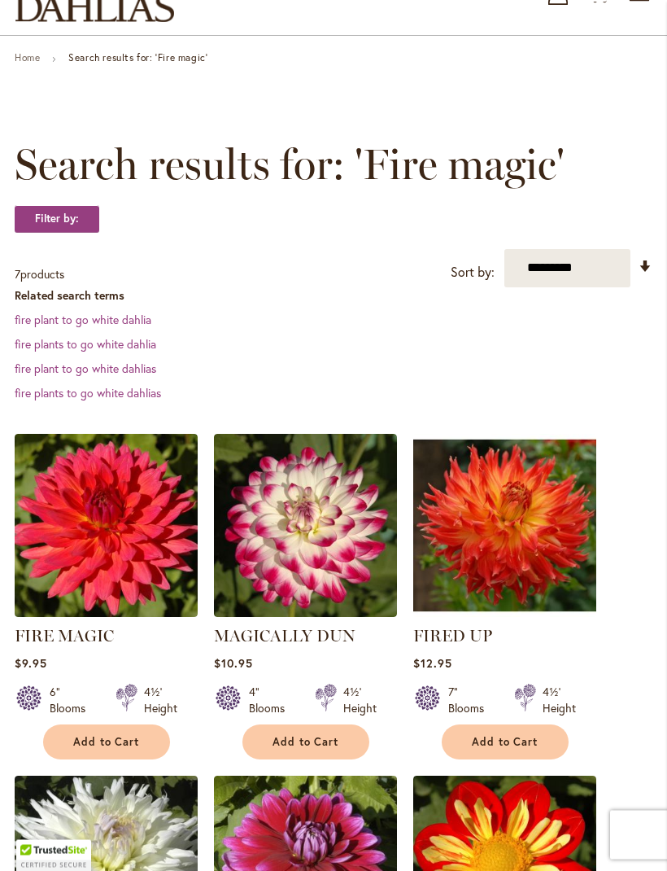
click at [125, 559] on img at bounding box center [106, 526] width 183 height 183
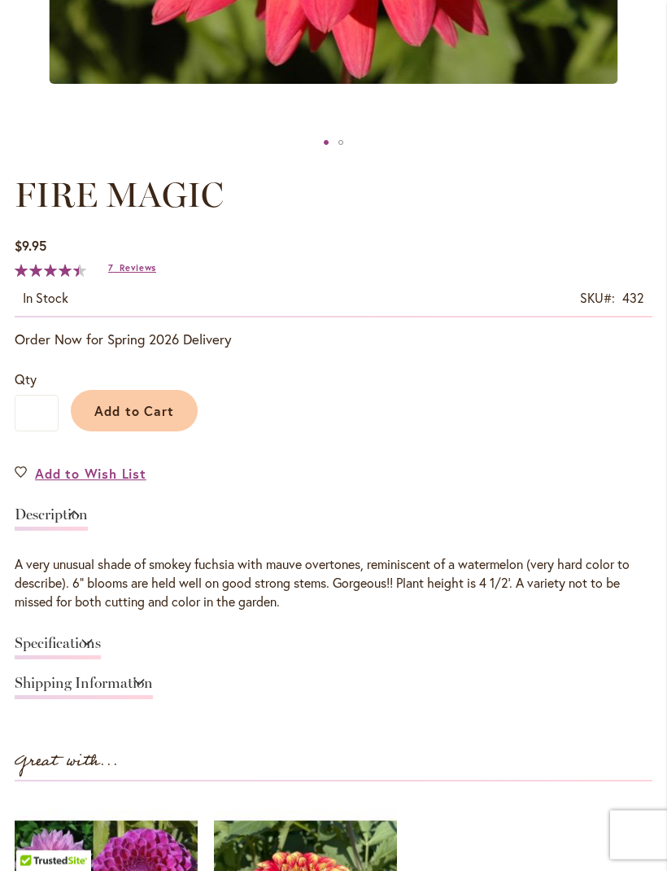
scroll to position [747, 0]
click at [149, 418] on span "Add to Cart" at bounding box center [134, 410] width 81 height 17
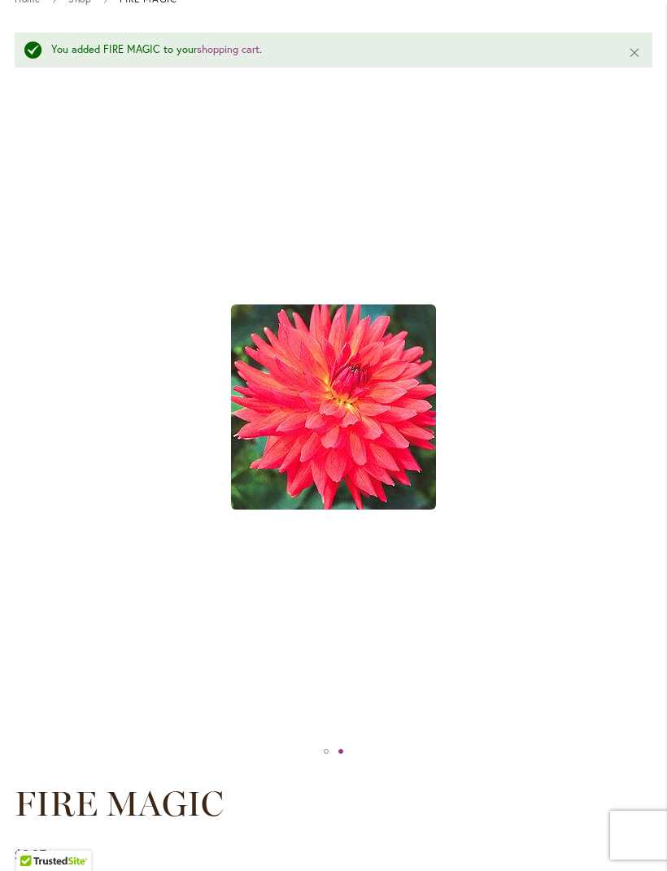
scroll to position [363, 0]
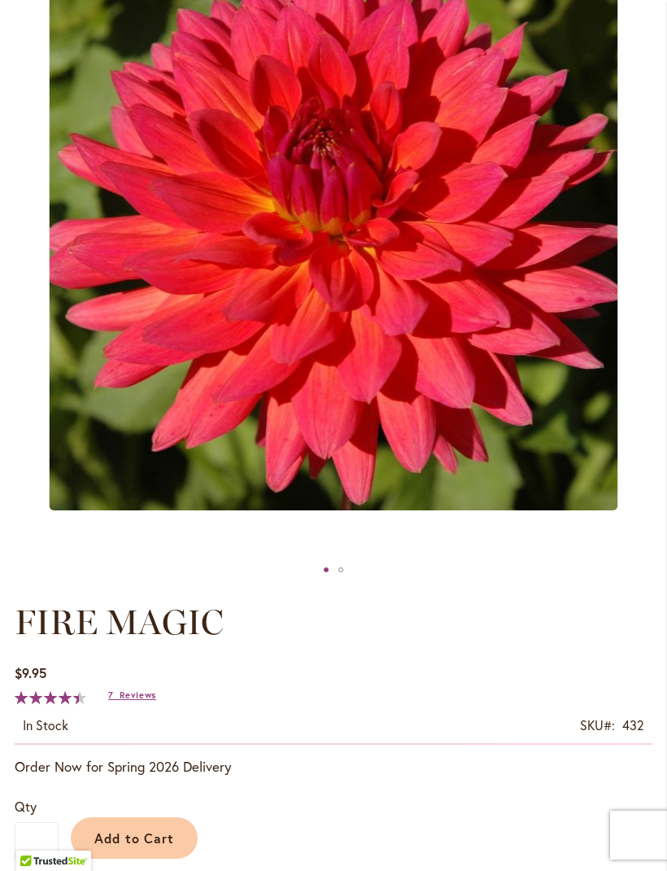
click at [146, 701] on span "Reviews" at bounding box center [138, 694] width 37 height 11
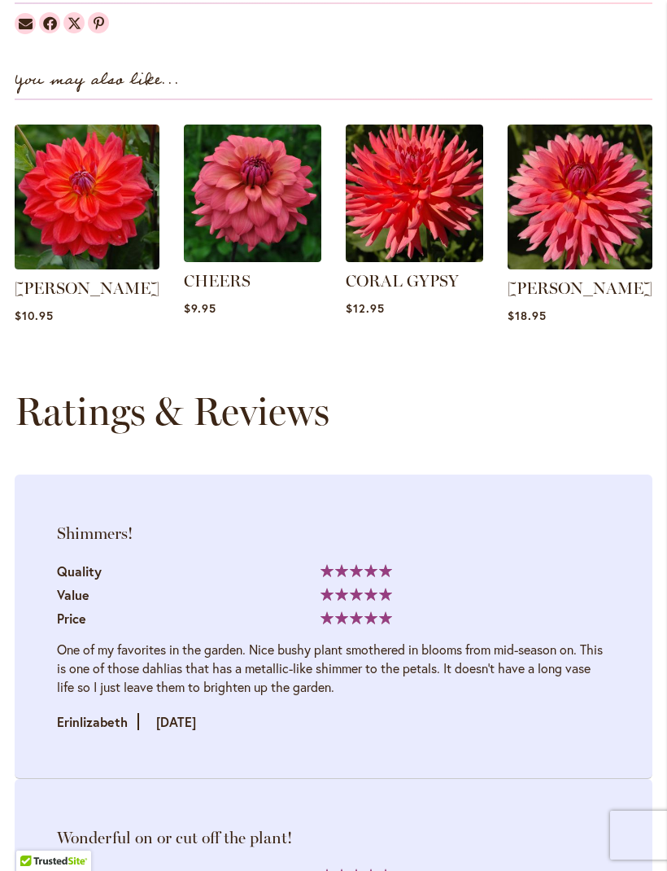
scroll to position [2286, 0]
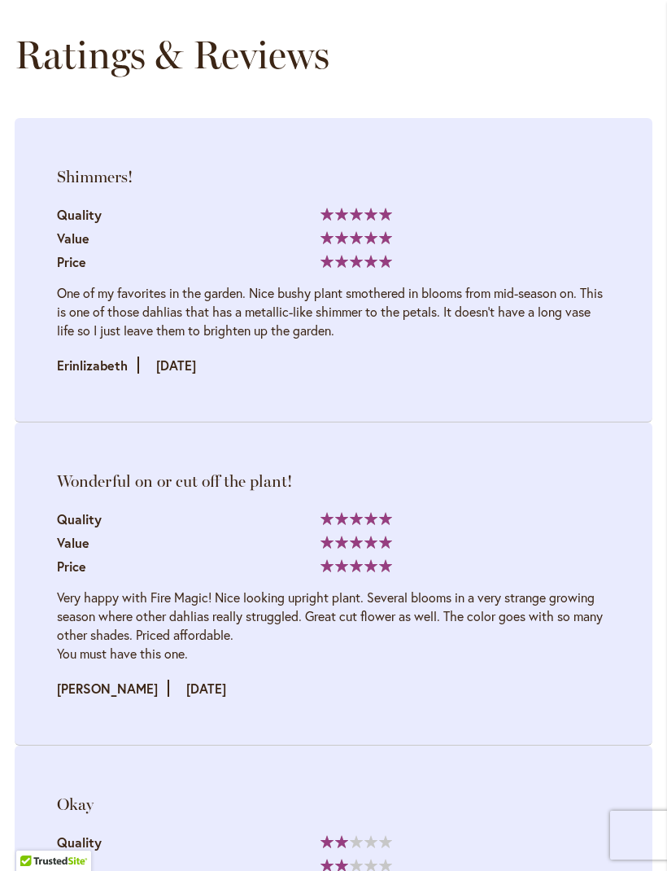
click at [620, 298] on li "Shimmers! Quality 100% Value Price" at bounding box center [334, 270] width 638 height 304
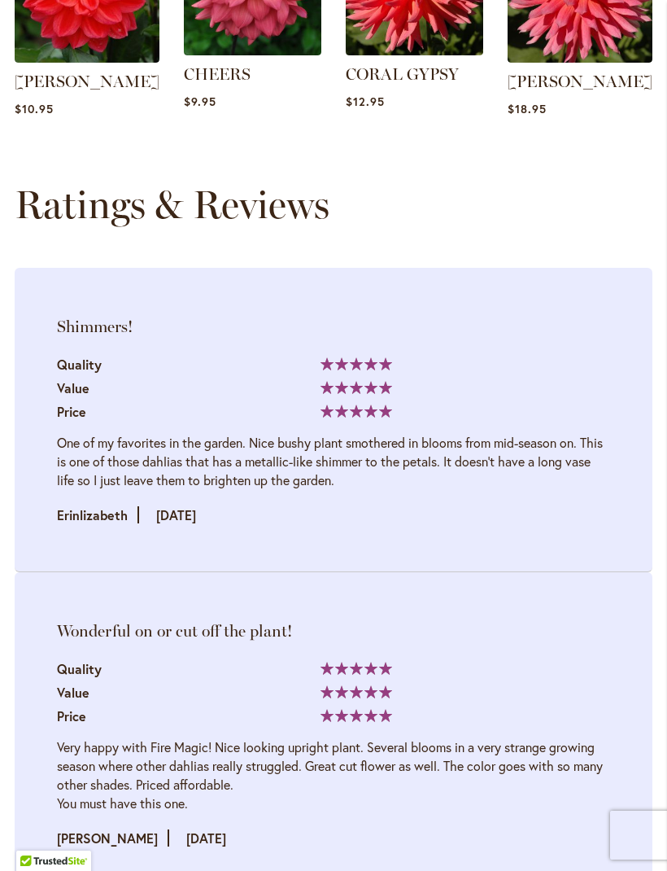
scroll to position [2133, 0]
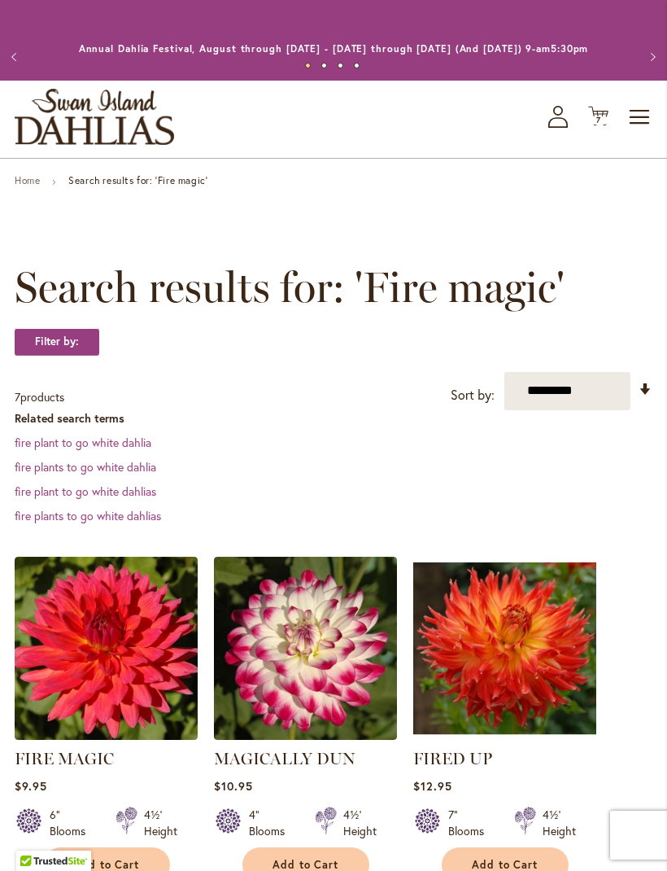
click at [604, 125] on span "7 7 items" at bounding box center [599, 120] width 16 height 8
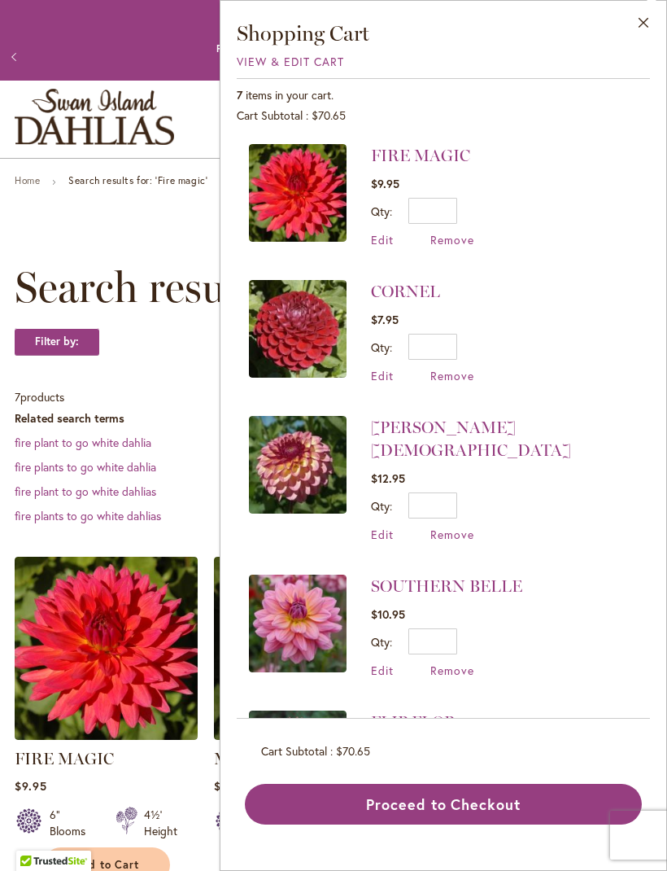
click at [457, 244] on span "Remove" at bounding box center [453, 239] width 44 height 15
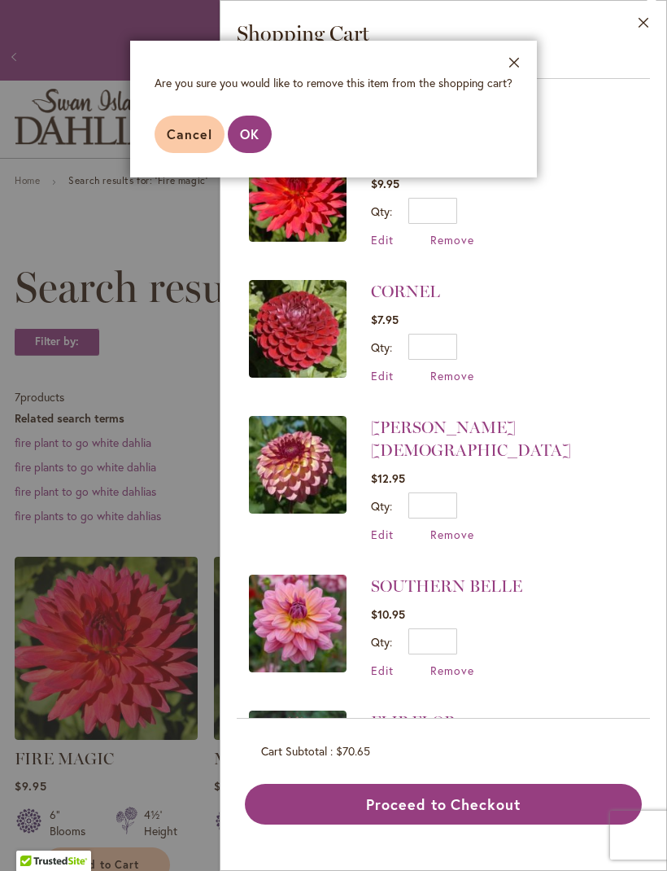
click at [256, 132] on span "OK" at bounding box center [250, 133] width 20 height 17
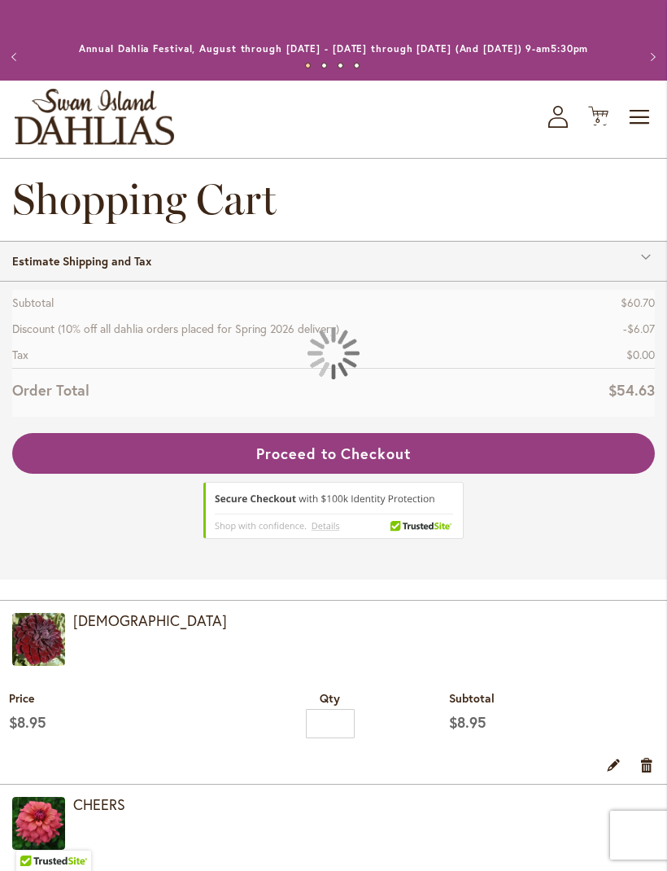
click at [639, 133] on span "Toggle Nav" at bounding box center [640, 117] width 24 height 33
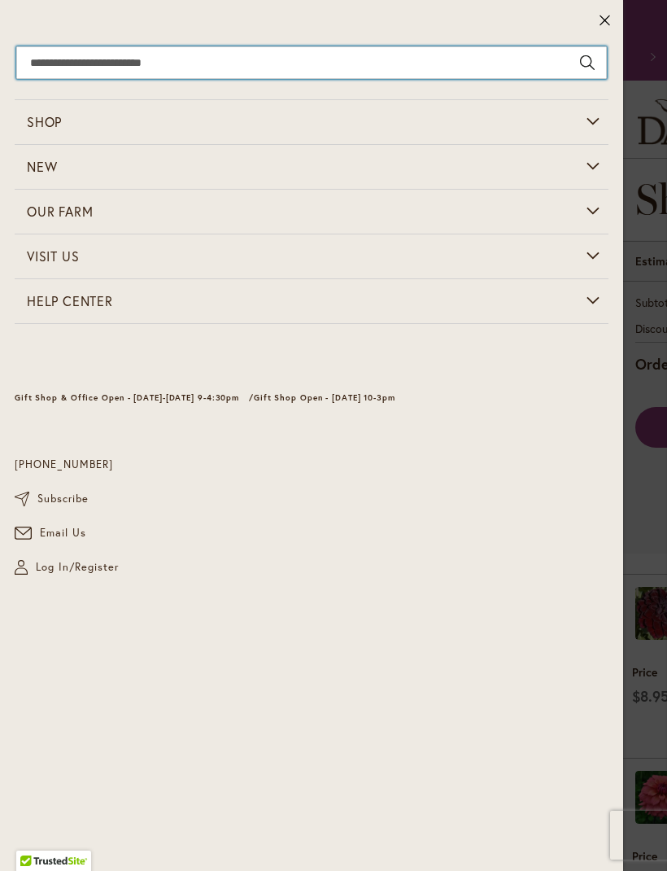
click at [147, 56] on input "Search" at bounding box center [311, 62] width 591 height 33
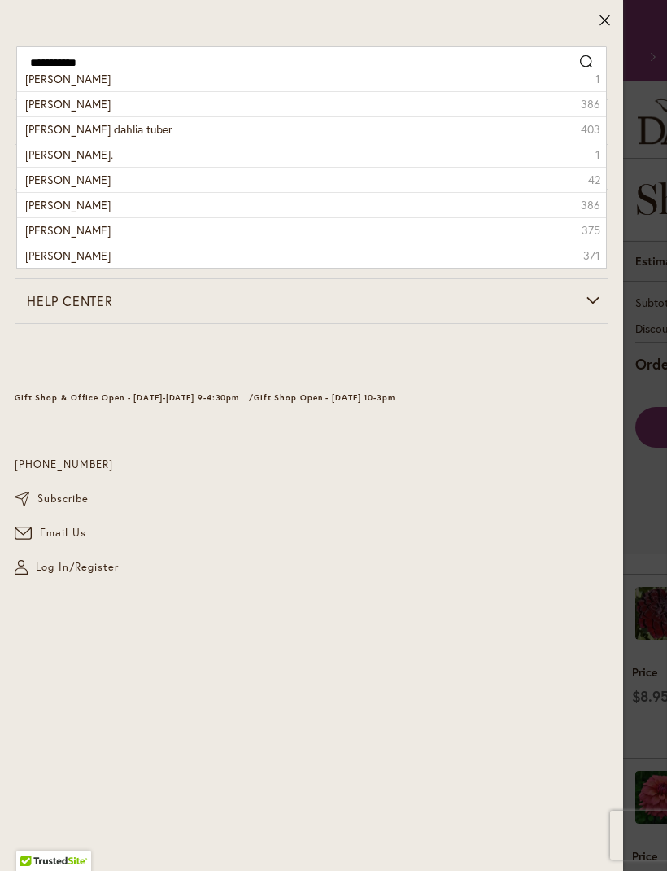
click at [100, 125] on span "[PERSON_NAME] dahlia tuber" at bounding box center [98, 128] width 147 height 15
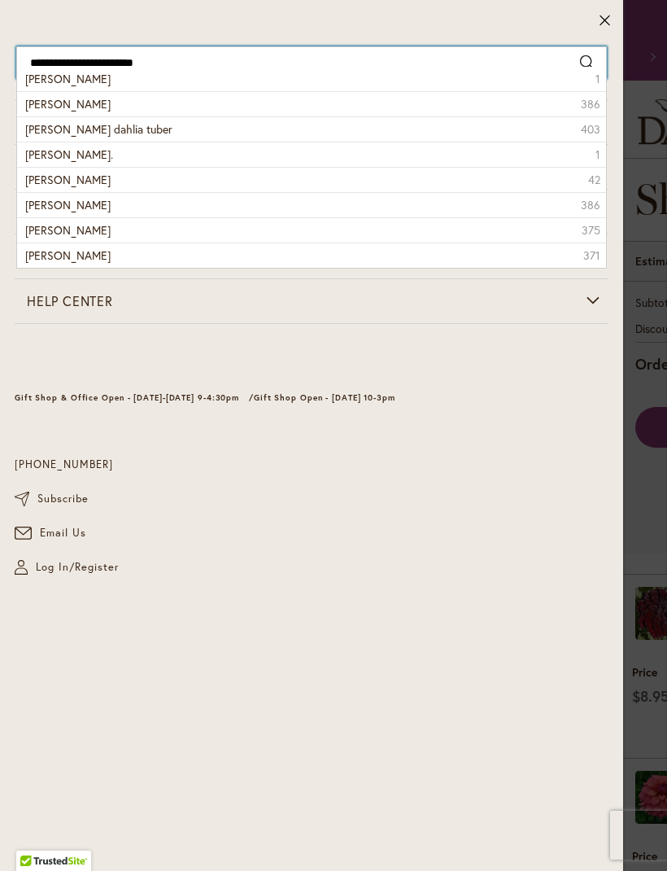
type input "**********"
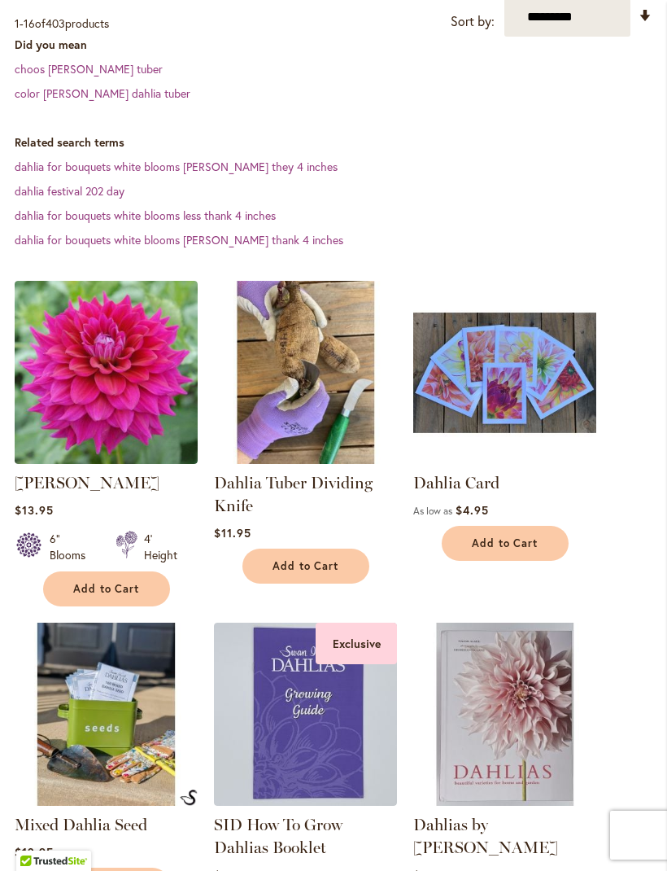
scroll to position [445, 0]
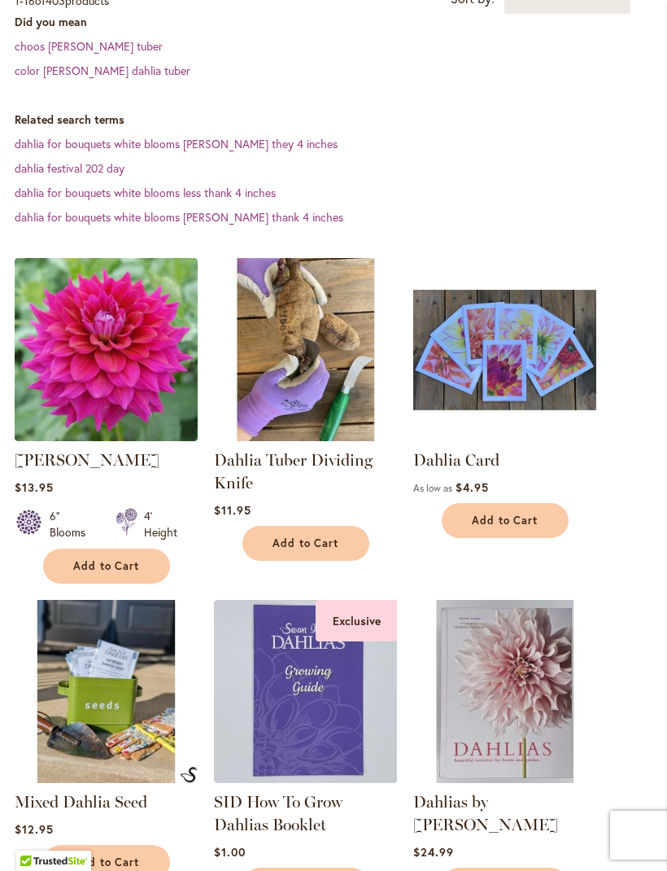
click at [101, 383] on img at bounding box center [106, 349] width 183 height 183
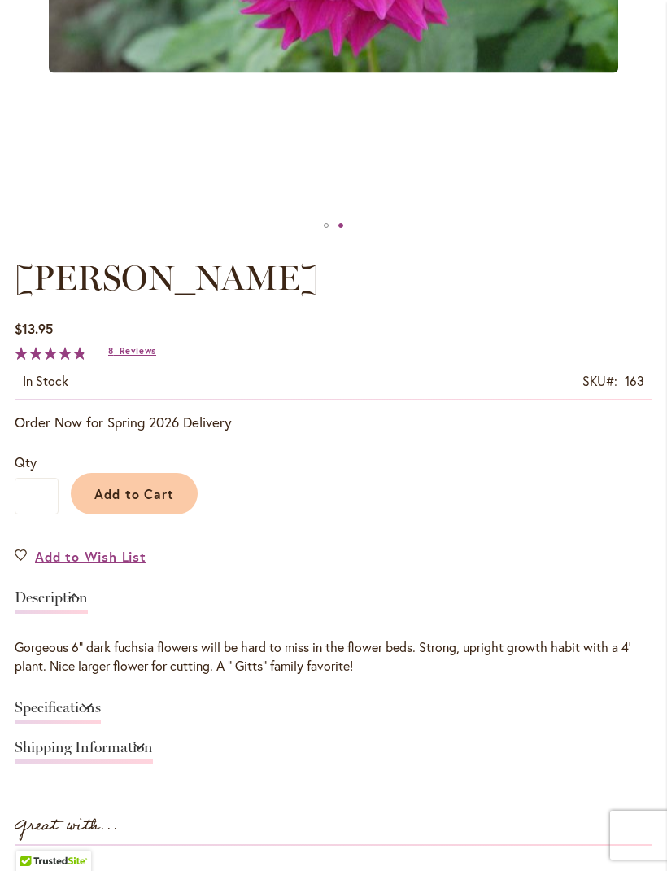
scroll to position [663, 0]
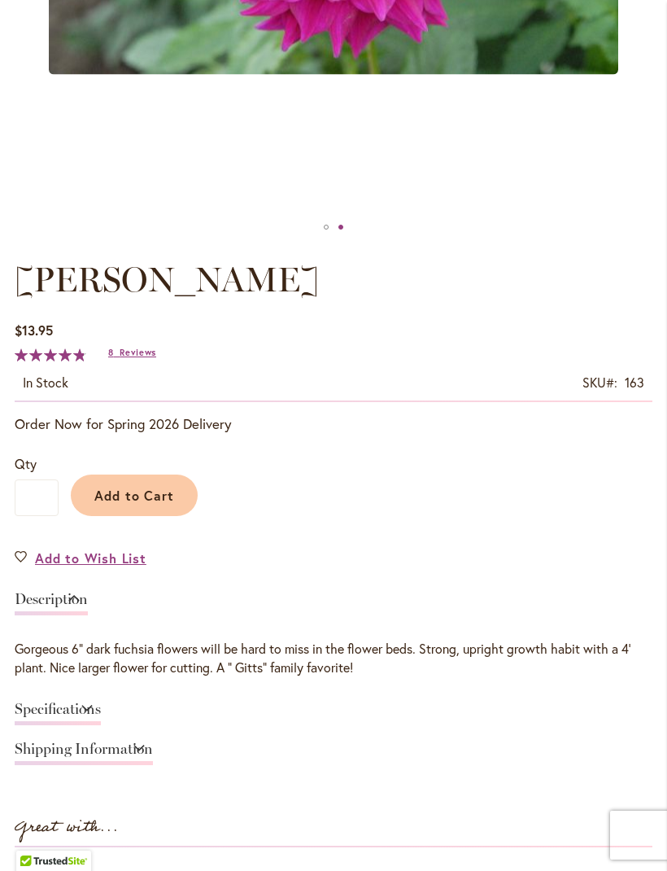
click at [138, 358] on span "Reviews" at bounding box center [138, 352] width 37 height 11
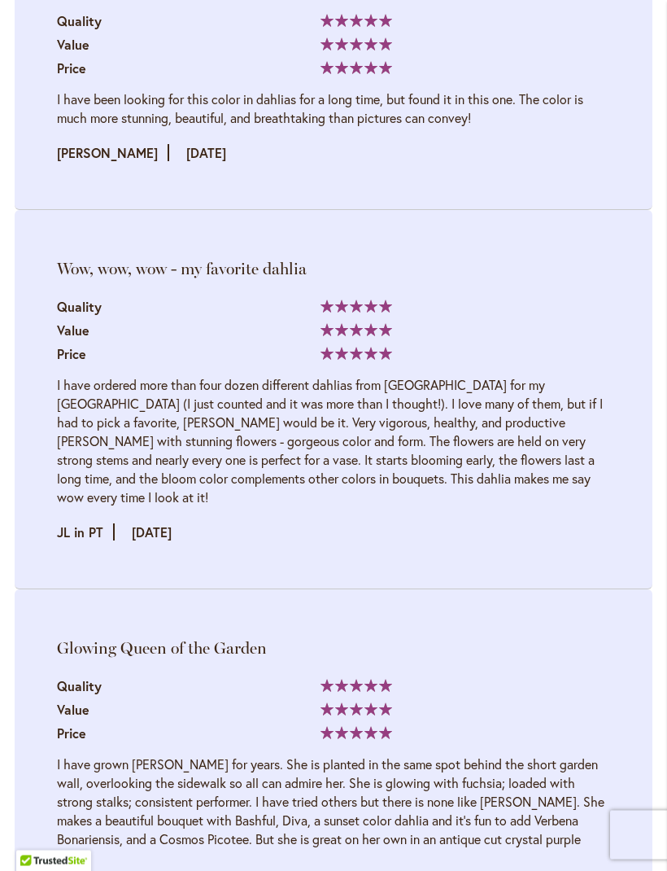
scroll to position [3283, 0]
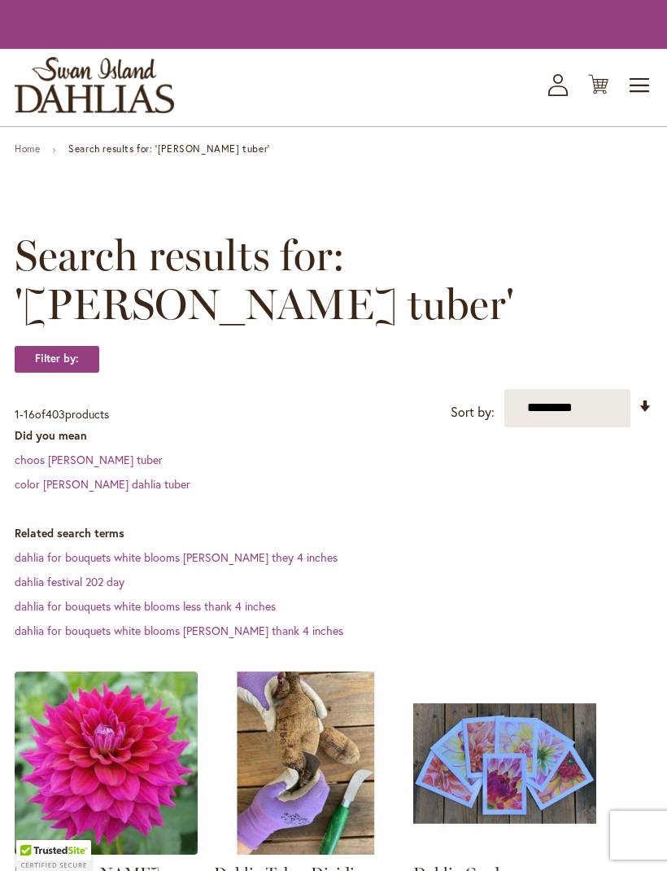
scroll to position [499, 0]
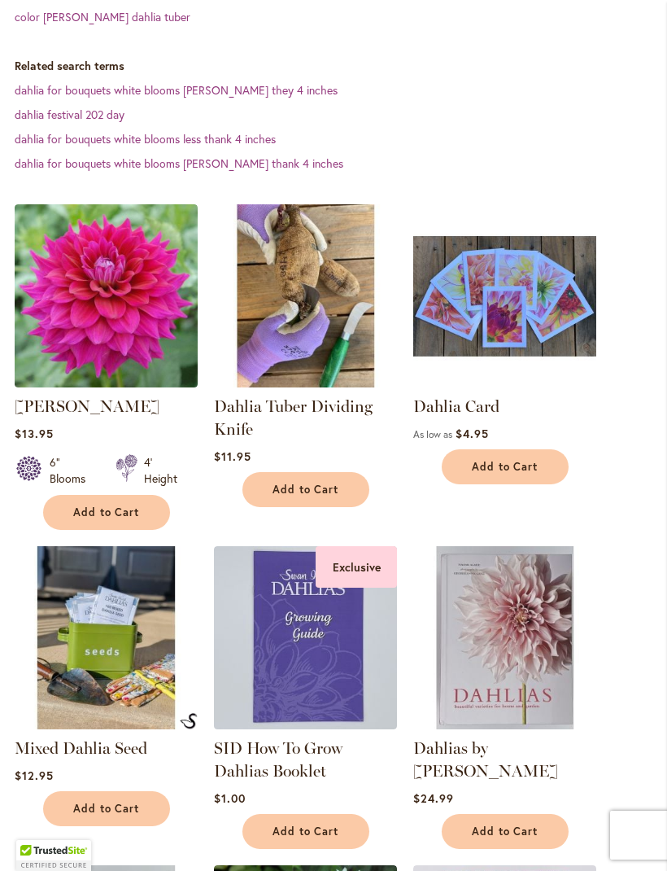
click at [111, 326] on img at bounding box center [106, 295] width 183 height 183
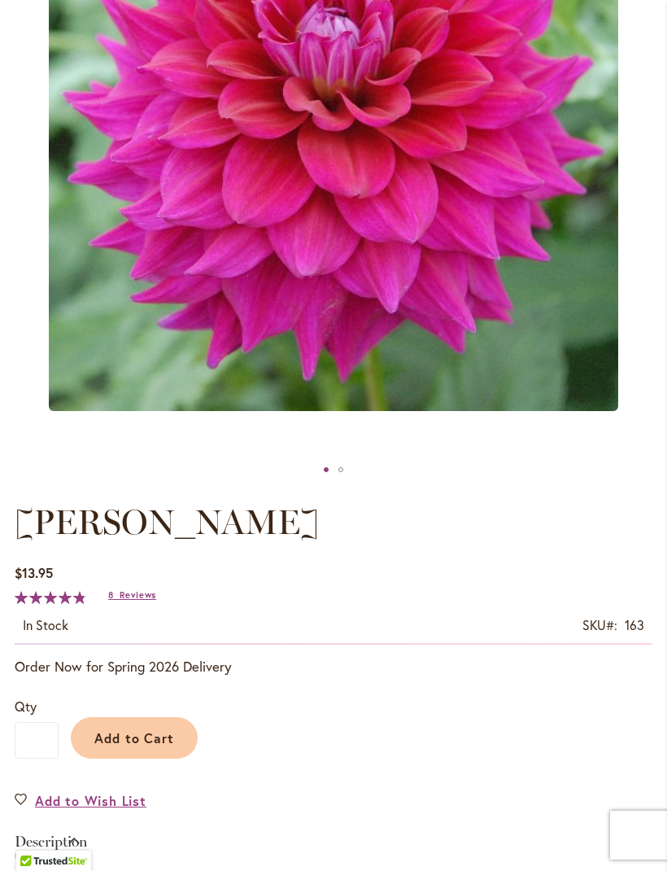
scroll to position [565, 0]
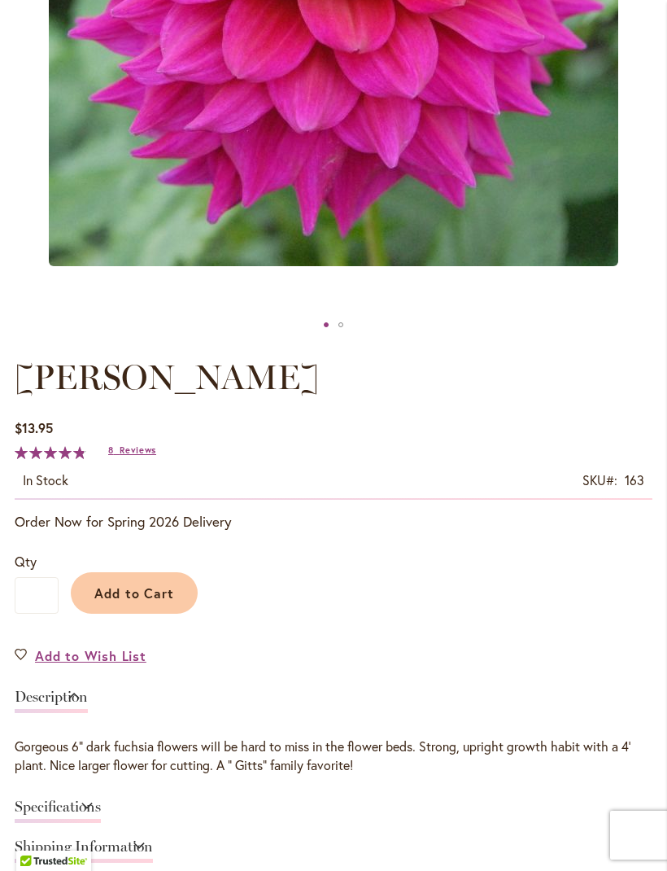
click at [157, 601] on span "Add to Cart" at bounding box center [134, 592] width 81 height 17
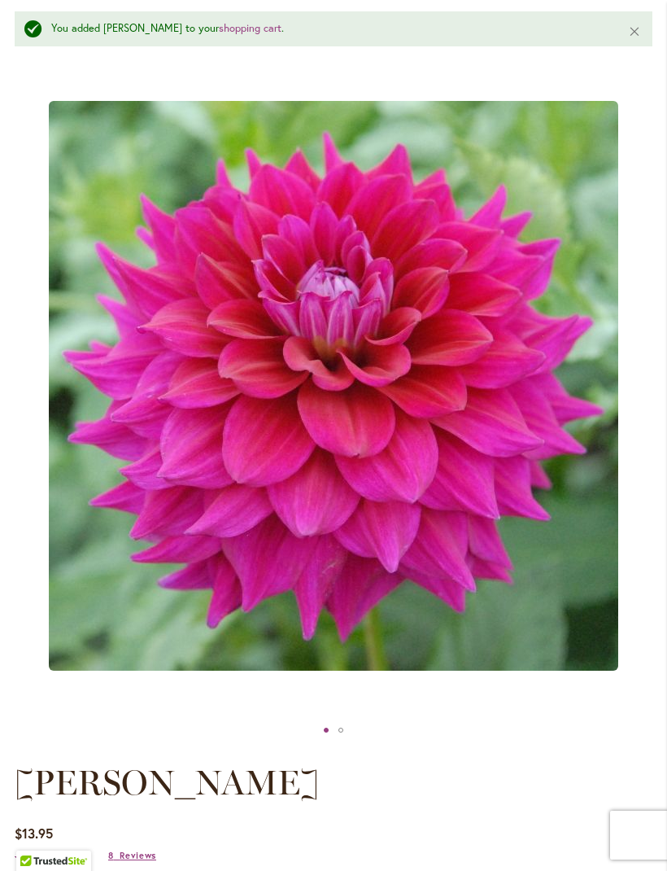
scroll to position [0, 0]
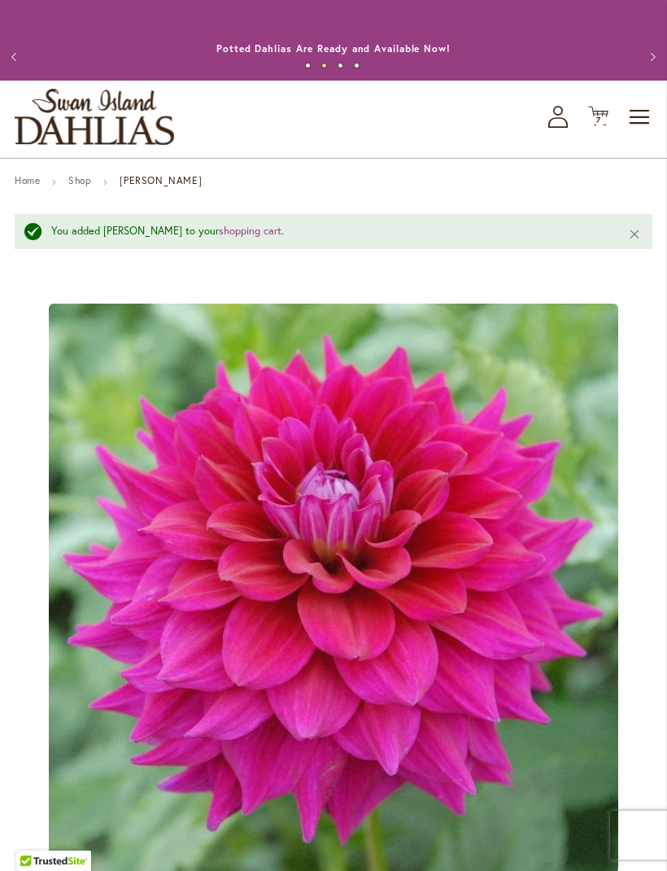
click at [629, 127] on span "Toggle Nav" at bounding box center [640, 117] width 24 height 33
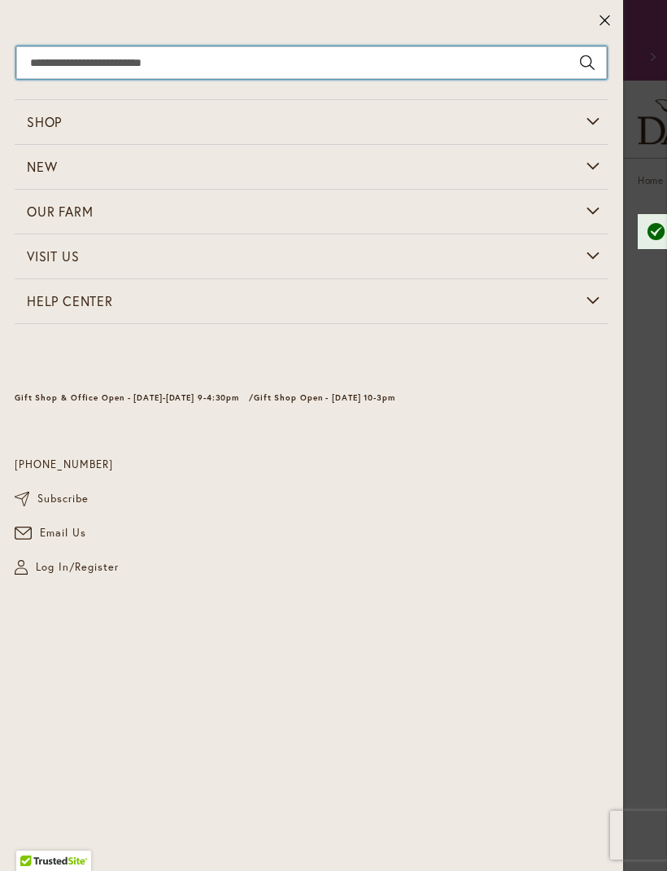
click at [234, 70] on input "Search" at bounding box center [311, 62] width 591 height 33
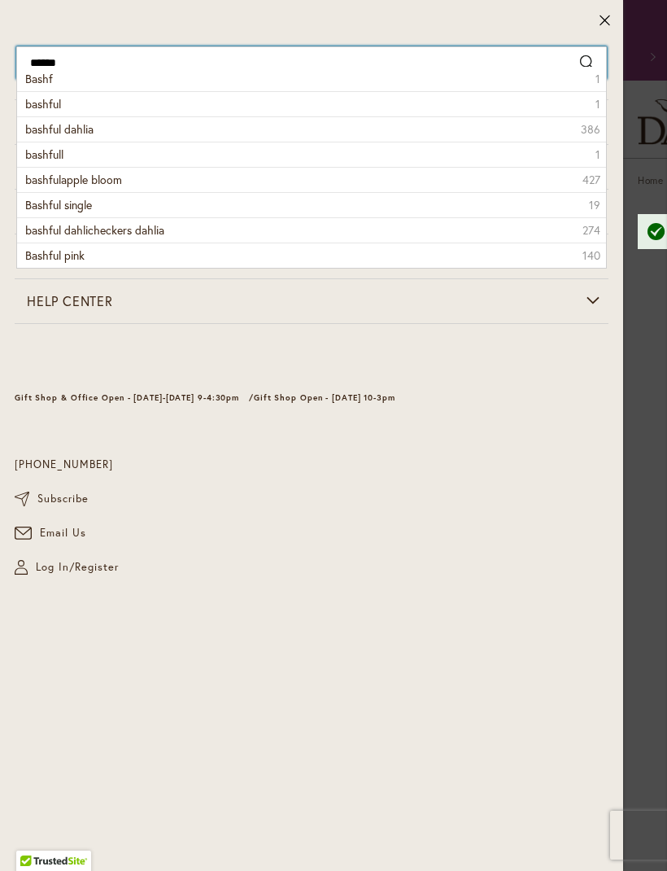
type input "*******"
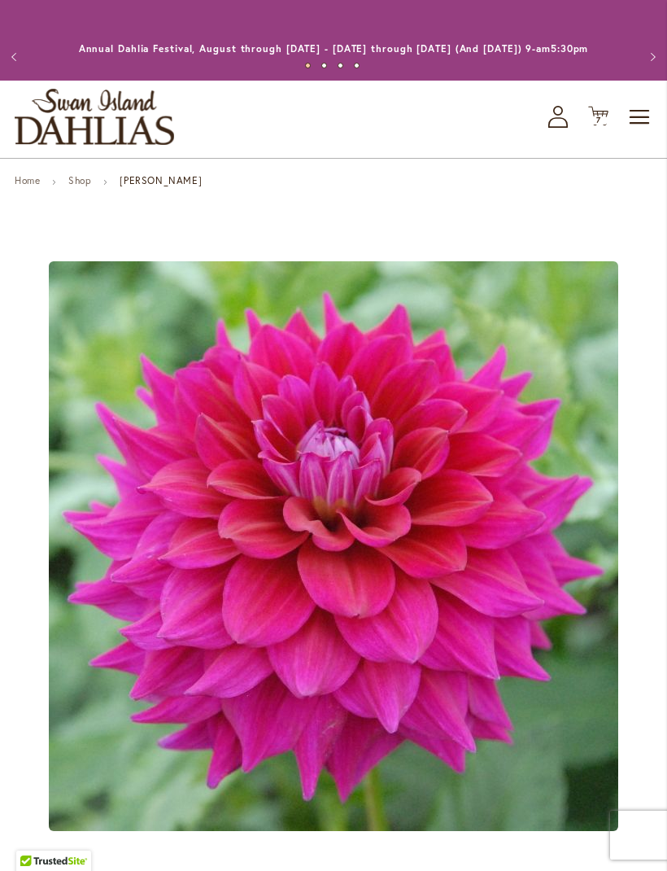
click at [637, 133] on span "Toggle Nav" at bounding box center [640, 117] width 24 height 33
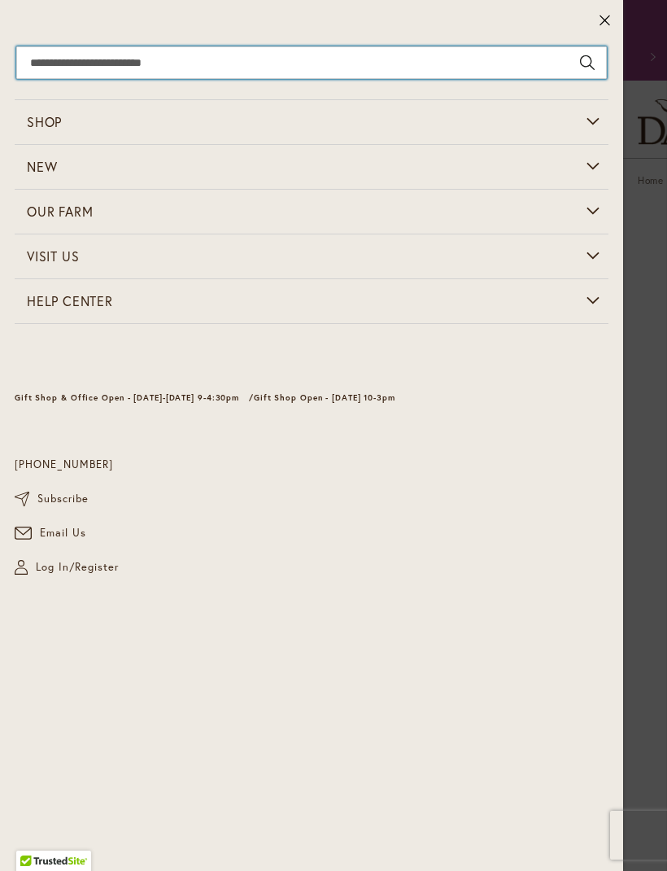
click at [126, 55] on input "Search" at bounding box center [311, 62] width 591 height 33
type input "****"
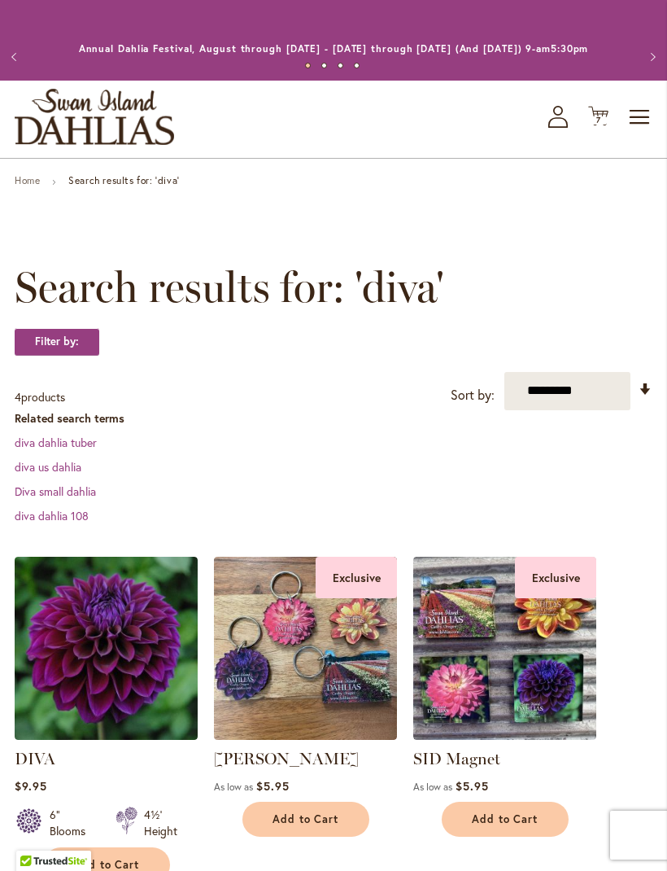
click at [109, 645] on img at bounding box center [106, 648] width 183 height 183
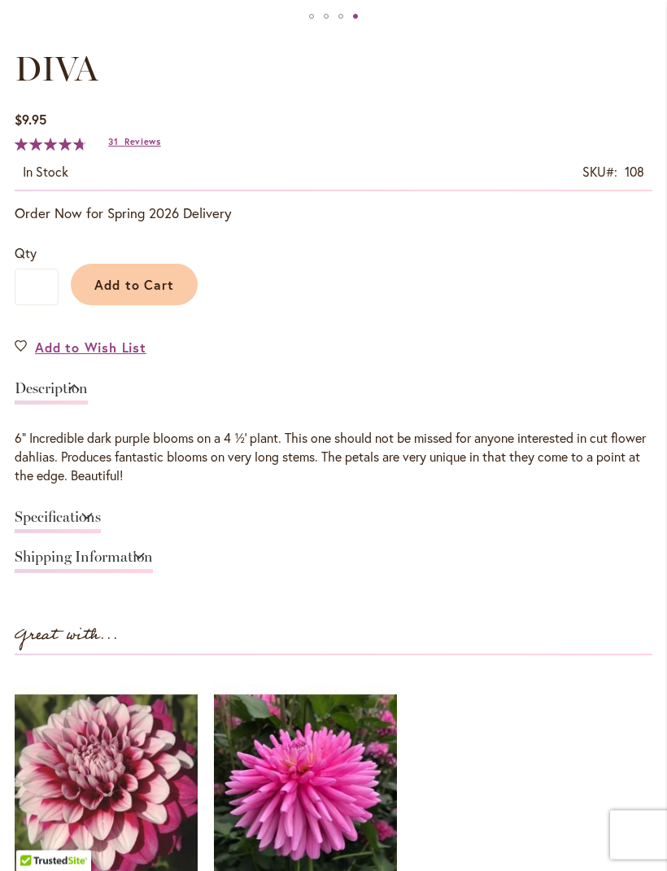
scroll to position [871, 0]
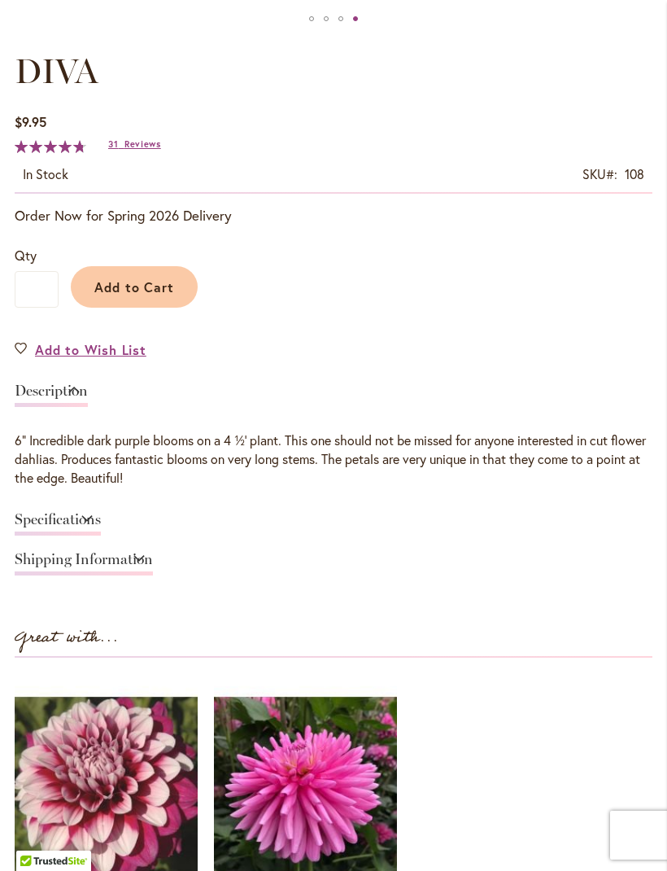
click at [140, 150] on span "Reviews" at bounding box center [143, 143] width 37 height 11
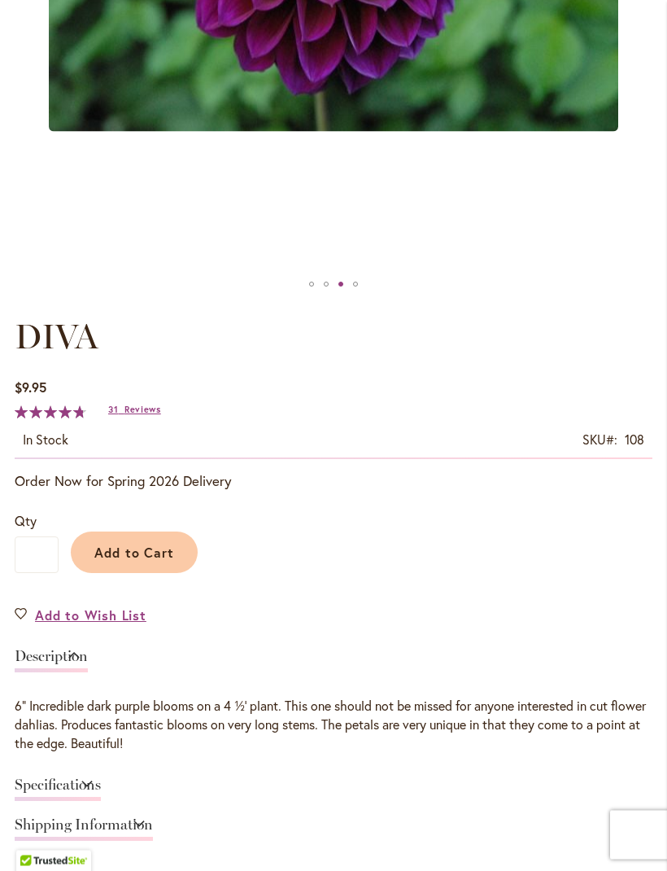
scroll to position [627, 0]
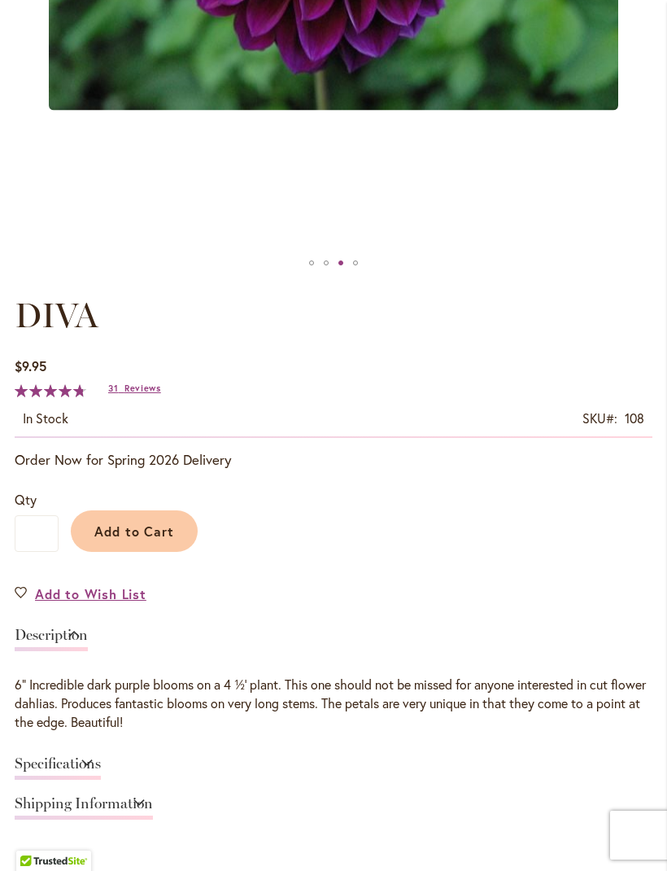
click at [151, 540] on span "Add to Cart" at bounding box center [134, 531] width 81 height 17
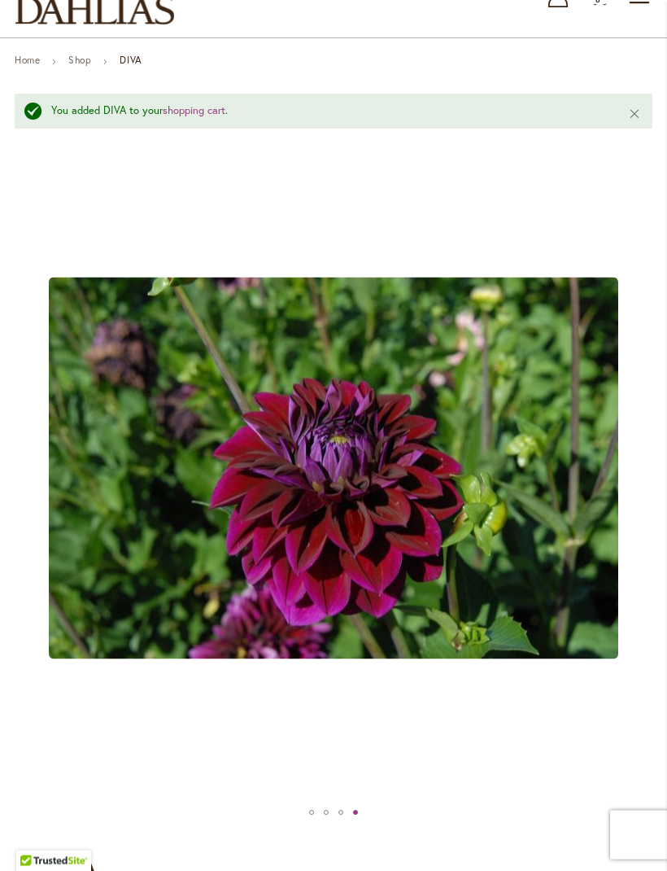
scroll to position [0, 0]
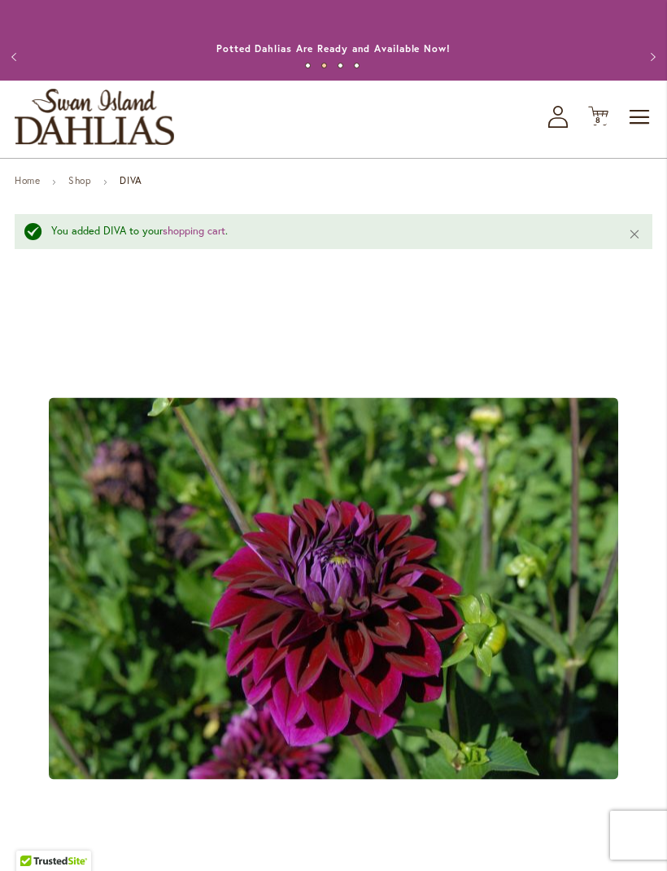
click at [593, 126] on icon "Cart .cls-1 { fill: #231f20; }" at bounding box center [598, 116] width 20 height 20
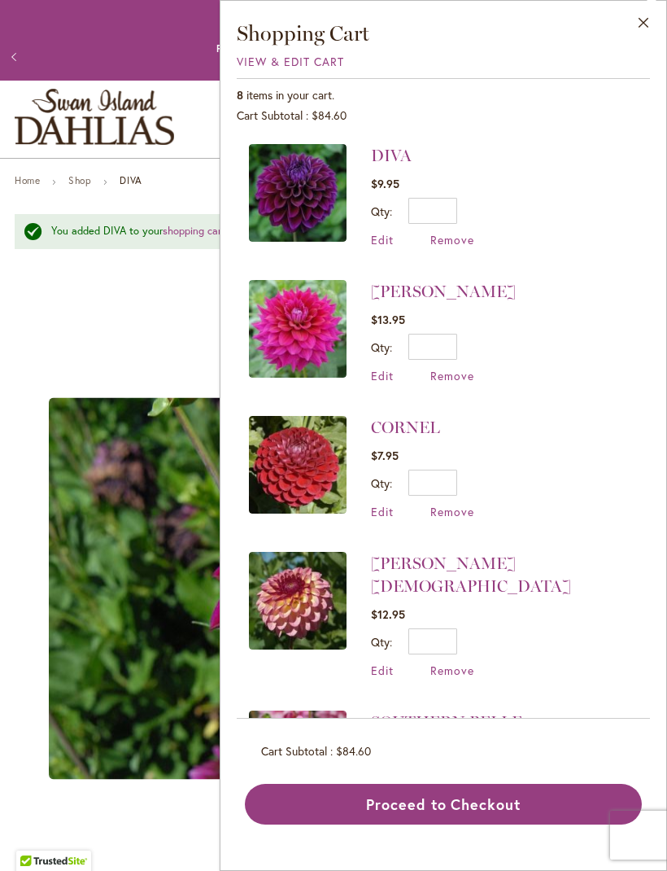
click at [321, 66] on span "View & Edit Cart" at bounding box center [290, 61] width 107 height 15
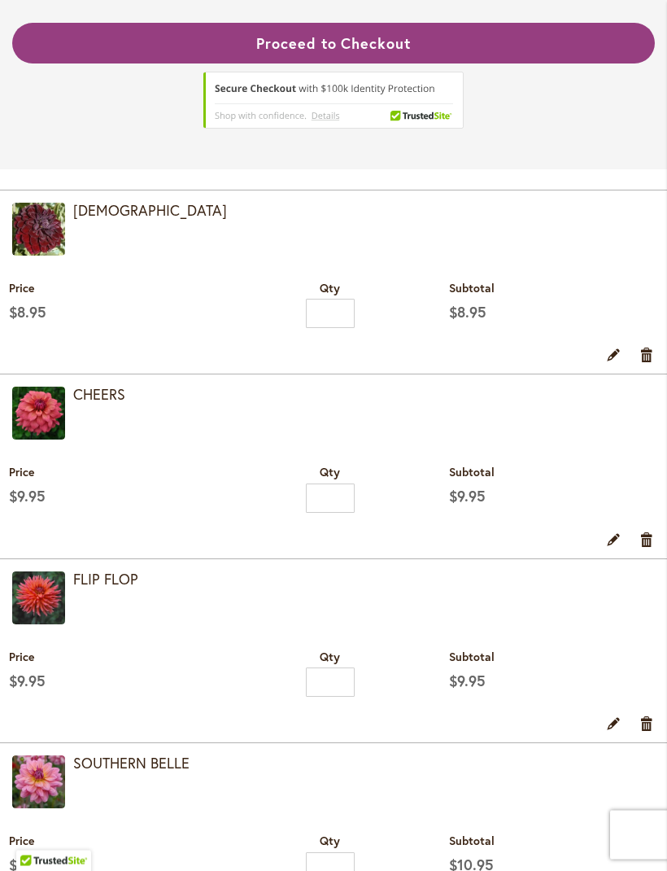
scroll to position [377, 0]
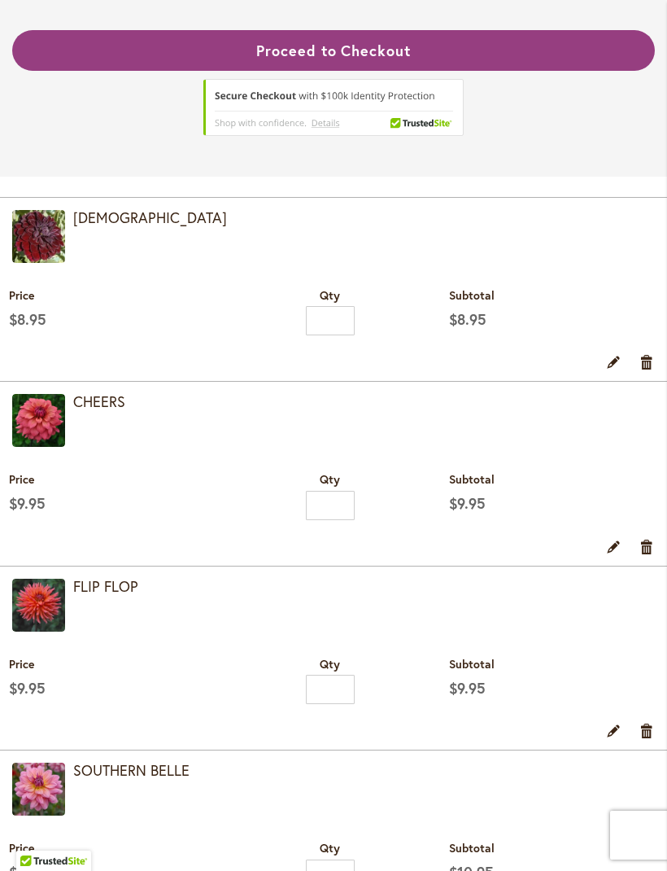
click at [46, 241] on img at bounding box center [38, 236] width 53 height 53
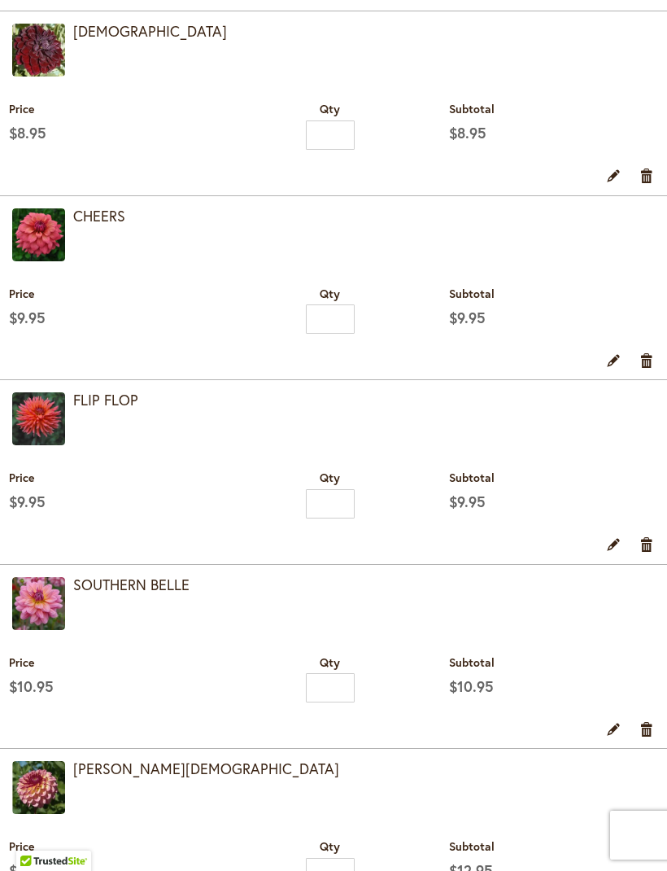
scroll to position [431, 0]
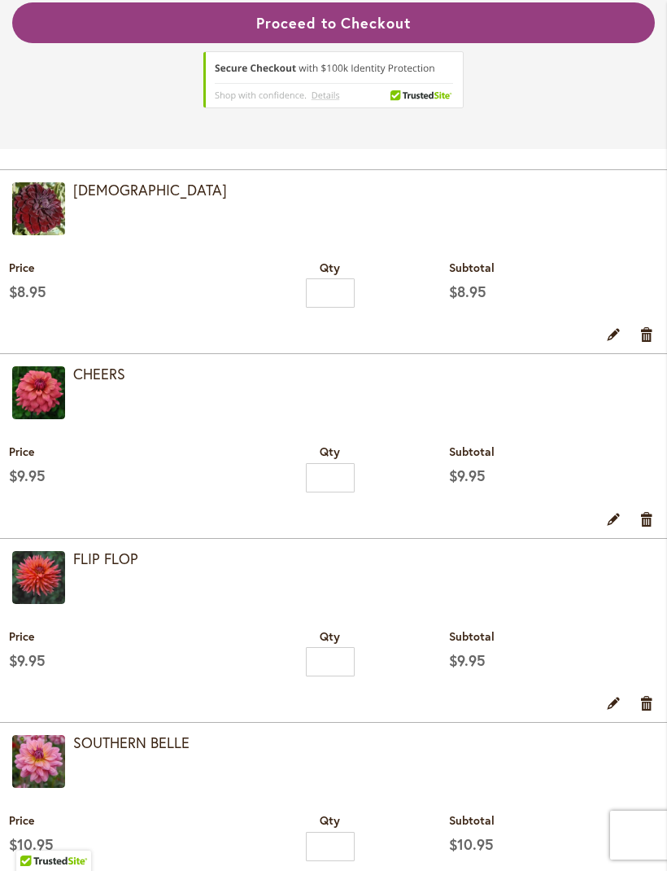
click at [40, 419] on img at bounding box center [38, 392] width 53 height 53
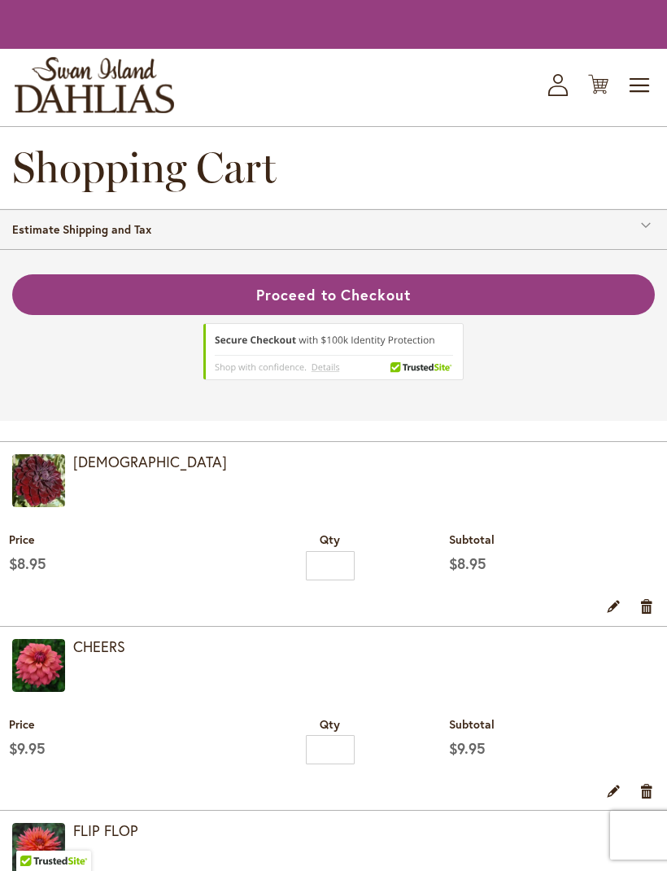
scroll to position [431, 0]
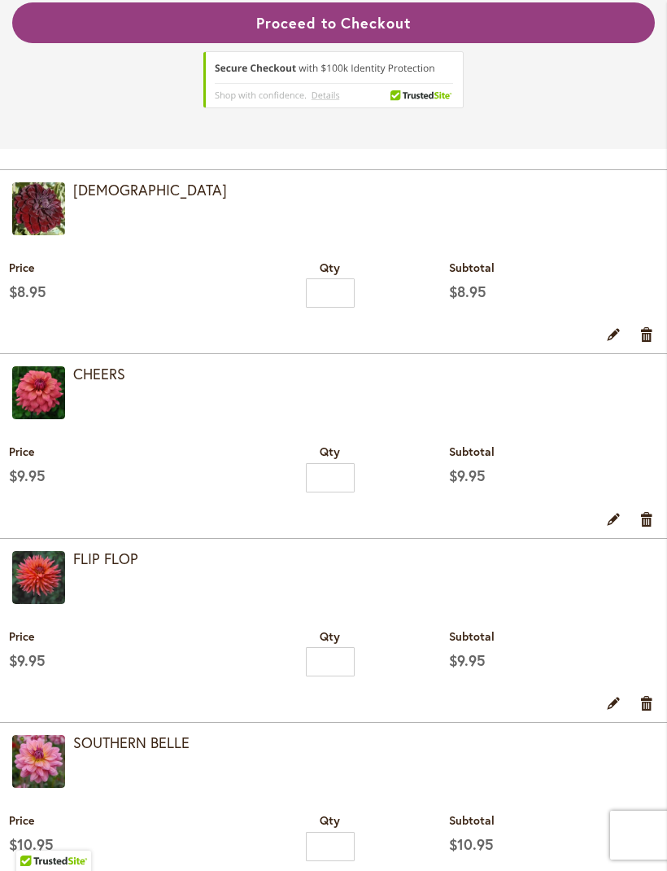
click at [52, 600] on img at bounding box center [38, 577] width 53 height 53
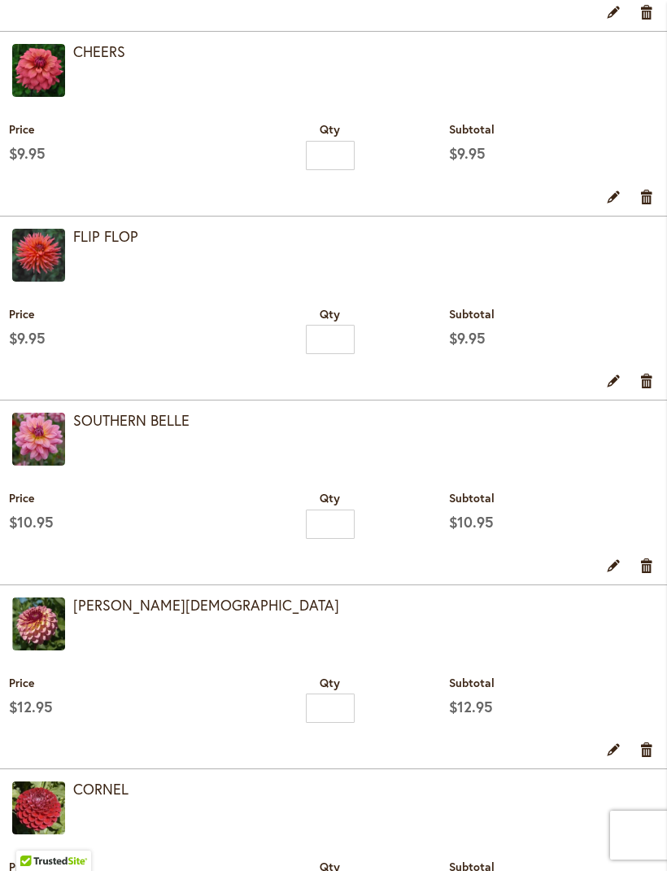
scroll to position [754, 0]
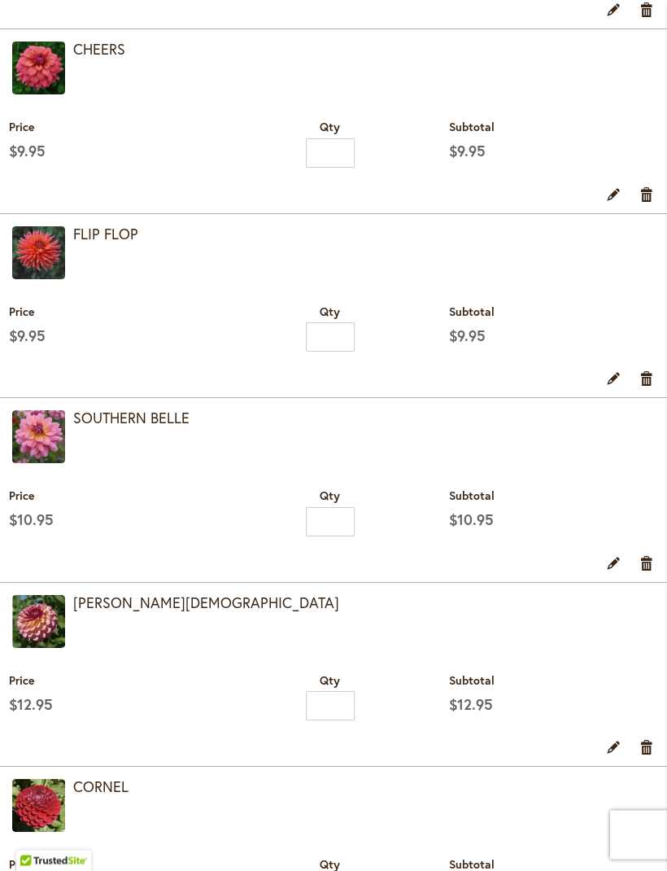
click at [42, 464] on img at bounding box center [38, 437] width 53 height 53
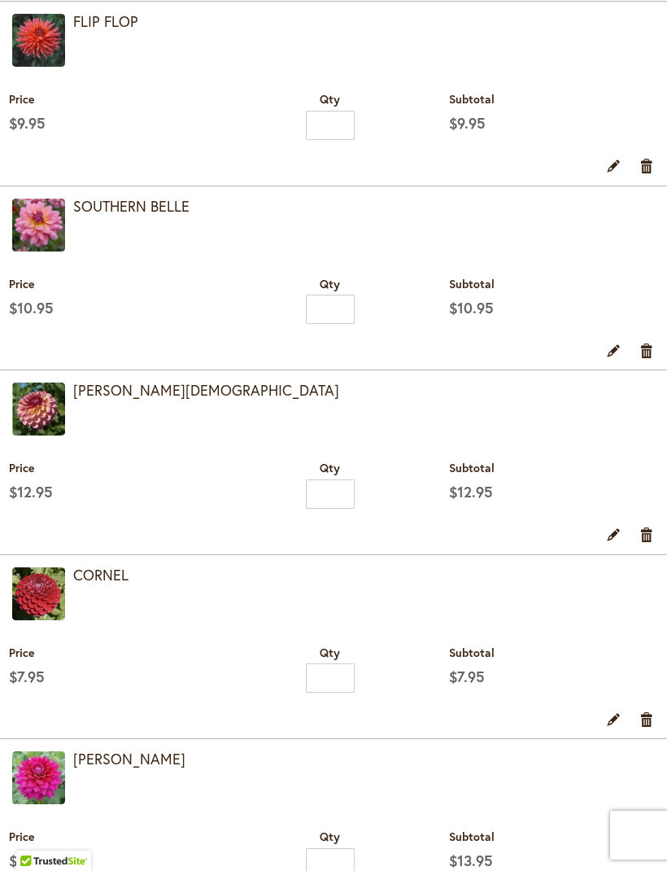
scroll to position [809, 0]
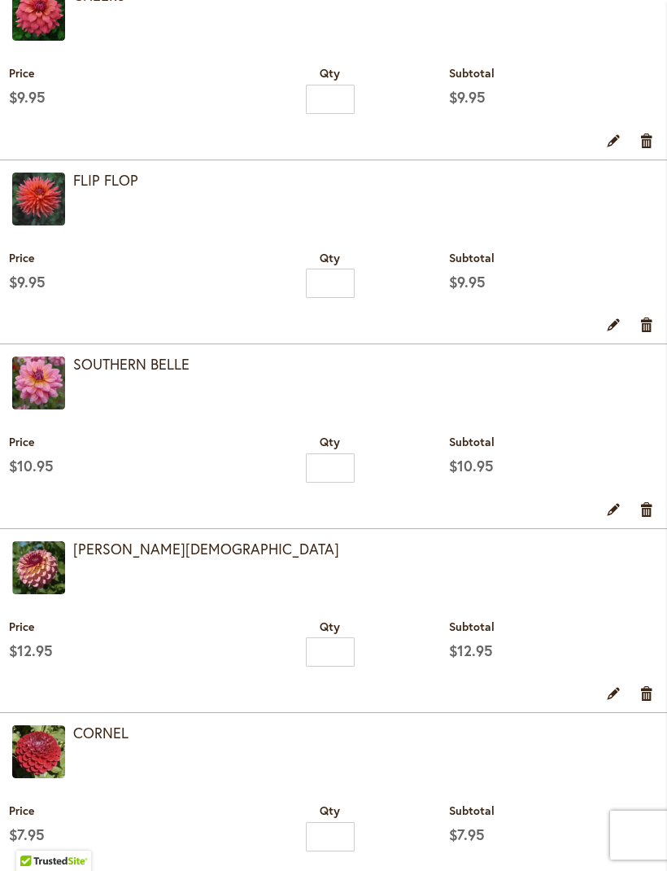
click at [46, 594] on img at bounding box center [38, 567] width 53 height 53
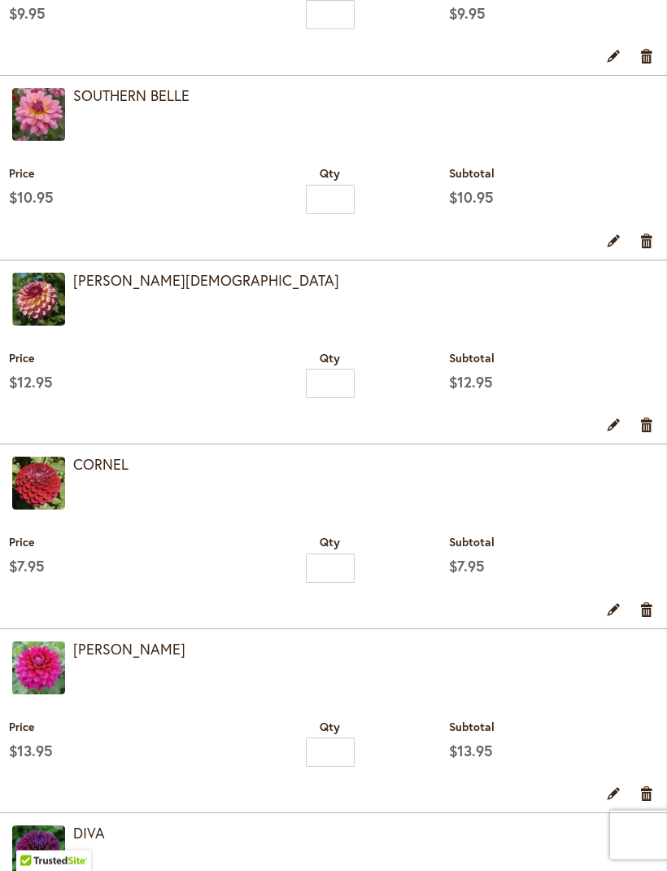
scroll to position [1074, 0]
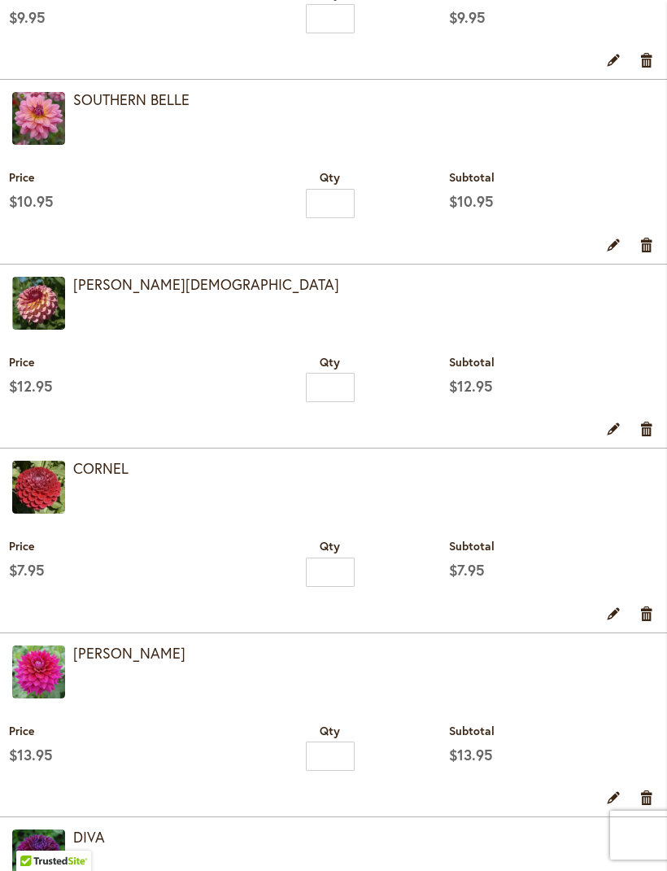
click at [44, 514] on img at bounding box center [38, 487] width 53 height 53
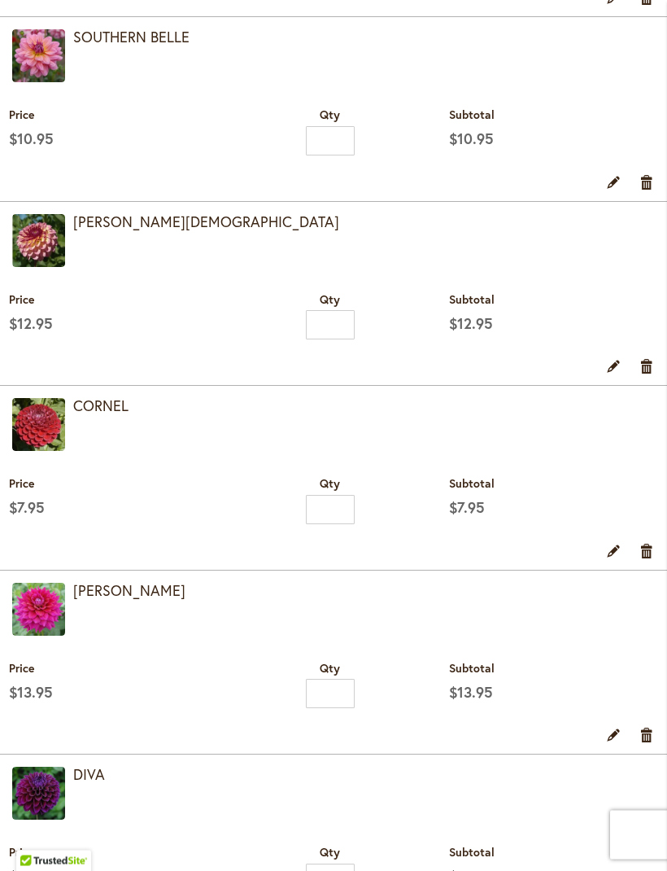
scroll to position [1135, 0]
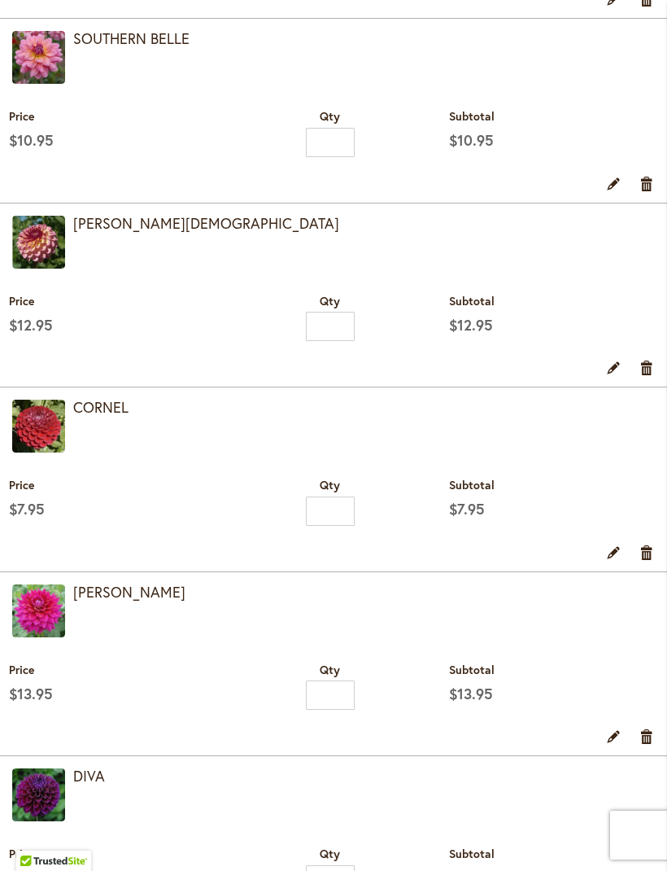
click at [34, 637] on img at bounding box center [38, 610] width 53 height 53
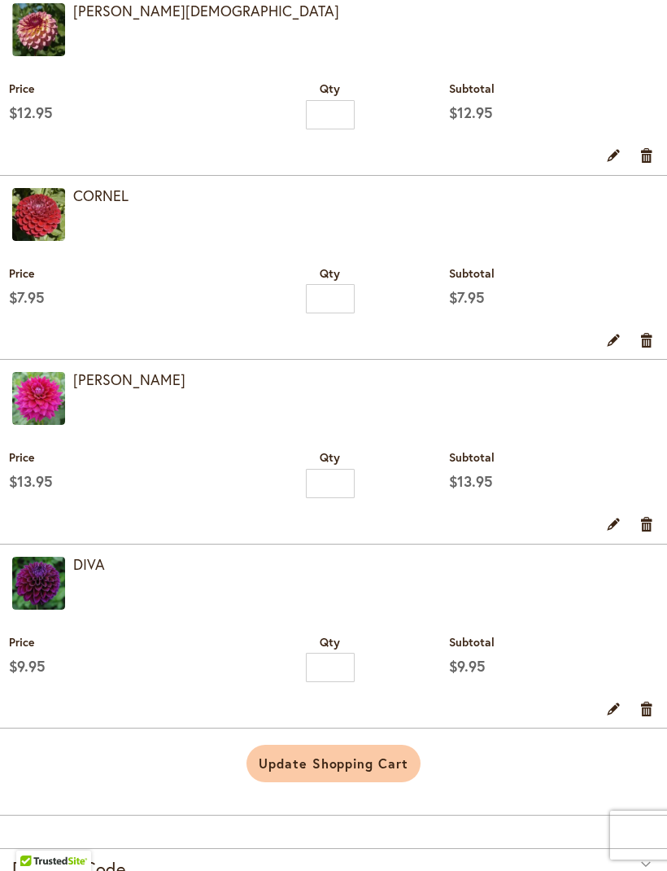
scroll to position [1188, 0]
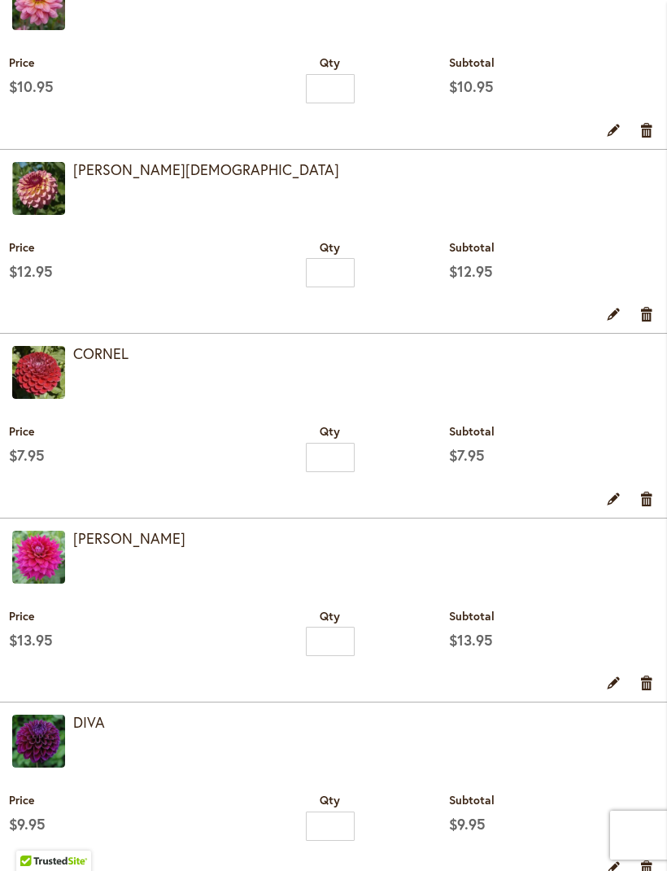
click at [42, 767] on img at bounding box center [38, 741] width 53 height 53
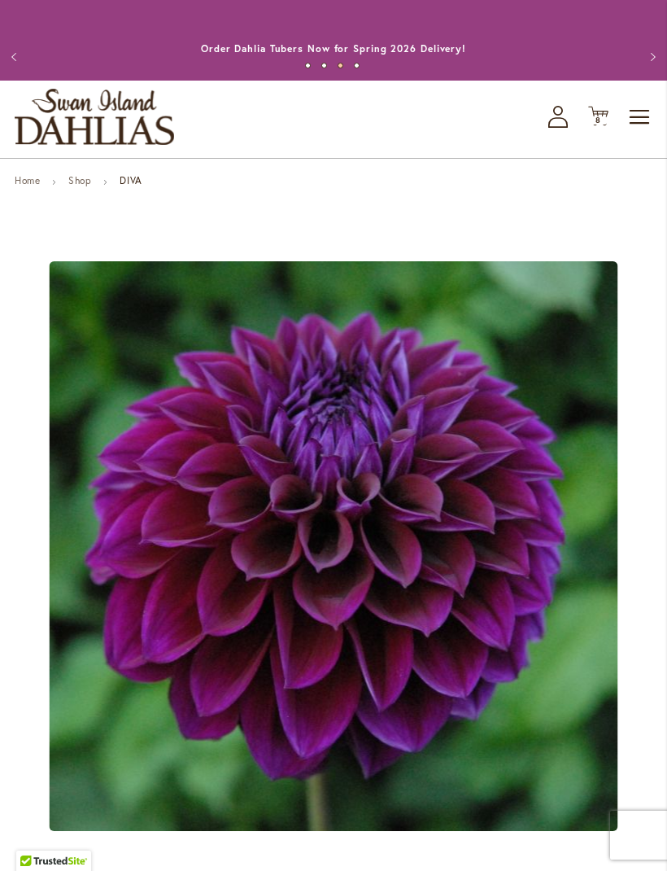
click at [603, 125] on span "8 8 items" at bounding box center [599, 120] width 16 height 8
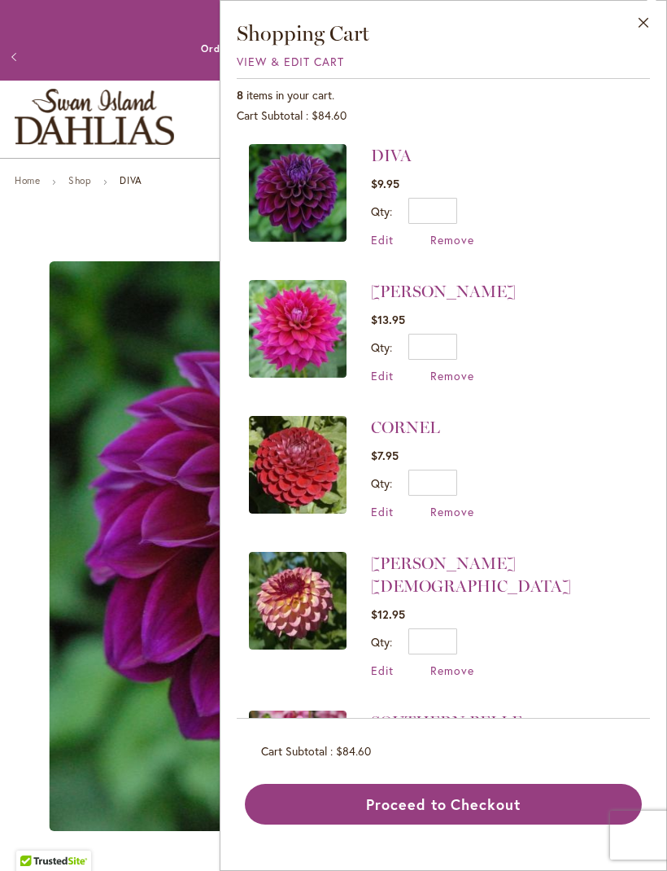
click at [326, 66] on span "View & Edit Cart" at bounding box center [290, 61] width 107 height 15
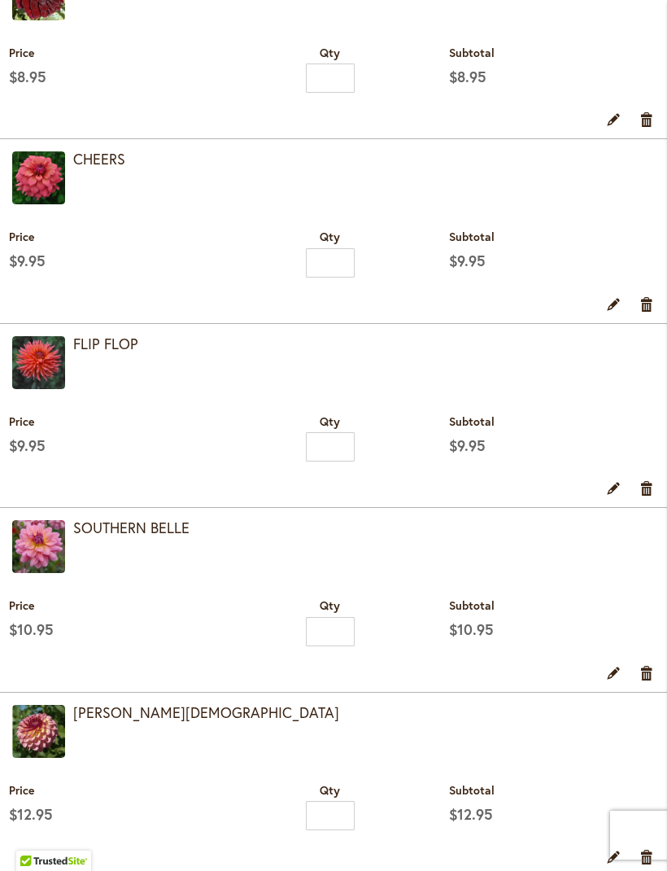
scroll to position [649, 0]
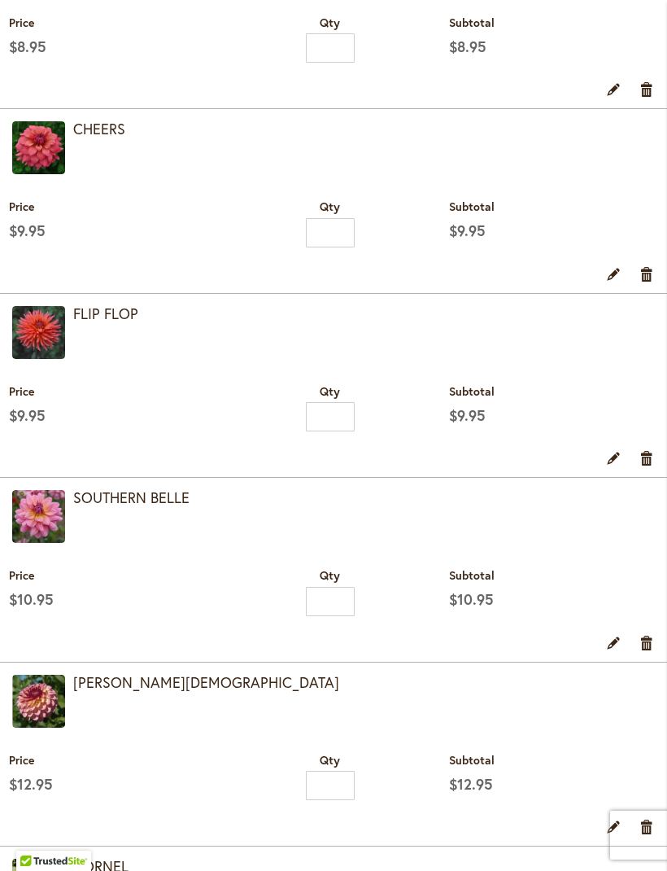
click at [56, 356] on img at bounding box center [38, 332] width 53 height 53
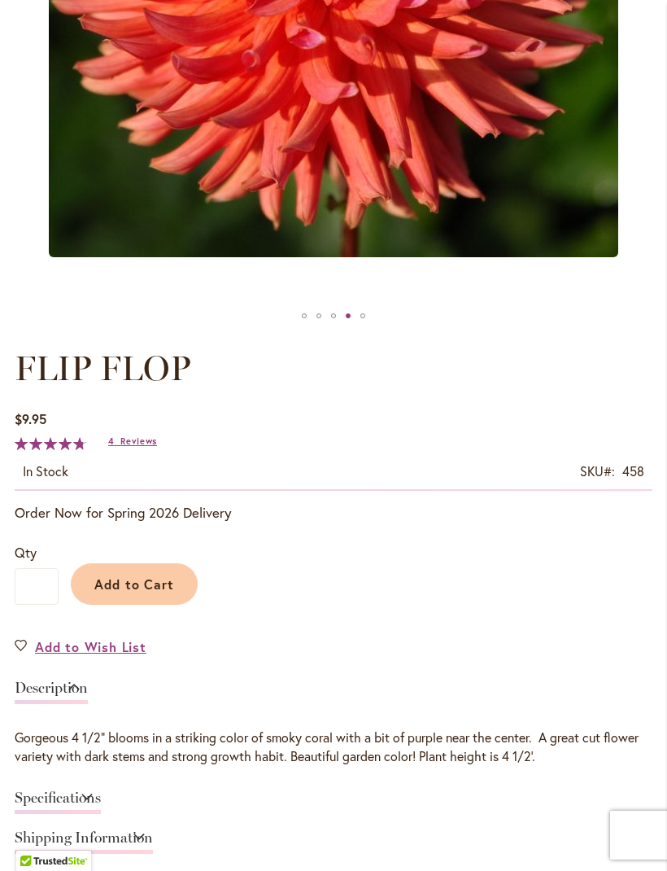
scroll to position [711, 0]
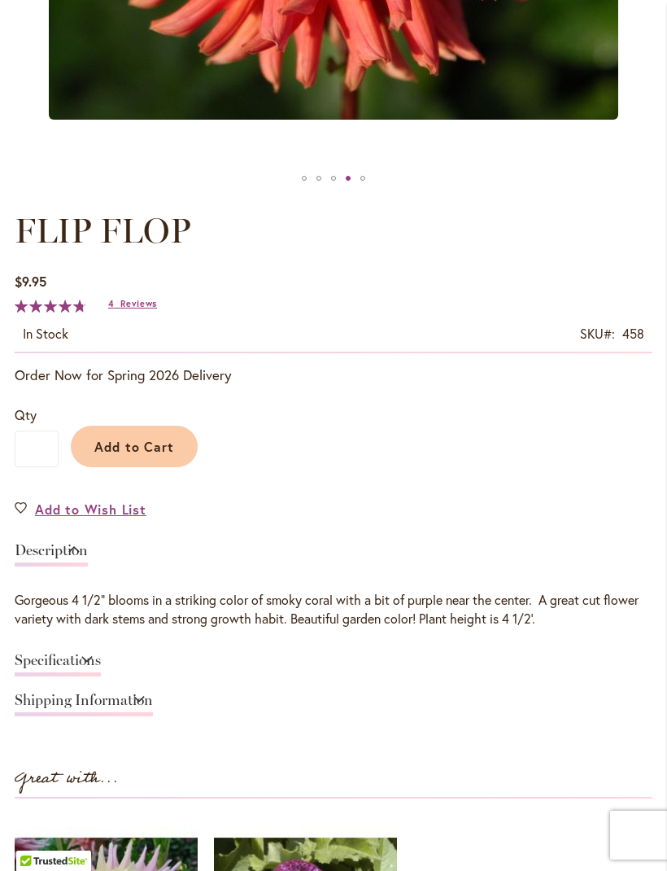
click at [135, 309] on span "Reviews" at bounding box center [138, 303] width 37 height 11
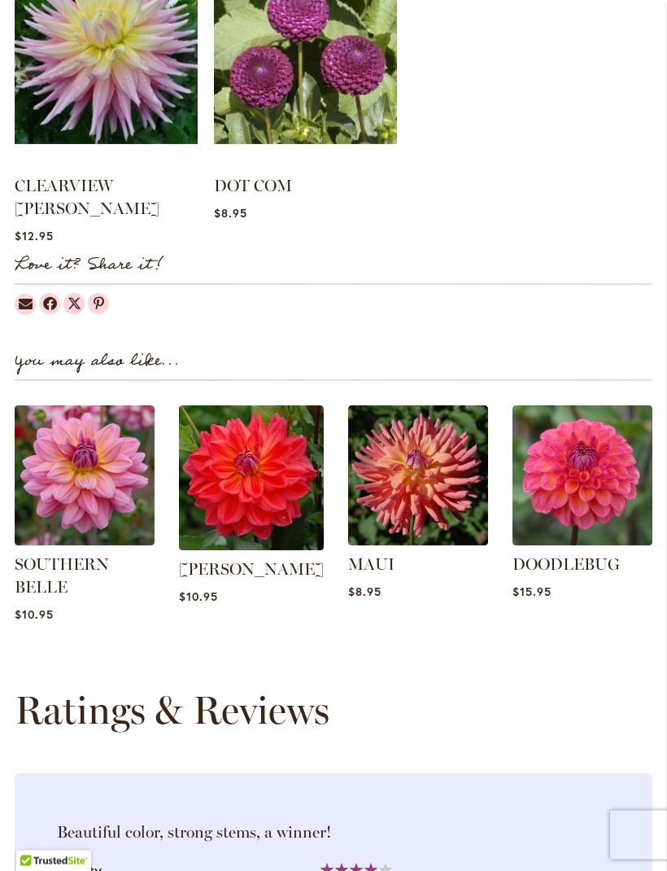
scroll to position [1566, 0]
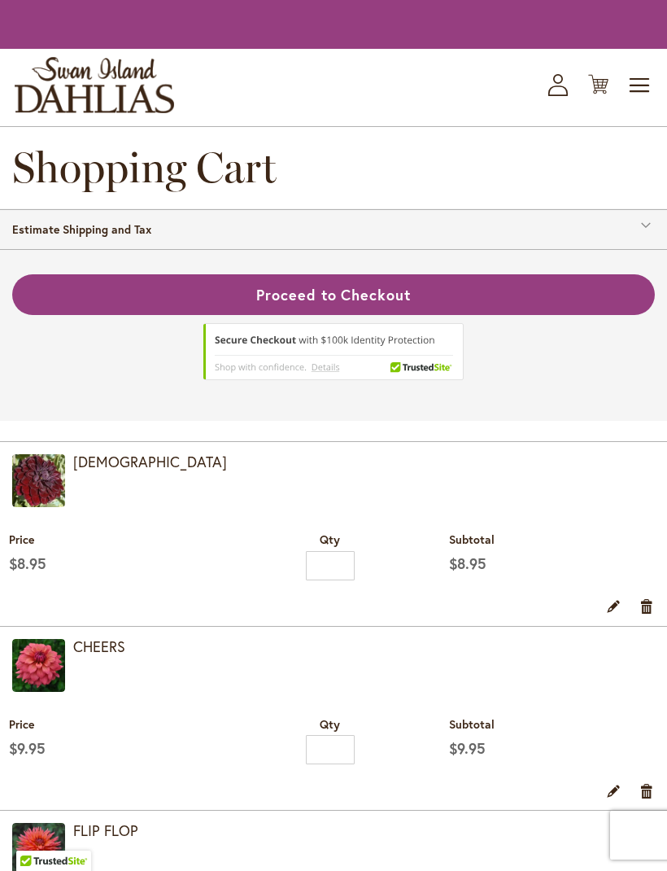
scroll to position [703, 0]
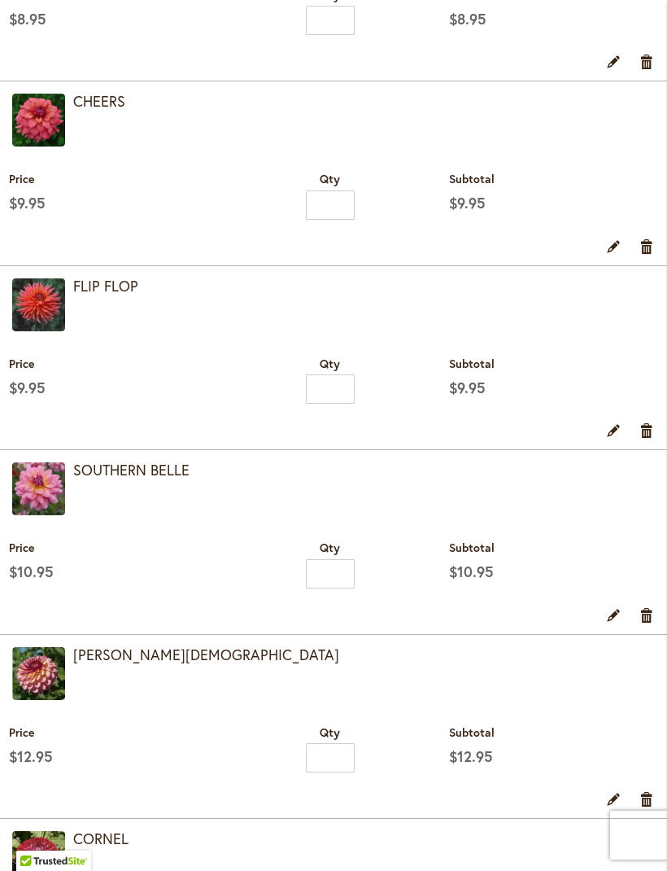
click at [645, 439] on link "Remove item" at bounding box center [647, 430] width 15 height 18
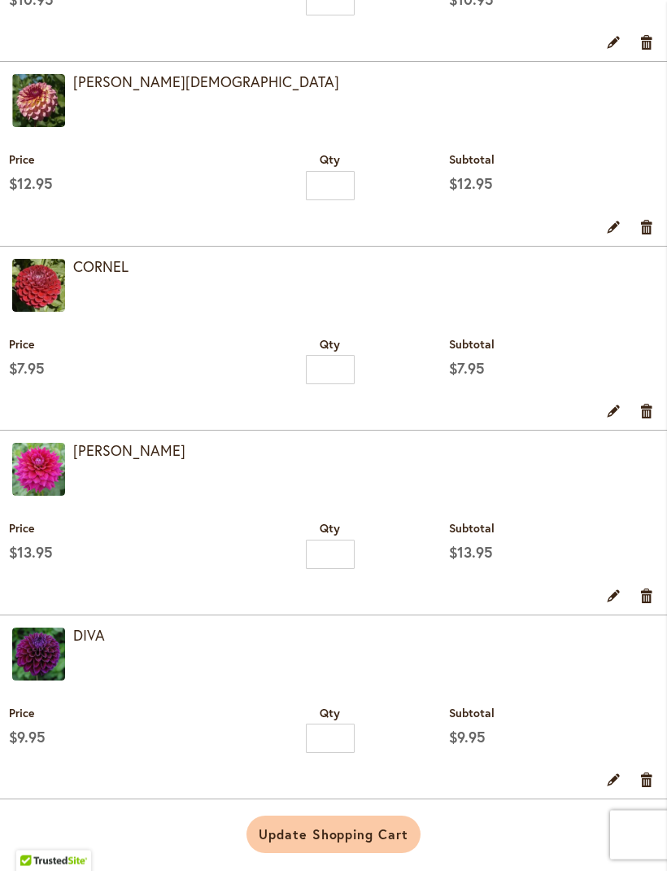
scroll to position [1065, 0]
click at [45, 496] on img at bounding box center [38, 469] width 53 height 53
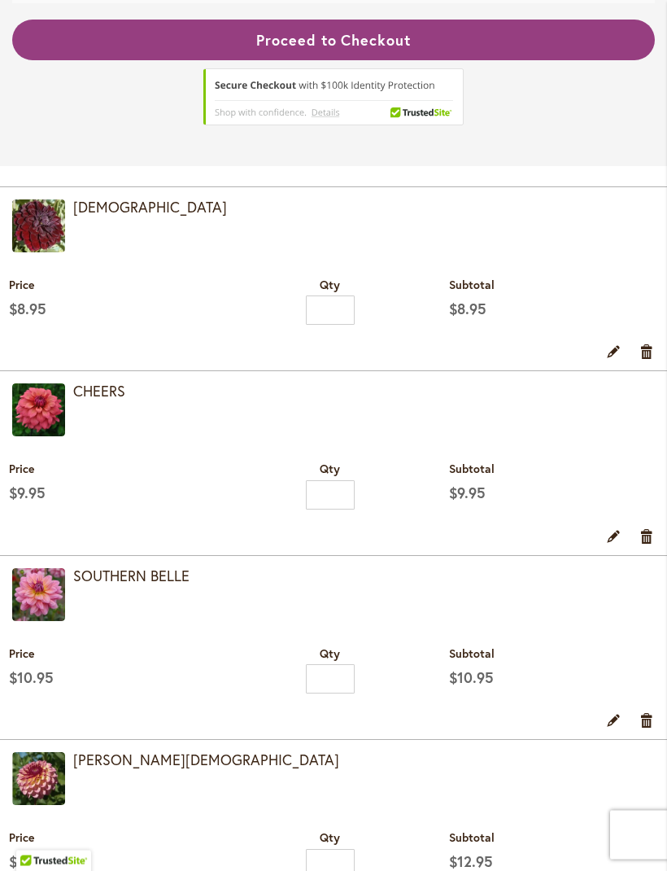
scroll to position [413, 0]
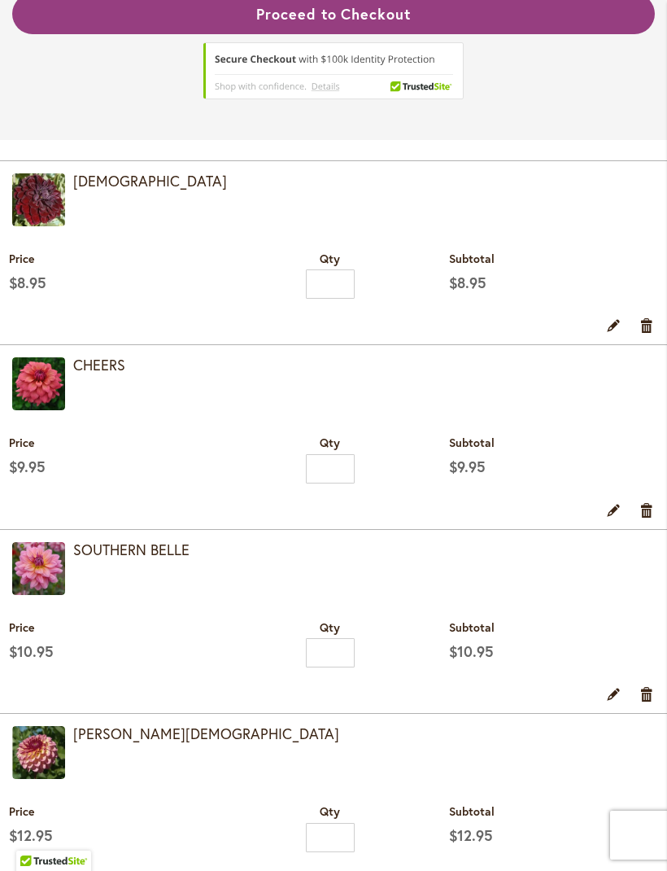
click at [57, 214] on img at bounding box center [38, 199] width 53 height 53
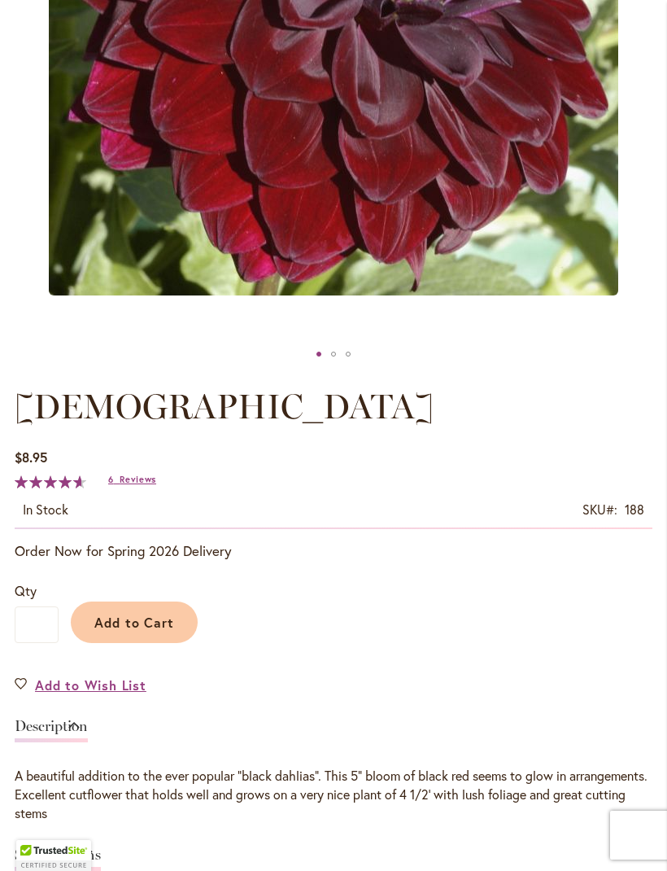
scroll to position [536, 0]
click at [141, 484] on span "Reviews" at bounding box center [138, 478] width 37 height 11
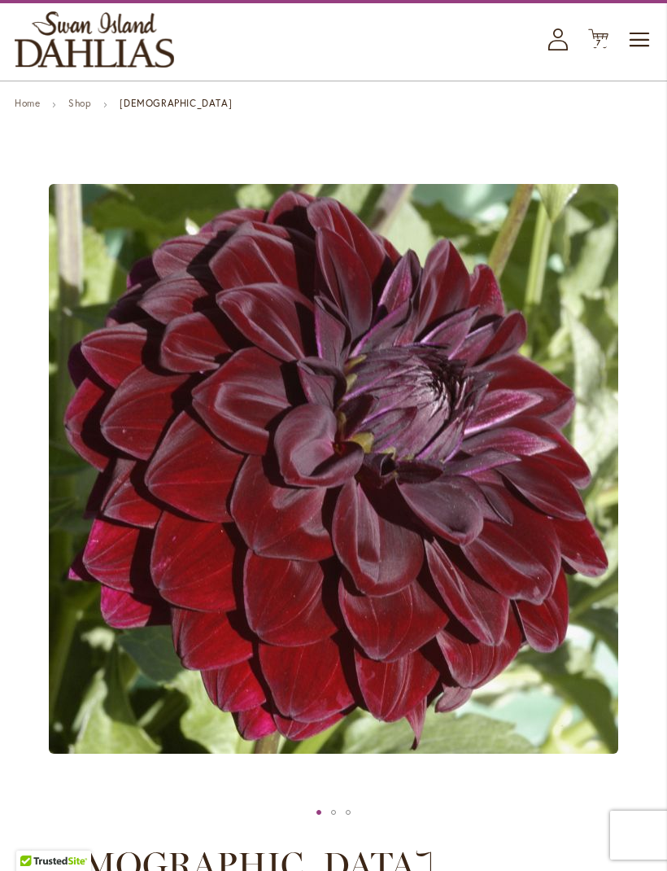
scroll to position [0, 0]
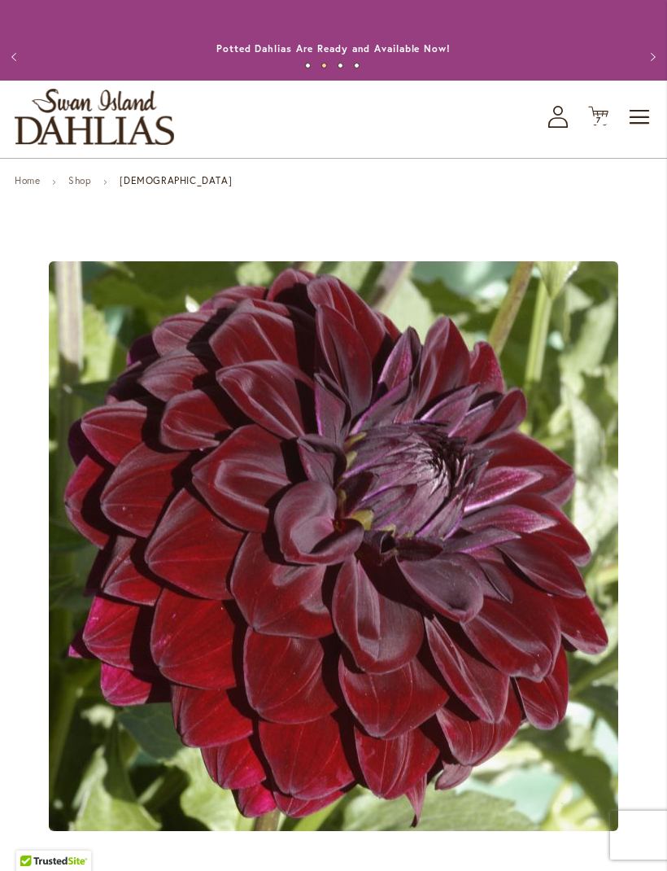
click at [637, 133] on span "Toggle Nav" at bounding box center [640, 117] width 24 height 33
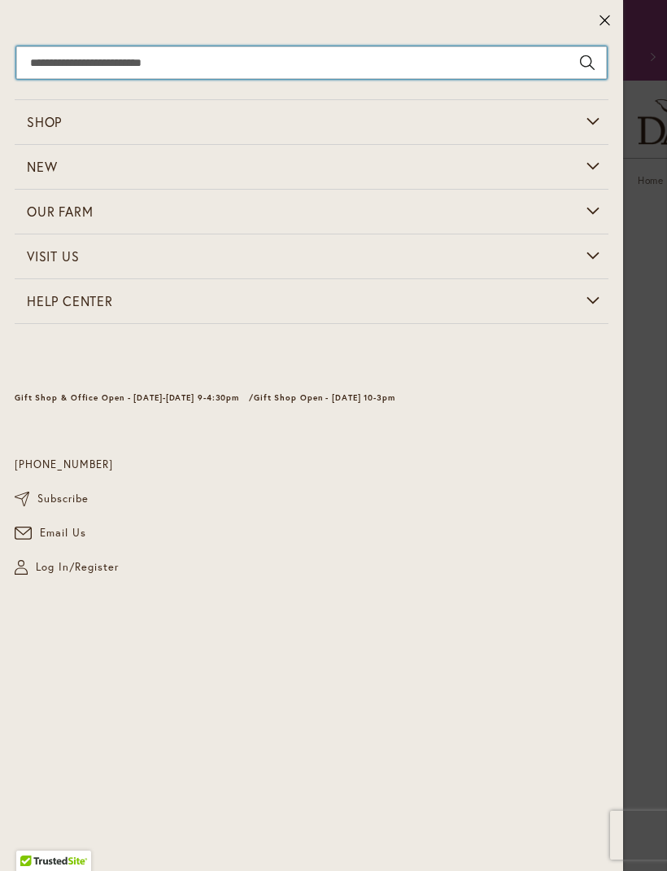
click at [146, 66] on input "Search" at bounding box center [311, 62] width 591 height 33
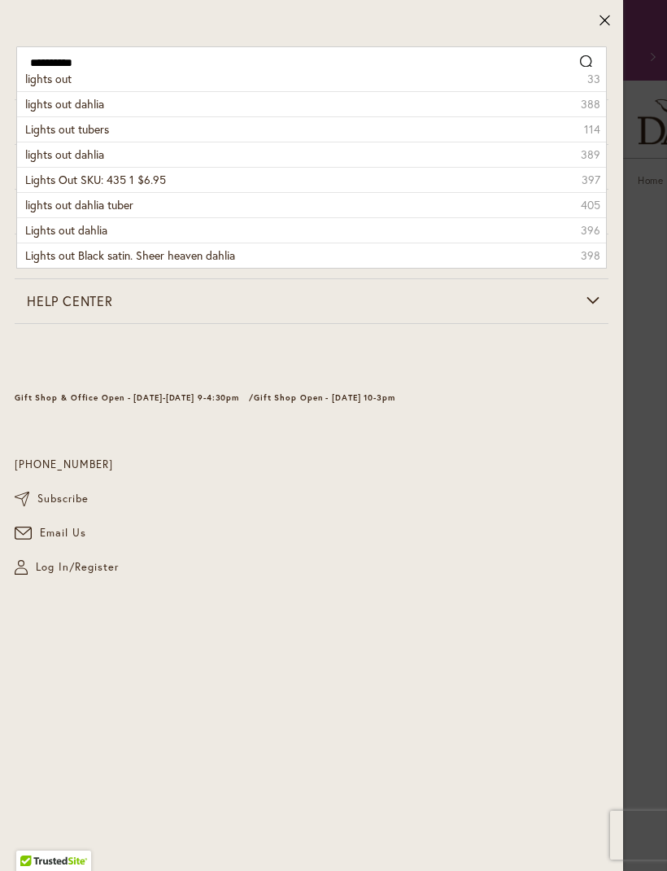
click at [107, 105] on li "lights out dahlia 388" at bounding box center [311, 103] width 589 height 25
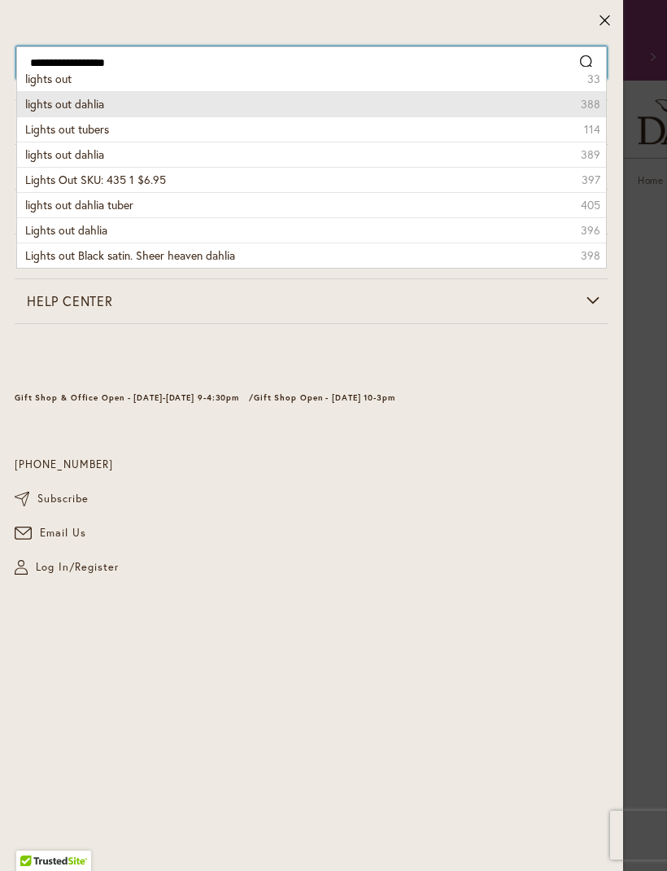
type input "**********"
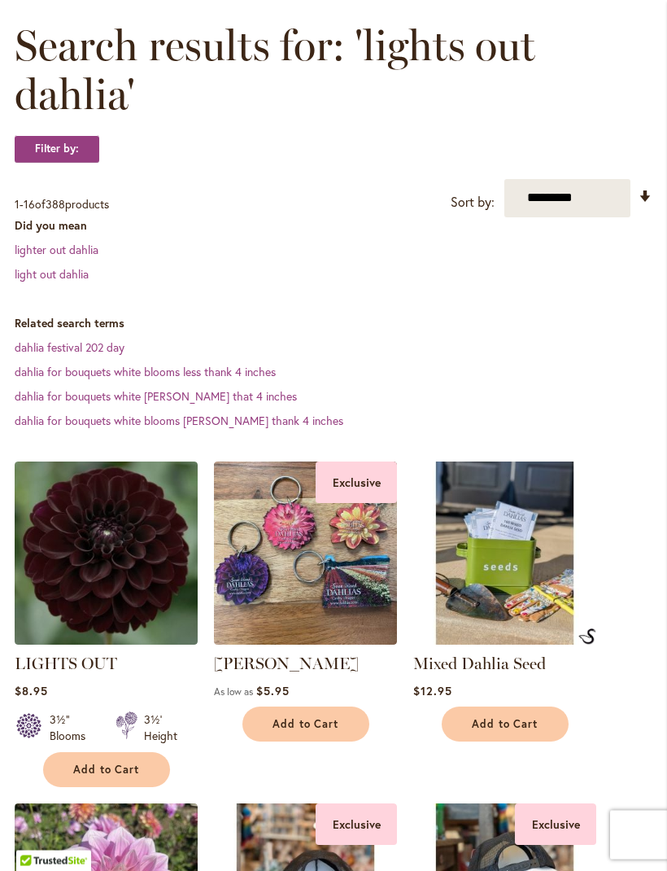
scroll to position [242, 0]
click at [136, 575] on img at bounding box center [106, 552] width 183 height 183
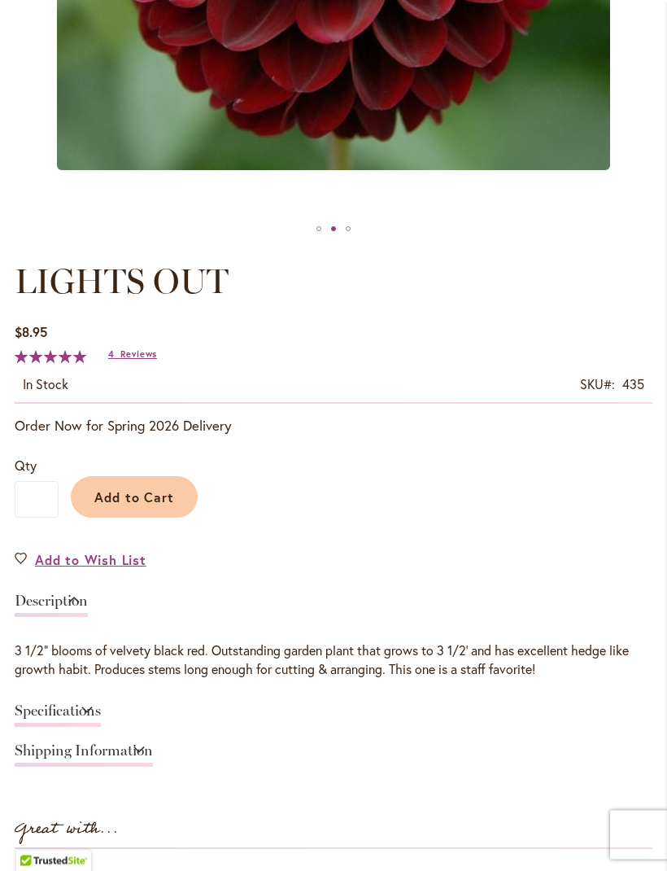
scroll to position [661, 0]
click at [146, 360] on span "Reviews" at bounding box center [138, 353] width 37 height 11
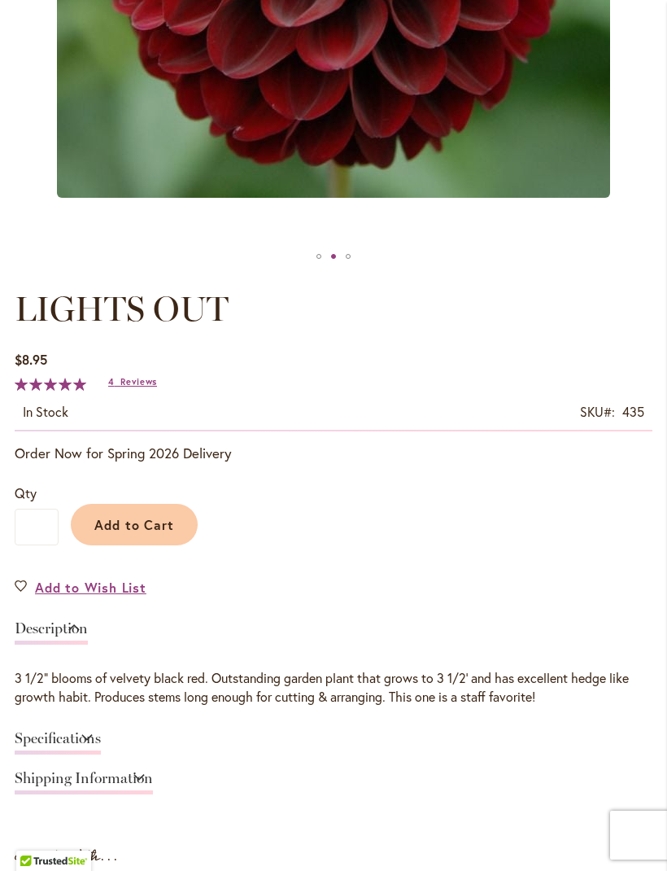
scroll to position [632, 0]
click at [152, 527] on button "Add to Cart" at bounding box center [134, 526] width 127 height 42
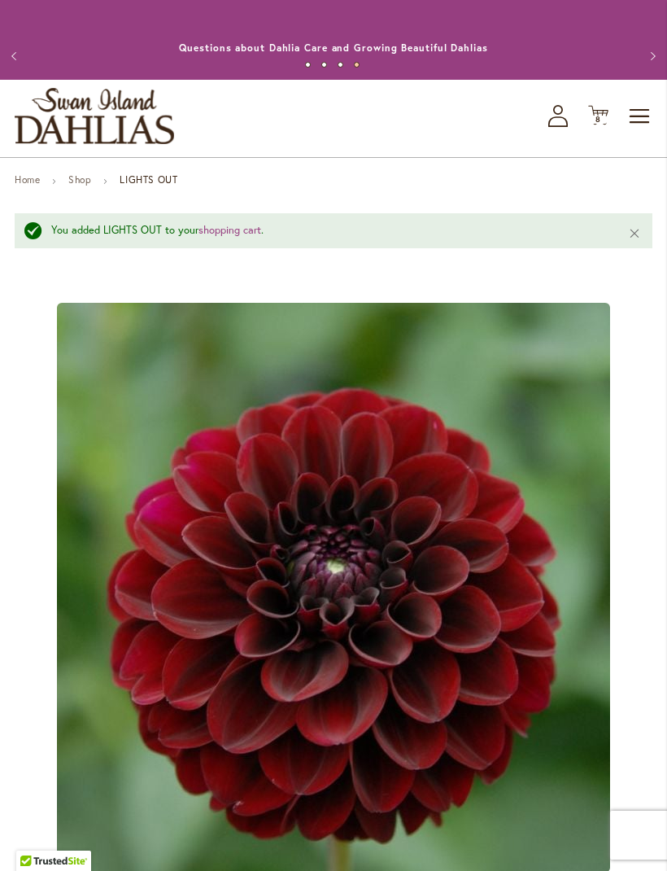
scroll to position [0, 0]
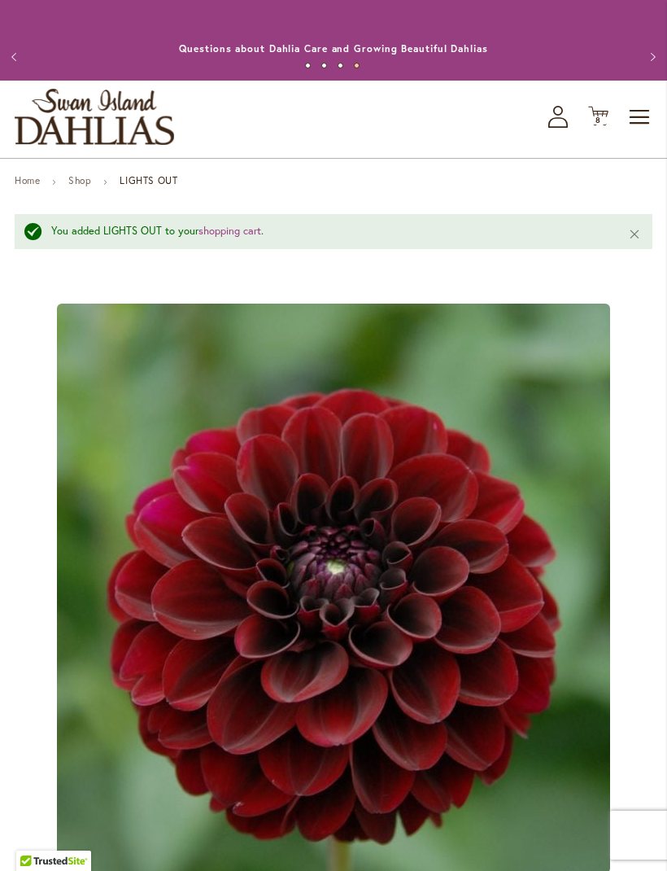
click at [649, 125] on span "Toggle Nav" at bounding box center [640, 117] width 24 height 33
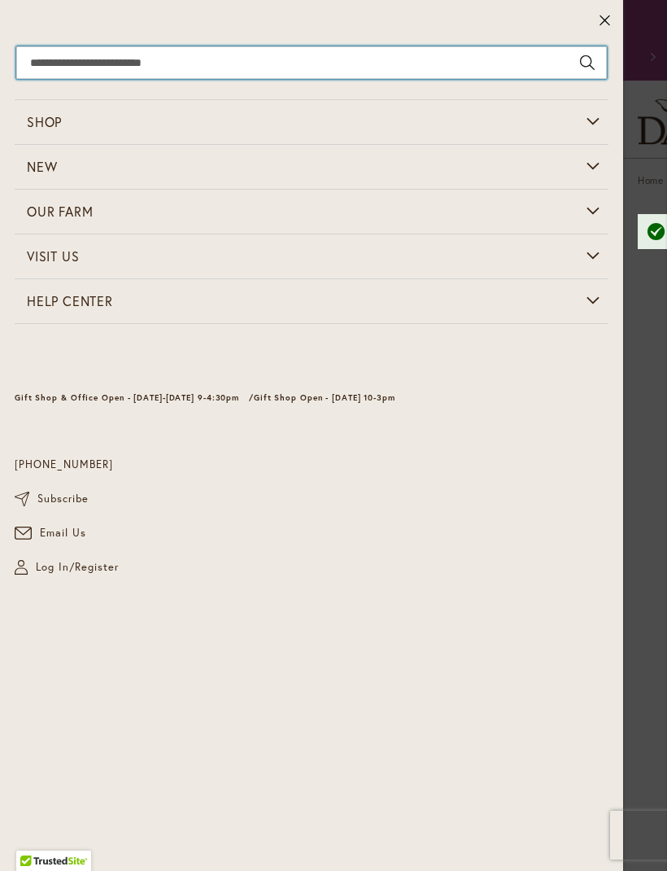
click at [162, 63] on input "Search" at bounding box center [311, 62] width 591 height 33
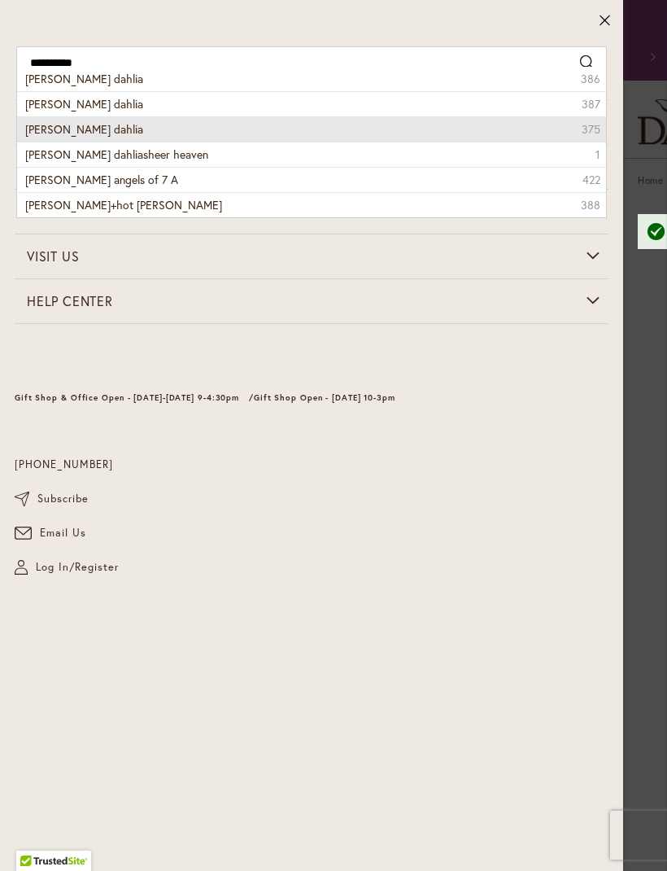
click at [124, 123] on li "[PERSON_NAME] dahlia 375" at bounding box center [311, 128] width 589 height 25
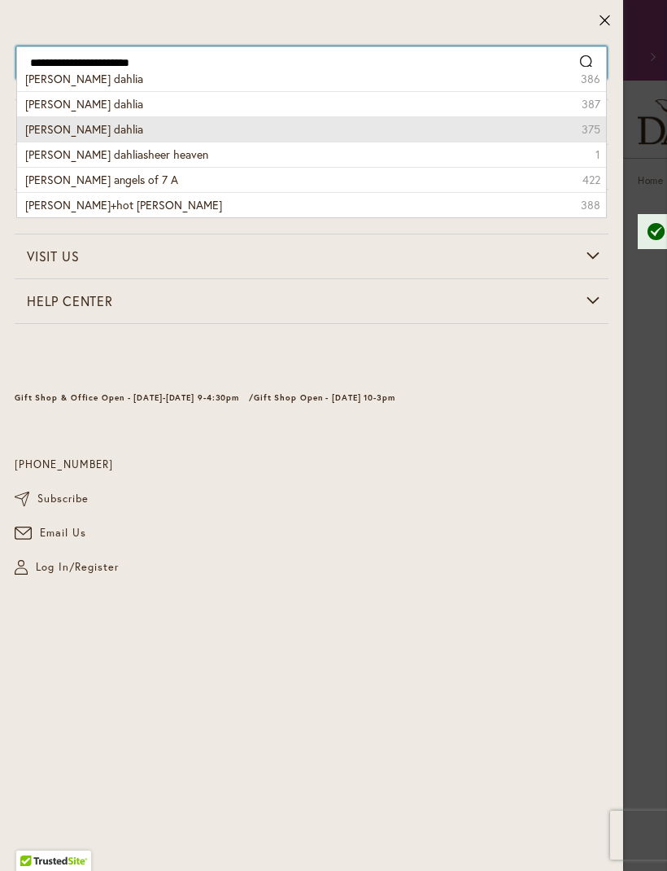
type input "**********"
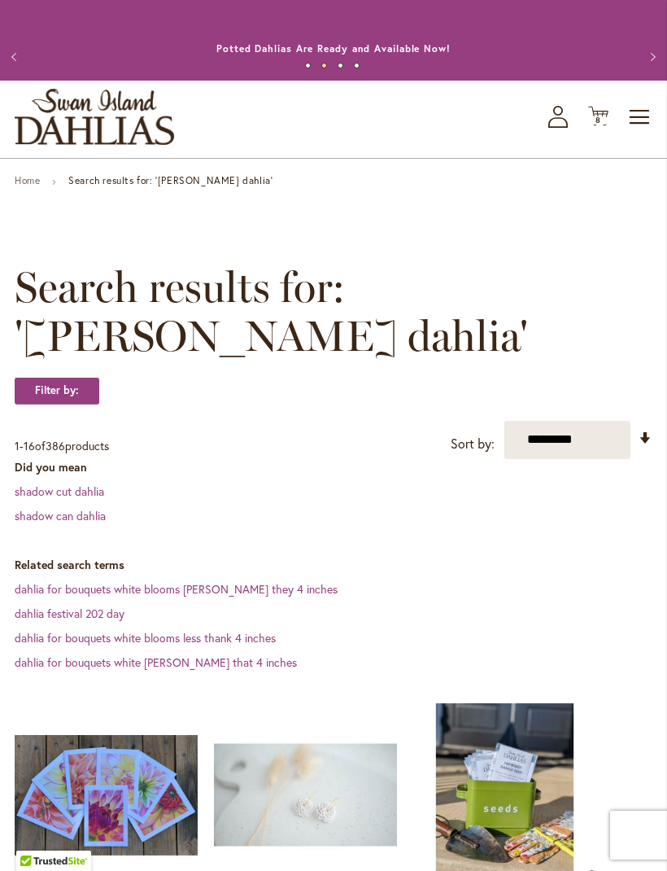
click at [601, 125] on span "8 8 items" at bounding box center [599, 120] width 16 height 8
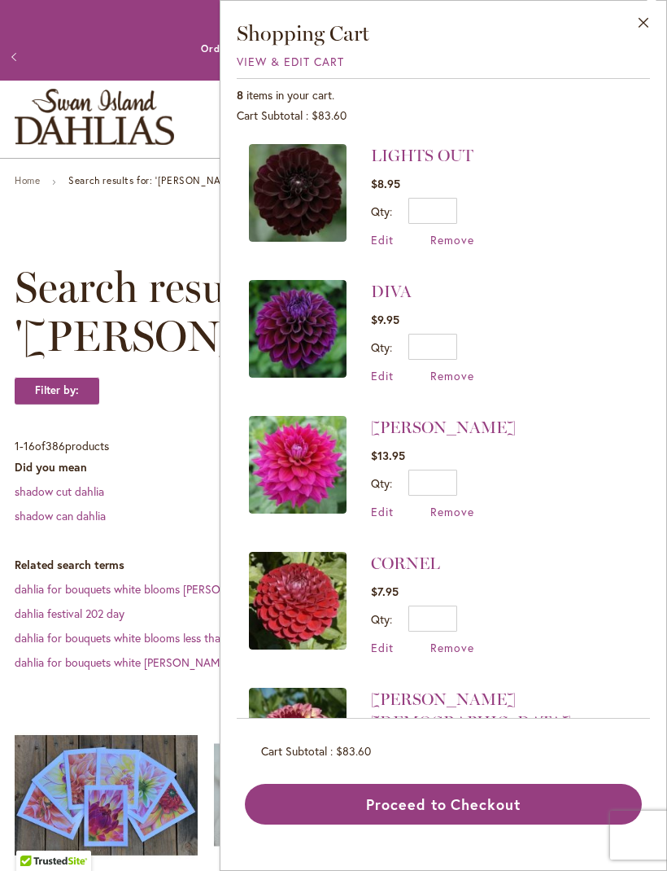
click at [325, 56] on span "View & Edit Cart" at bounding box center [290, 61] width 107 height 15
